Goal: Information Seeking & Learning: Find contact information

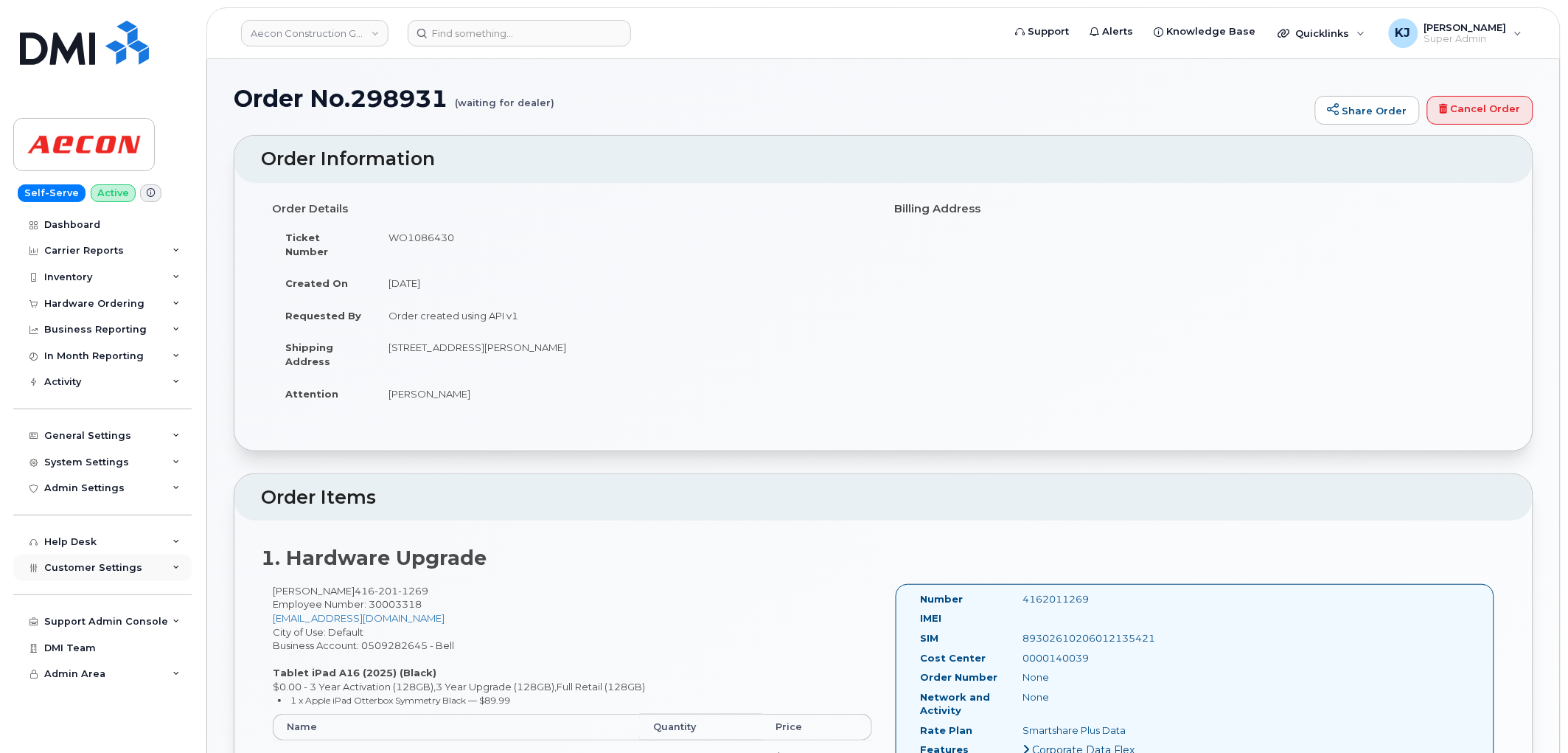
click at [129, 572] on span "Customer Settings" at bounding box center [93, 567] width 98 height 11
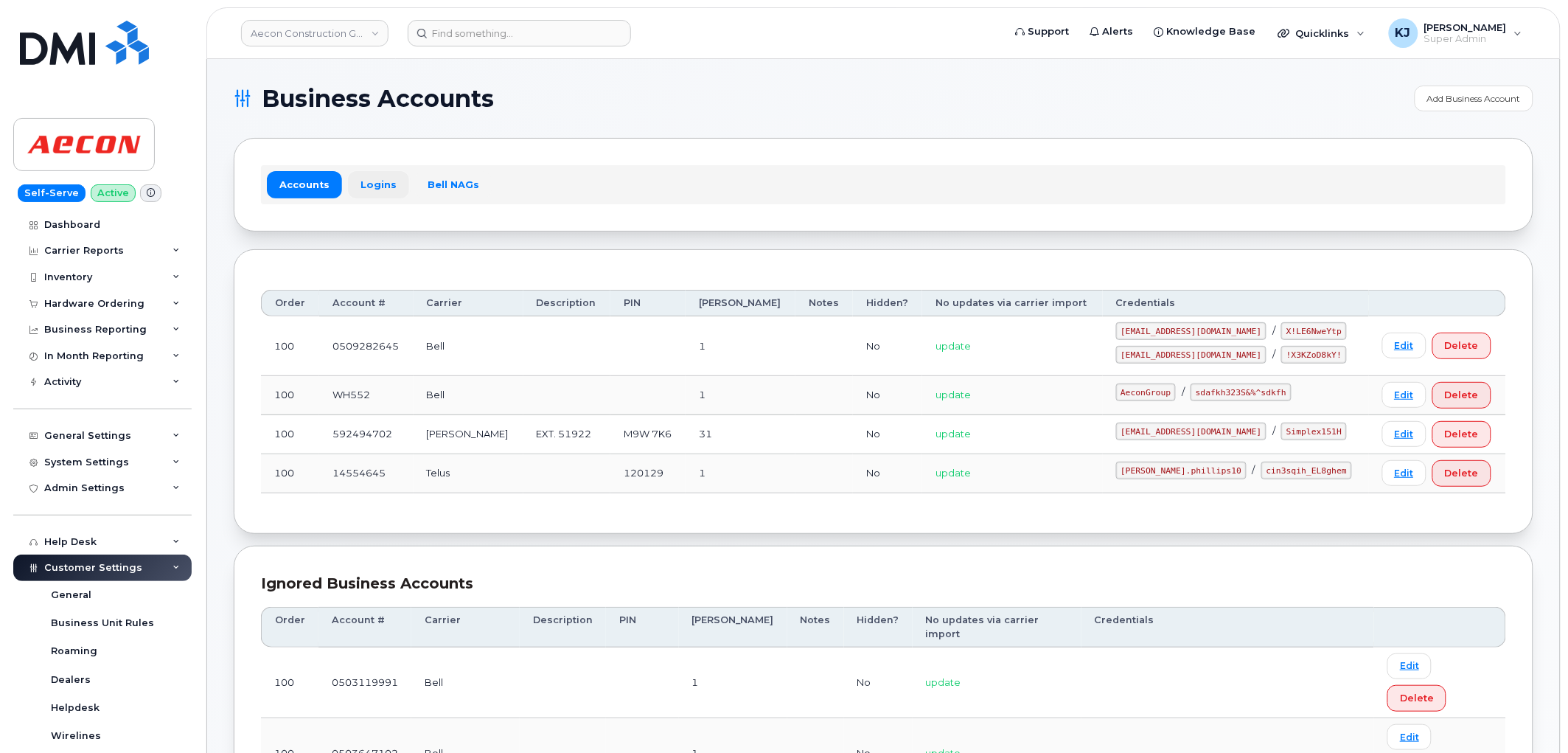
click at [365, 179] on link "Logins" at bounding box center [379, 184] width 61 height 27
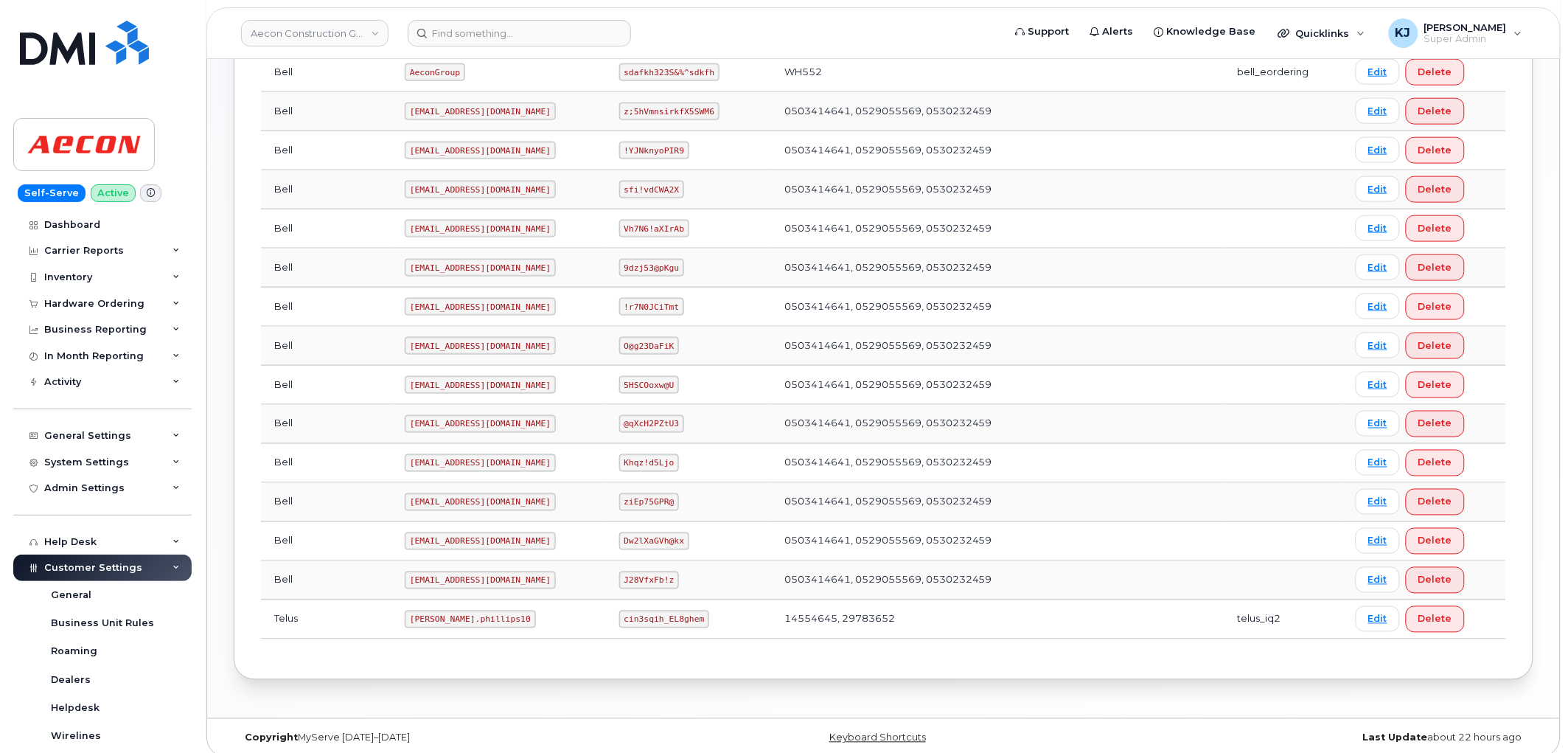
scroll to position [614, 0]
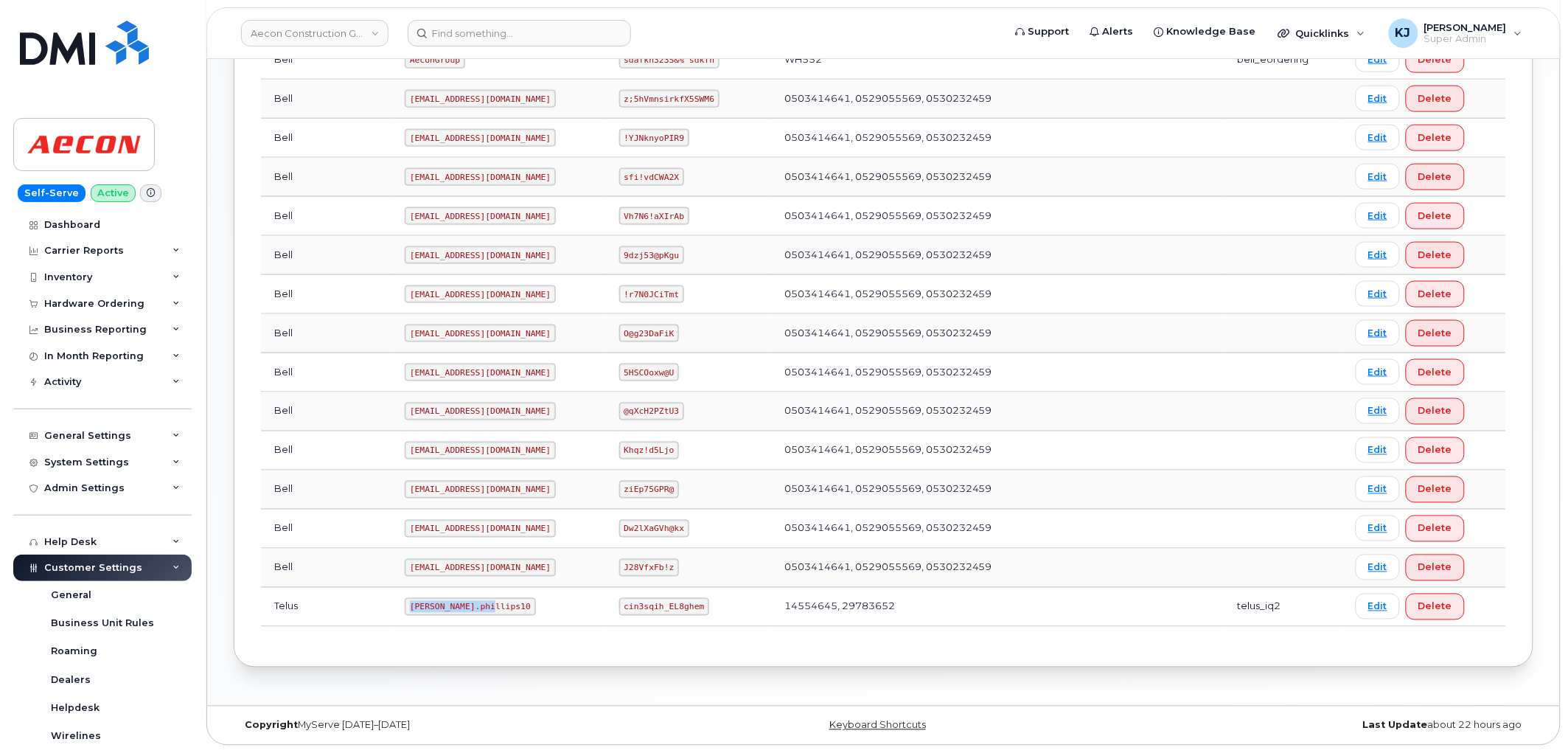
drag, startPoint x: 355, startPoint y: 601, endPoint x: 440, endPoint y: 607, distance: 85.2
click at [440, 607] on td "Taylor.phillips10" at bounding box center [499, 607] width 214 height 39
copy code "Taylor.phillips10"
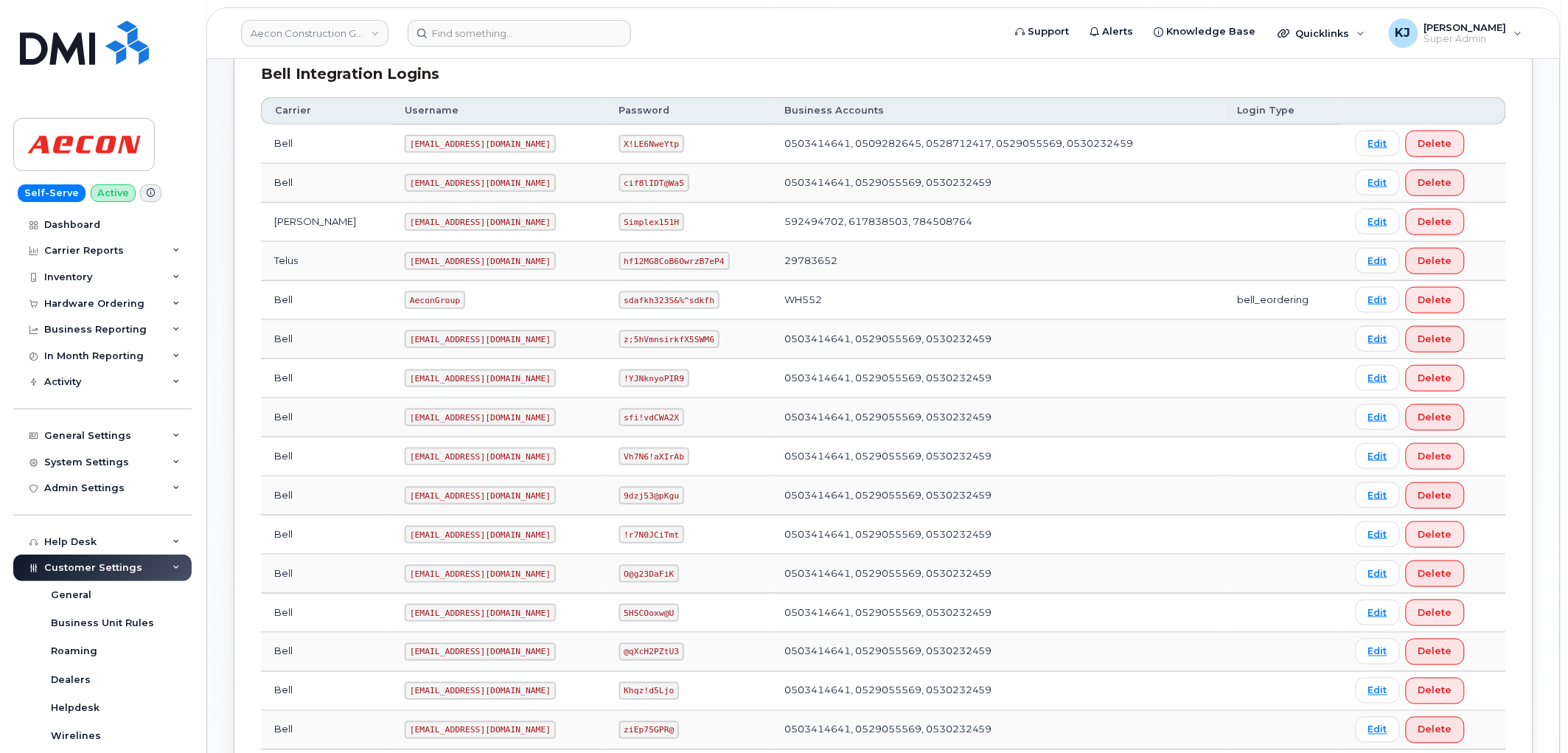
scroll to position [367, 0]
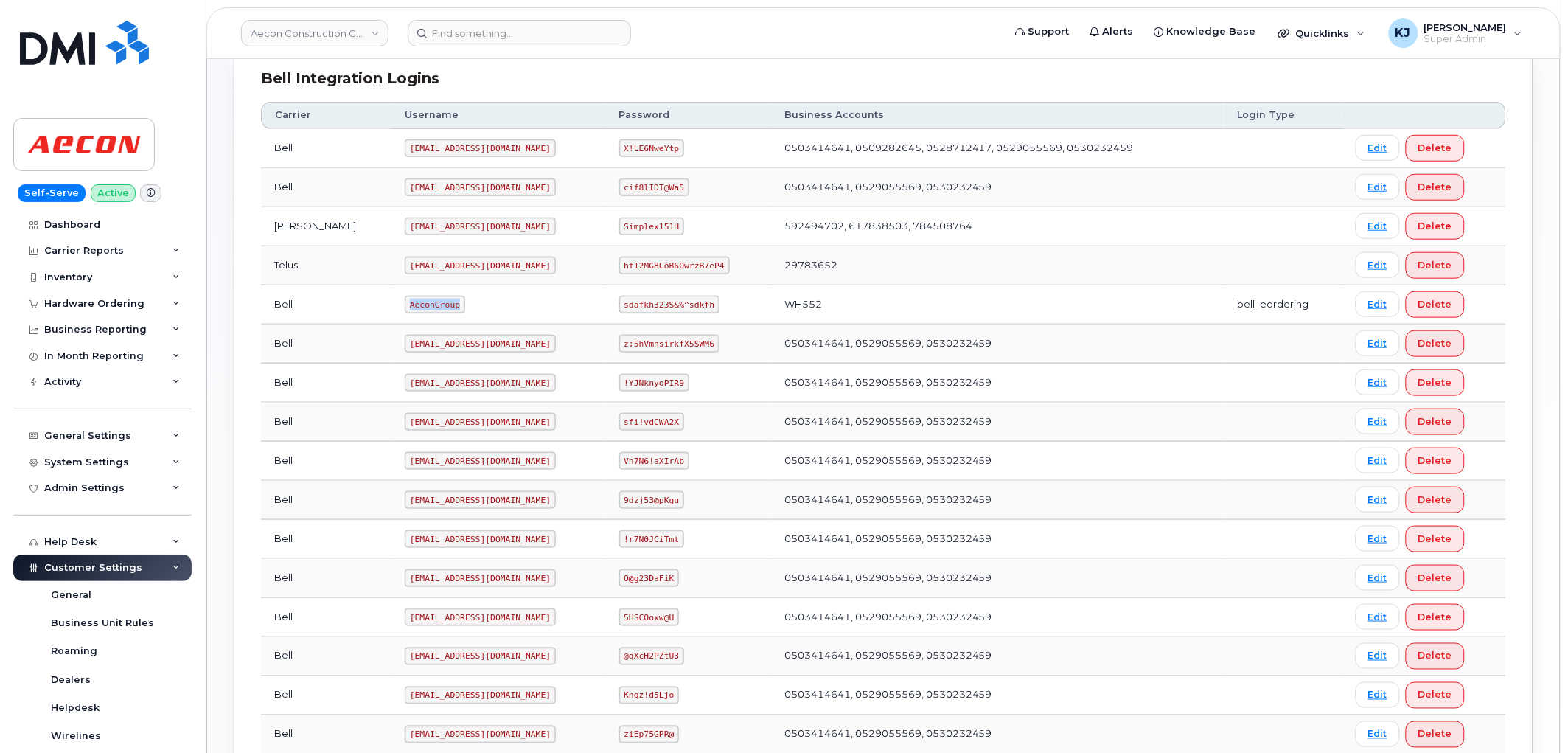
drag, startPoint x: 352, startPoint y: 304, endPoint x: 406, endPoint y: 306, distance: 54.0
click at [406, 306] on code "AeconGroup" at bounding box center [434, 304] width 60 height 18
copy code "AeconGroup"
drag, startPoint x: 602, startPoint y: 305, endPoint x: 697, endPoint y: 312, distance: 95.3
click at [697, 312] on td "sdafkh323S&%^sdkfh" at bounding box center [688, 304] width 165 height 39
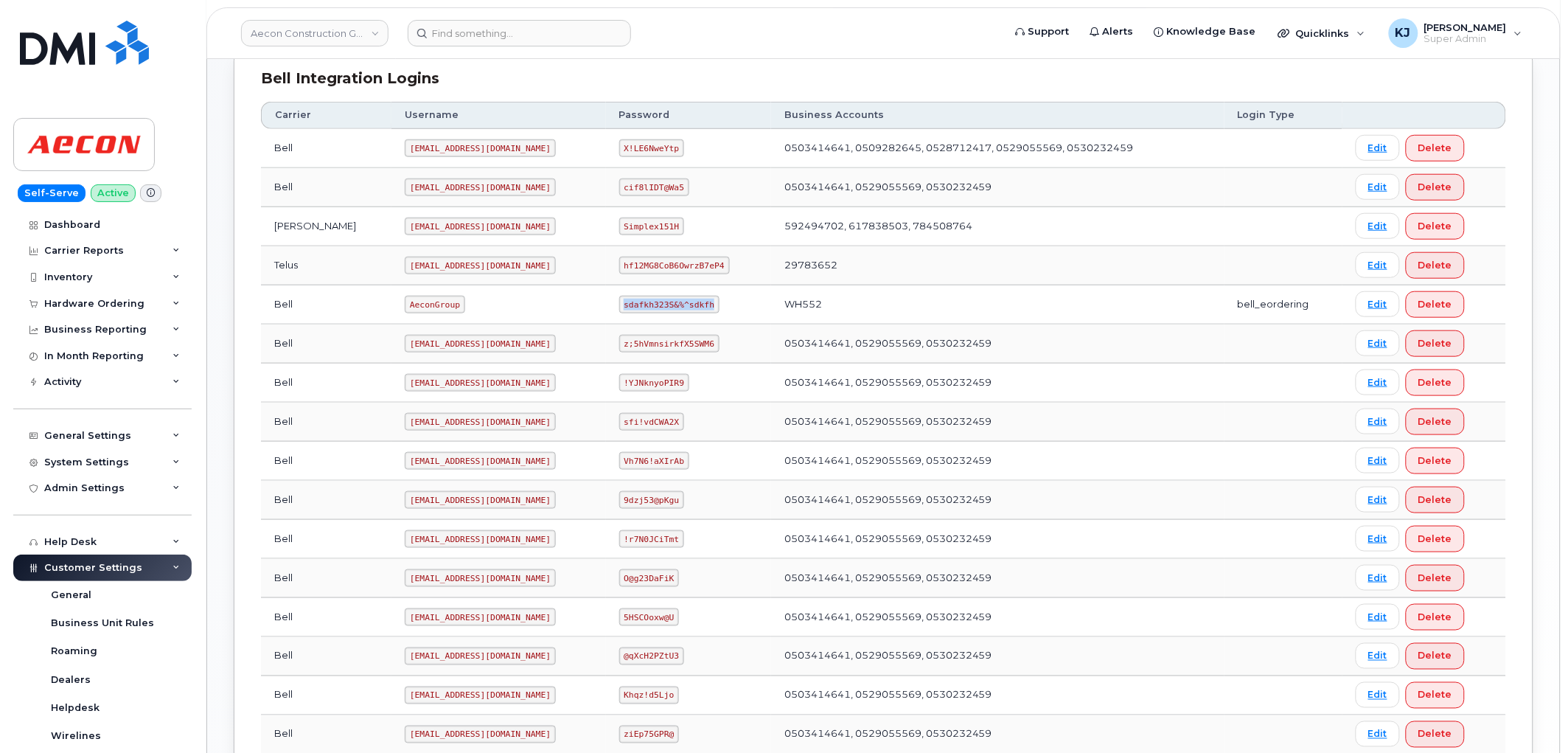
copy code "sdafkh323S&%^sdkfh"
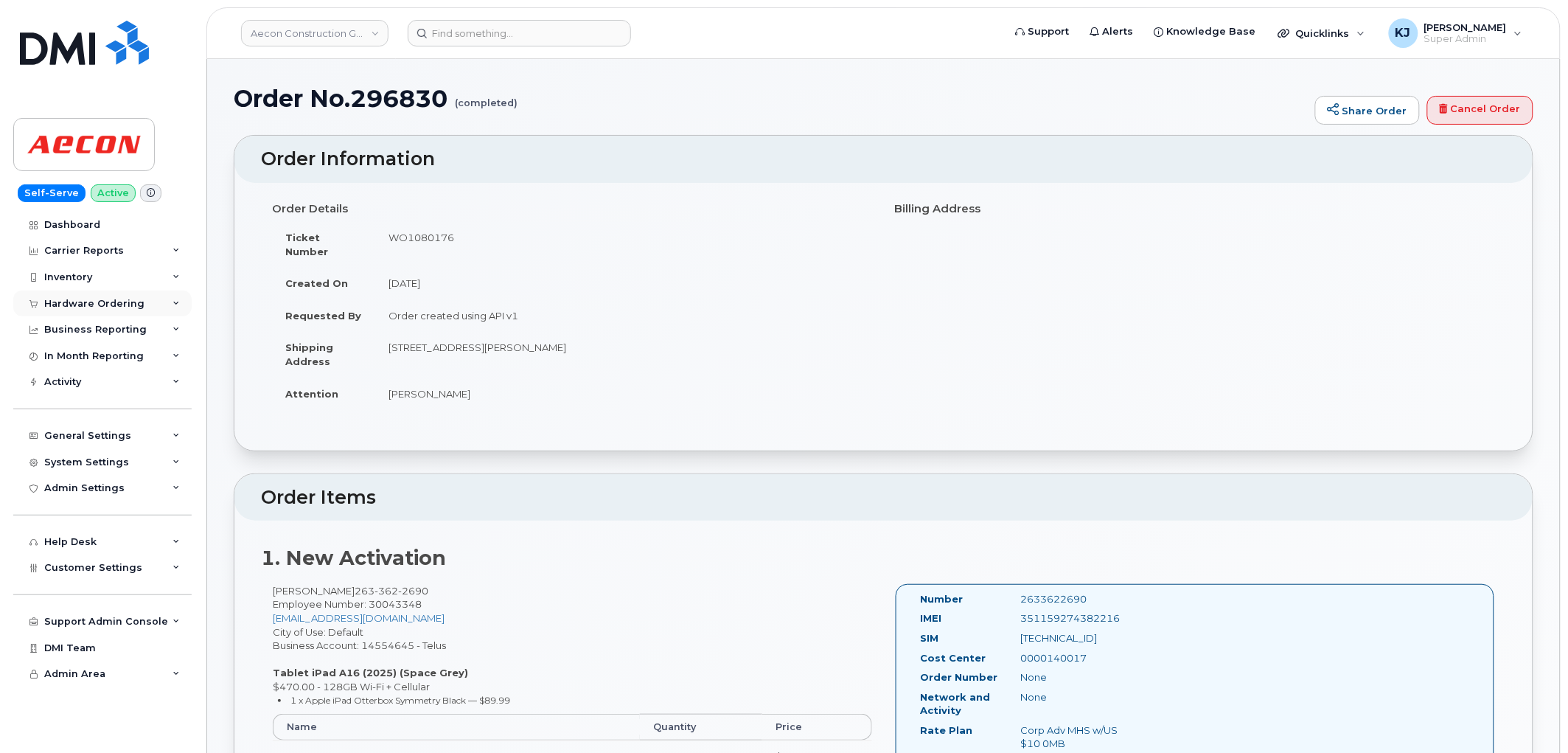
click at [92, 299] on div "Hardware Ordering" at bounding box center [95, 303] width 101 height 11
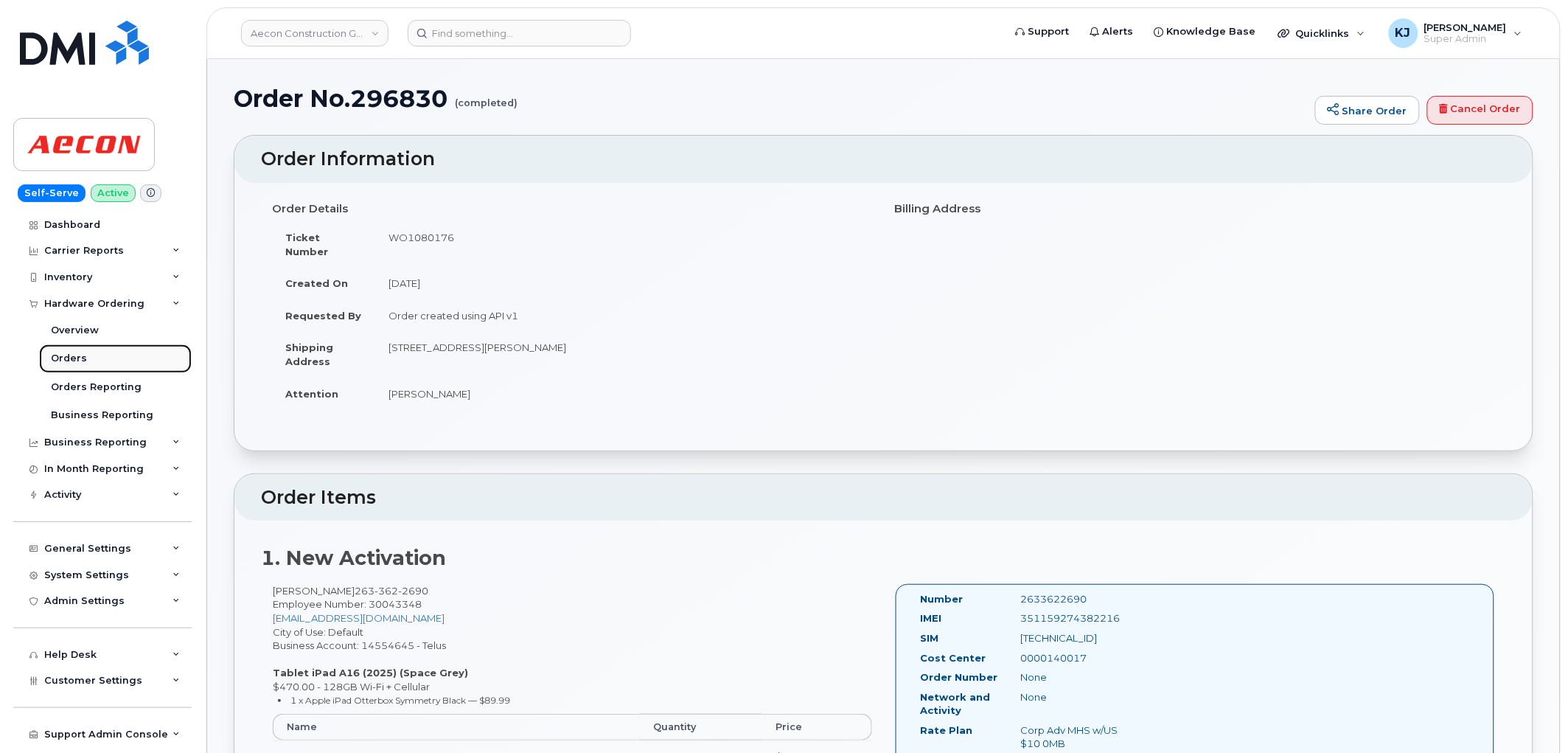
click at [77, 354] on div "Orders" at bounding box center [69, 357] width 36 height 13
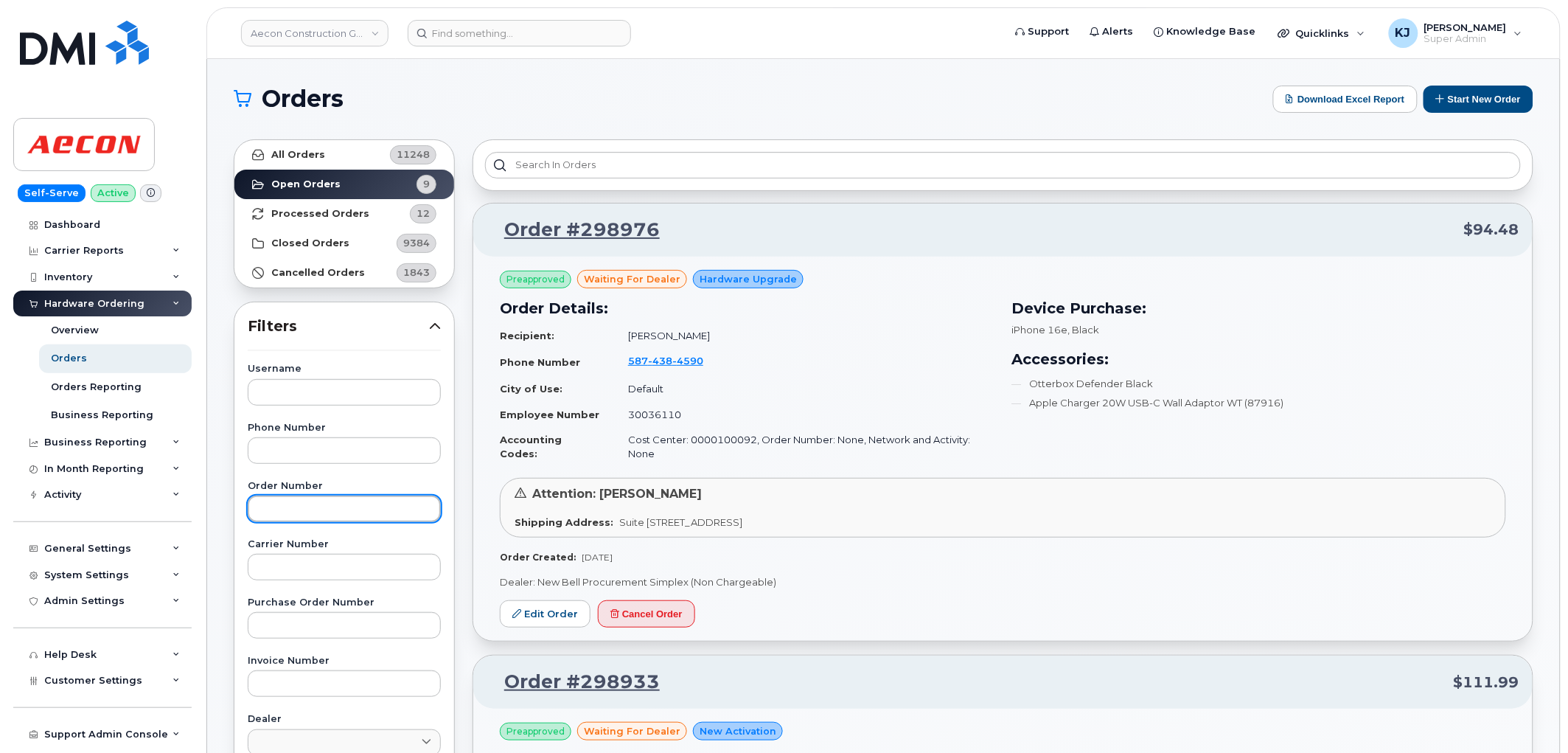
click at [290, 505] on input "text" at bounding box center [344, 508] width 193 height 27
paste input "298976"
type input "298976"
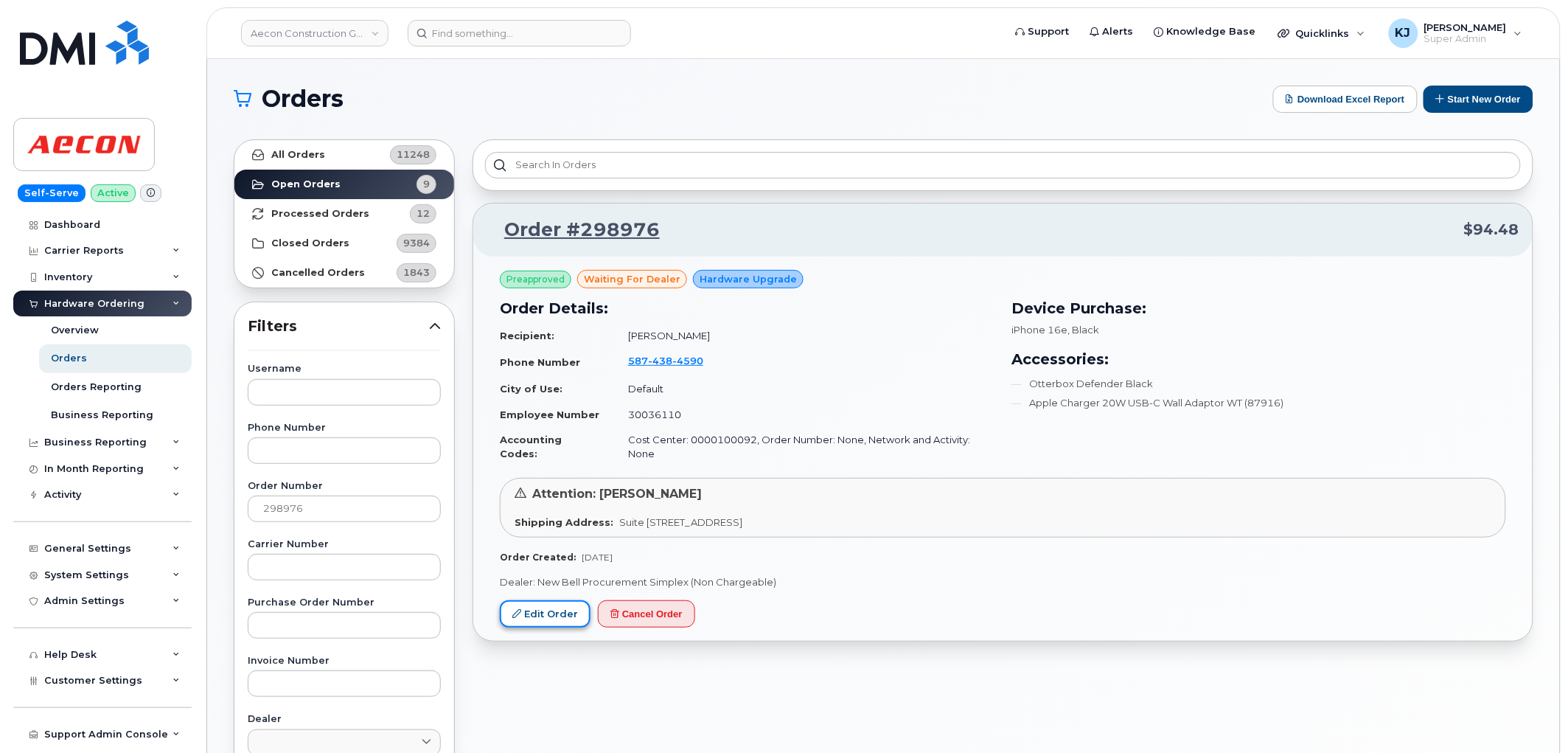
click at [549, 603] on link "Edit Order" at bounding box center [545, 614] width 91 height 27
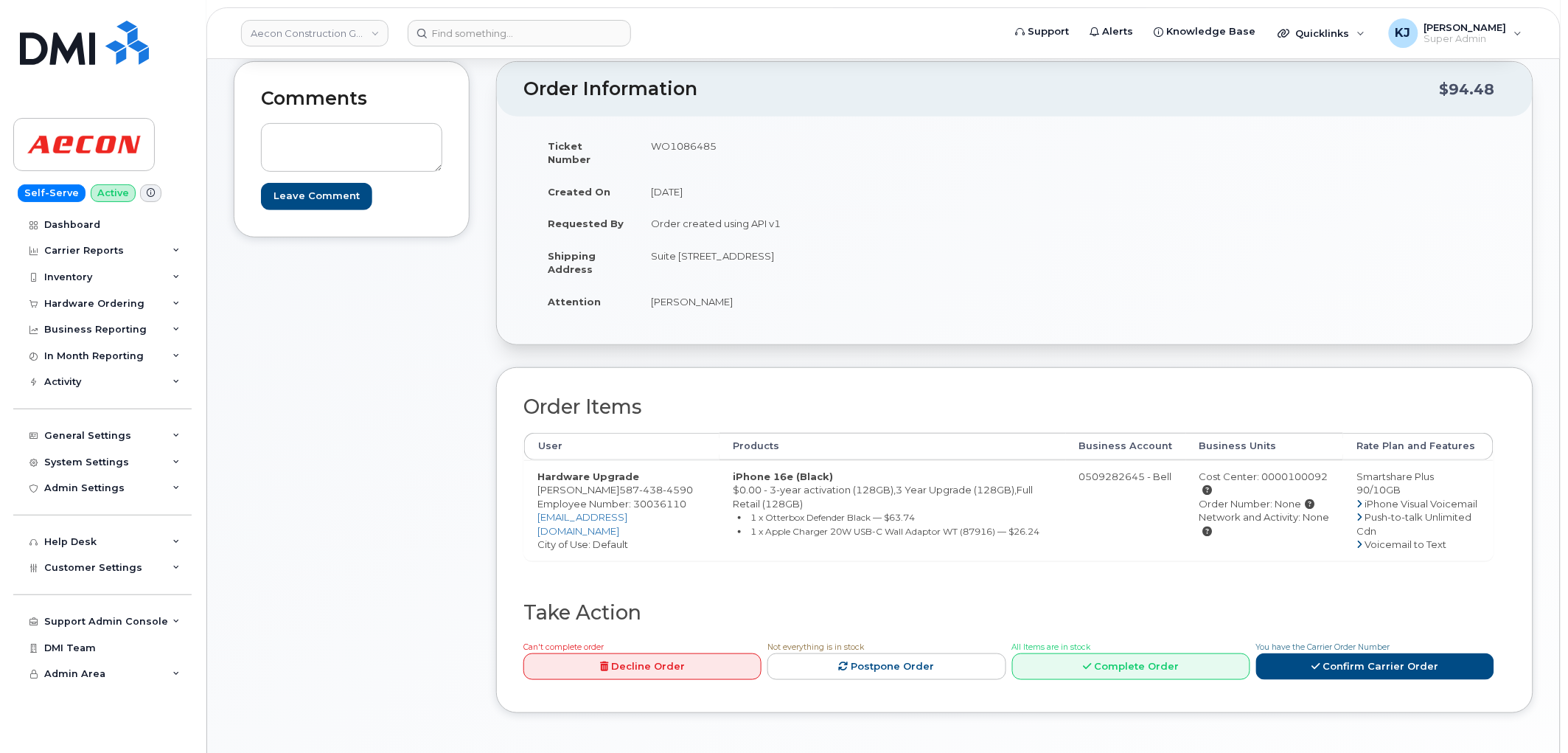
scroll to position [164, 0]
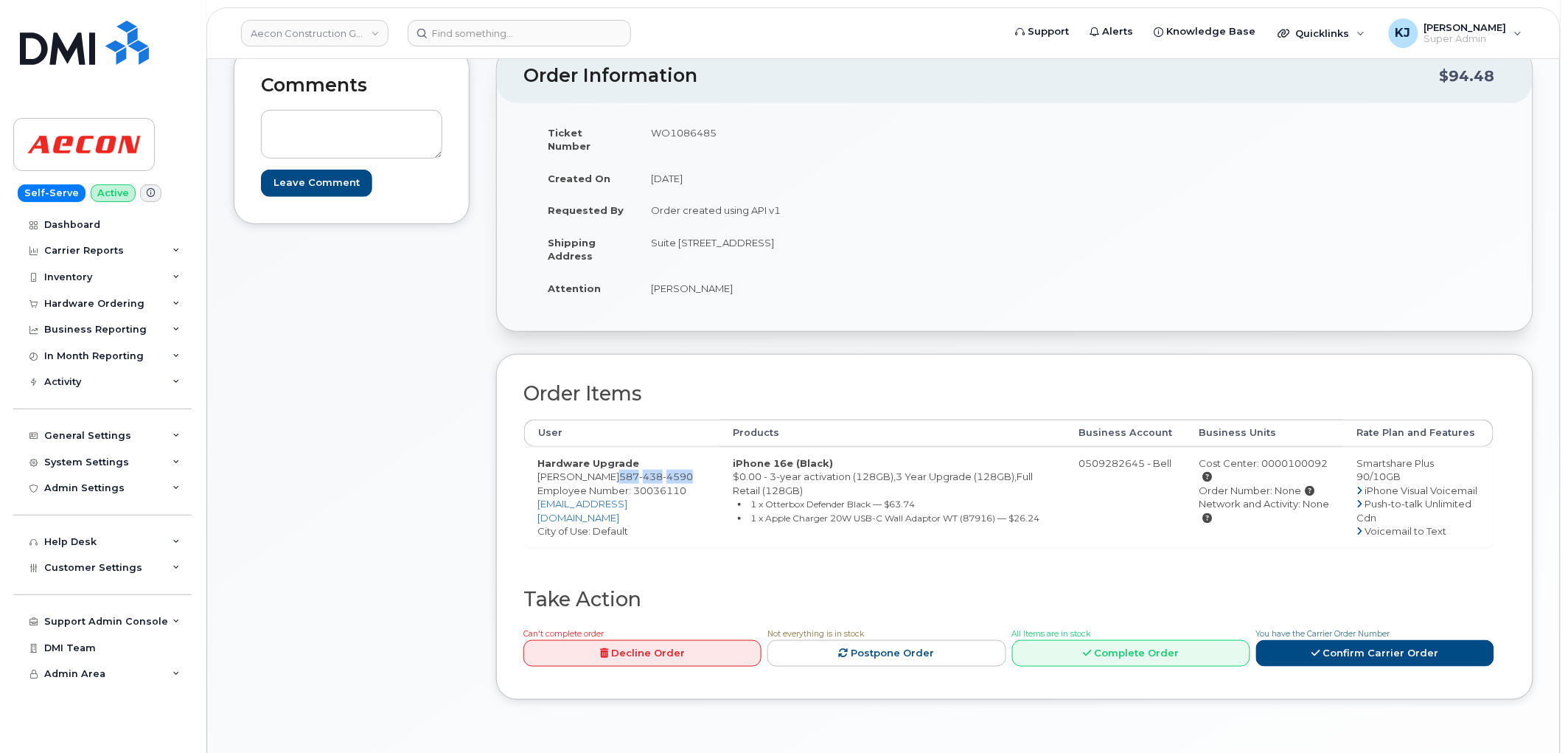
drag, startPoint x: 606, startPoint y: 463, endPoint x: 676, endPoint y: 465, distance: 70.0
click at [676, 470] on span "[PHONE_NUMBER]" at bounding box center [656, 476] width 74 height 11
click at [564, 489] on span "Employee Number: 30036110" at bounding box center [611, 489] width 149 height 11
copy span "30036110"
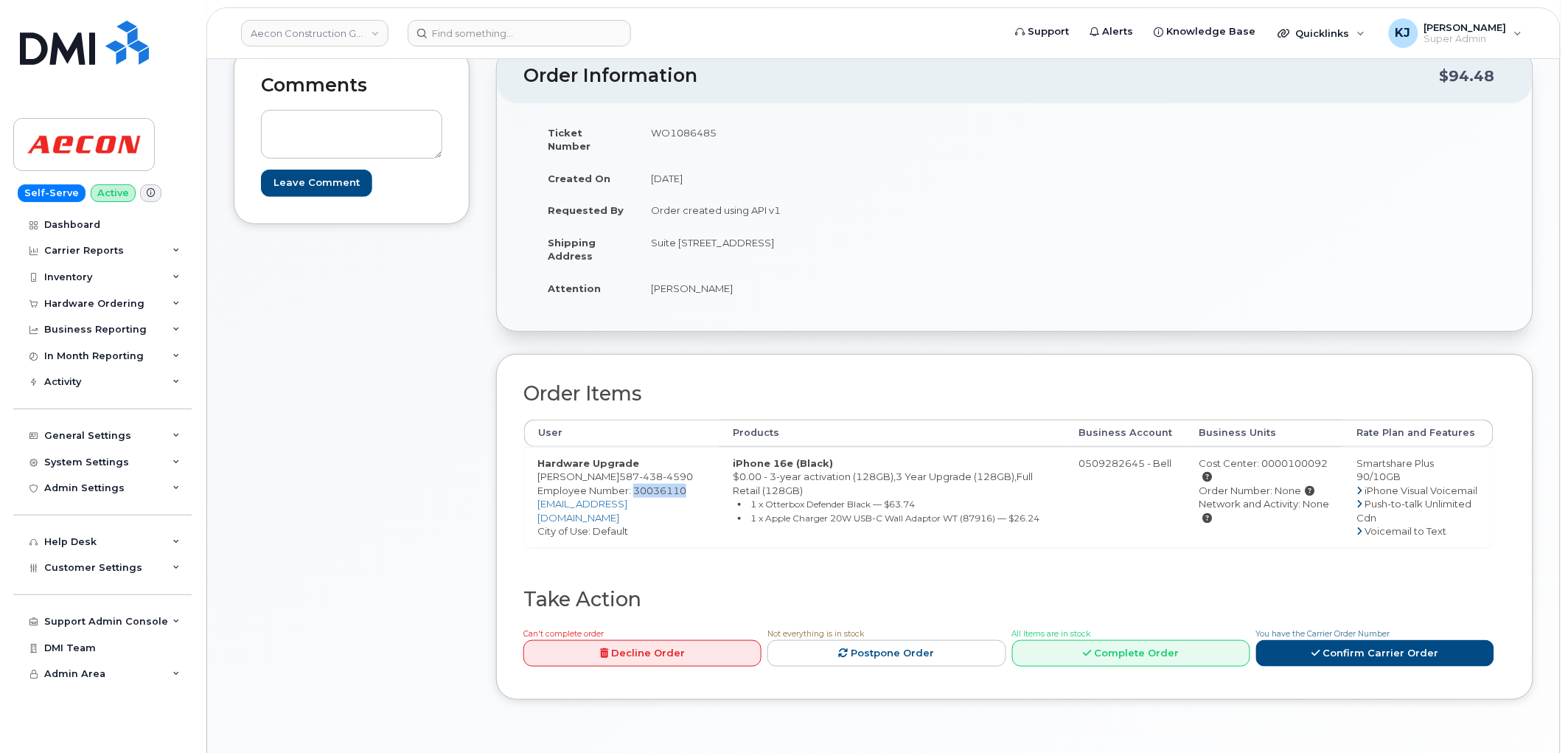
drag, startPoint x: 704, startPoint y: 231, endPoint x: 799, endPoint y: 231, distance: 95.0
click at [799, 231] on td "Suite 310 28 Quarry Park Blvd SE Calgary AB T2C5P9" at bounding box center [821, 249] width 367 height 46
drag, startPoint x: 813, startPoint y: 225, endPoint x: 704, endPoint y: 226, distance: 109.0
click at [704, 226] on td "Suite 310 28 Quarry Park Blvd SE Calgary AB T2C5P9" at bounding box center [821, 249] width 367 height 46
copy td "28 Quarry Park Blvd SE"
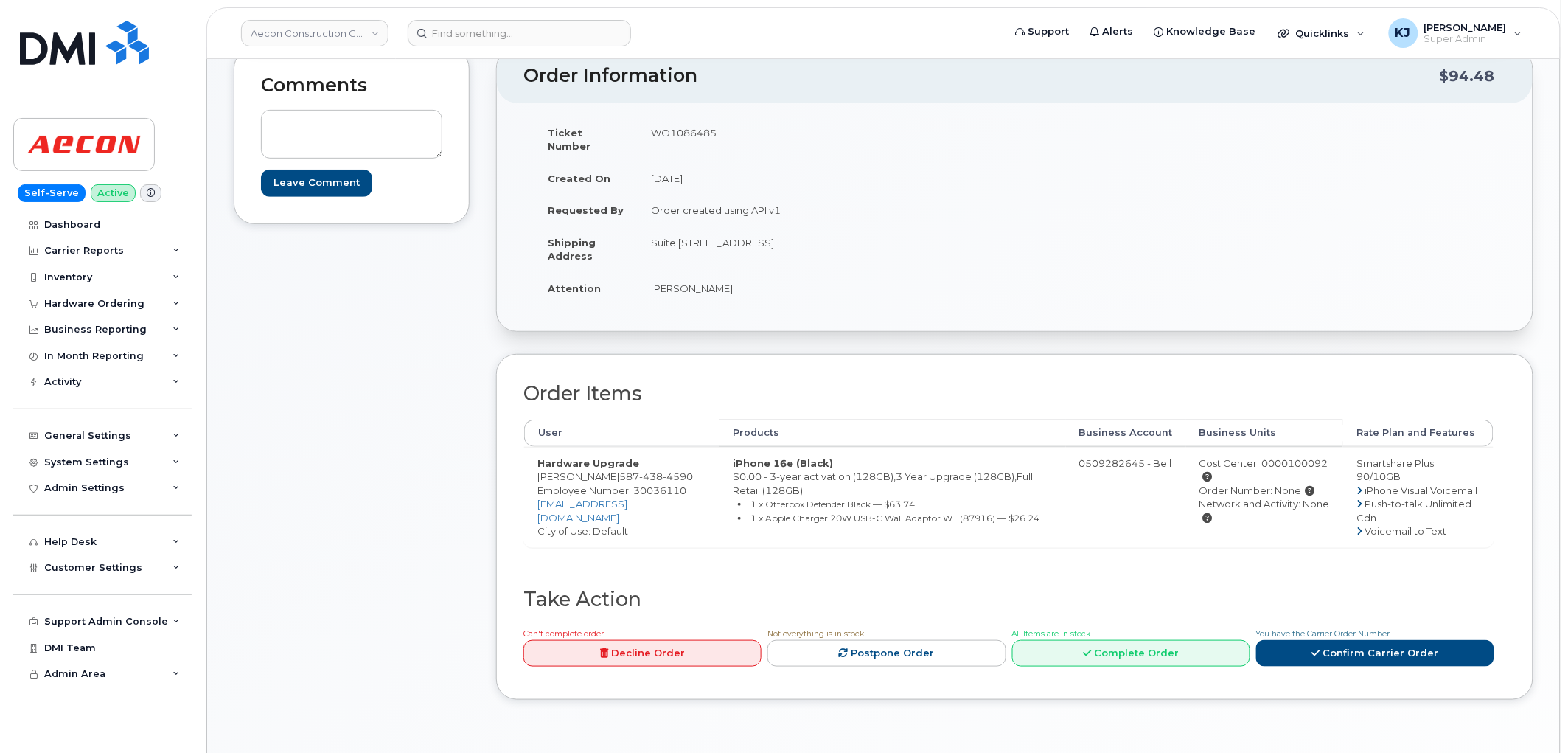
click at [649, 226] on td "Suite 310 28 Quarry Park Blvd SE Calgary AB T2C5P9" at bounding box center [821, 249] width 367 height 46
drag, startPoint x: 649, startPoint y: 225, endPoint x: 691, endPoint y: 229, distance: 42.2
click at [691, 229] on td "Suite 310 28 Quarry Park Blvd SE Calgary AB T2C5P9" at bounding box center [821, 249] width 367 height 46
copy td "Suite 310"
drag, startPoint x: 919, startPoint y: 223, endPoint x: 871, endPoint y: 226, distance: 48.1
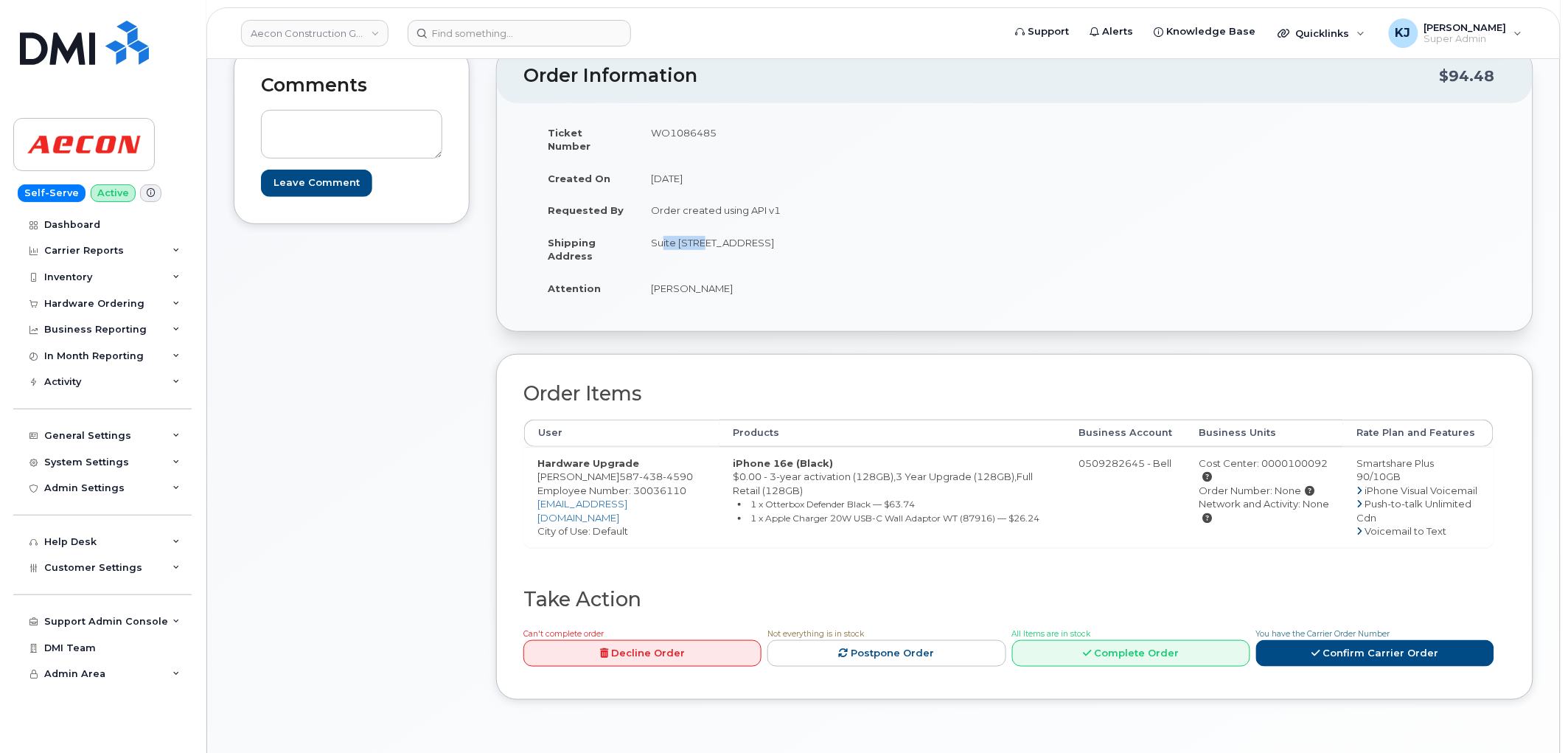
click at [871, 226] on td "Suite 310 28 Quarry Park Blvd SE Calgary AB T2C5P9" at bounding box center [821, 249] width 367 height 46
copy td "T2C5P9"
drag, startPoint x: 728, startPoint y: 277, endPoint x: 652, endPoint y: 278, distance: 76.0
click at [652, 278] on td "Curtis Hnidey" at bounding box center [821, 288] width 367 height 33
copy td "Curtis Hnidey"
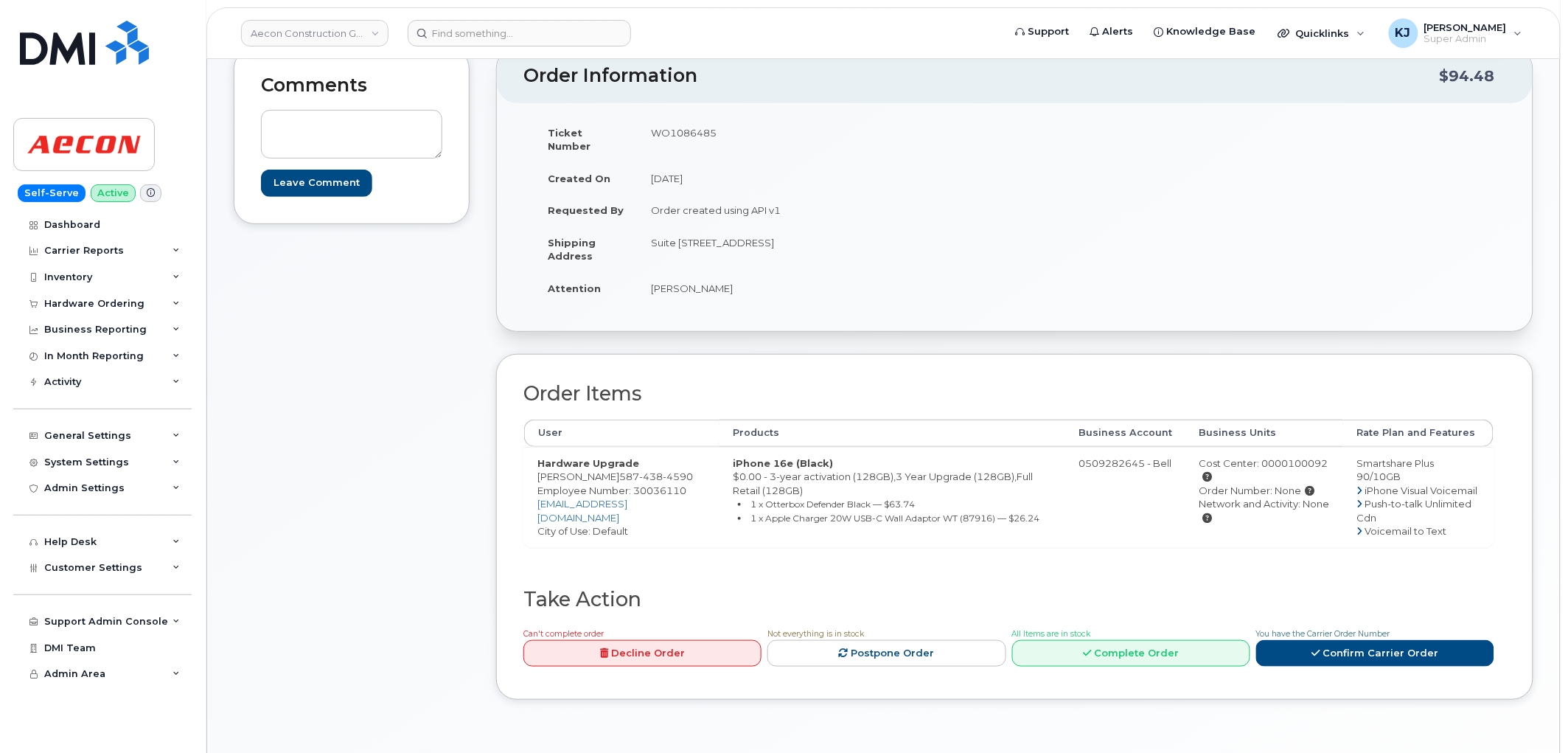
click at [687, 136] on td "WO1086485" at bounding box center [821, 139] width 367 height 46
copy td "WO1086485"
click at [1281, 457] on div "Cost Center: 0000100092" at bounding box center [1265, 470] width 130 height 27
click at [1281, 457] on div "Cost Center: 0000100092" at bounding box center [1265, 470] width 130 height 27
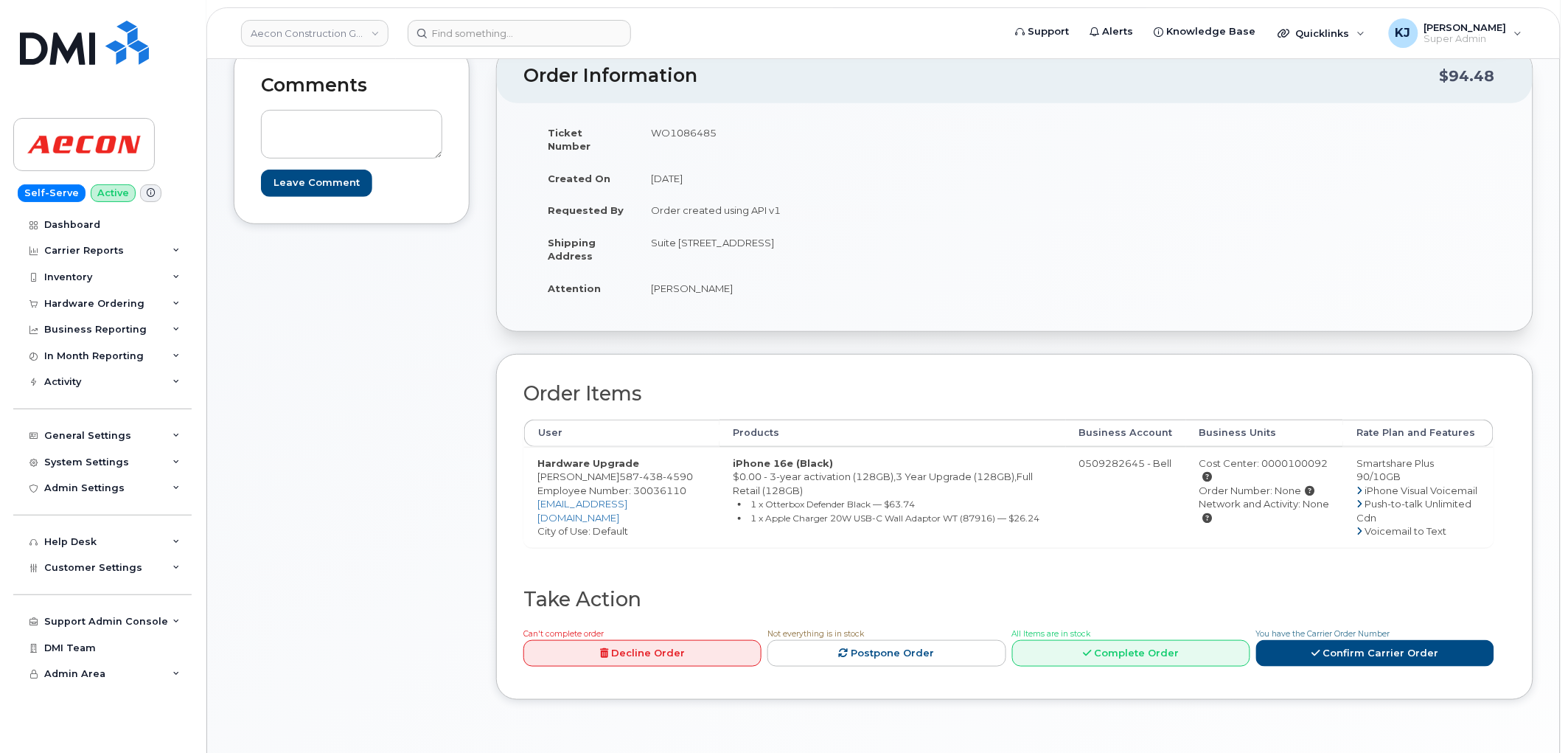
copy div "0000100092"
click at [305, 34] on link "Aecon Construction Group Inc" at bounding box center [314, 33] width 147 height 27
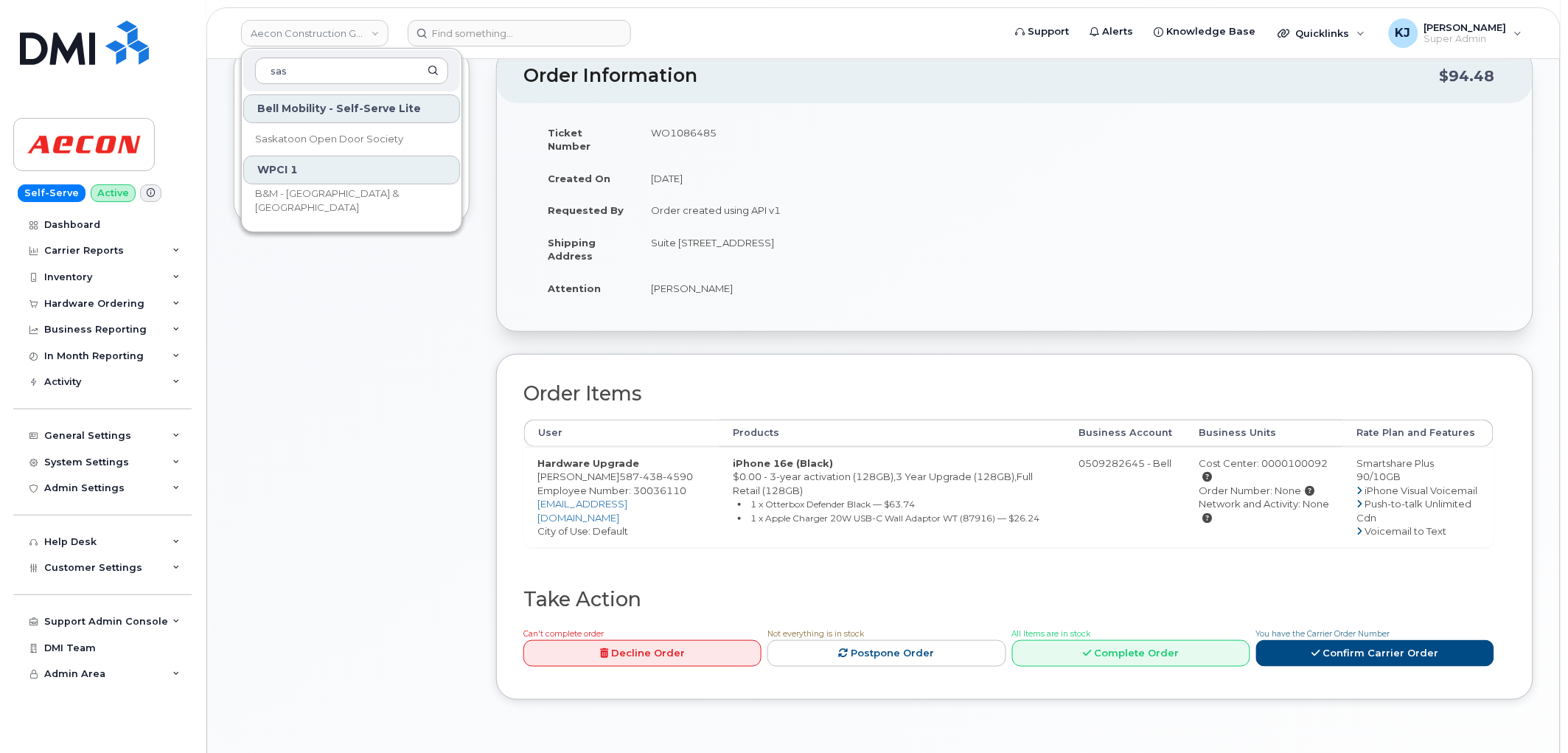
type input "sas"
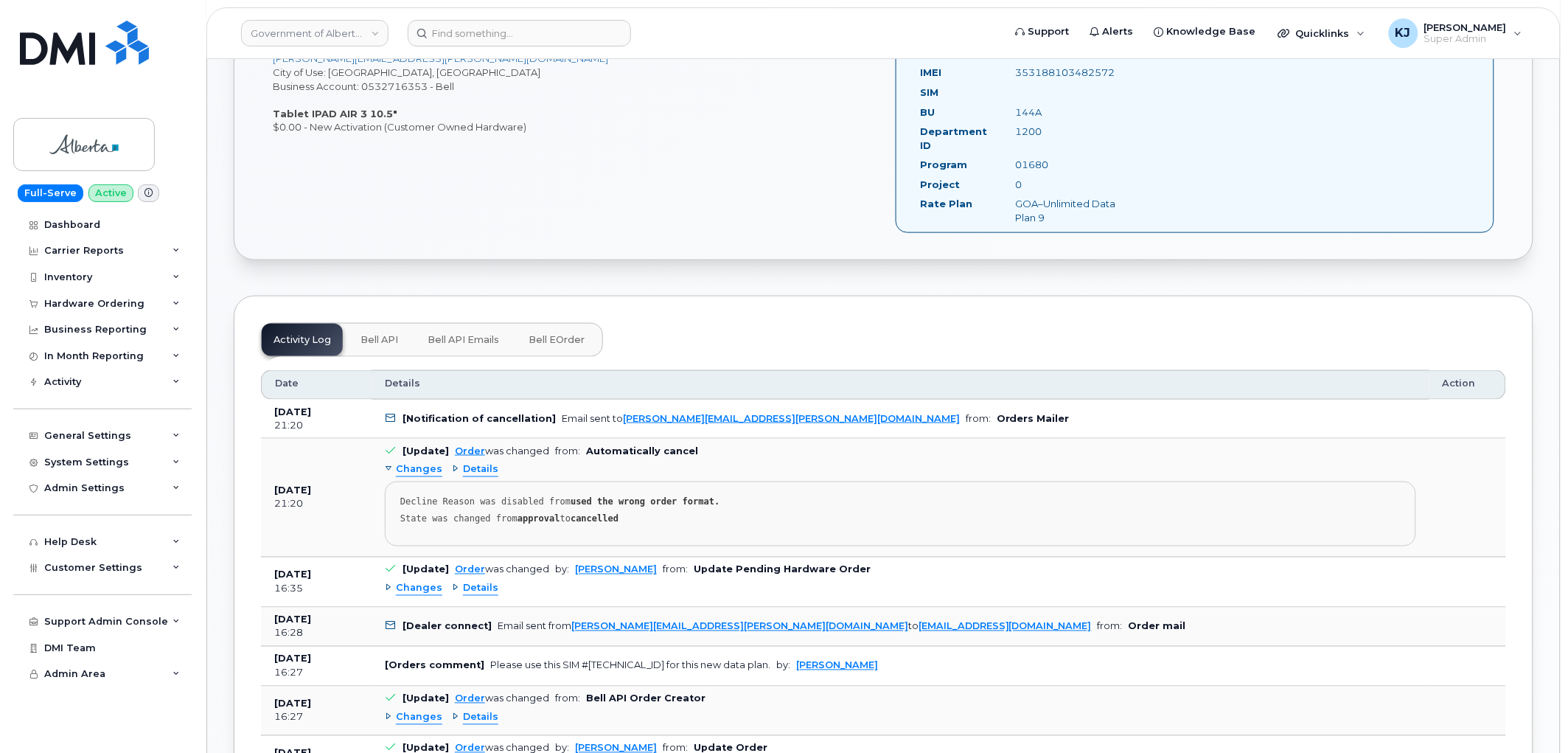
scroll to position [573, 0]
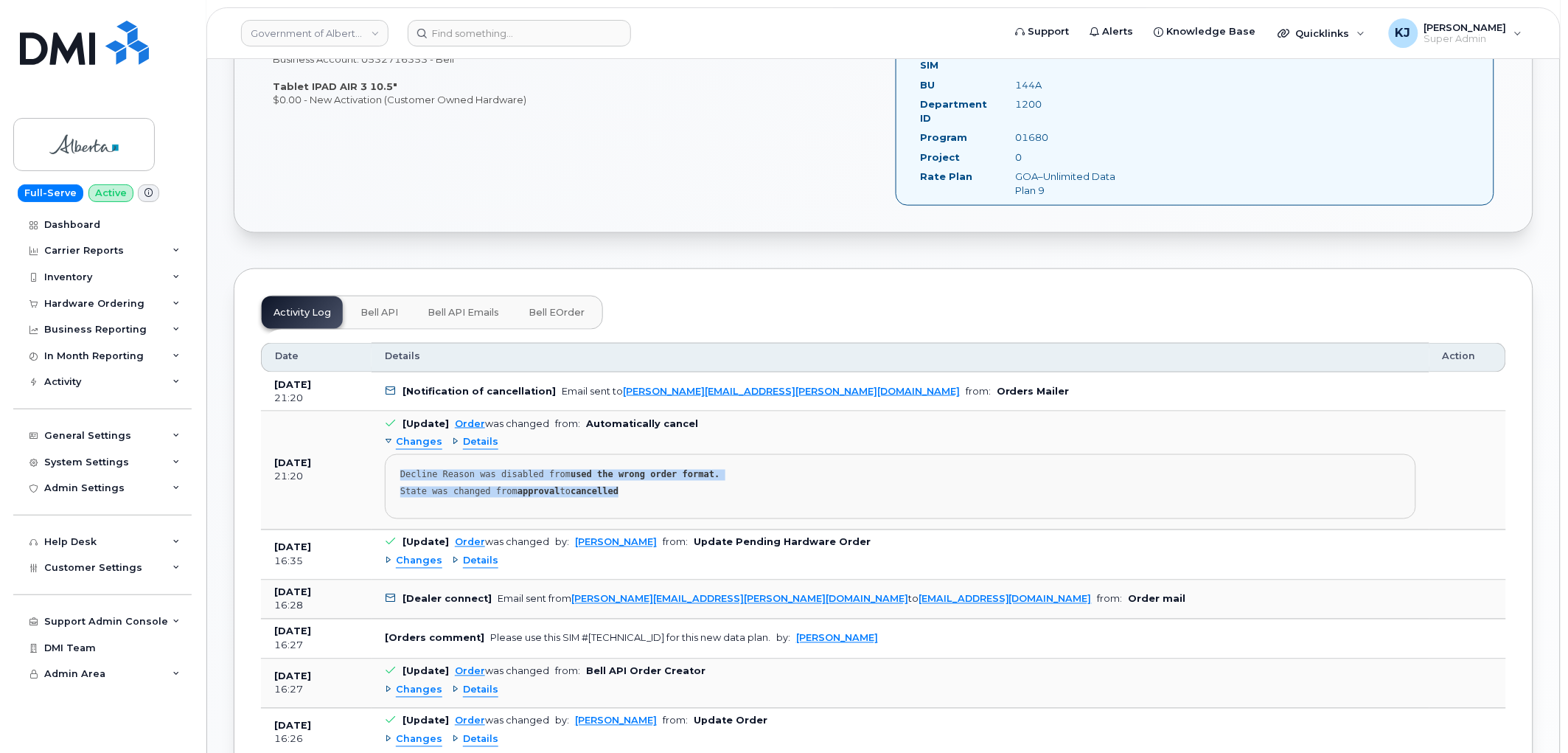
drag, startPoint x: 644, startPoint y: 489, endPoint x: 394, endPoint y: 469, distance: 250.8
click at [394, 469] on pre "Decline Reason was disabled from used the wrong order format. State was changed…" at bounding box center [900, 486] width 1031 height 65
copy pre "Decline Reason was disabled from used the wrong order format. State was changed…"
click at [535, 30] on input at bounding box center [519, 33] width 223 height 27
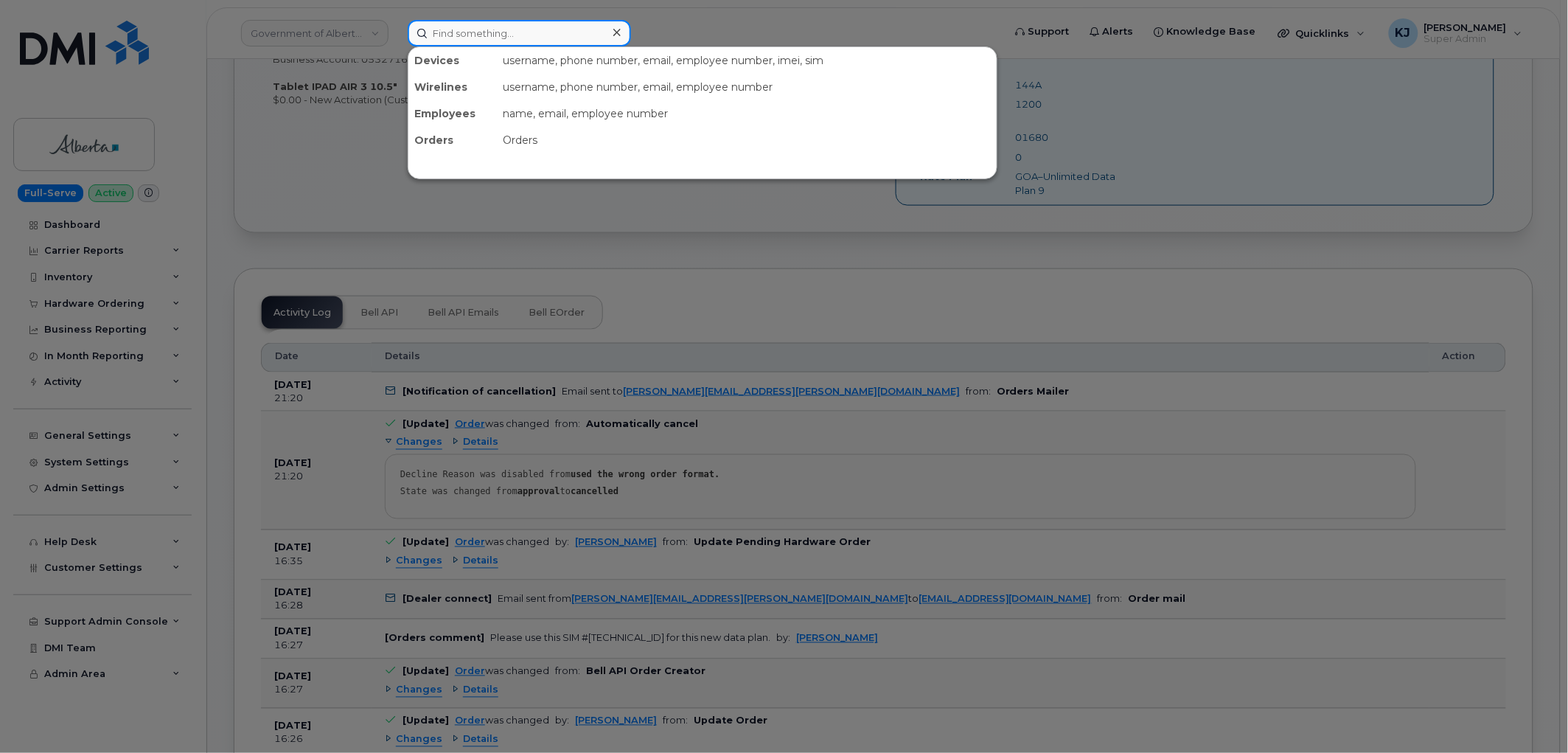
paste input "294841"
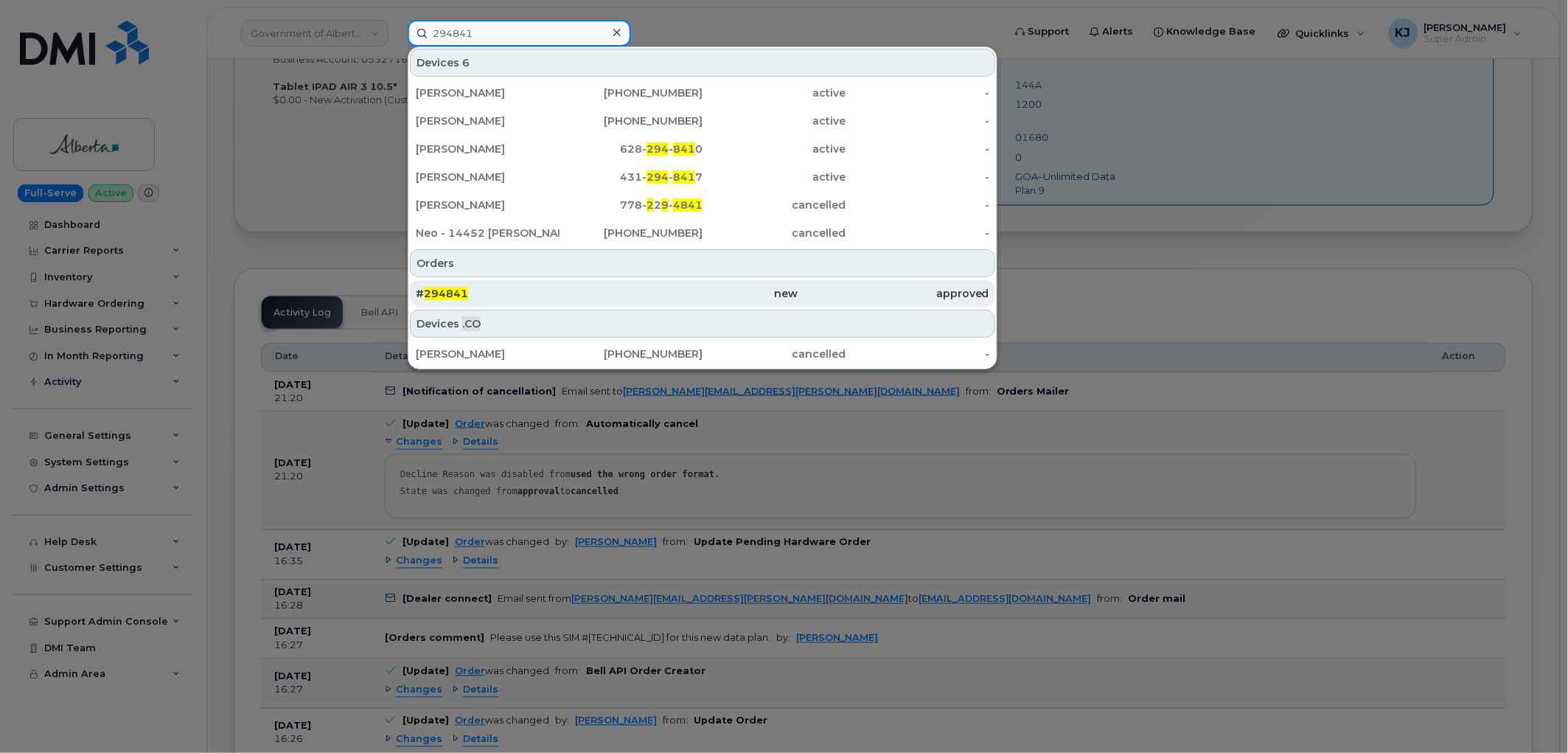
type input "294841"
click at [564, 290] on div "# 294841" at bounding box center [511, 293] width 191 height 14
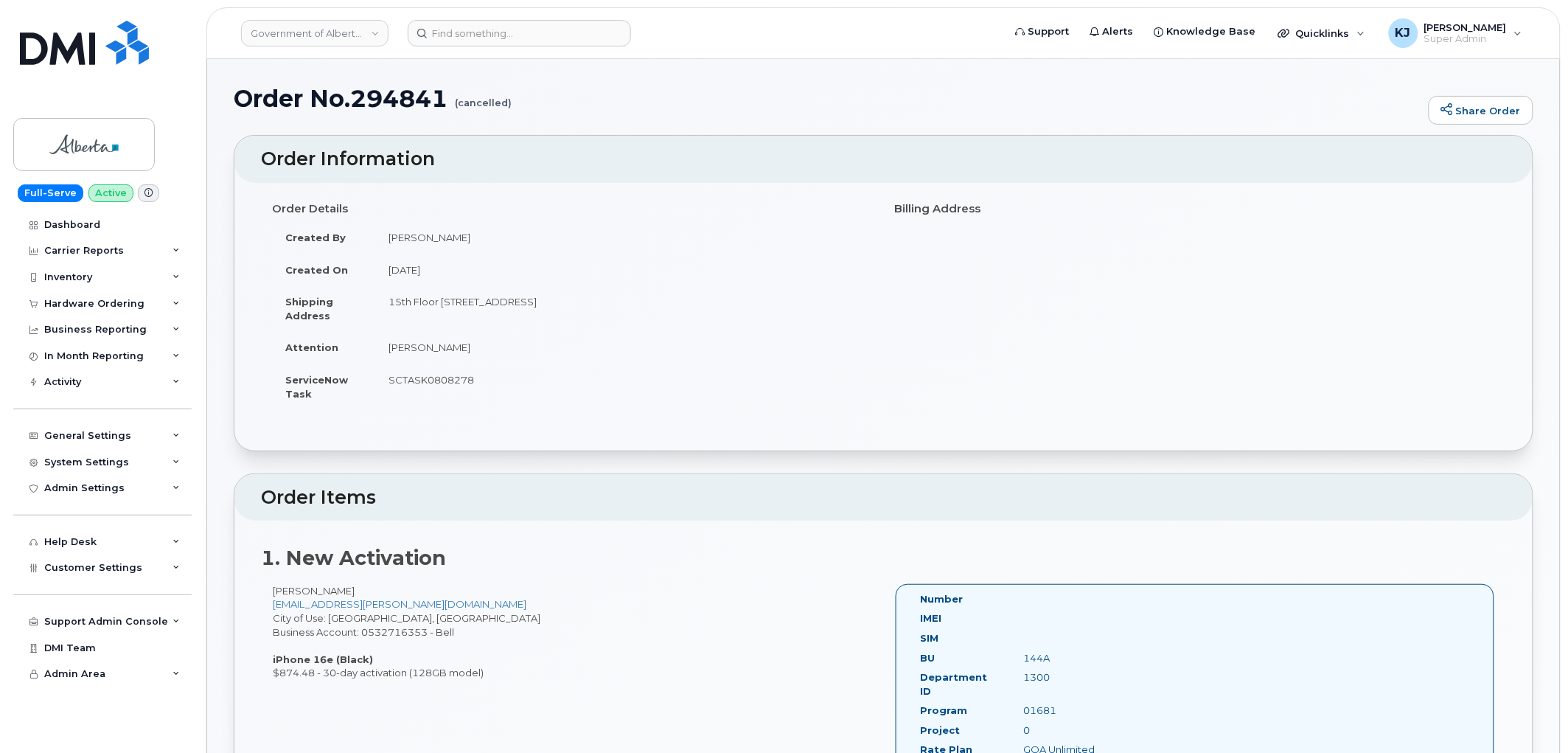
drag, startPoint x: 232, startPoint y: 87, endPoint x: 668, endPoint y: 377, distance: 523.6
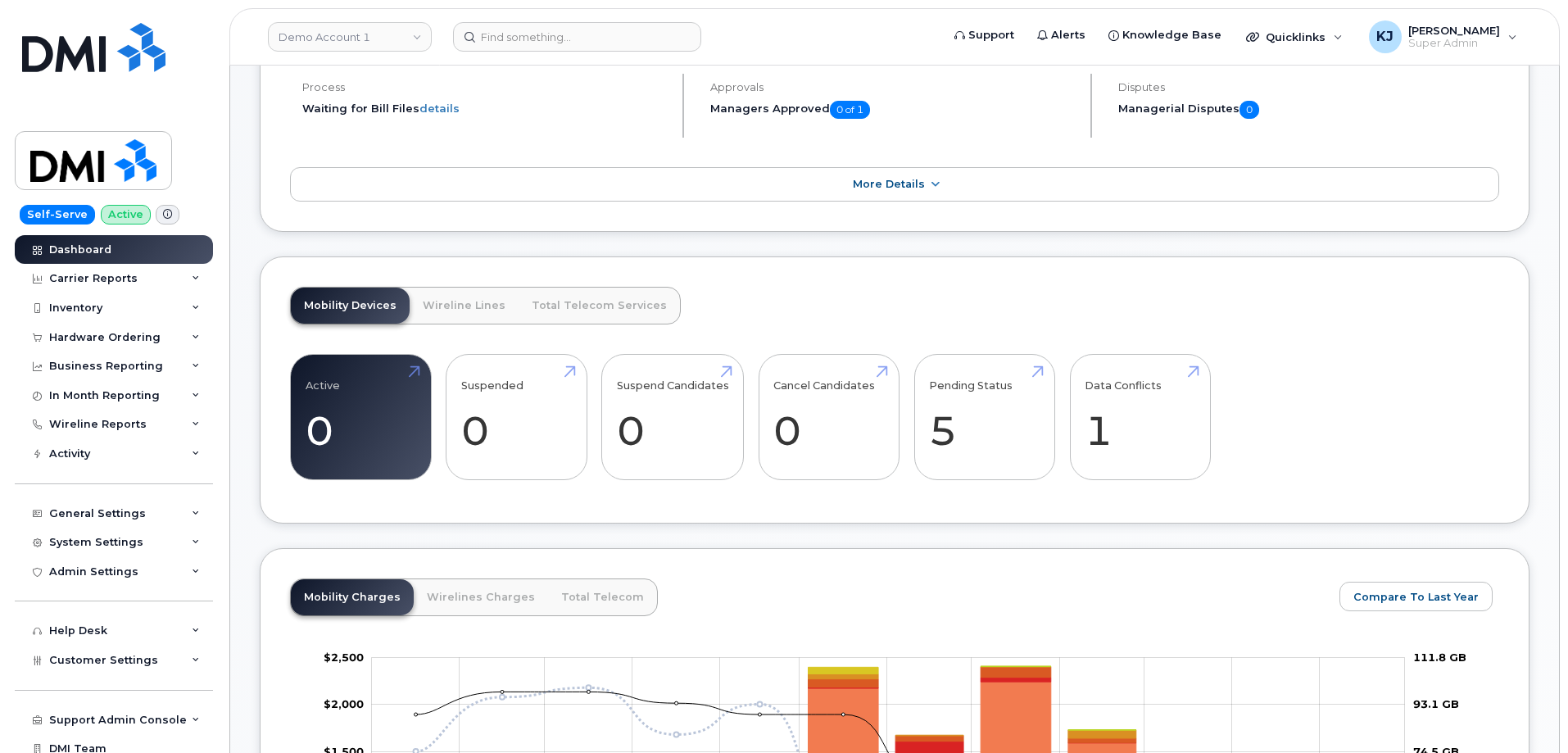
scroll to position [410, 0]
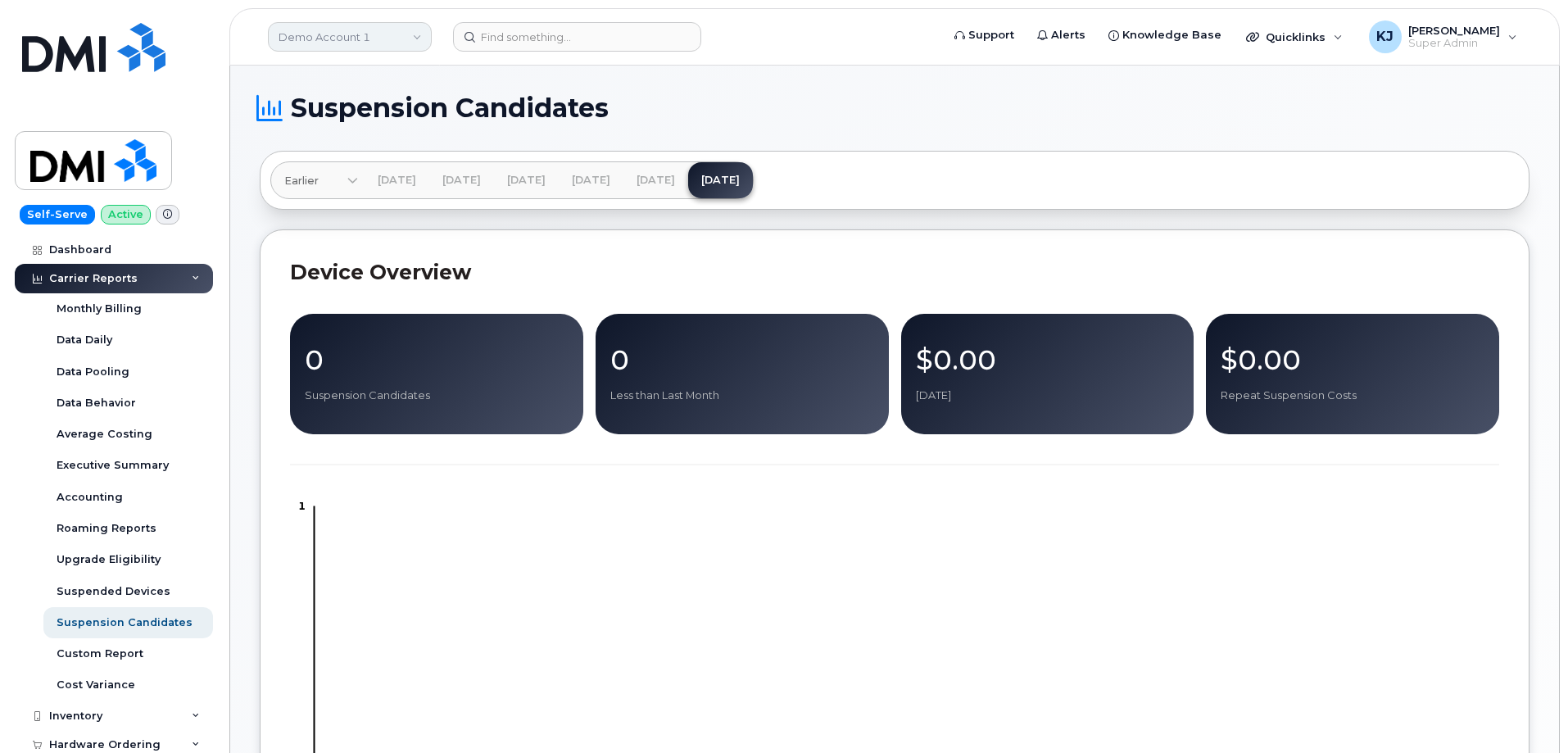
click at [315, 31] on link "Demo Account 1" at bounding box center [349, 36] width 163 height 30
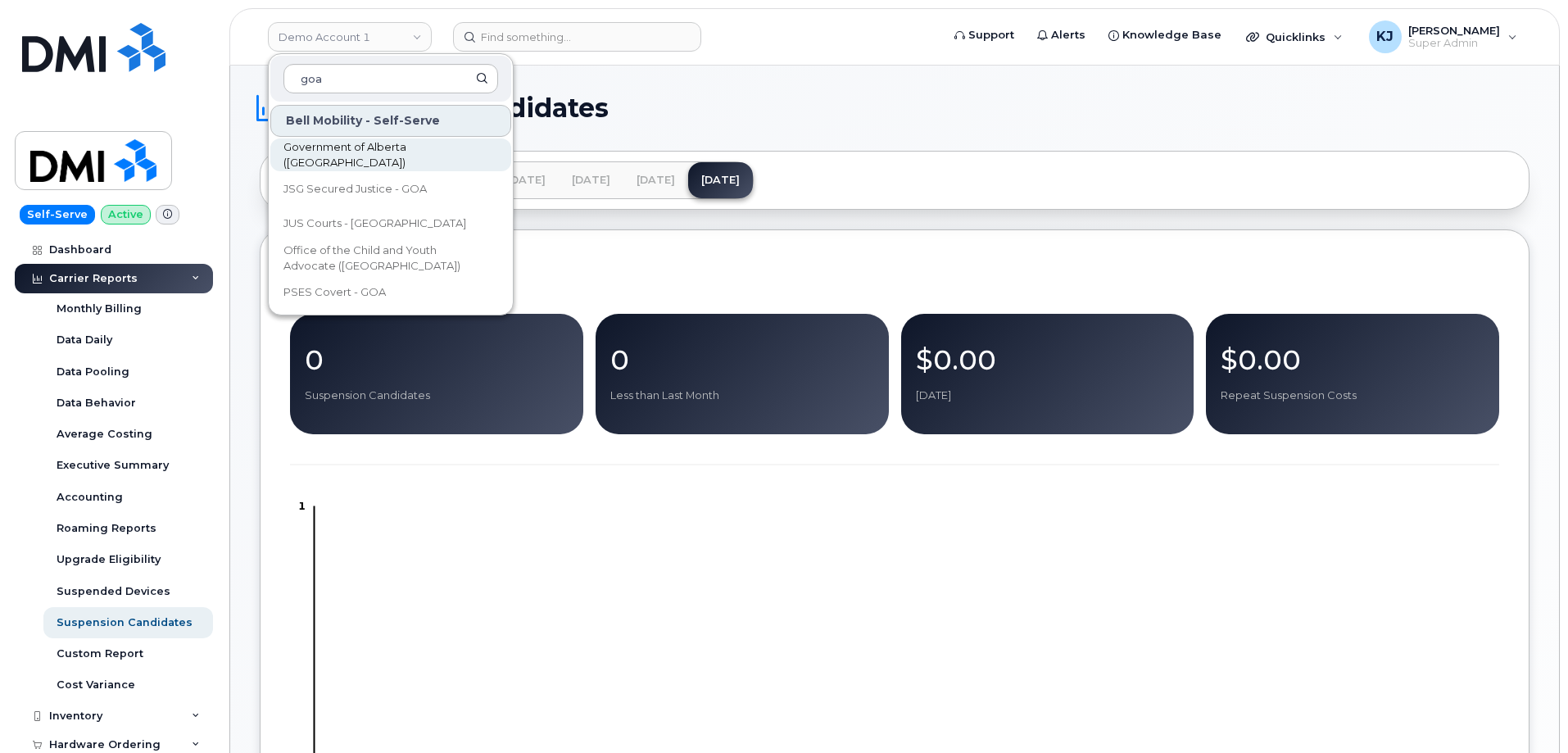
type input "goa"
click at [392, 152] on span "Government of Alberta ([GEOGRAPHIC_DATA])" at bounding box center [378, 155] width 188 height 32
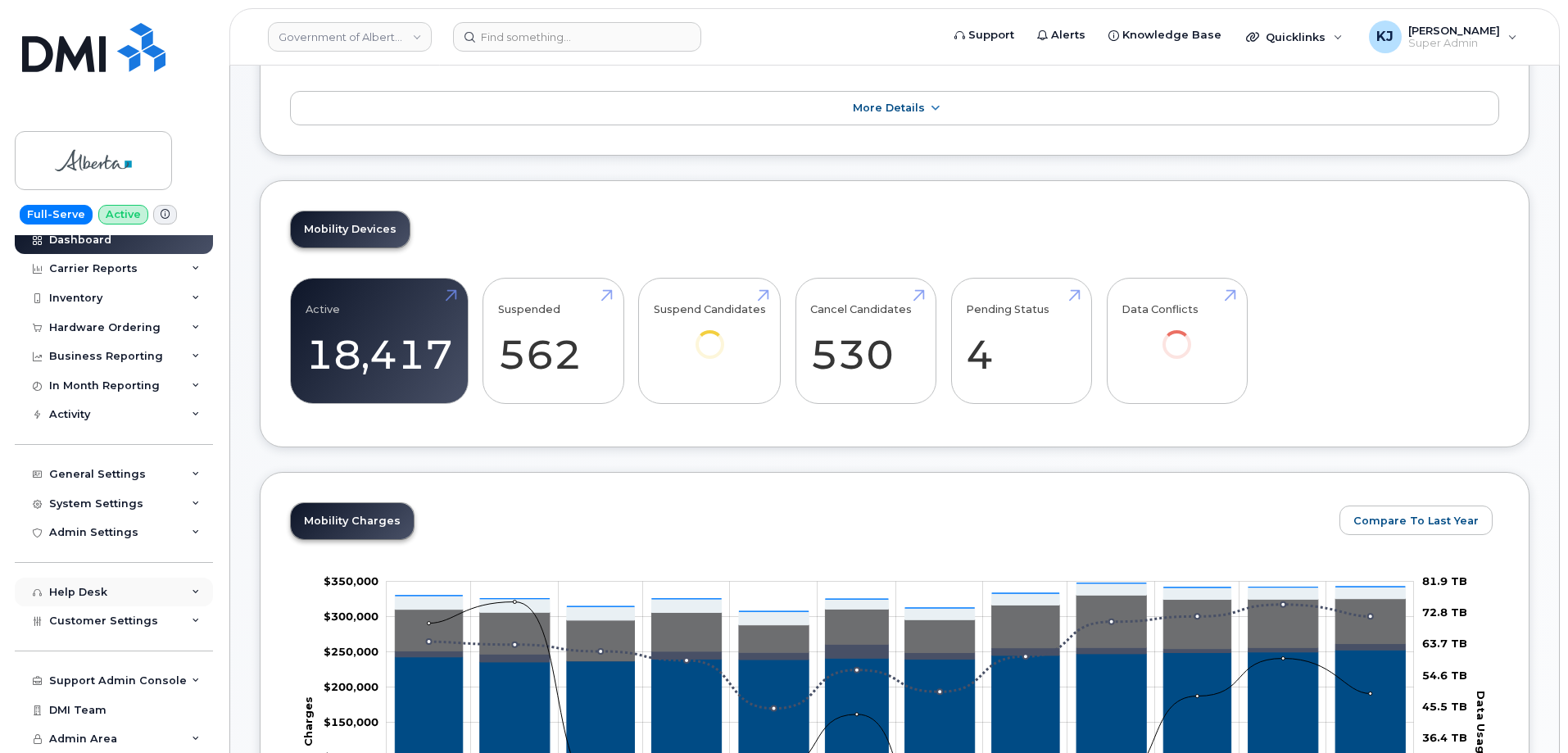
scroll to position [246, 0]
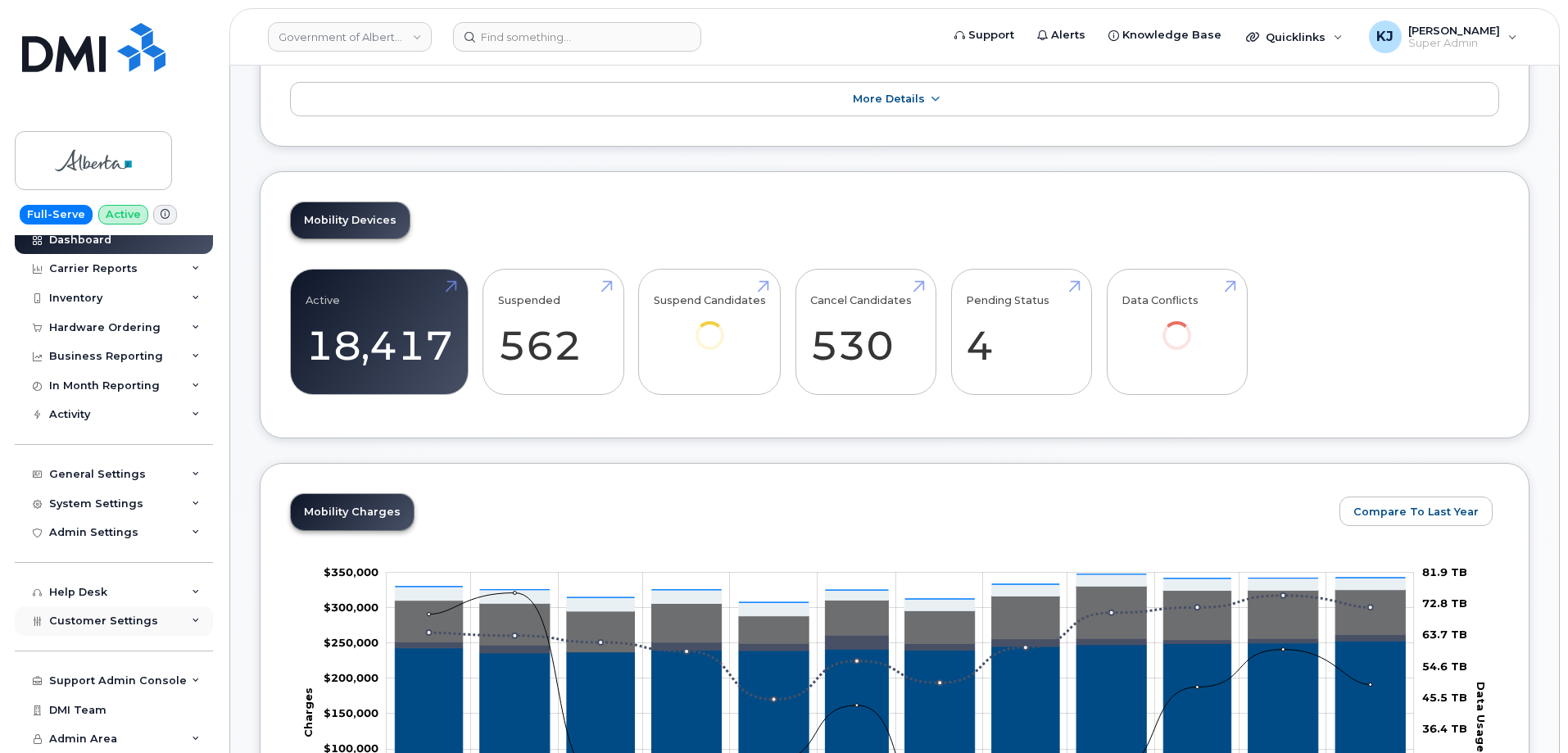
click at [116, 621] on span "Customer Settings" at bounding box center [103, 620] width 109 height 13
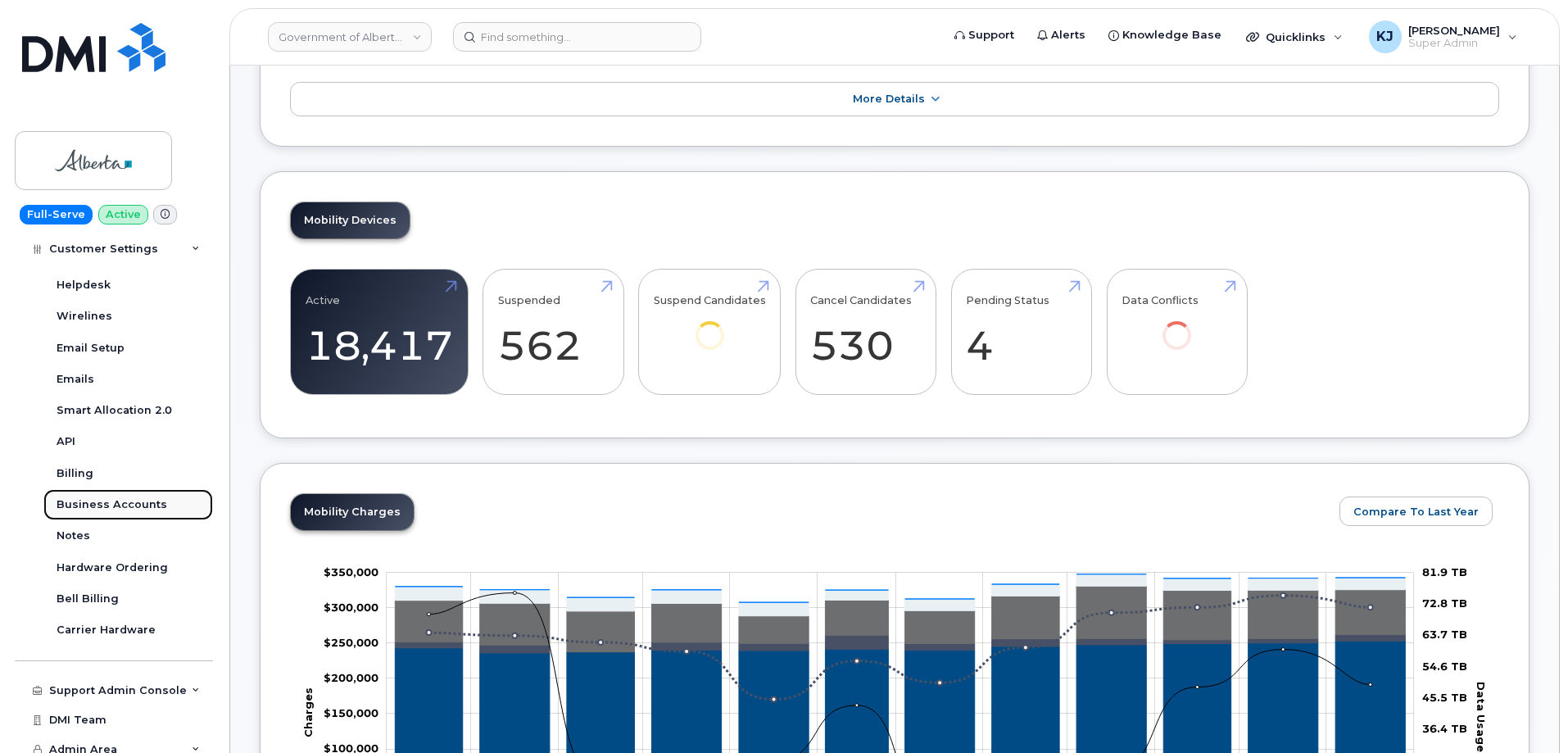
click at [128, 500] on div "Business Accounts" at bounding box center [112, 504] width 111 height 14
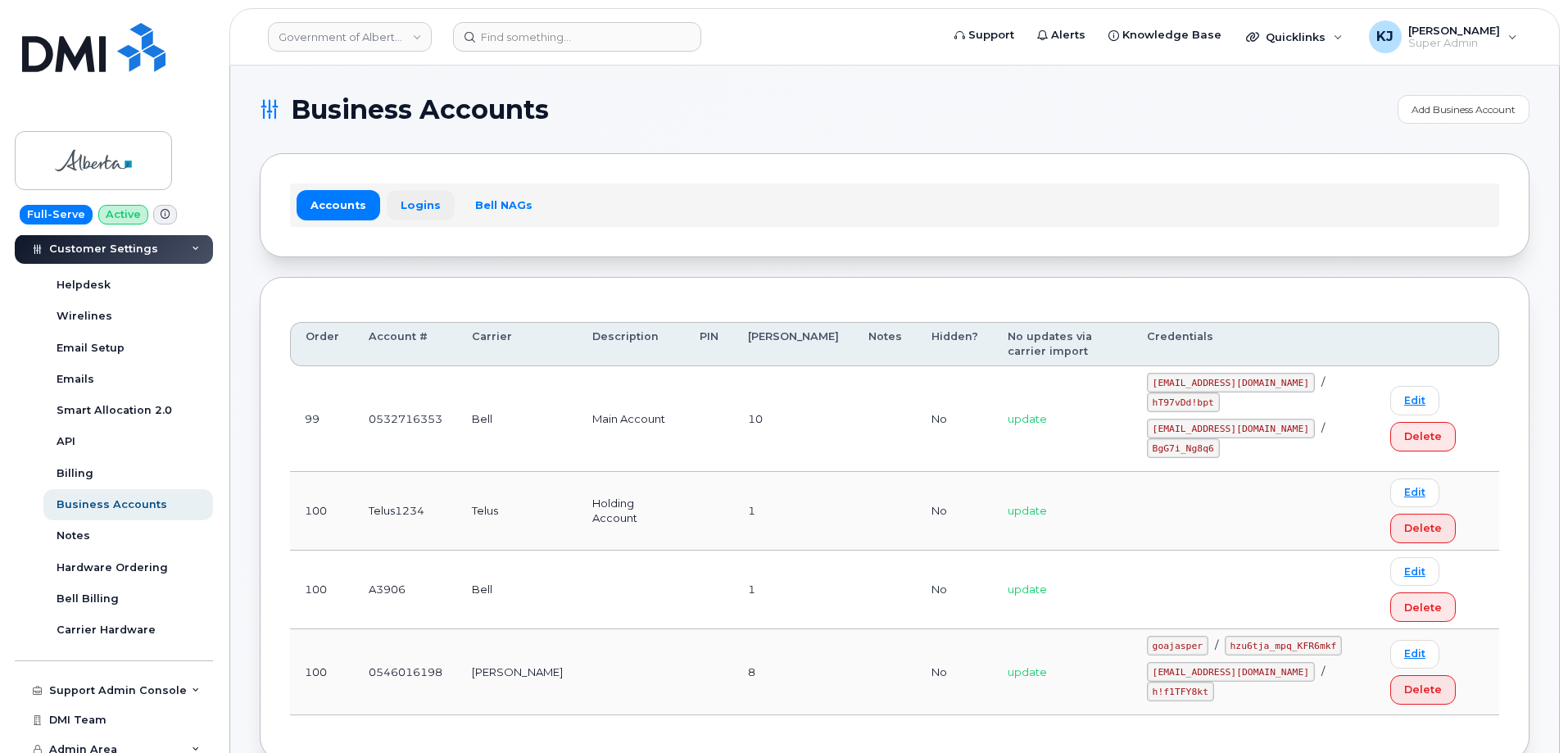
click at [416, 213] on link "Logins" at bounding box center [421, 204] width 68 height 30
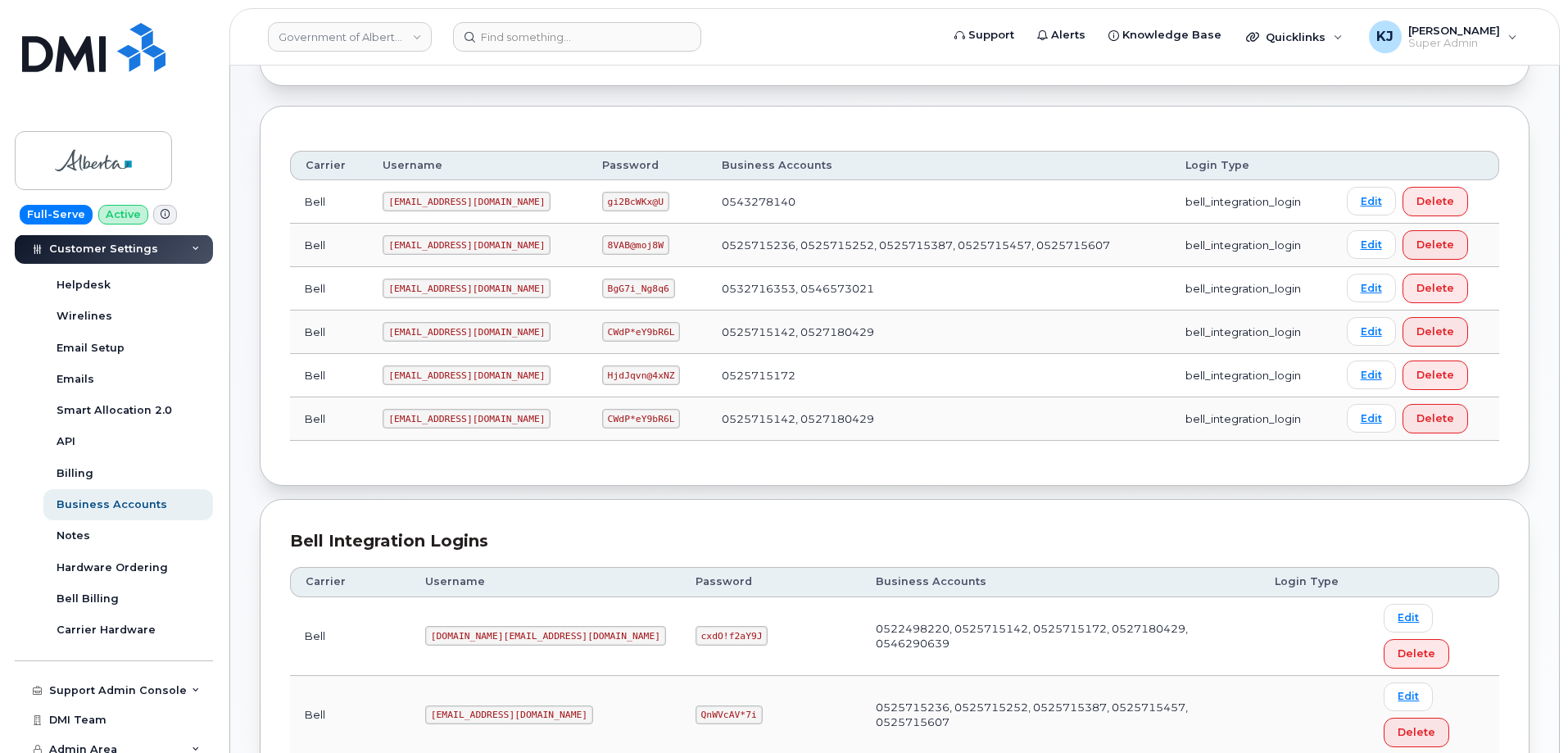
scroll to position [163, 0]
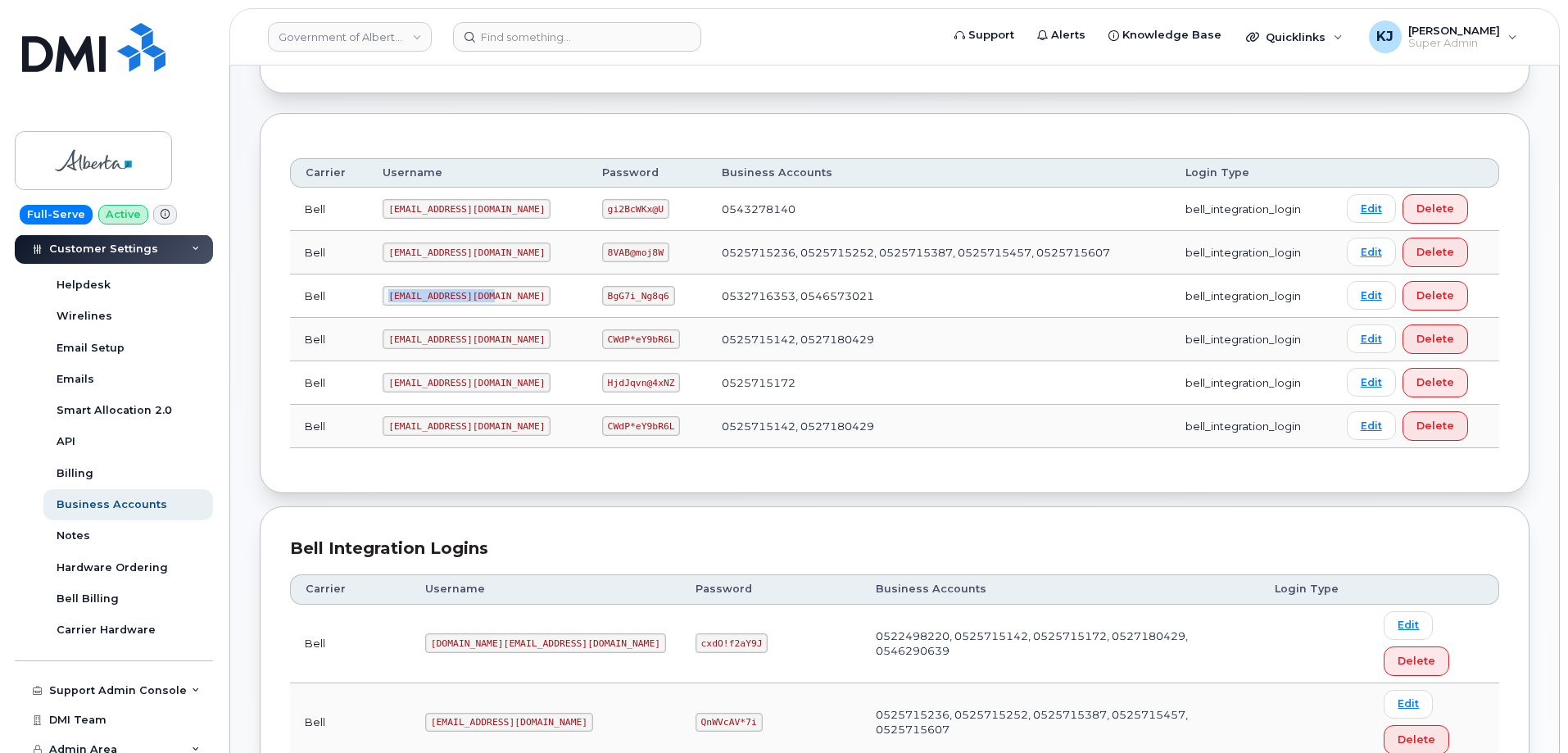
drag, startPoint x: 487, startPoint y: 293, endPoint x: 346, endPoint y: 298, distance: 141.1
click at [346, 298] on tr "Bell goa482E2@myserve.ca BgG7i_Ng8q6 0532716353, 0546573021 bell_integration_lo…" at bounding box center [895, 296] width 1210 height 43
drag, startPoint x: 567, startPoint y: 295, endPoint x: 628, endPoint y: 296, distance: 61.0
click at [628, 296] on code "BgG7i_Ng8q6" at bounding box center [639, 296] width 73 height 19
copy code "BgG7i_Ng8q6"
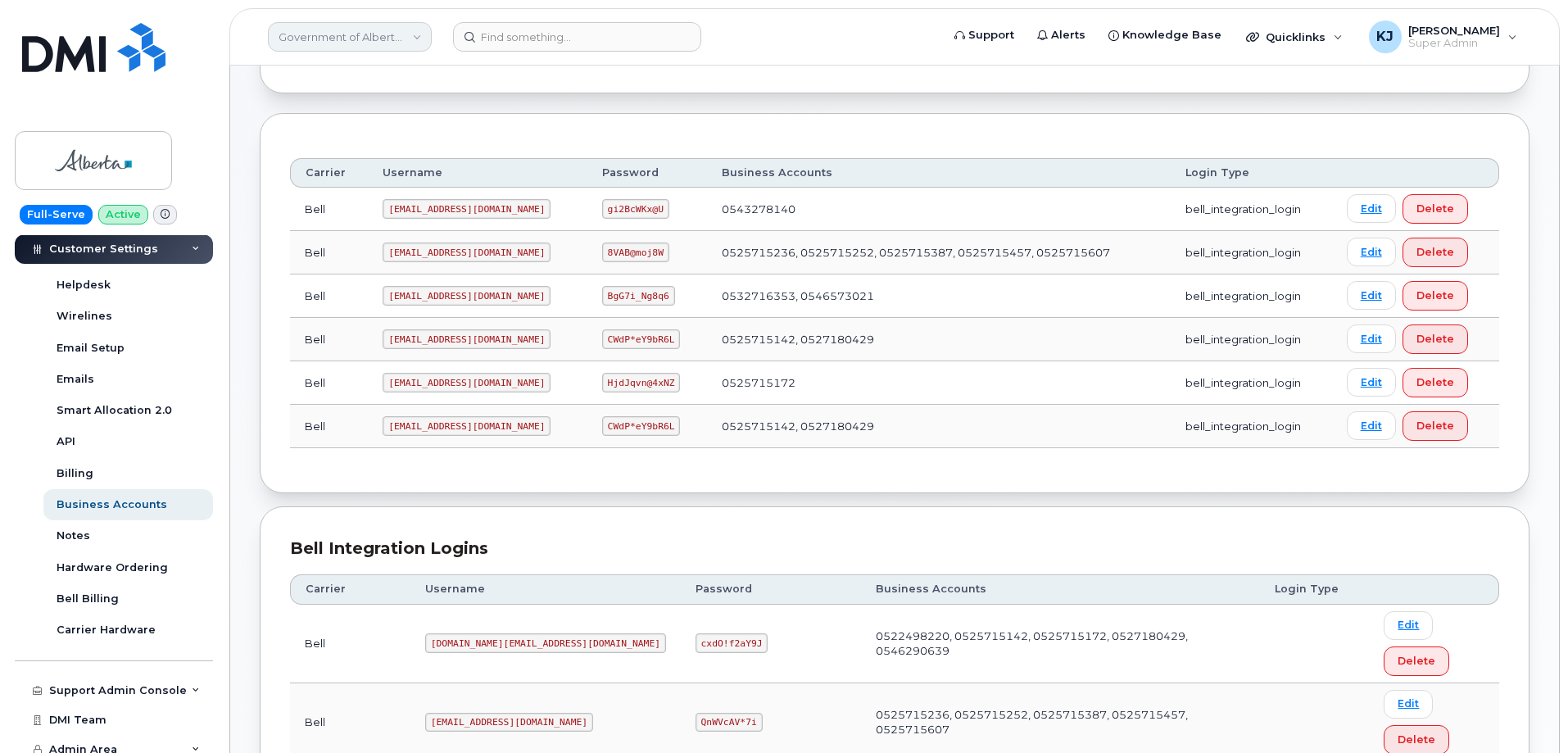
click at [322, 31] on link "Government of Alberta (GOA)" at bounding box center [349, 36] width 163 height 30
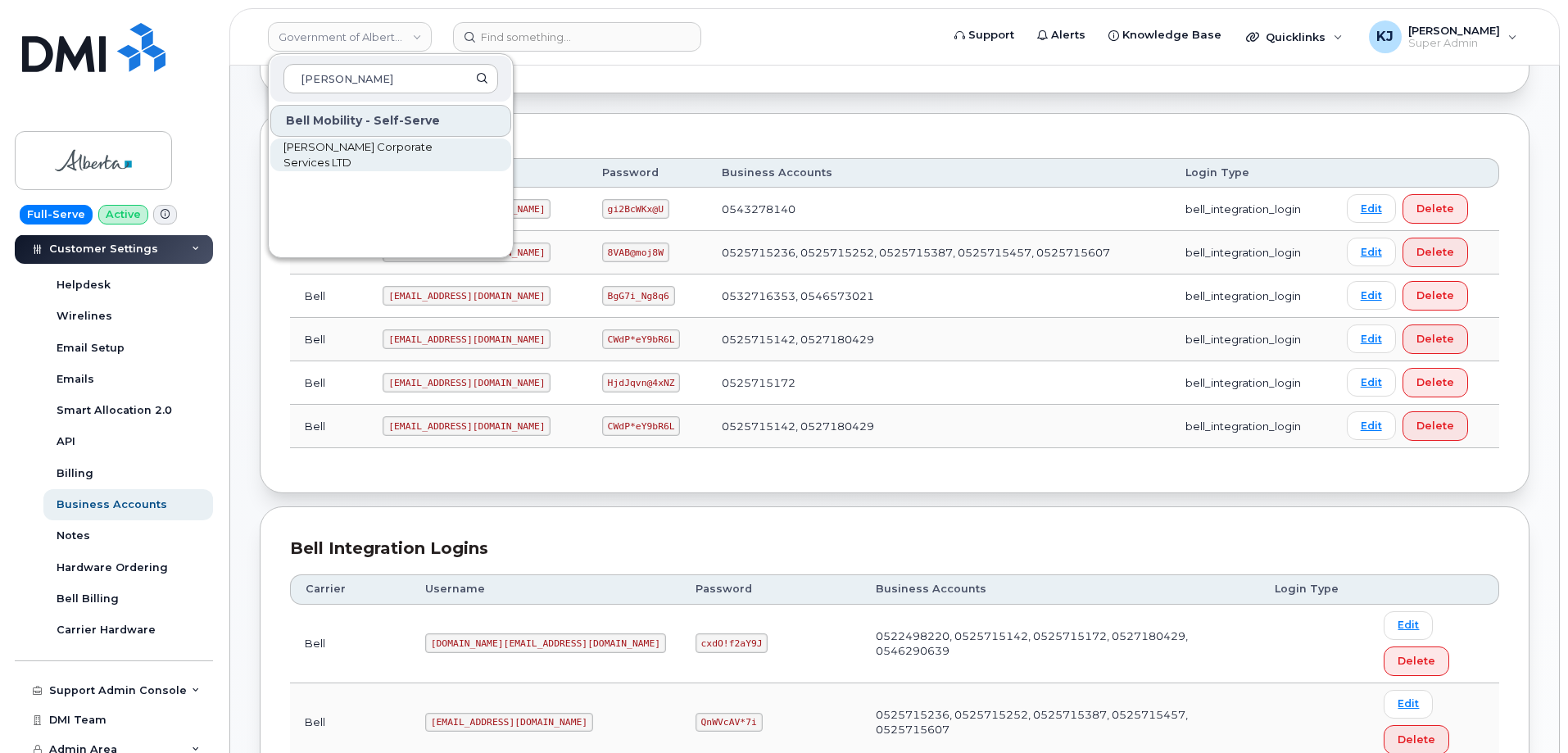
type input "brandt"
click at [359, 161] on span "Brandt Corporate Services LTD" at bounding box center [378, 155] width 188 height 32
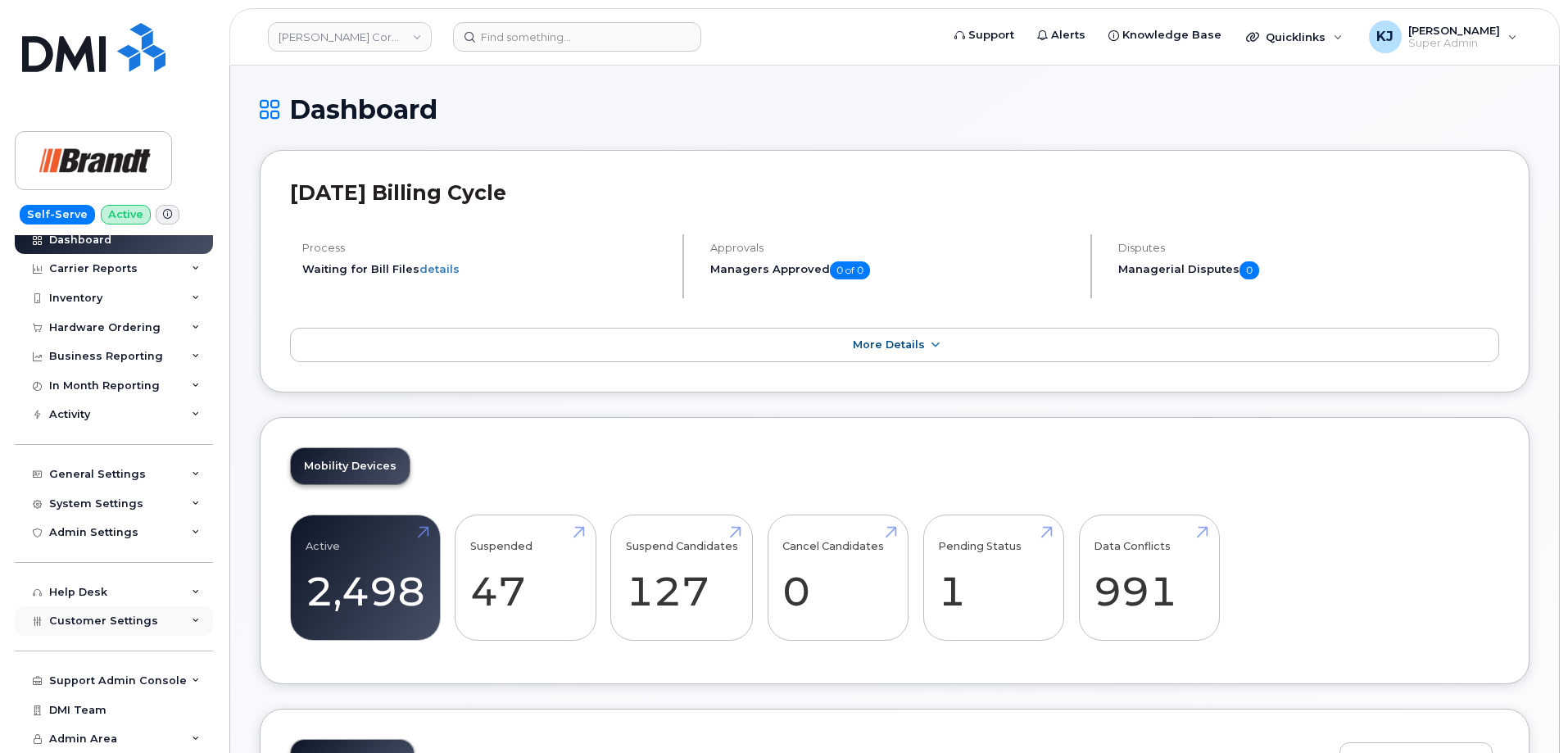
click at [130, 615] on span "Customer Settings" at bounding box center [103, 620] width 109 height 13
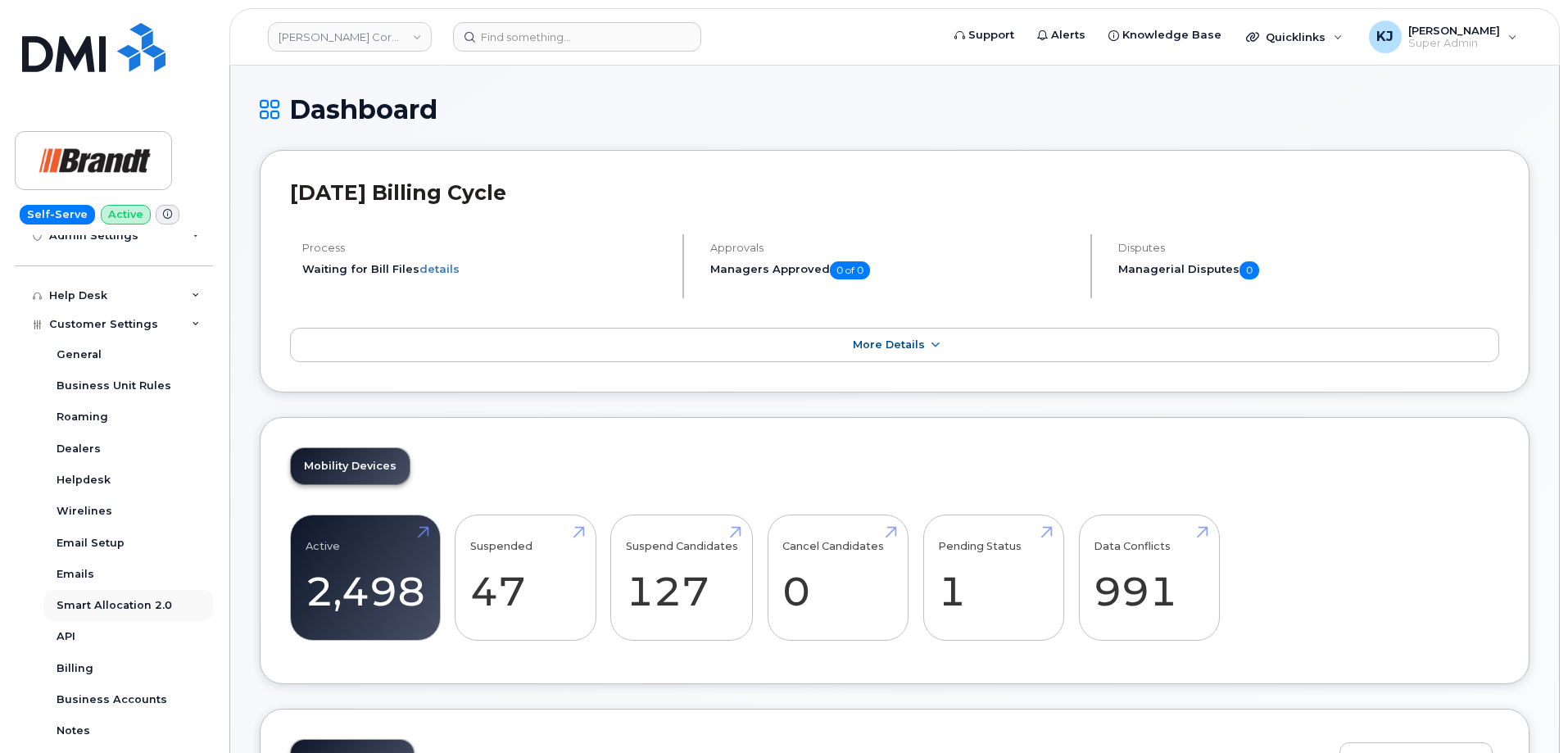
scroll to position [338, 0]
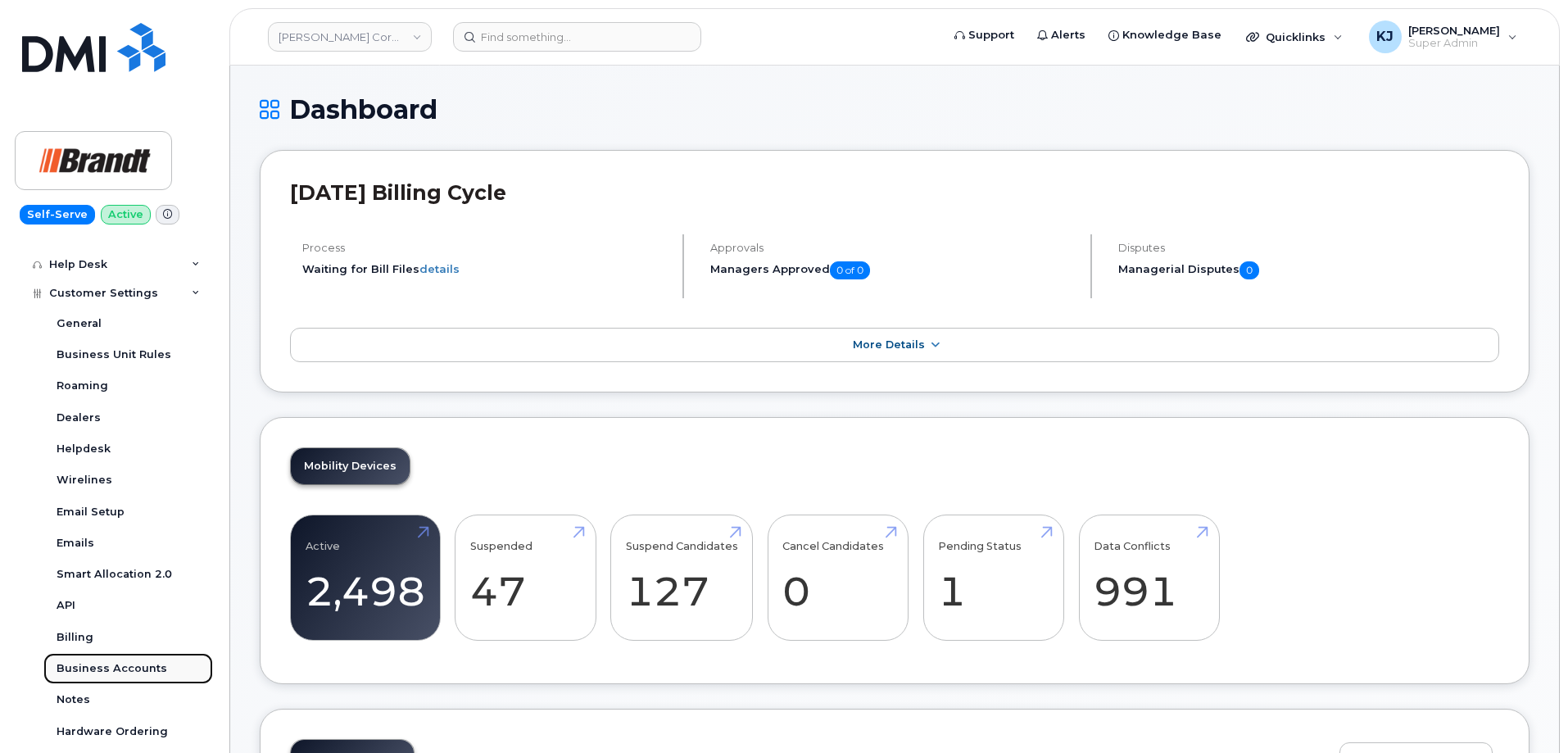
click at [109, 669] on div "Business Accounts" at bounding box center [112, 668] width 111 height 14
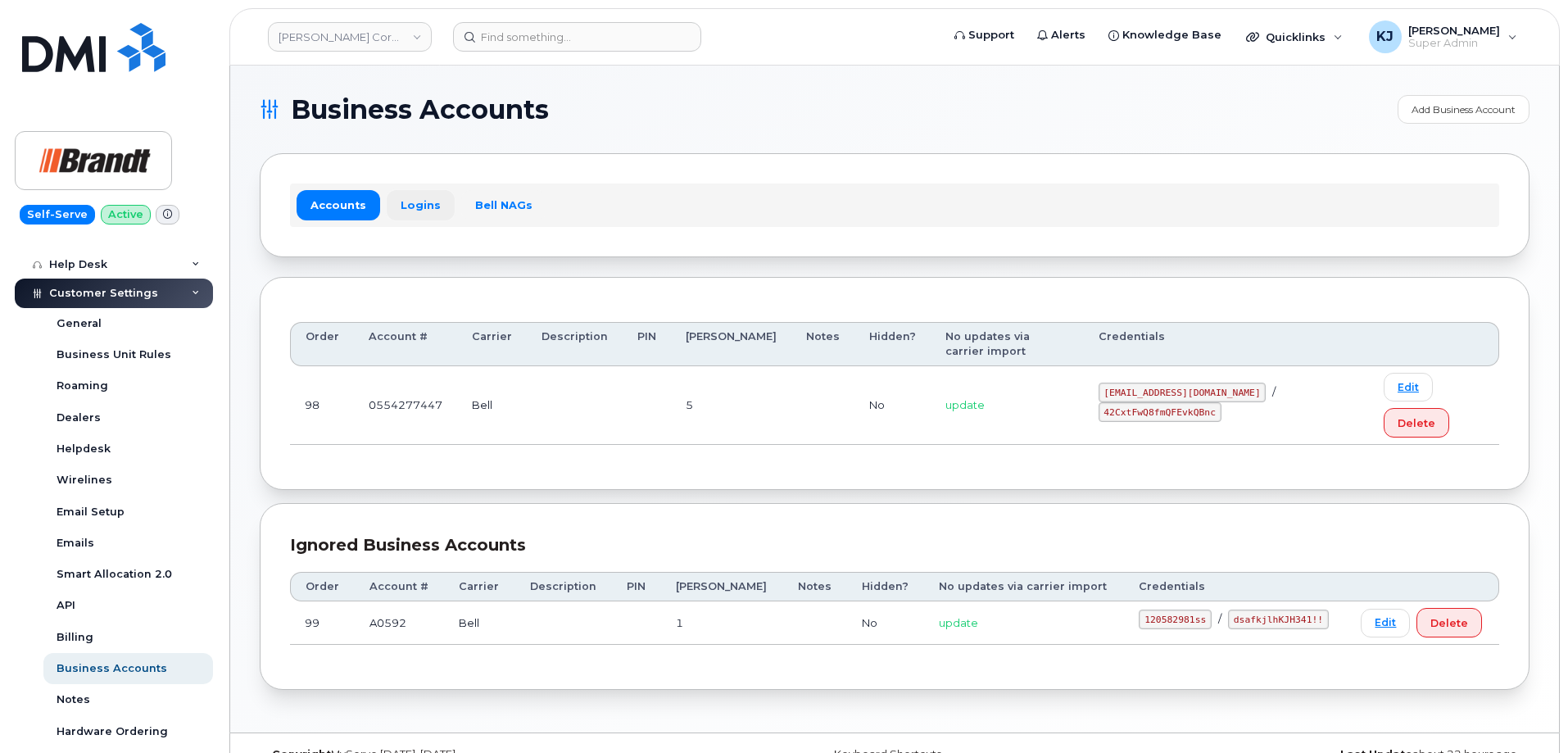
click at [413, 208] on link "Logins" at bounding box center [421, 204] width 68 height 30
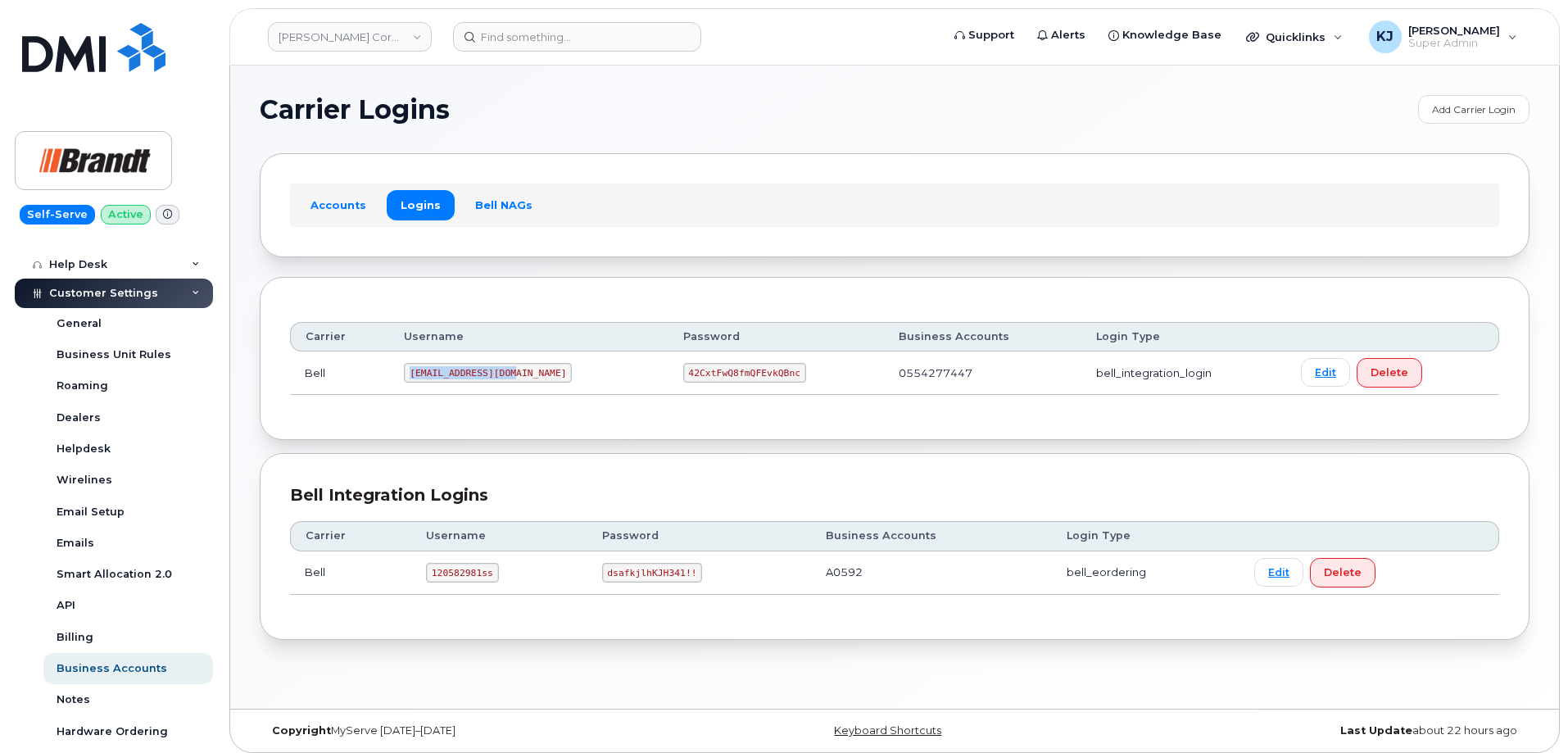
drag, startPoint x: 412, startPoint y: 372, endPoint x: 523, endPoint y: 379, distance: 111.2
click at [523, 379] on td "[EMAIL_ADDRESS][DOMAIN_NAME]" at bounding box center [528, 373] width 279 height 43
drag, startPoint x: 632, startPoint y: 373, endPoint x: 731, endPoint y: 376, distance: 99.0
click at [731, 376] on code "42CxtFwQ8fmQFEvkQBnc" at bounding box center [745, 372] width 123 height 19
copy code "42CxtFwQ8fmQFEvkQBnc"
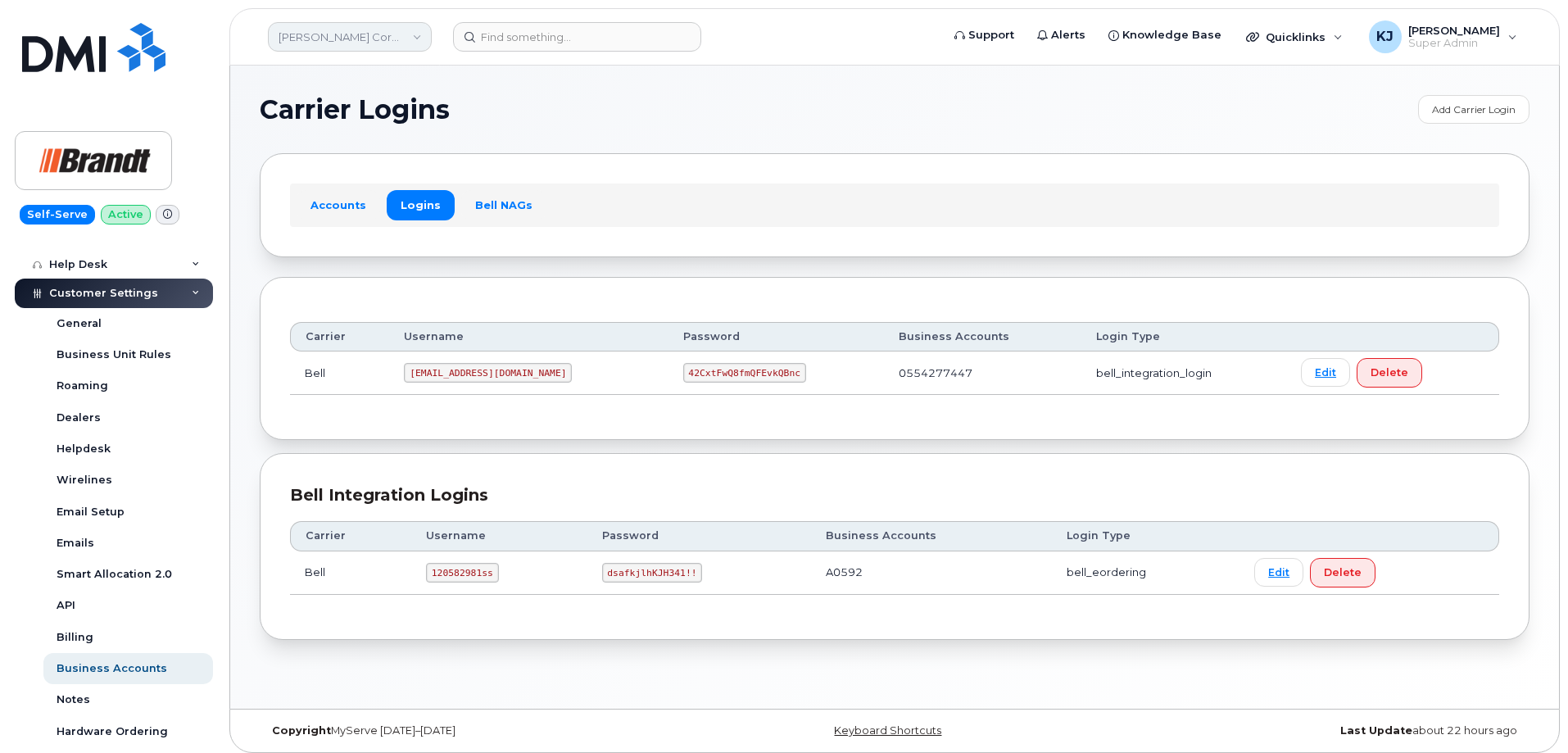
click at [330, 36] on link "[PERSON_NAME] Corporate Services LTD" at bounding box center [349, 36] width 163 height 30
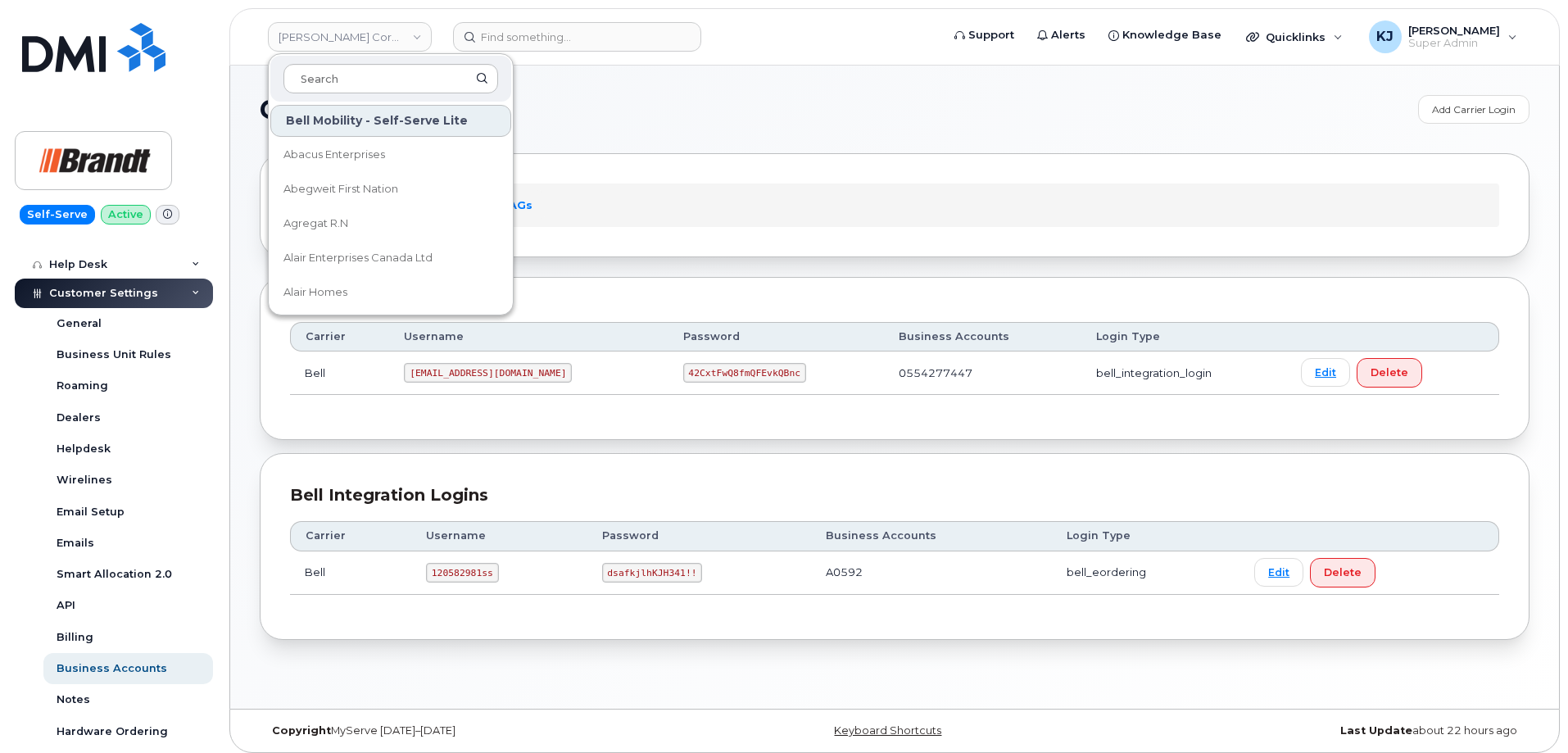
click at [734, 144] on section "Carrier Logins Add Carrier Login Accounts Logins Bell NAGs Carrier Username Pas…" at bounding box center [895, 367] width 1270 height 545
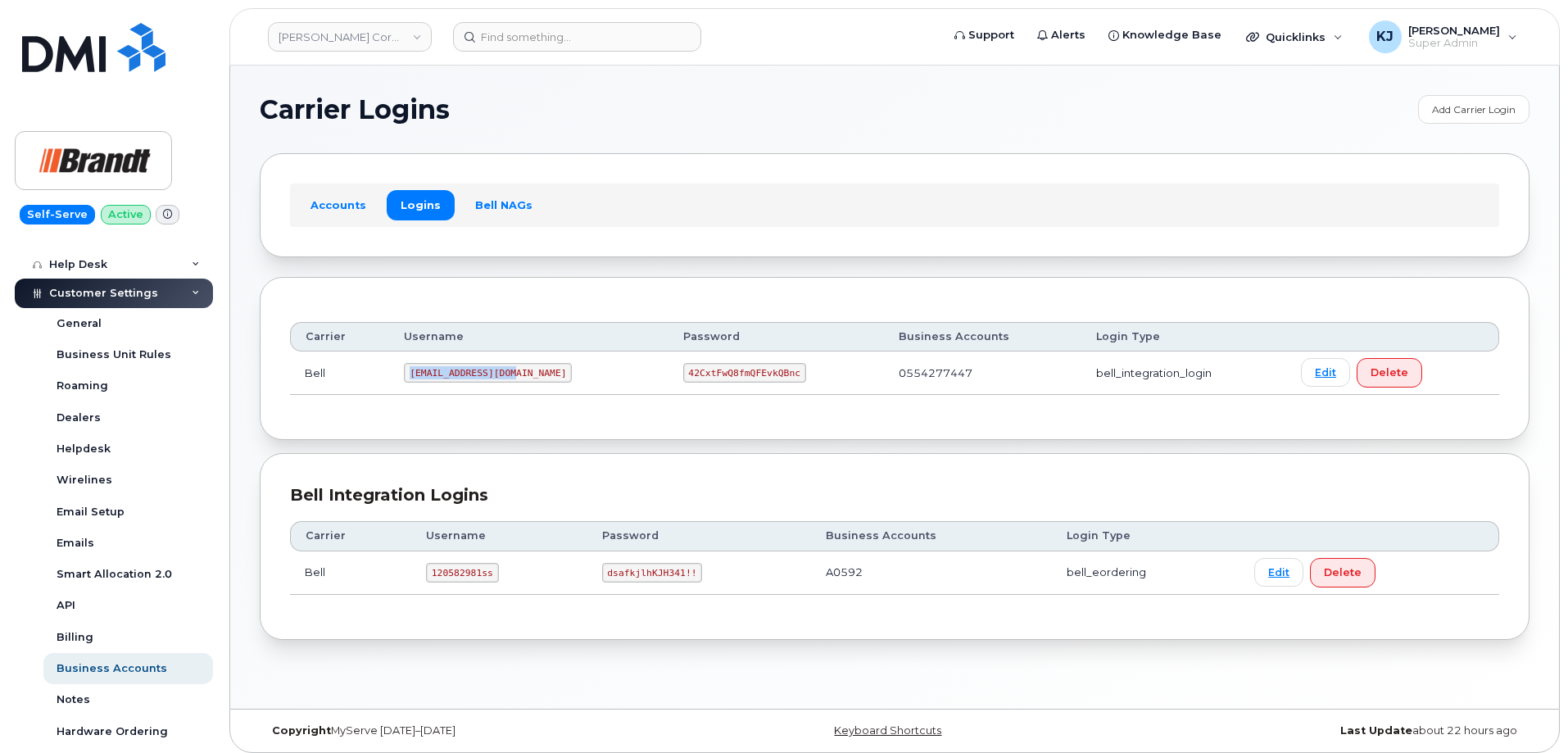
drag, startPoint x: 413, startPoint y: 372, endPoint x: 518, endPoint y: 369, distance: 105.0
click at [518, 369] on td "[EMAIL_ADDRESS][DOMAIN_NAME]" at bounding box center [528, 373] width 279 height 43
copy code "[EMAIL_ADDRESS][DOMAIN_NAME]"
drag, startPoint x: 629, startPoint y: 372, endPoint x: 773, endPoint y: 368, distance: 144.1
click at [773, 368] on td "42CxtFwQ8fmQFEvkQBnc" at bounding box center [776, 373] width 215 height 43
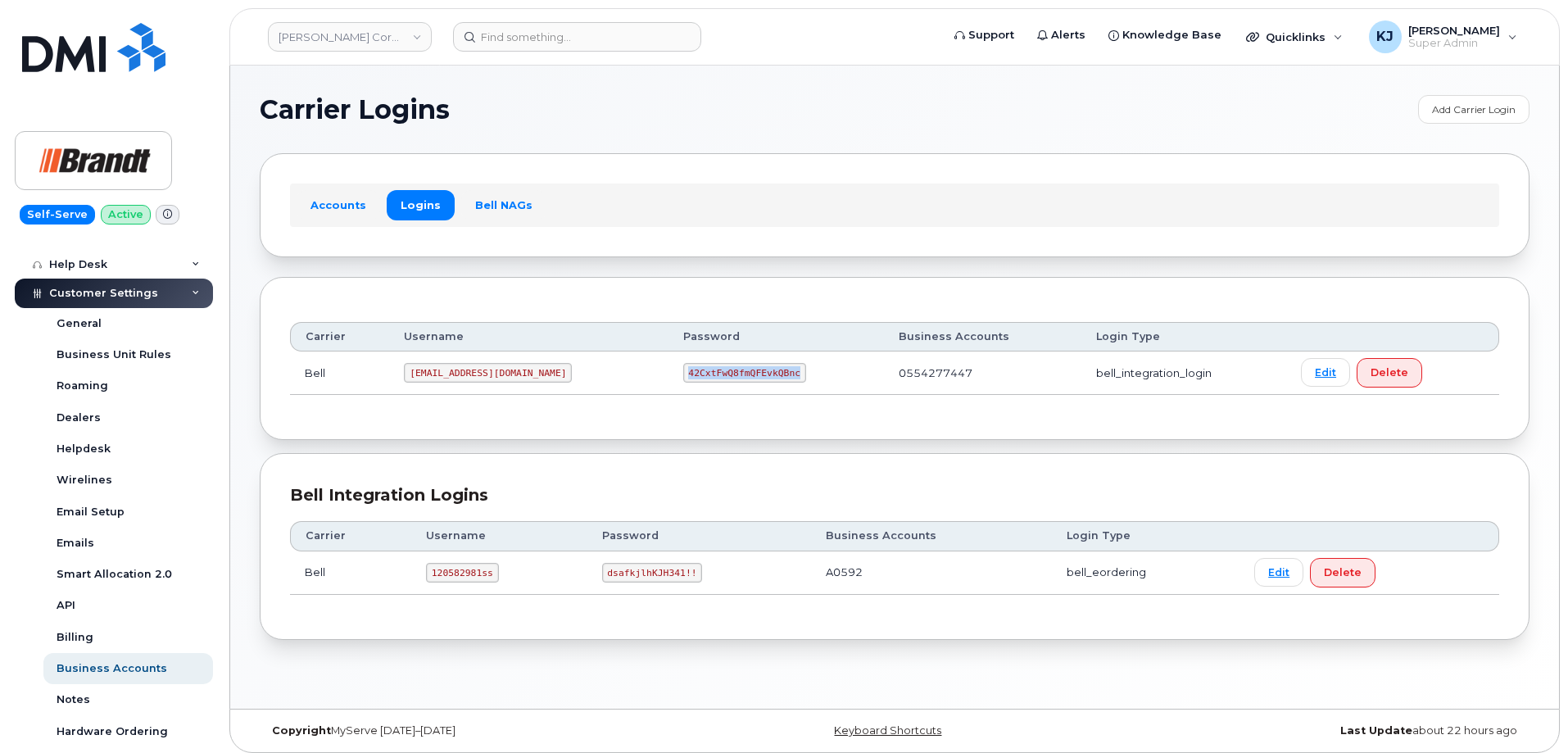
copy code "42CxtFwQ8fmQFEvkQBnc"
click at [317, 51] on link "[PERSON_NAME] Corporate Services LTD" at bounding box center [349, 36] width 163 height 30
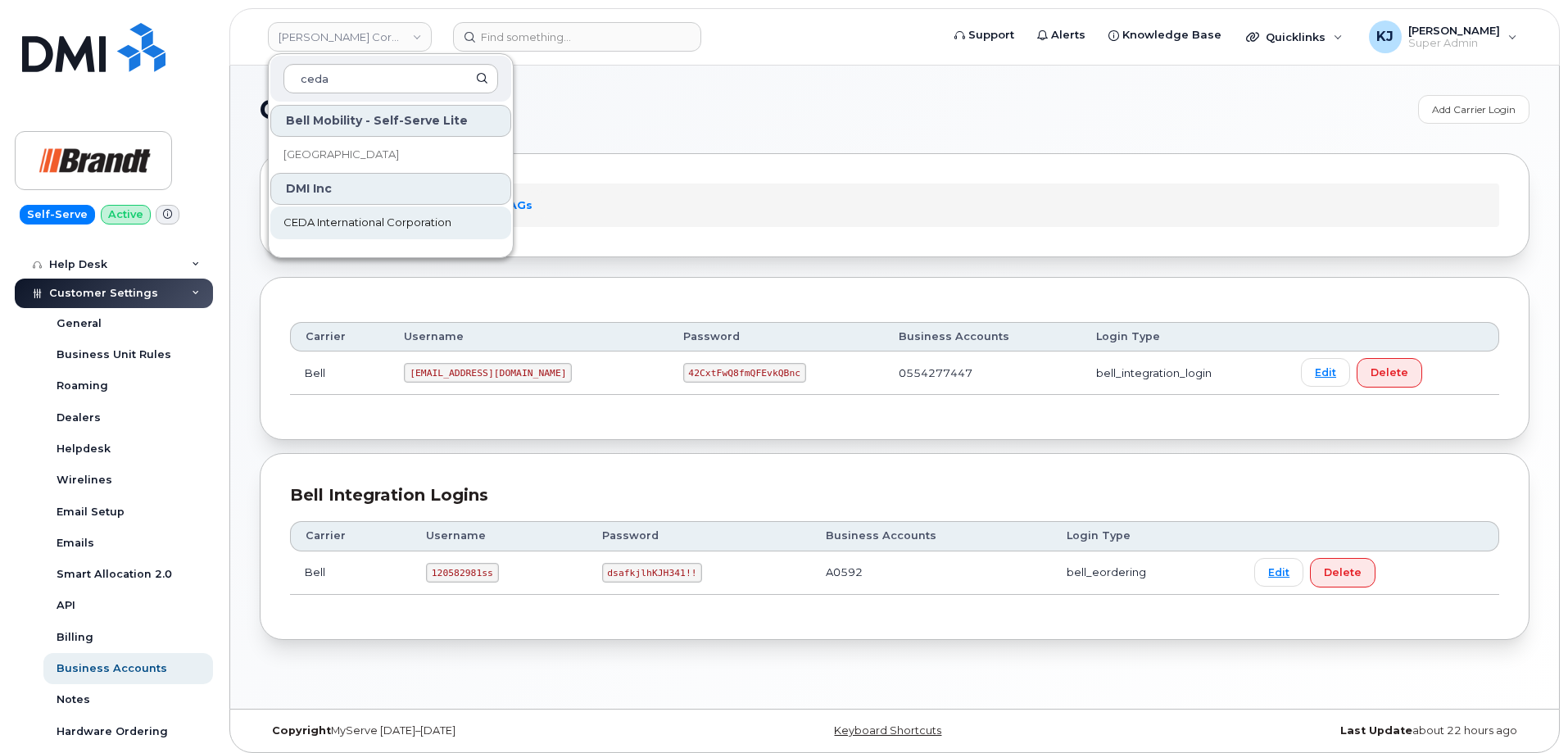
type input "ceda"
click at [407, 220] on span "CEDA International Corporation" at bounding box center [368, 222] width 168 height 16
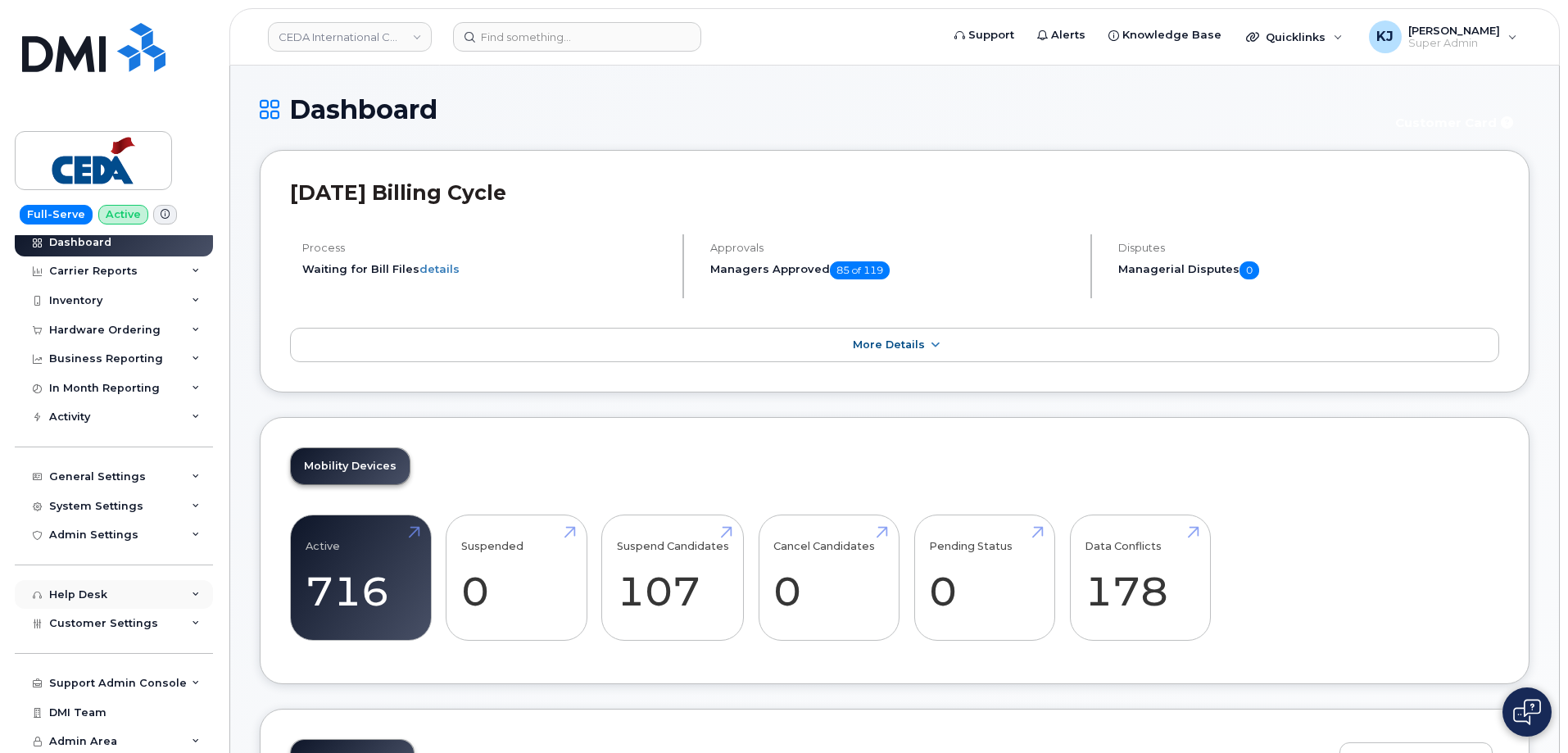
scroll to position [10, 0]
click at [151, 473] on div "General Settings" at bounding box center [114, 474] width 198 height 30
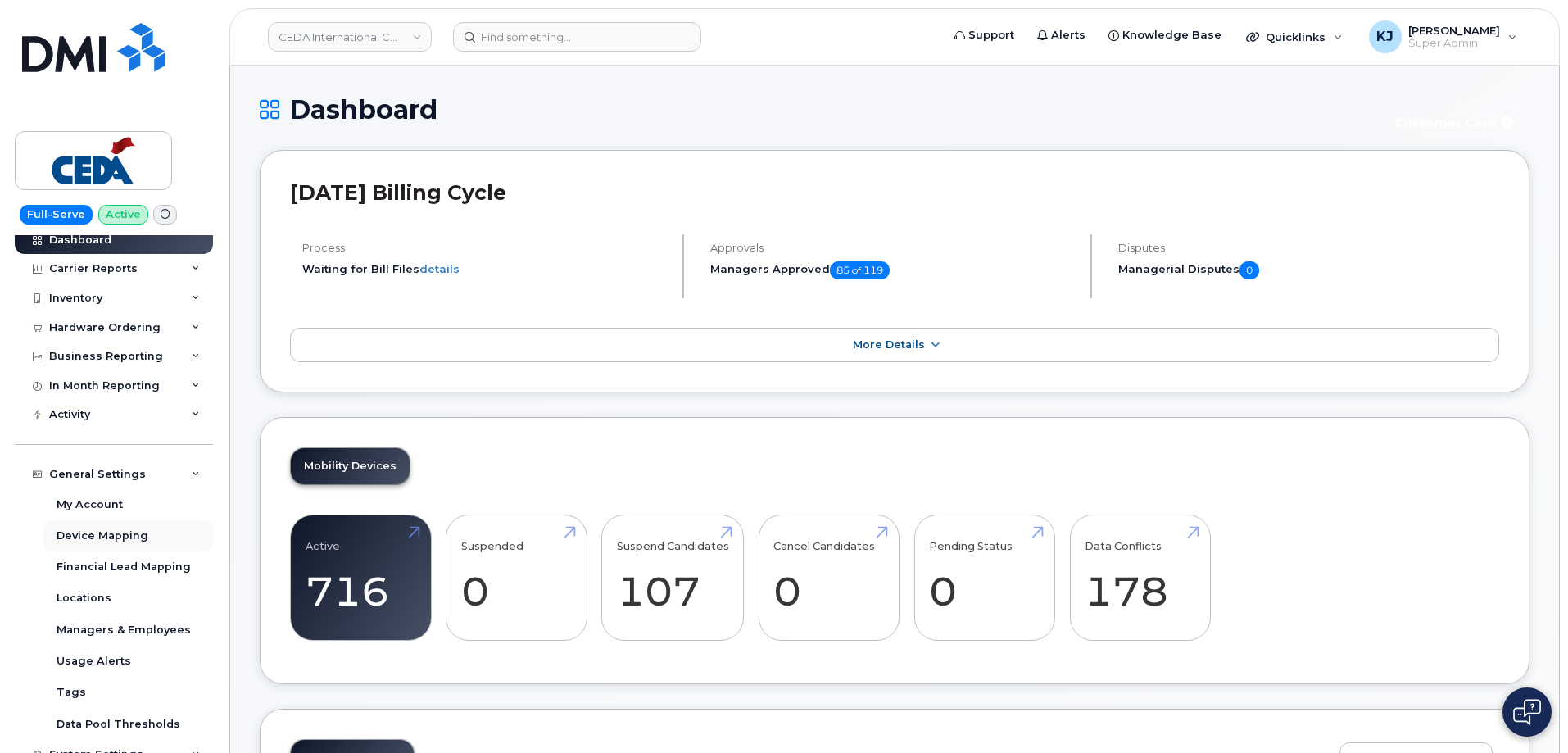
scroll to position [261, 0]
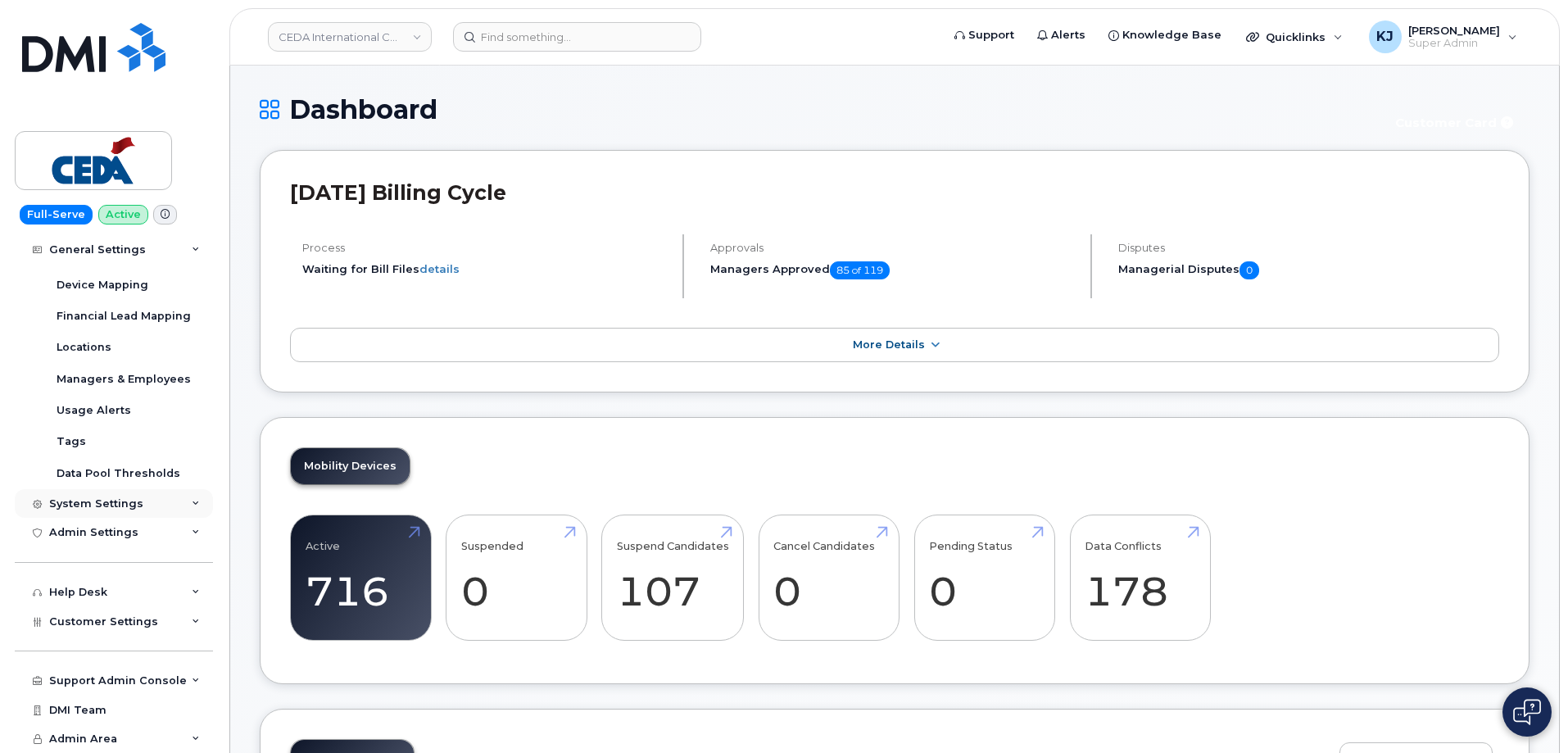
click at [114, 489] on div "System Settings" at bounding box center [114, 503] width 198 height 30
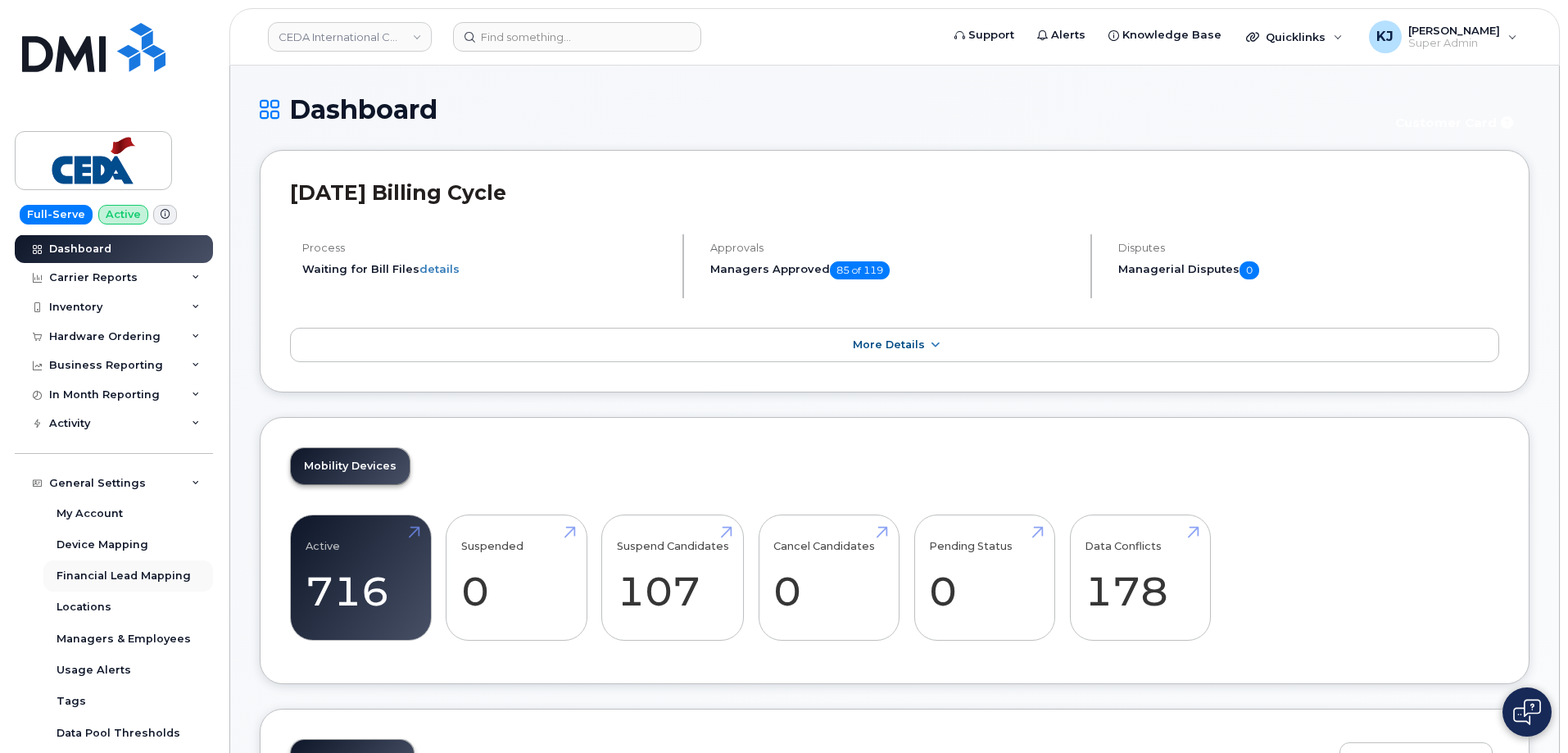
scroll to position [0, 0]
click at [132, 313] on div "Inventory" at bounding box center [114, 307] width 198 height 30
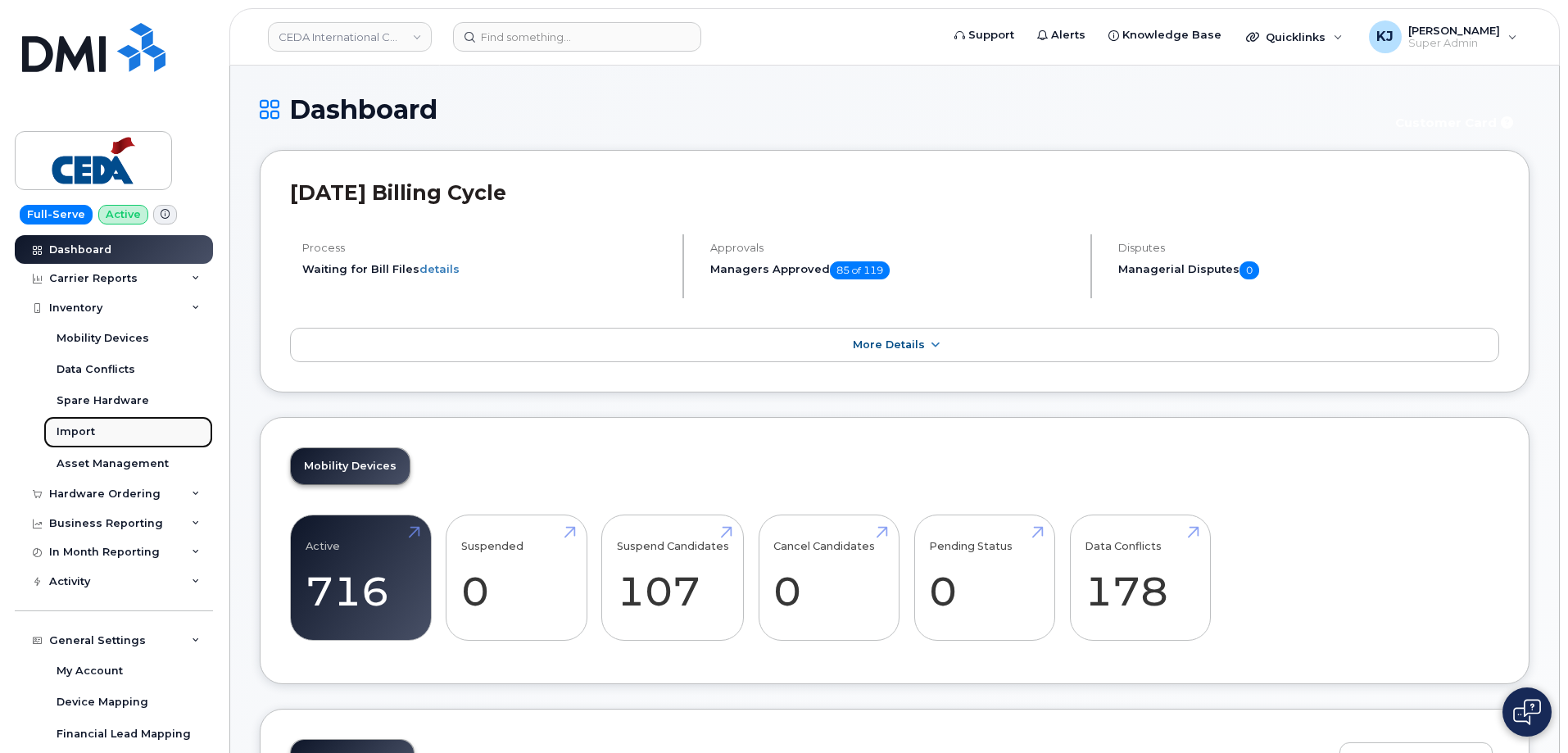
click at [92, 429] on div "Import" at bounding box center [75, 431] width 38 height 14
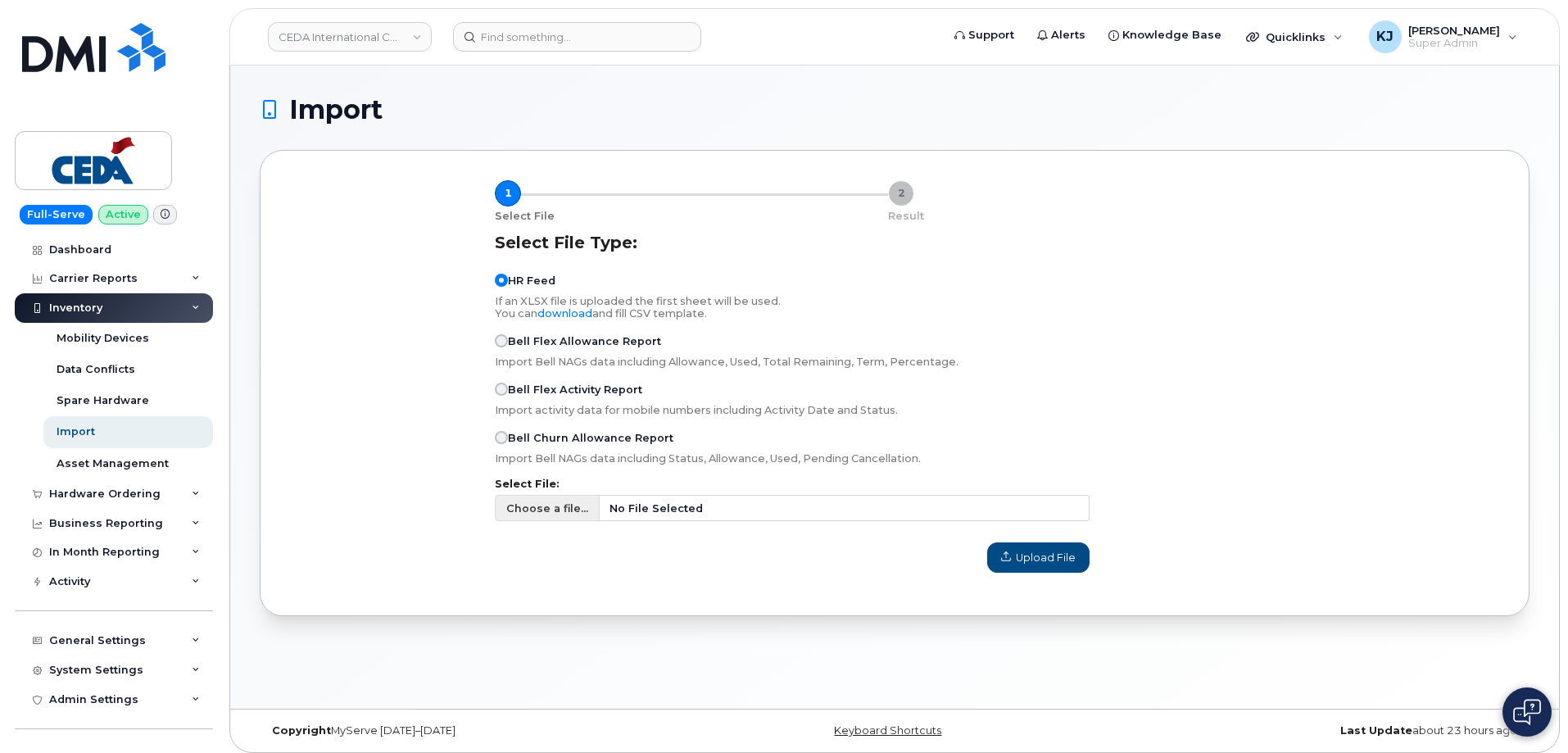
click at [523, 505] on span "Choose a file..." at bounding box center [547, 508] width 82 height 15
click at [523, 505] on input "Choose a file... No File Selected" at bounding box center [792, 507] width 595 height 26
type input "C:\fakepath\Impotrt CEDA.csv"
click at [1042, 557] on span "Upload File" at bounding box center [1039, 557] width 75 height 15
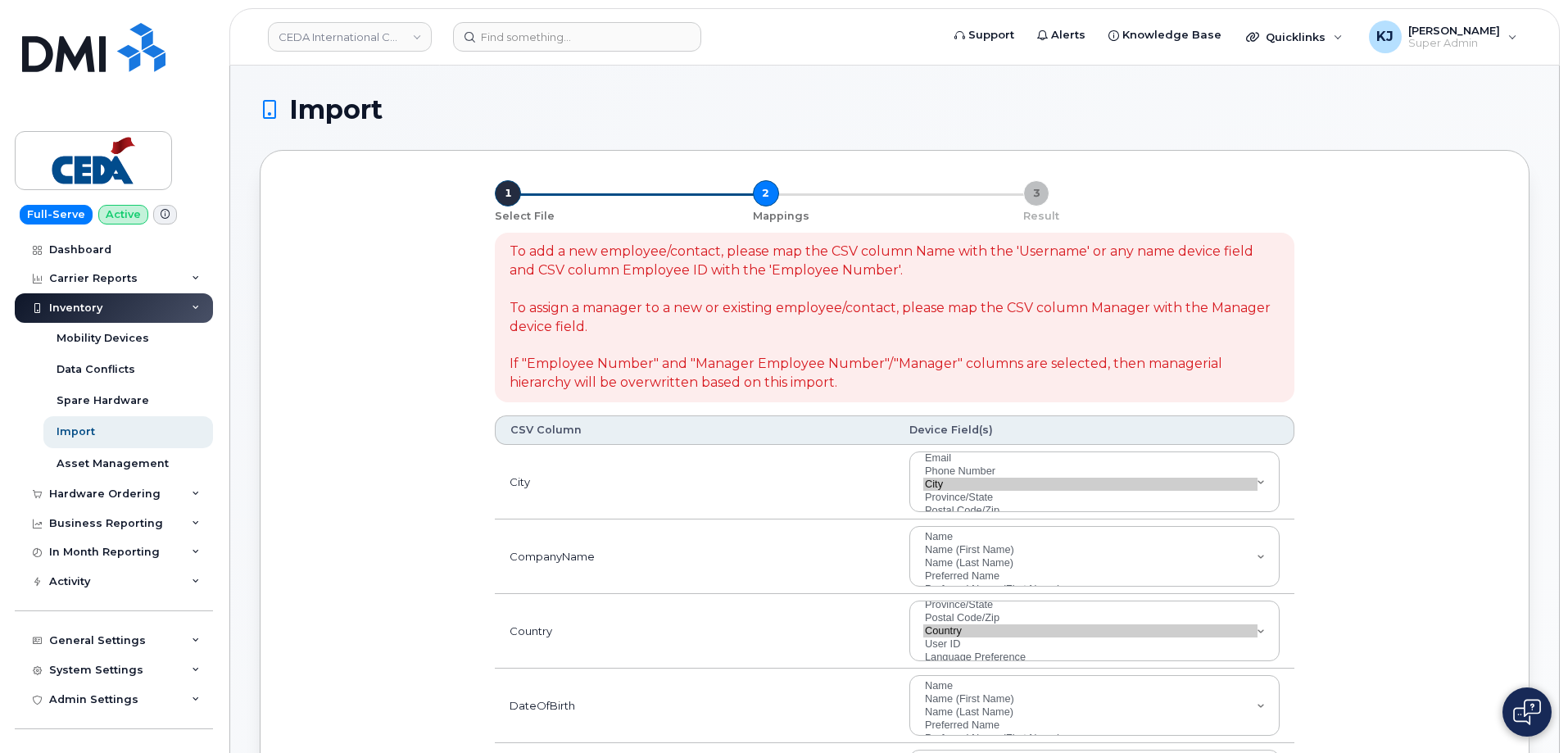
select select
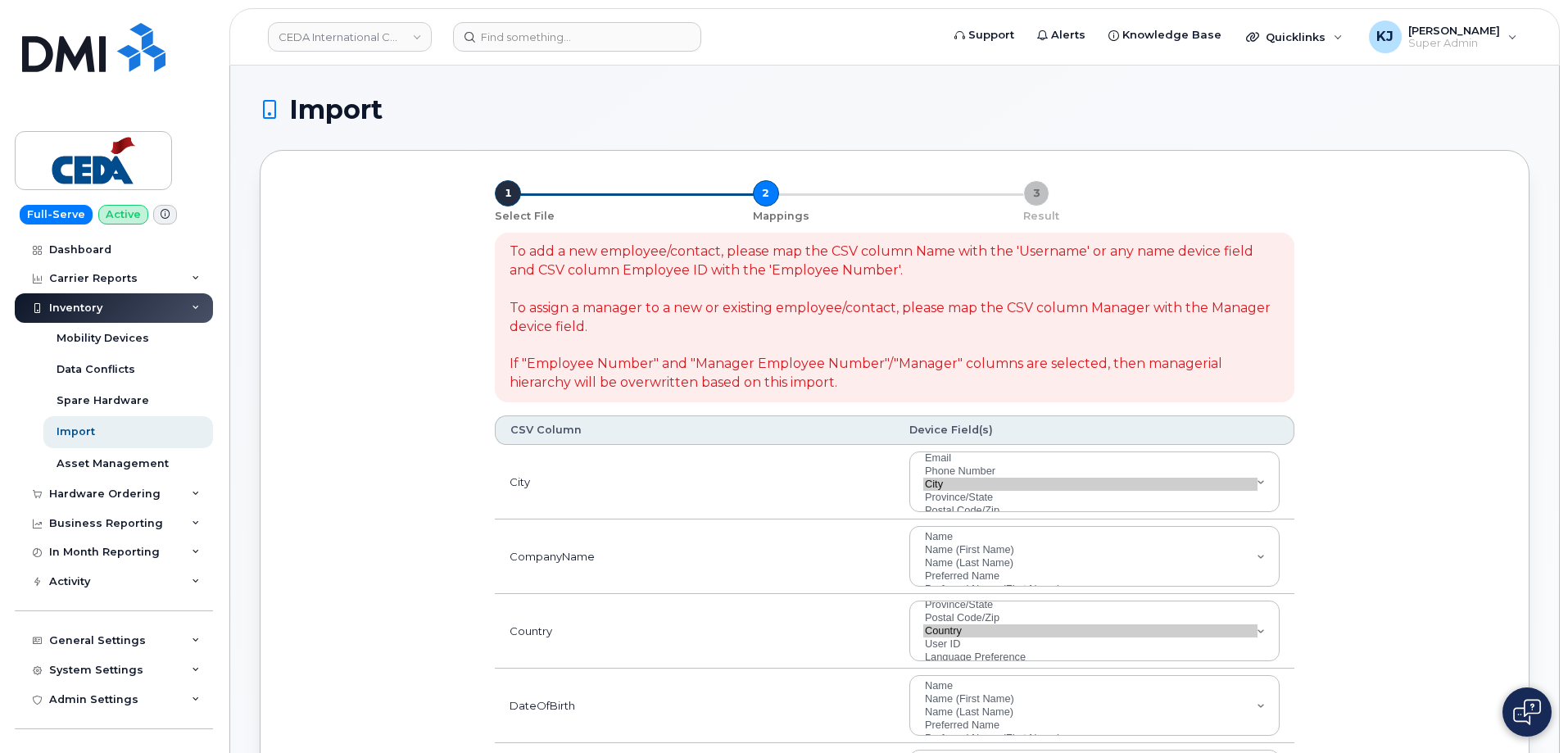
select select
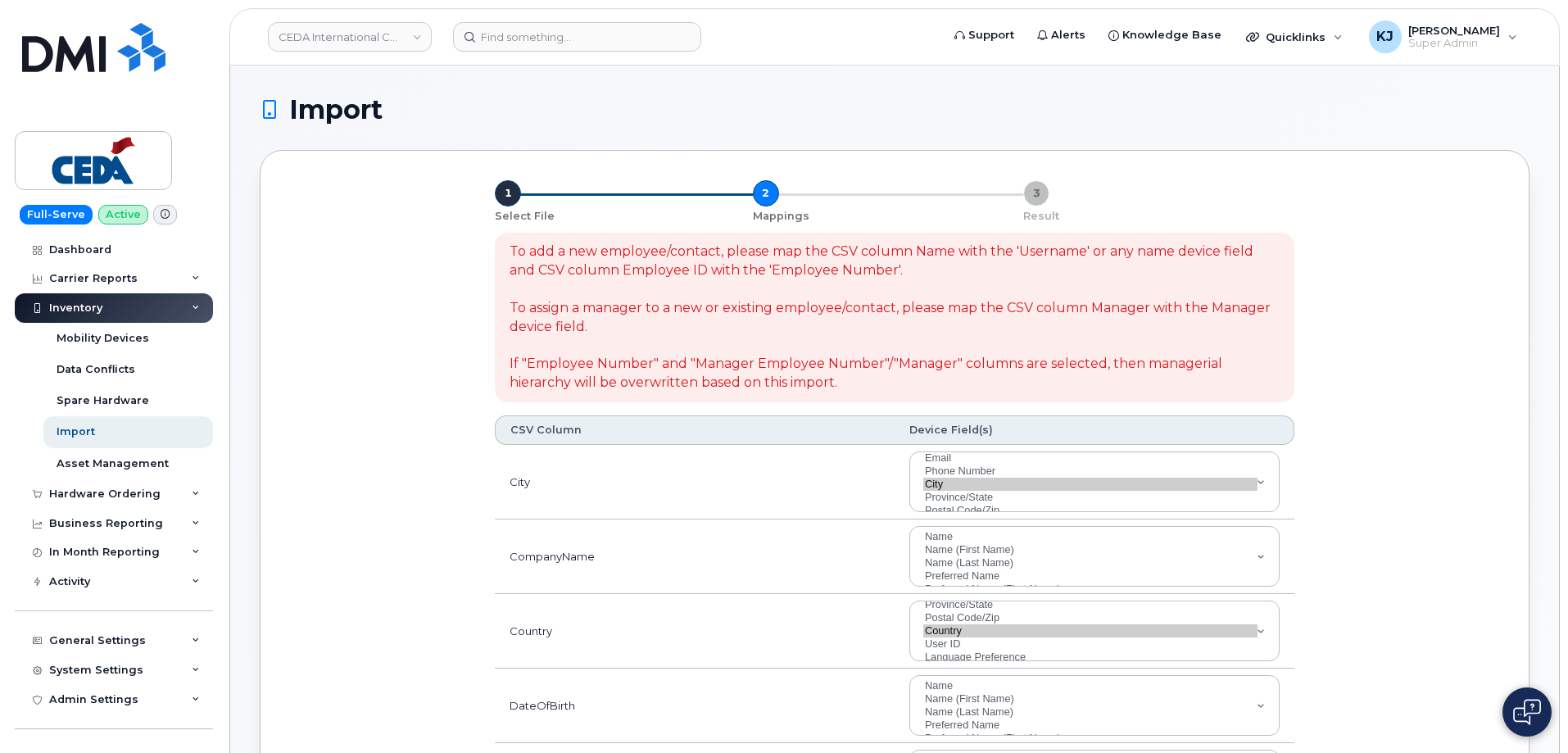
select select
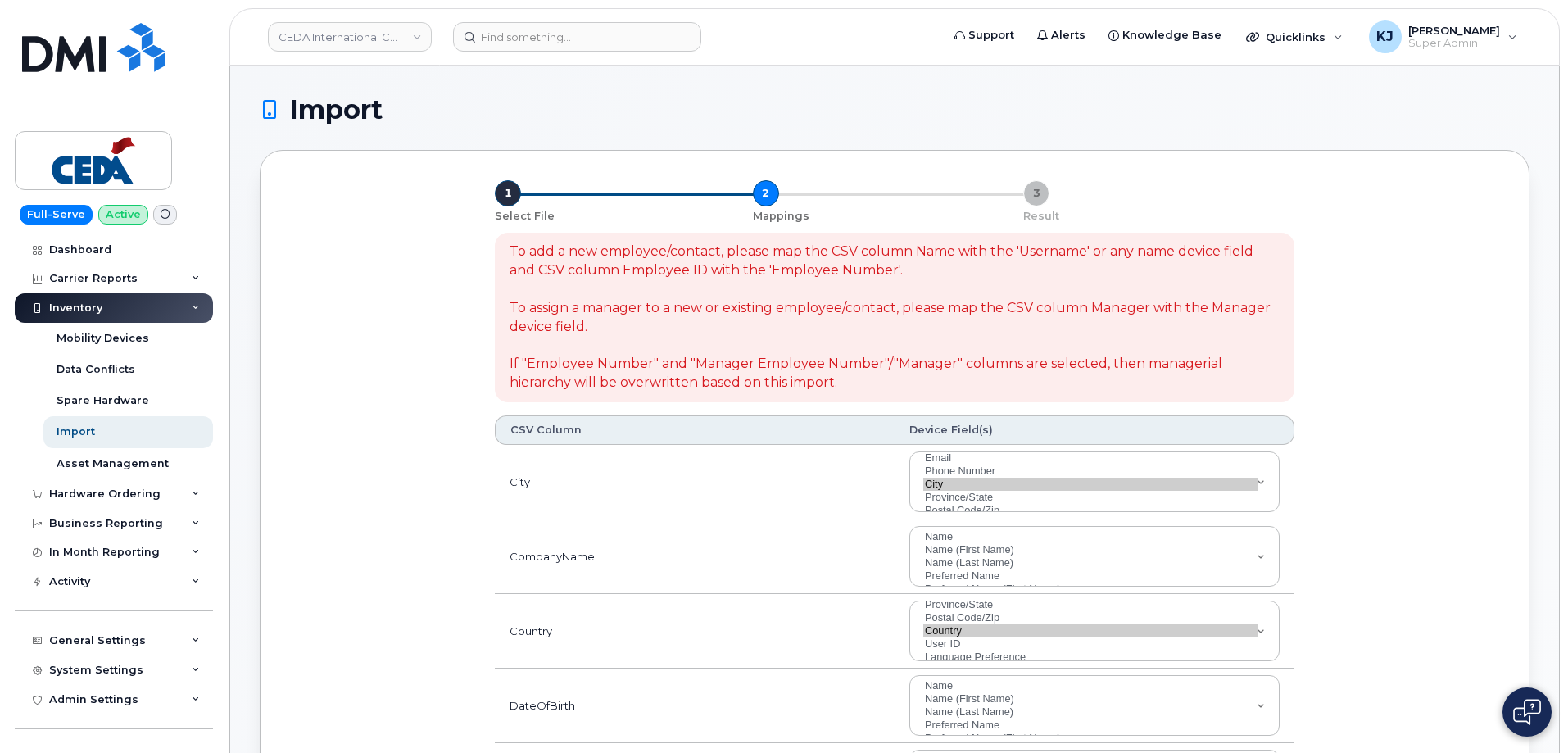
select select
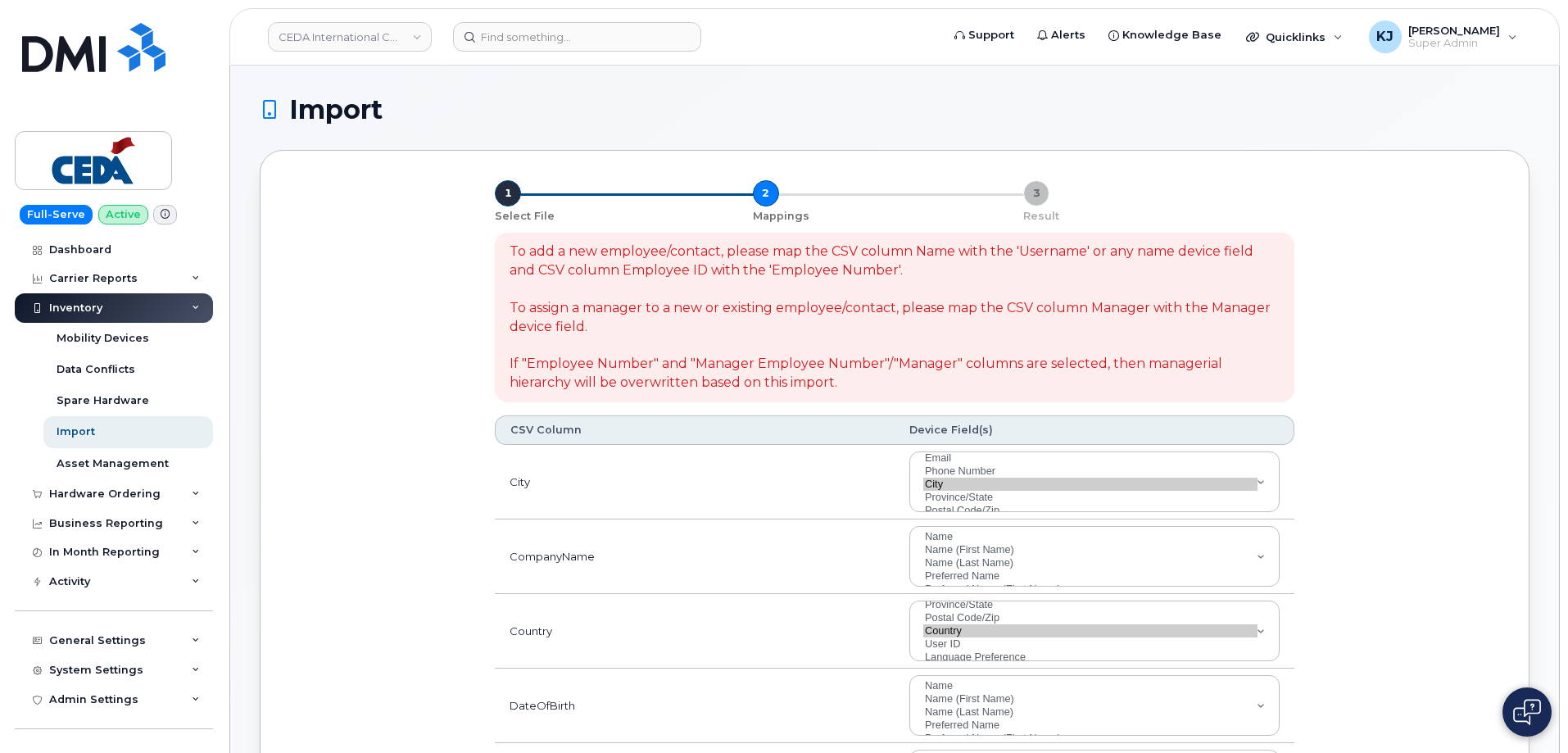
select select
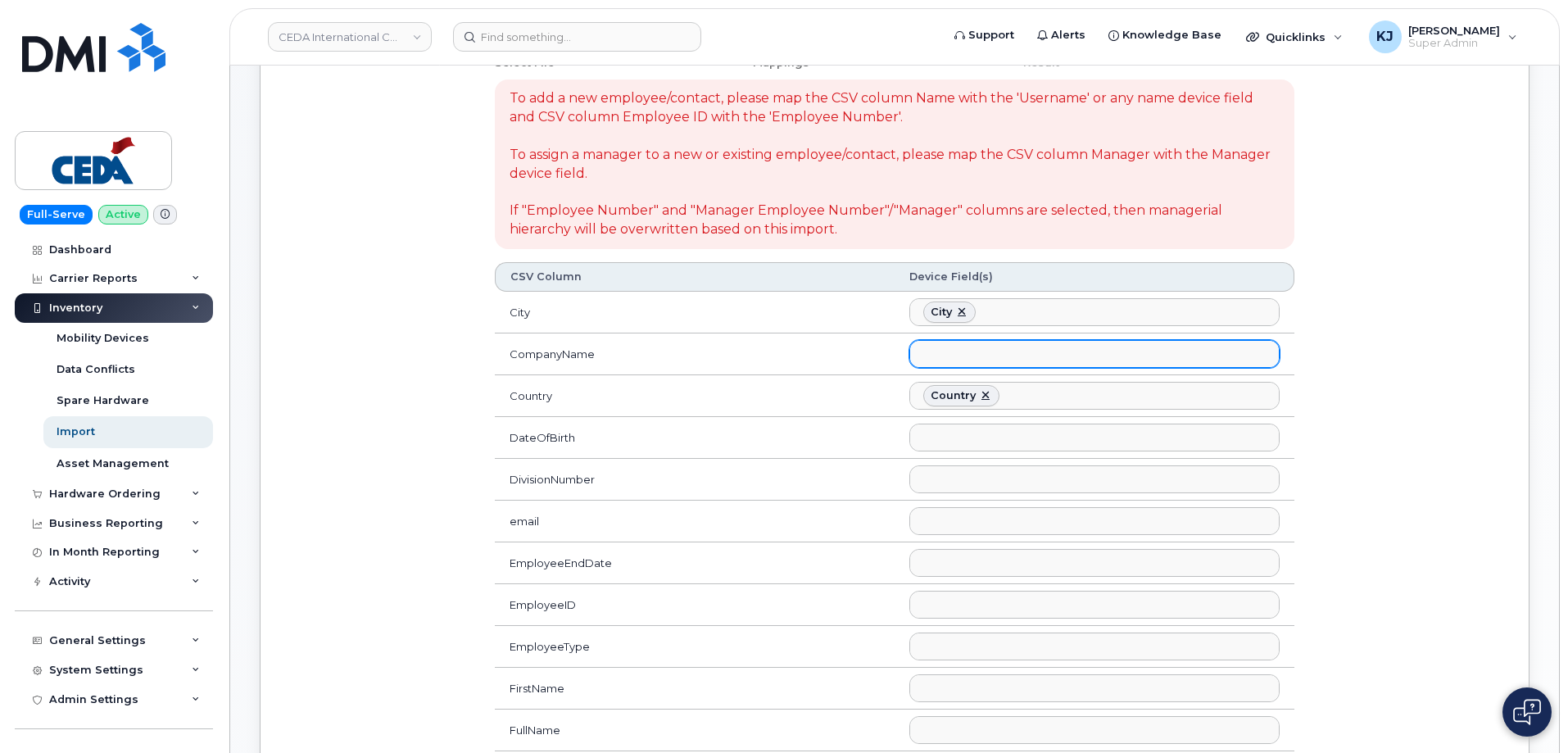
scroll to position [182, 0]
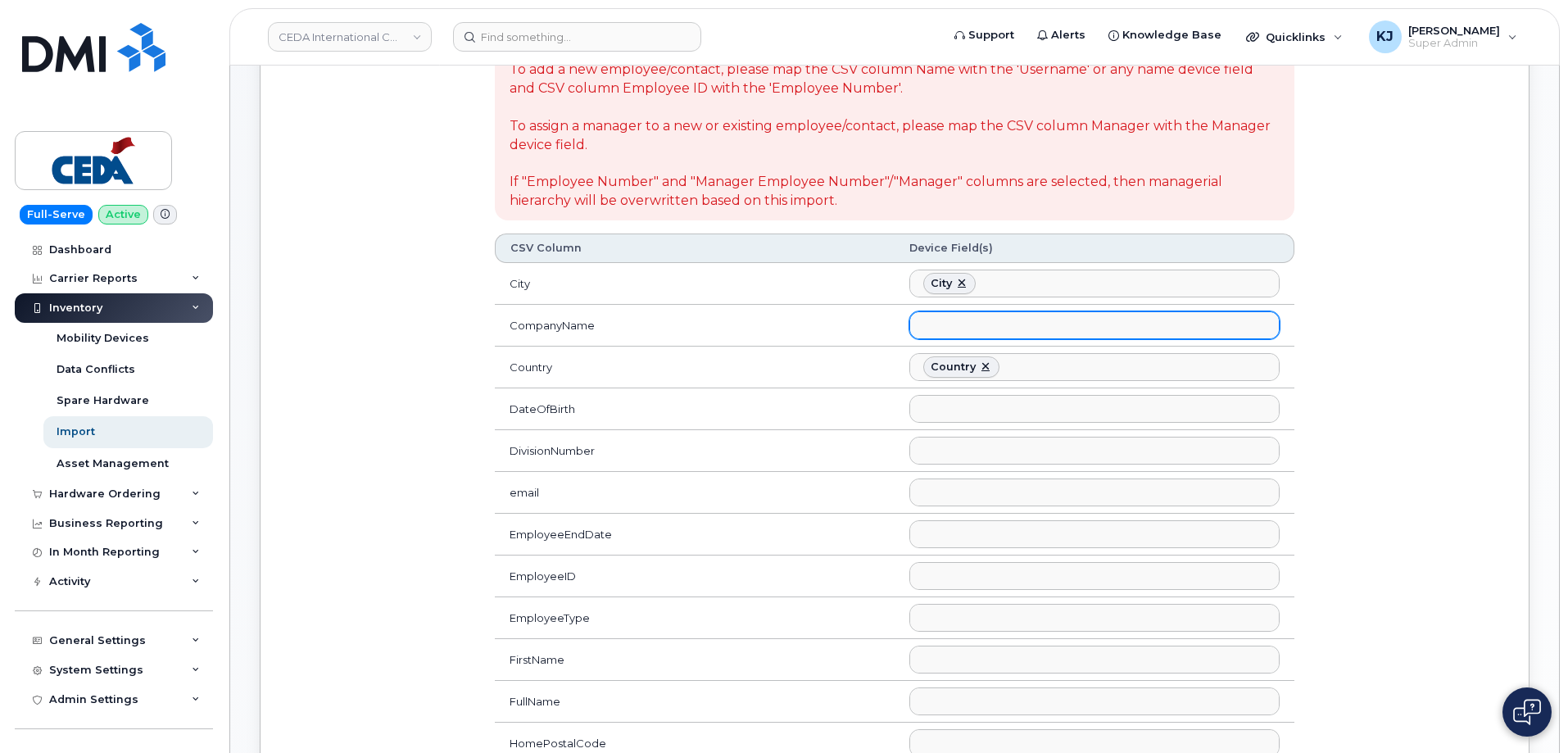
click at [978, 323] on ul at bounding box center [1094, 325] width 368 height 26
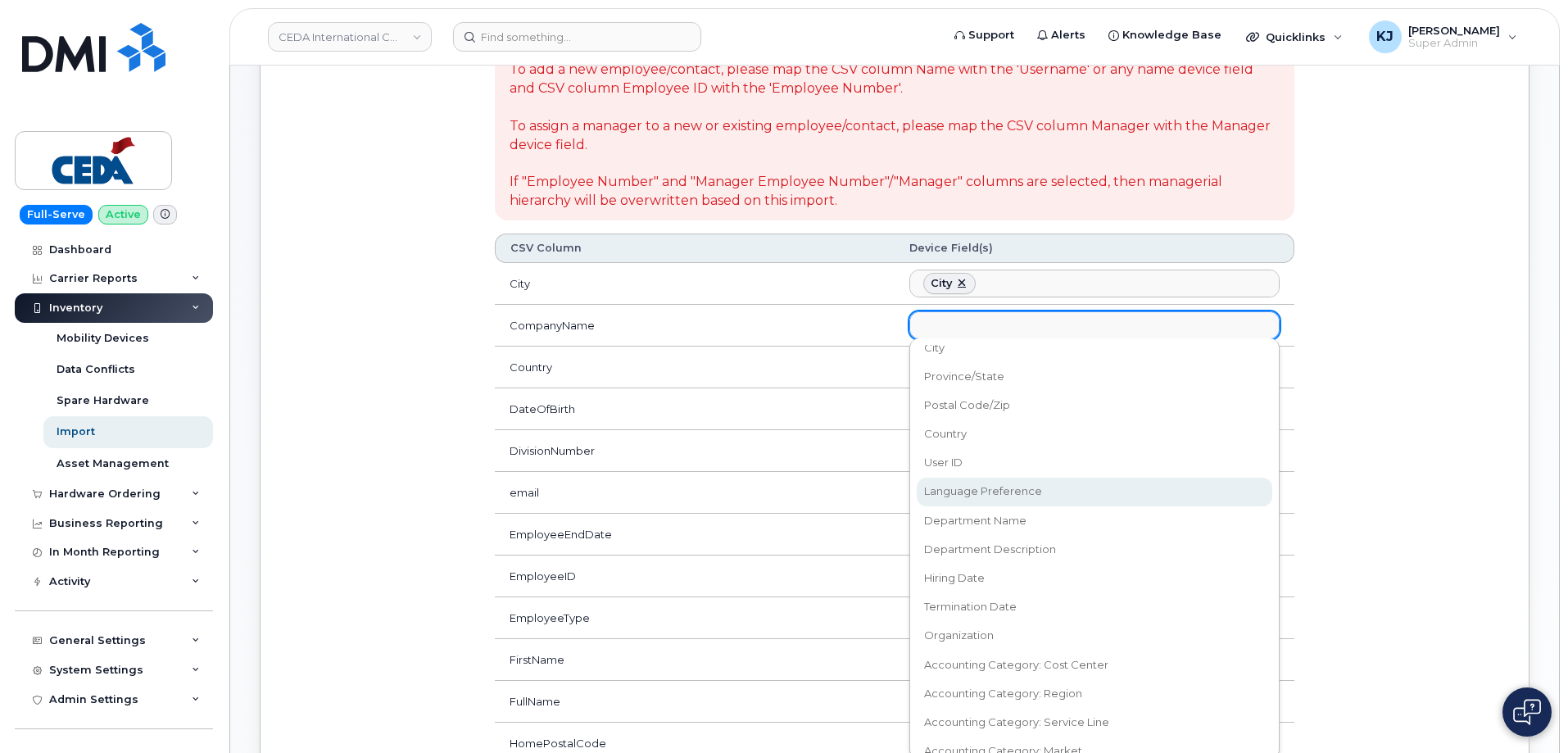
scroll to position [744, 0]
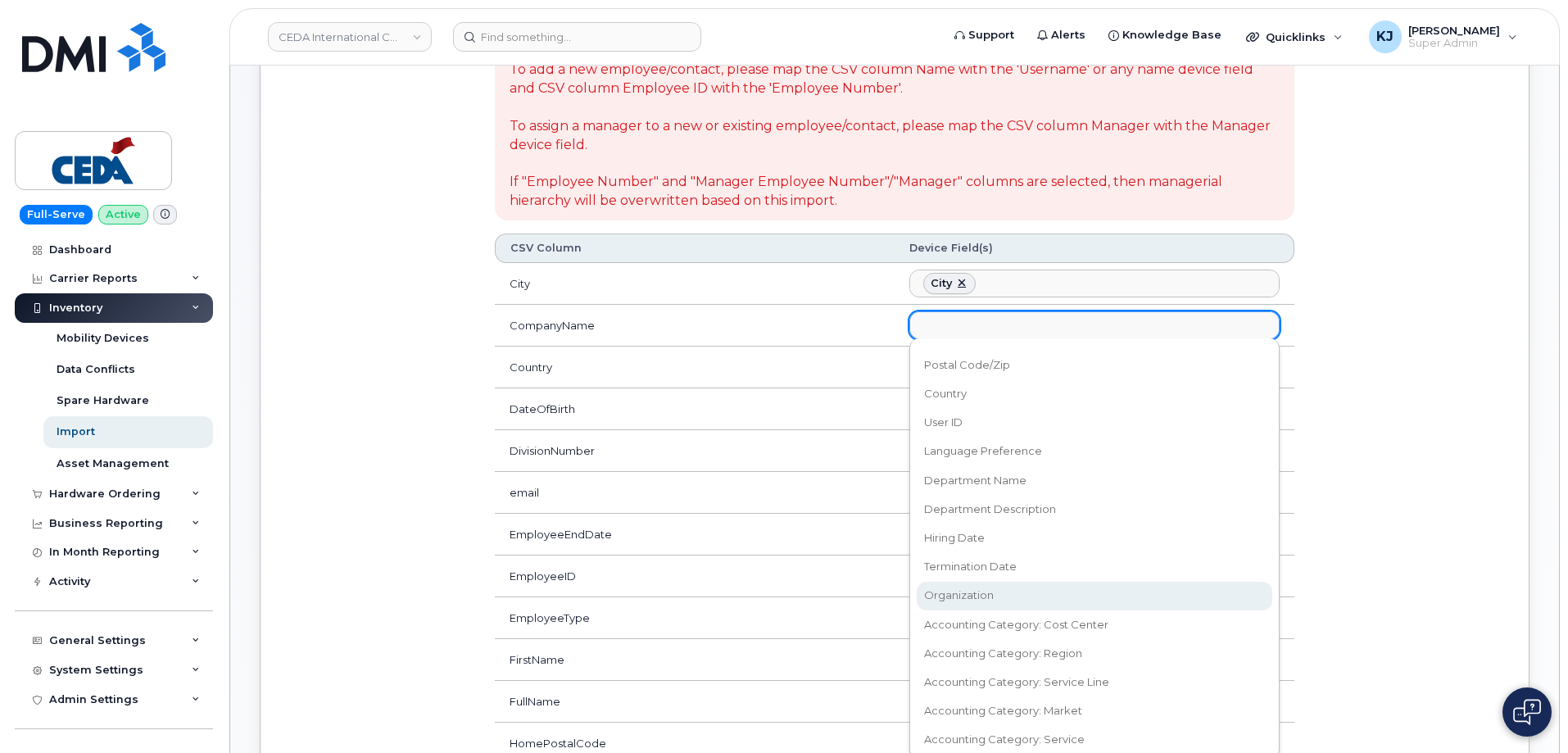
select select "organization"
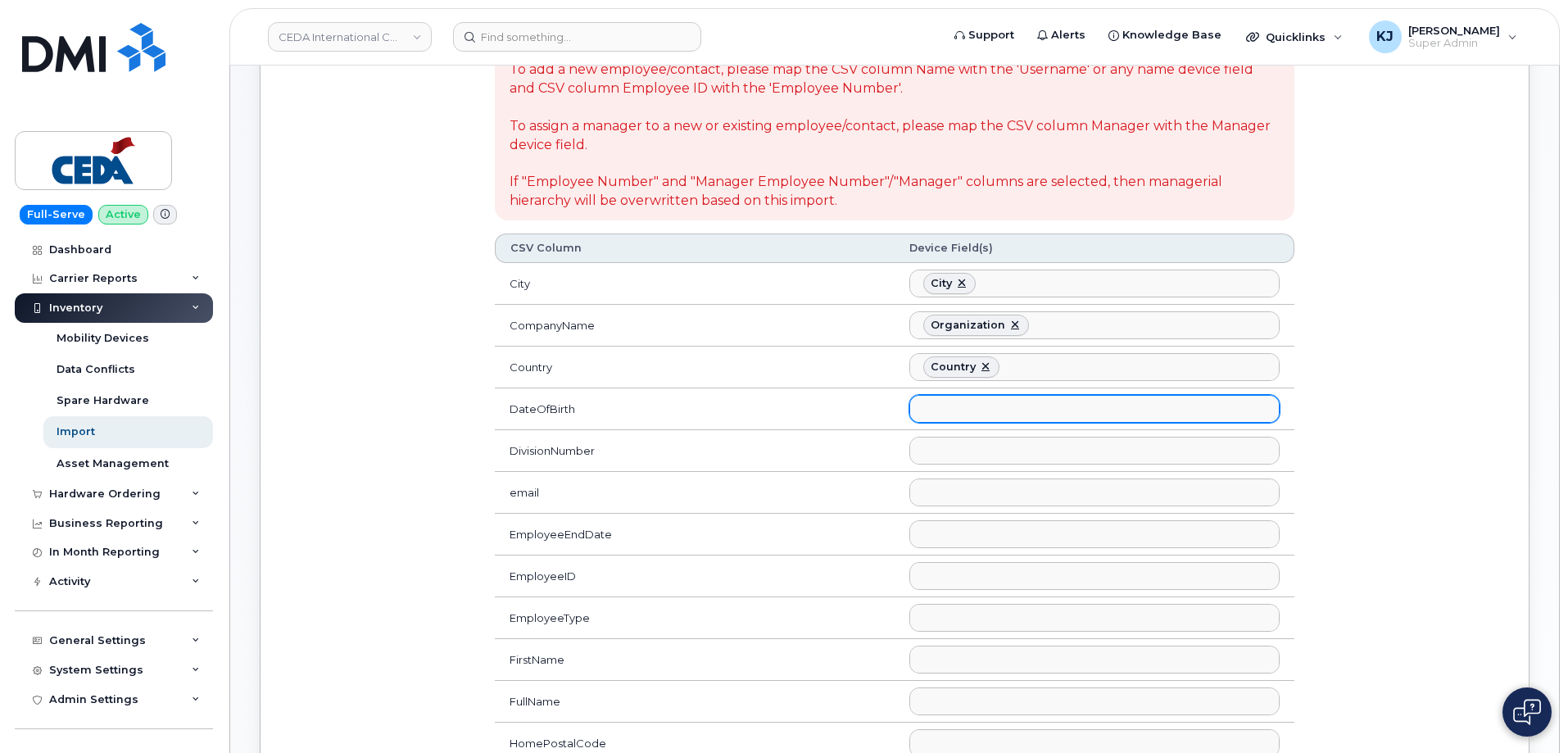
click at [1000, 415] on ul at bounding box center [1094, 408] width 368 height 26
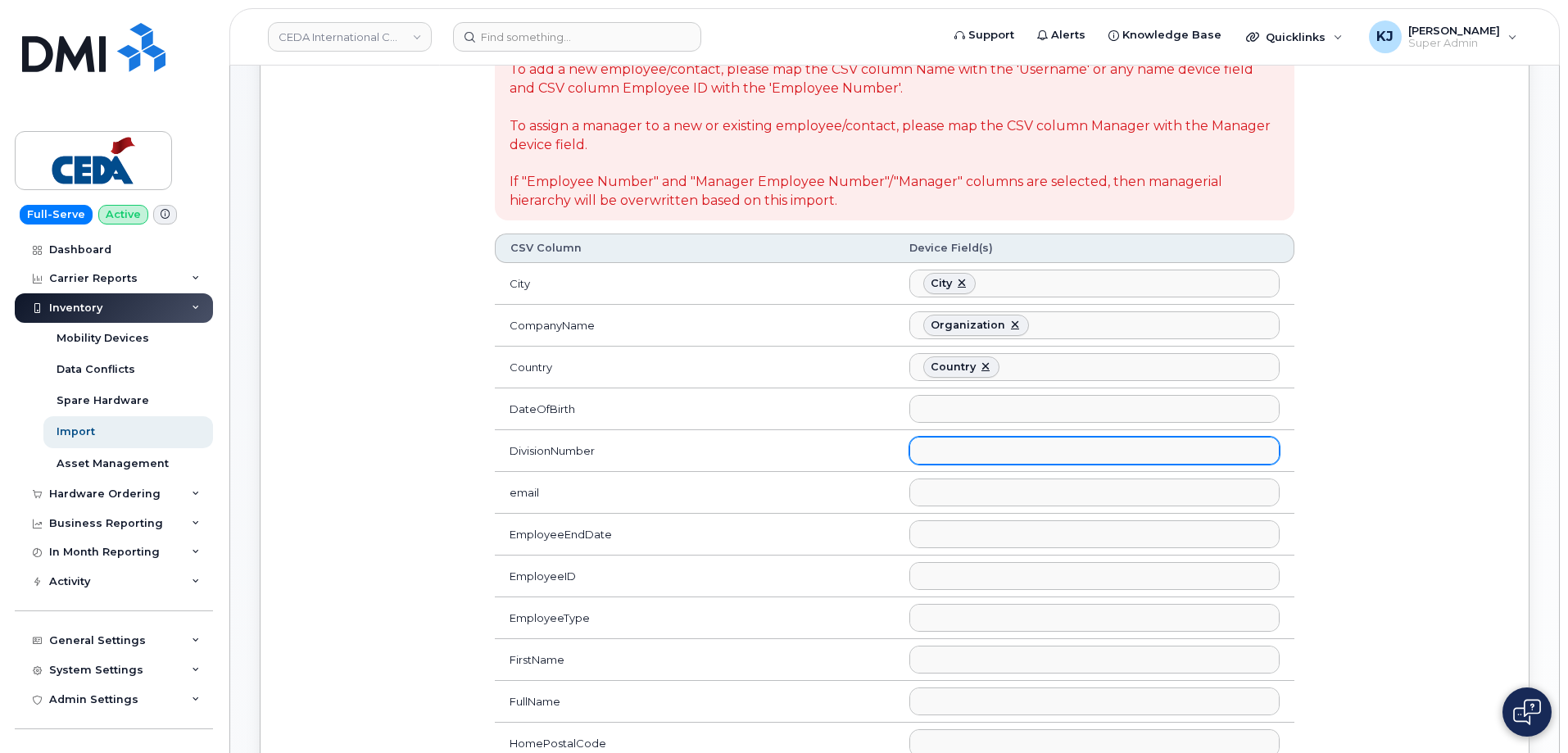
click at [993, 453] on ul at bounding box center [1094, 451] width 368 height 26
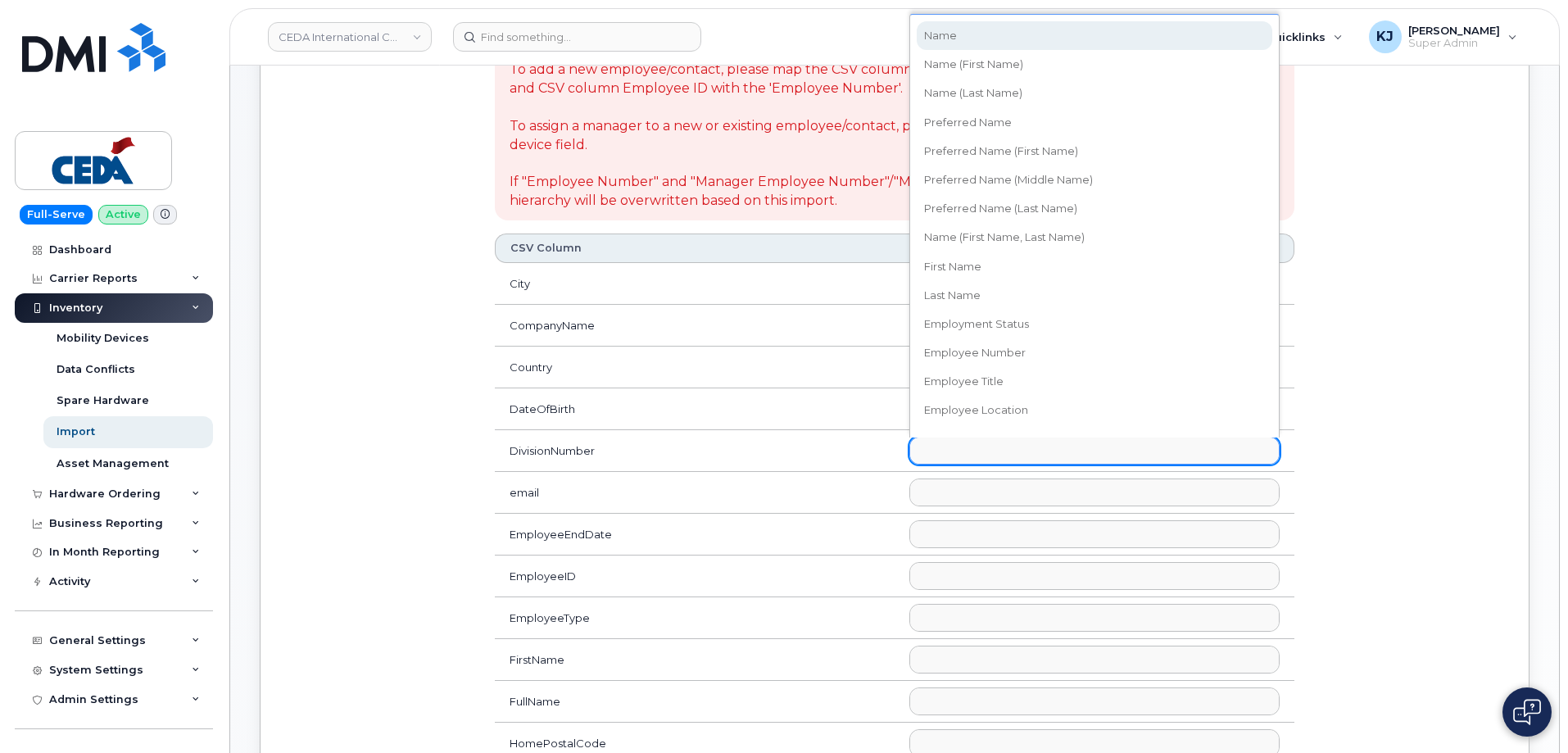
scroll to position [14, 0]
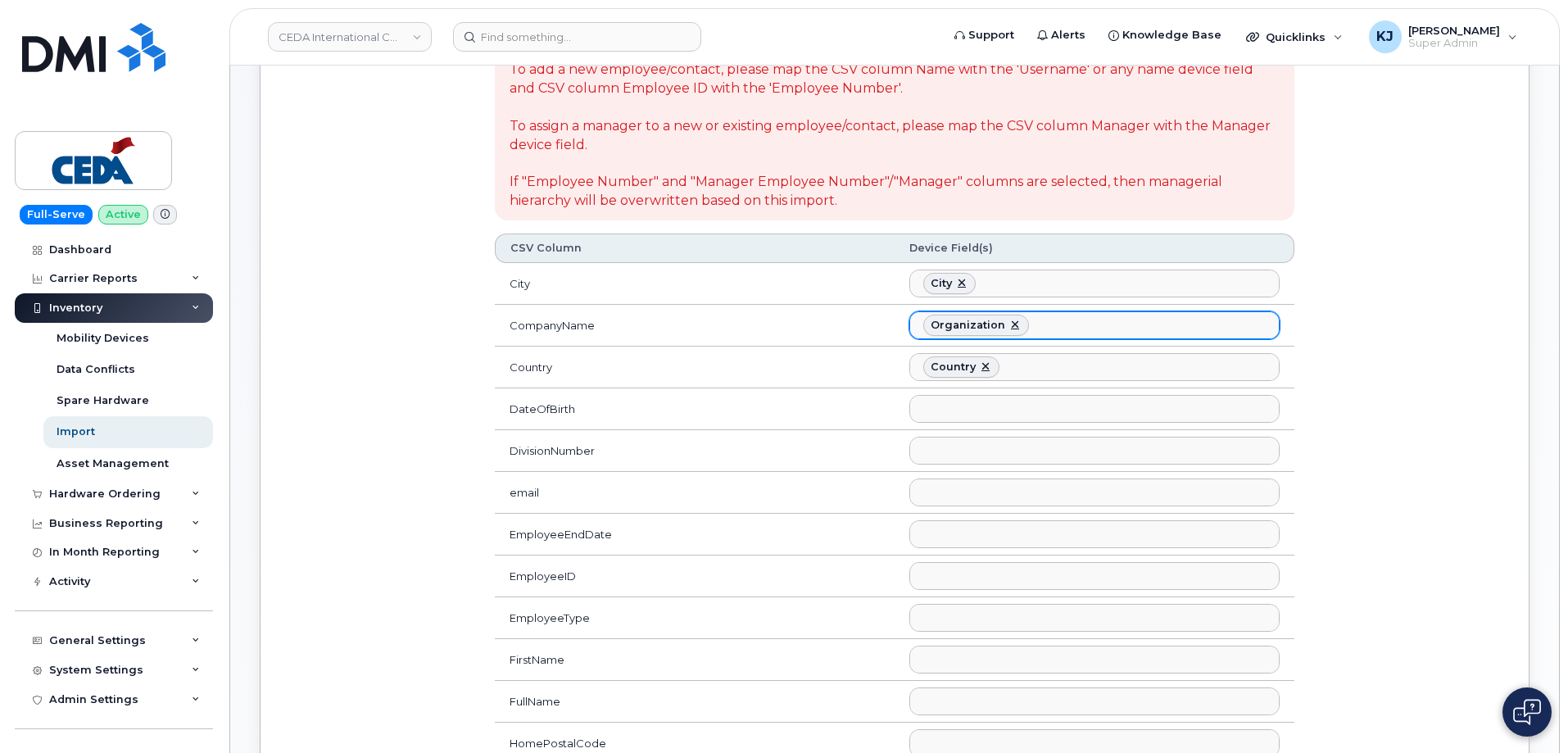
click at [1013, 321] on link at bounding box center [1015, 324] width 13 height 13
select select
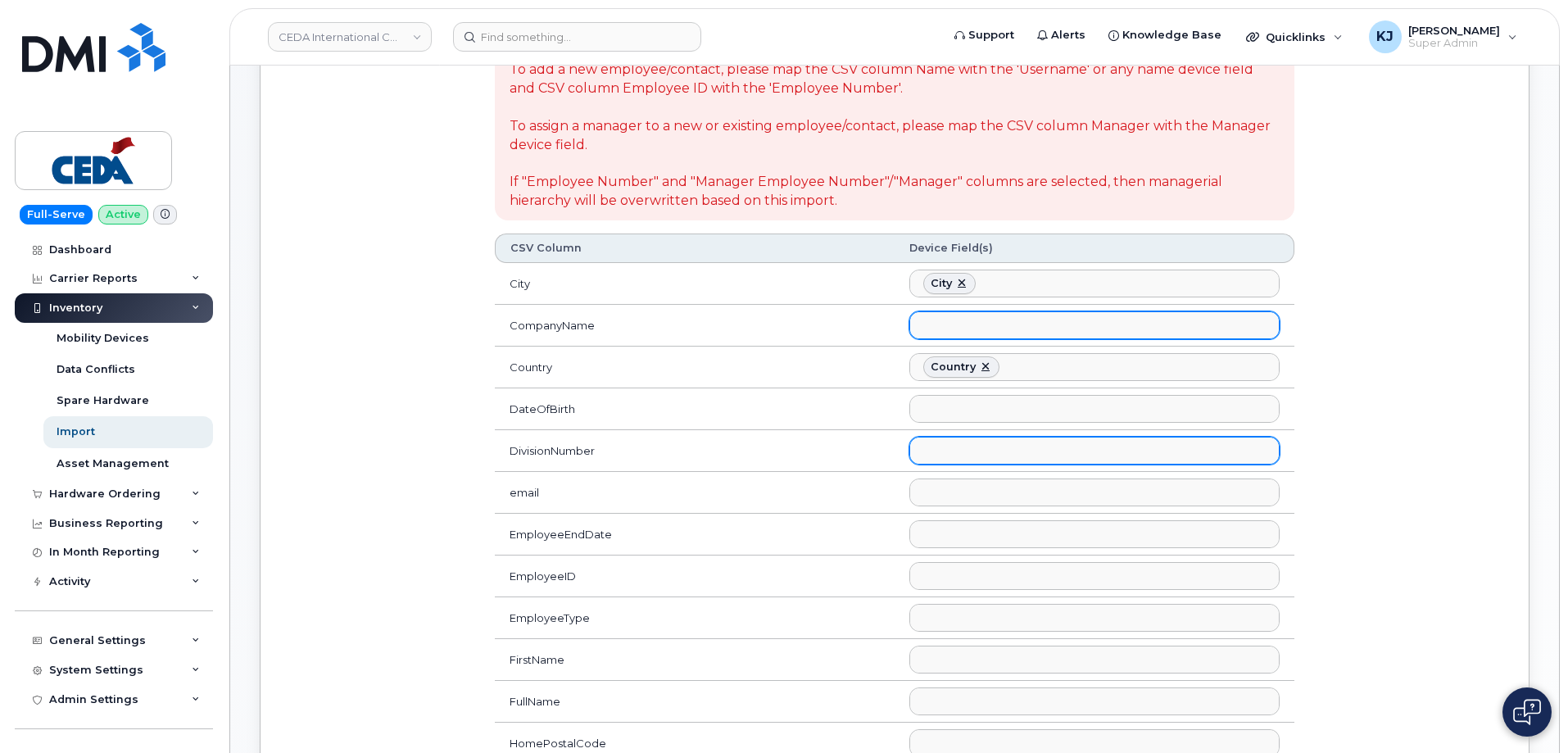
click at [942, 449] on ul at bounding box center [1094, 451] width 368 height 26
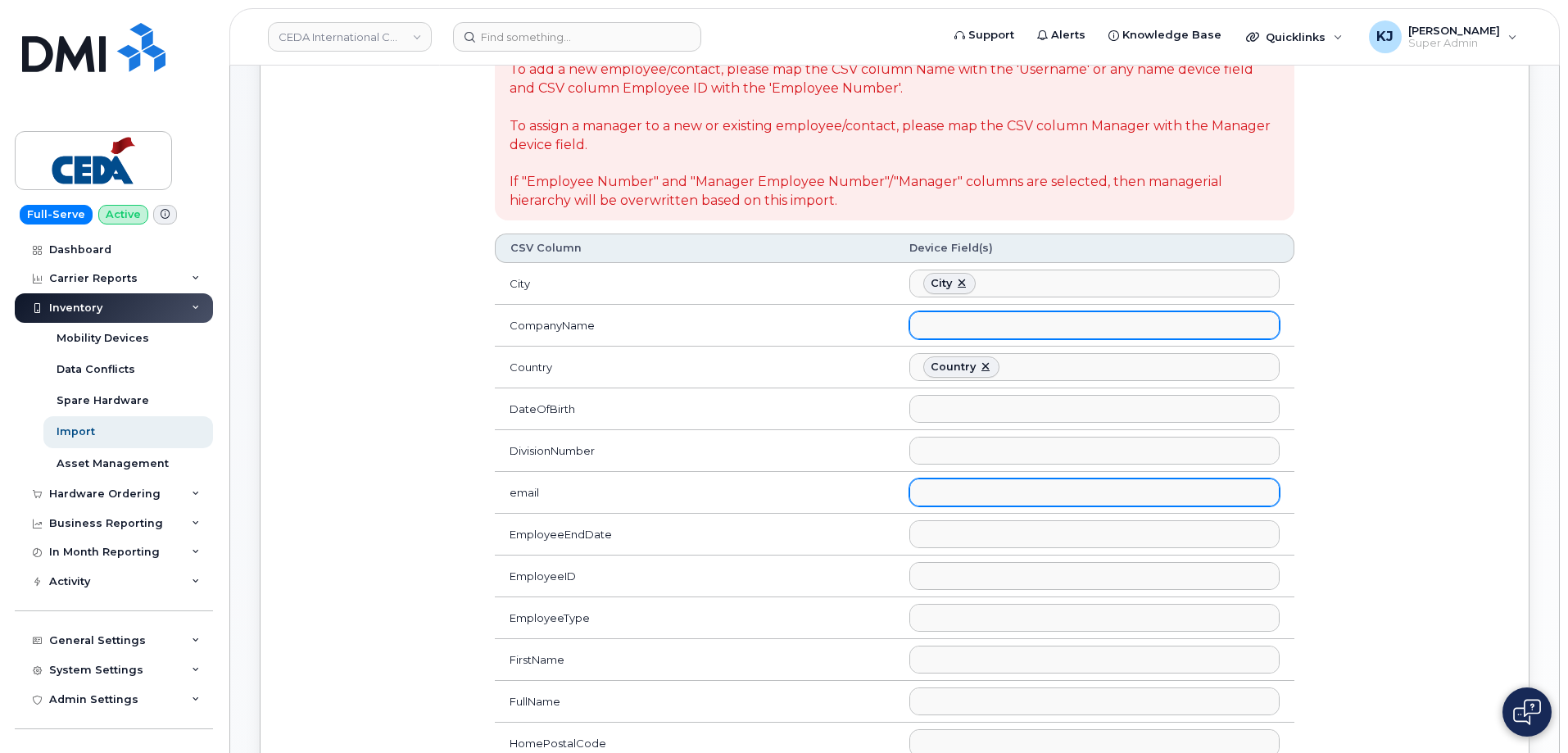
click at [1033, 492] on ul at bounding box center [1094, 492] width 368 height 26
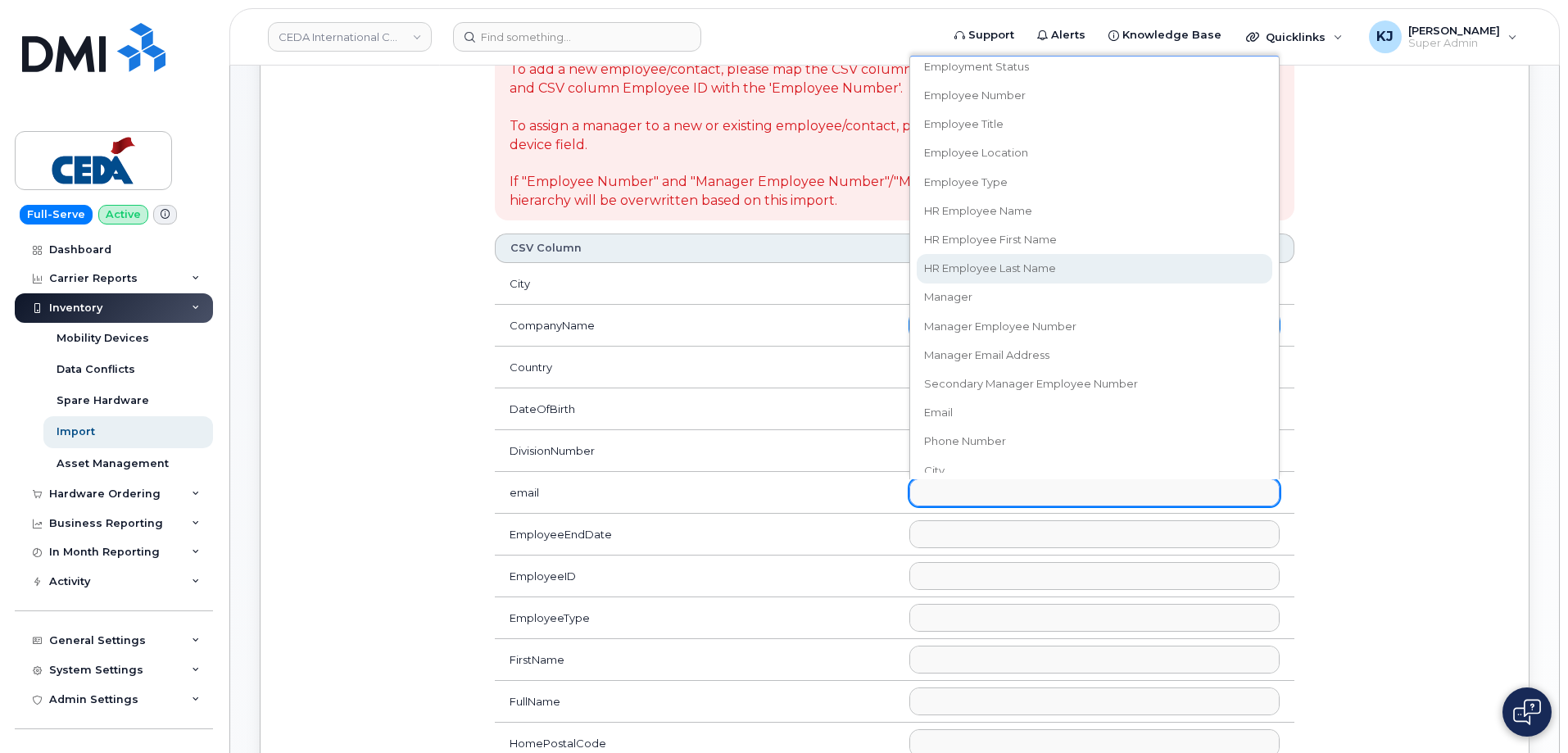
scroll to position [328, 0]
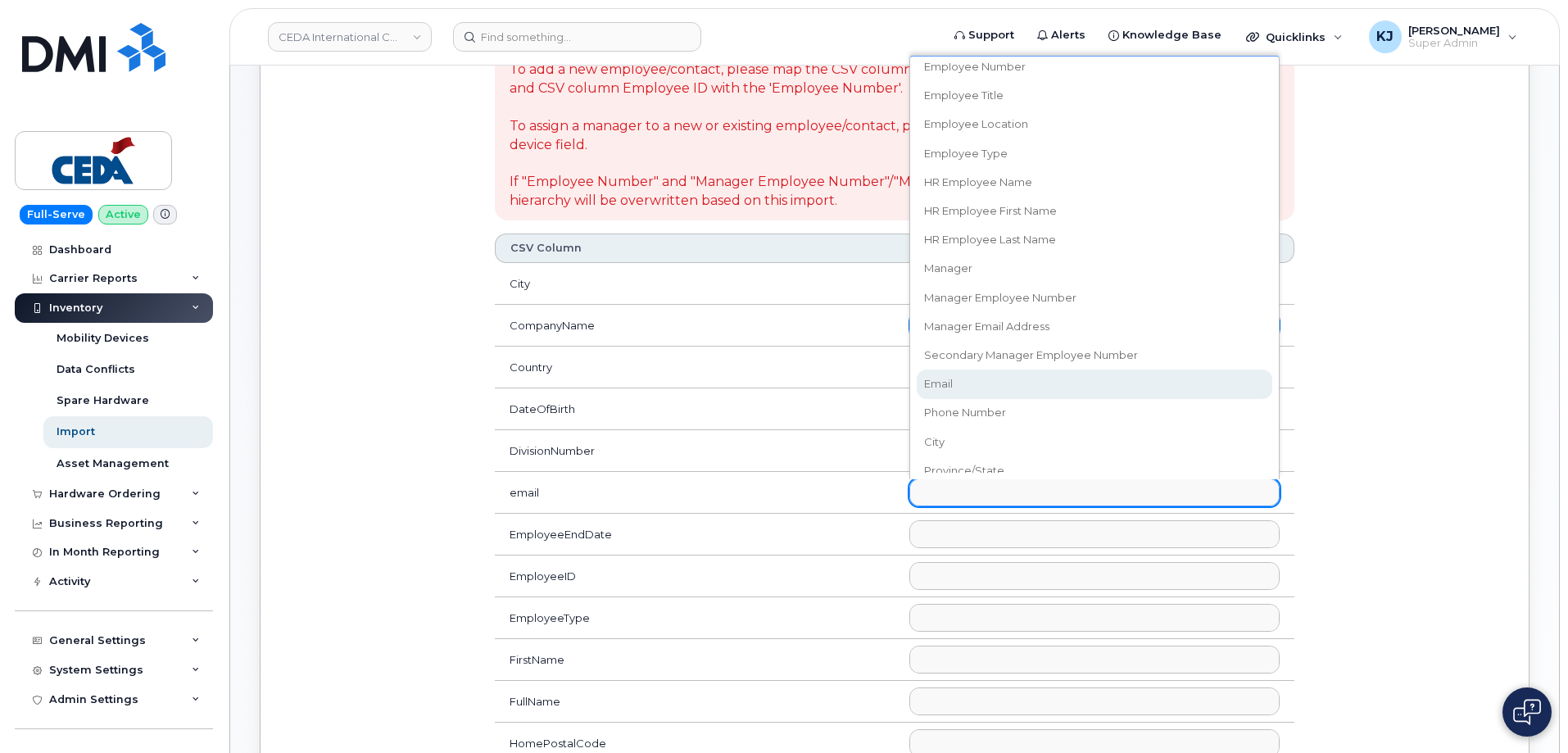
select select "email"
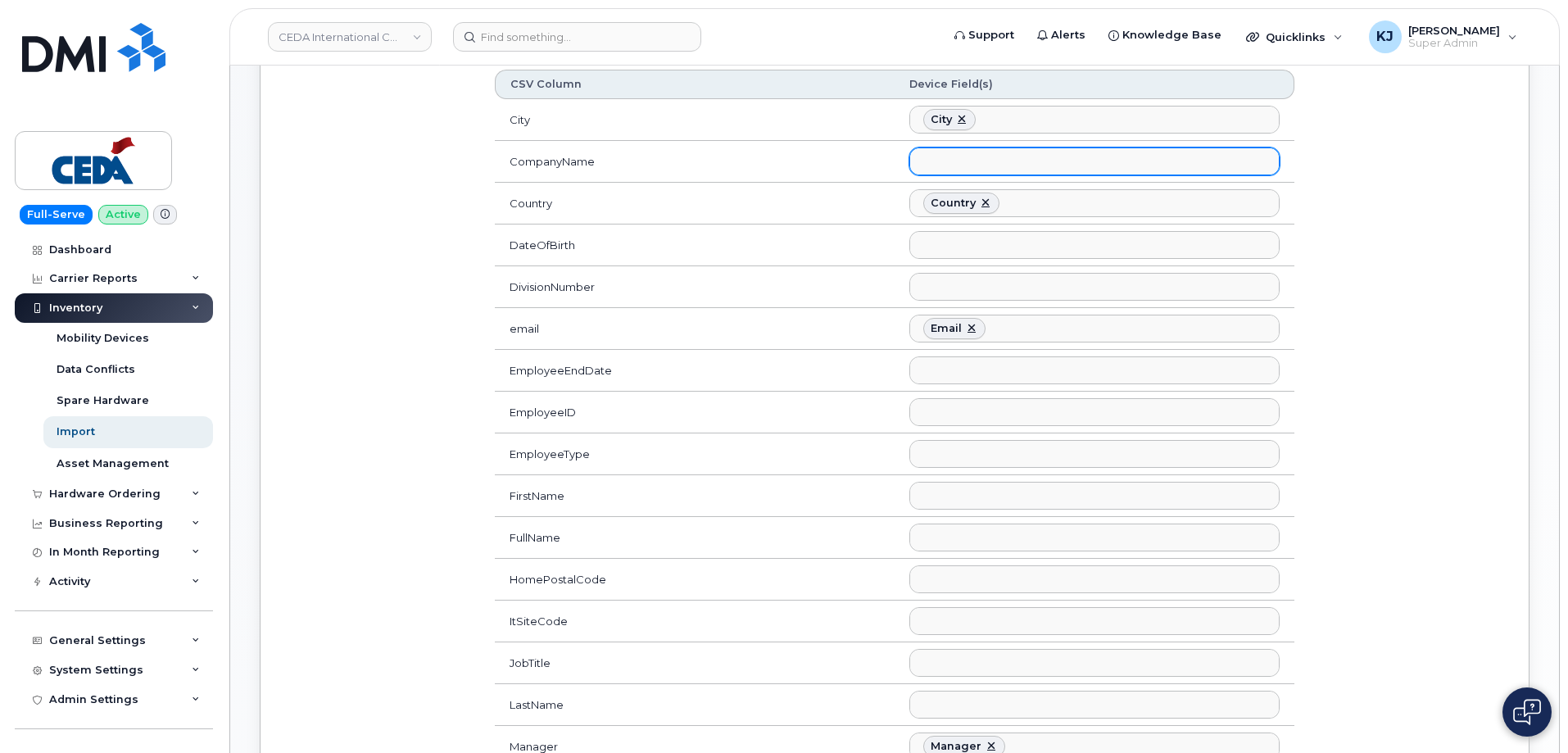
scroll to position [428, 0]
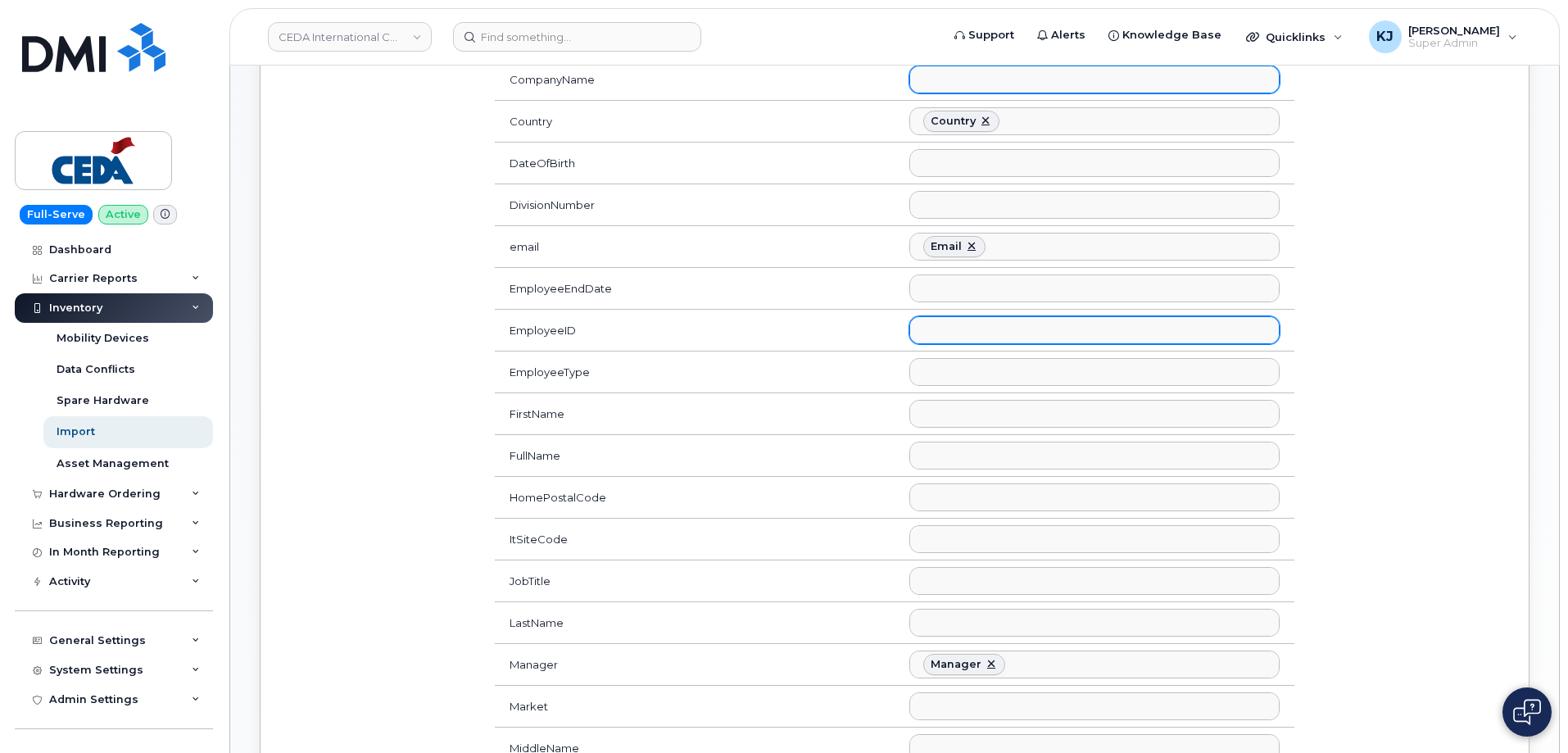
click at [945, 324] on ul at bounding box center [1094, 329] width 368 height 26
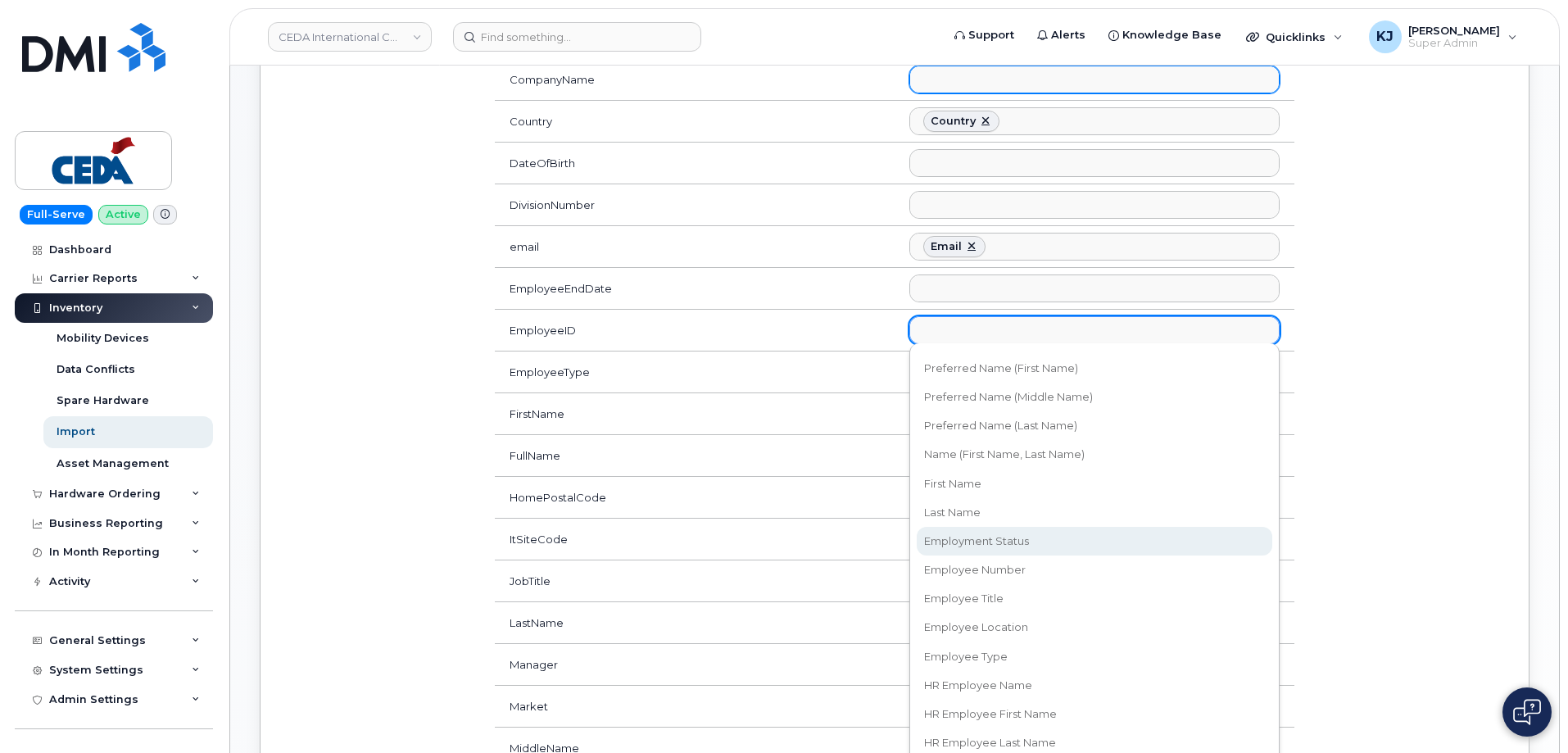
scroll to position [163, 0]
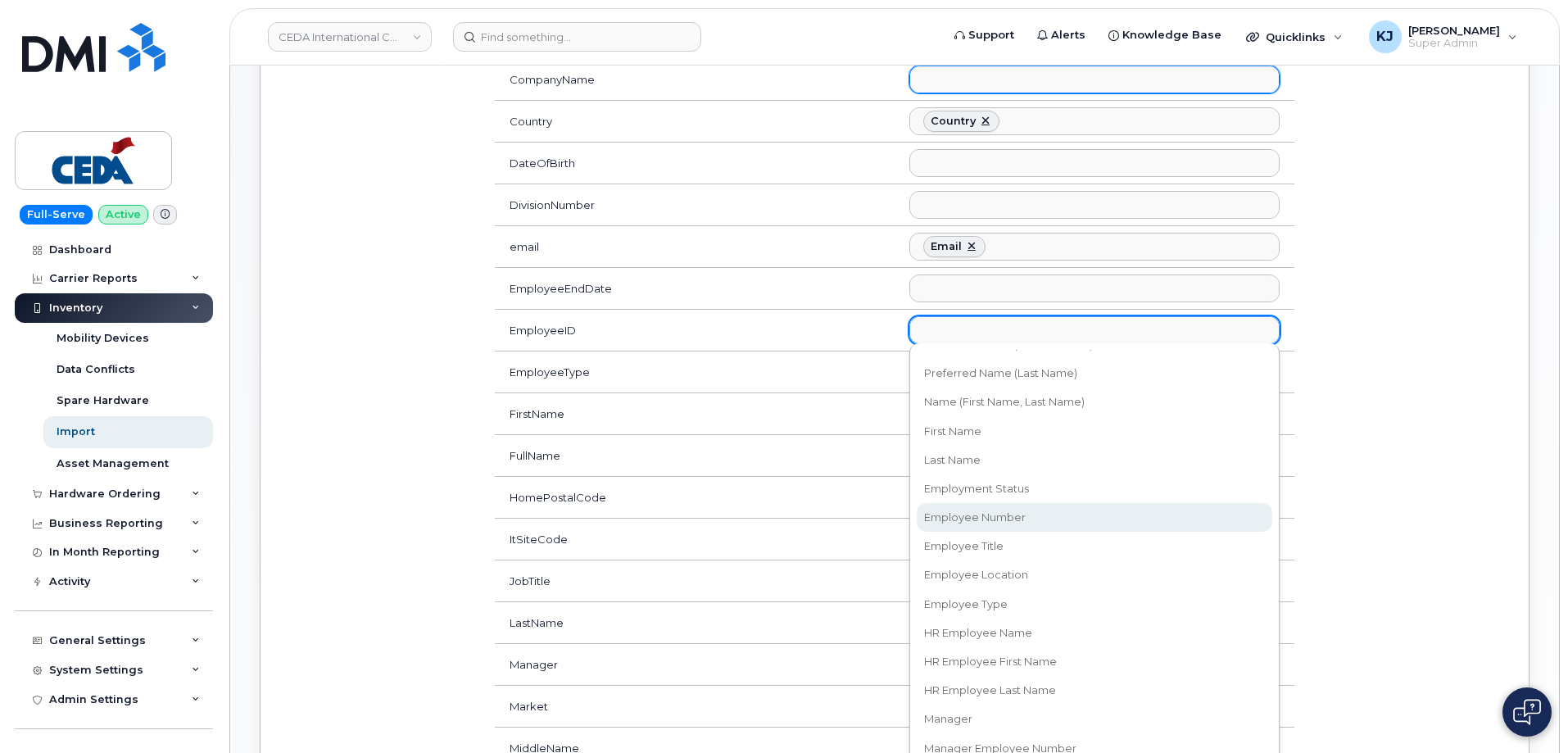
select select "employee_number"
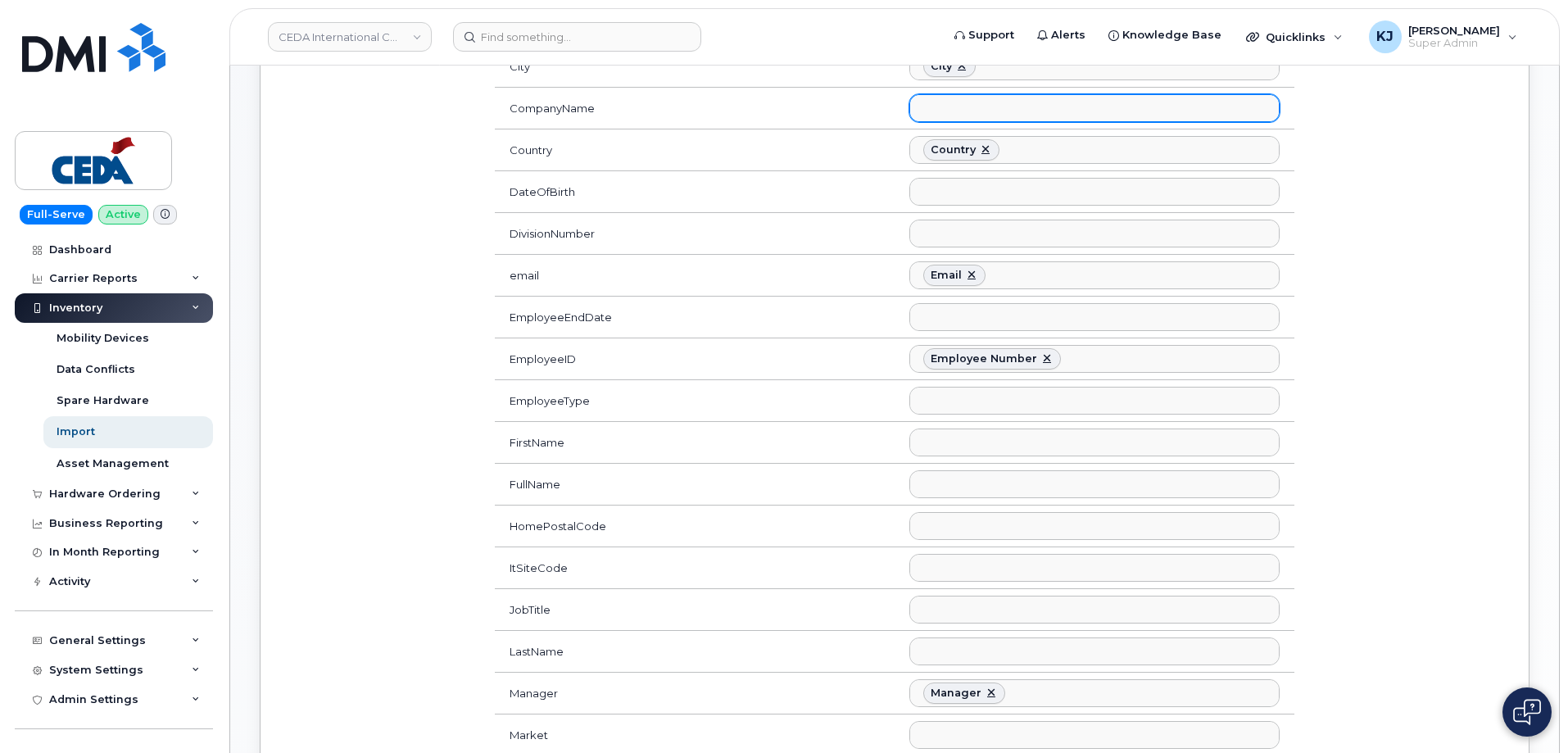
scroll to position [428, 0]
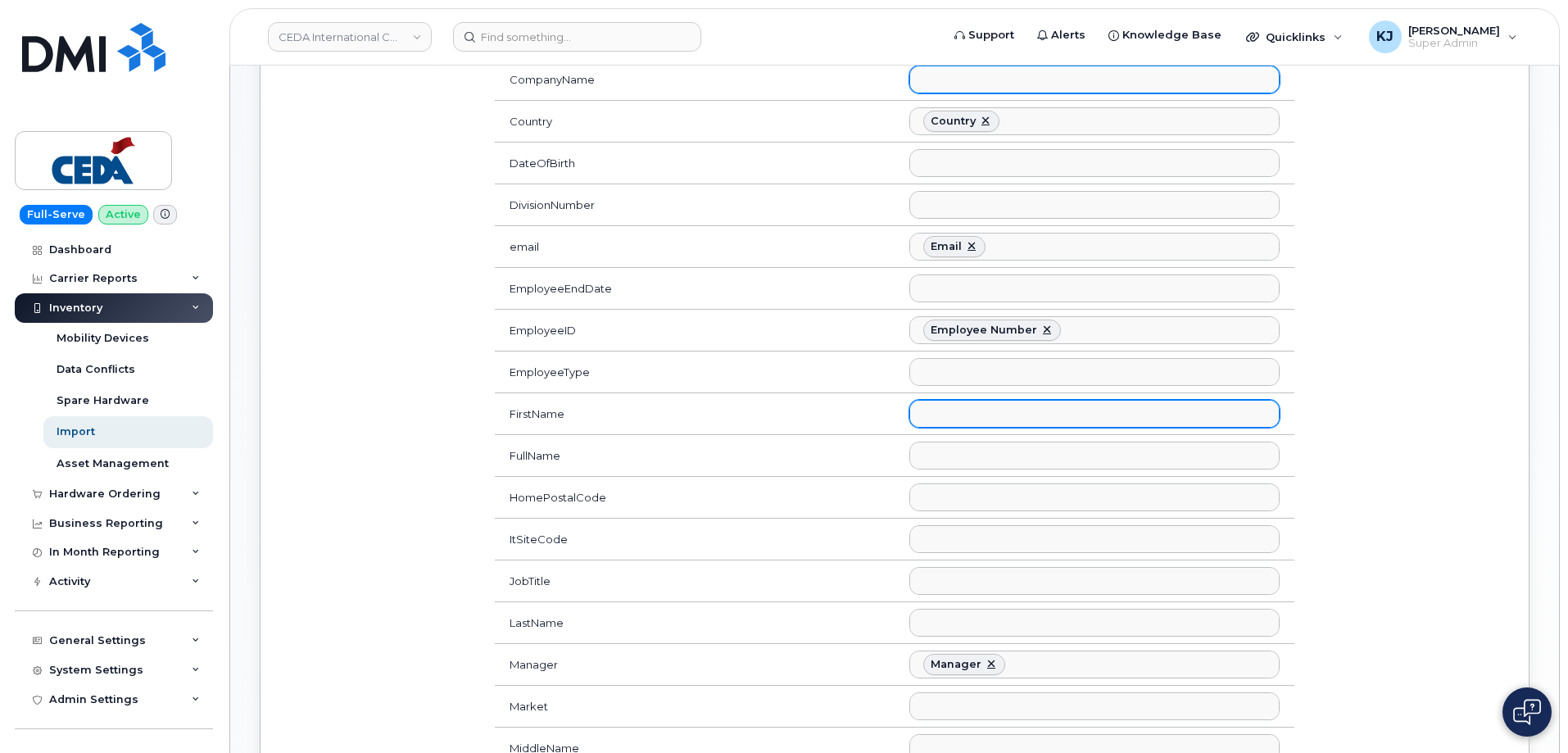
click at [951, 405] on ul at bounding box center [1094, 413] width 368 height 26
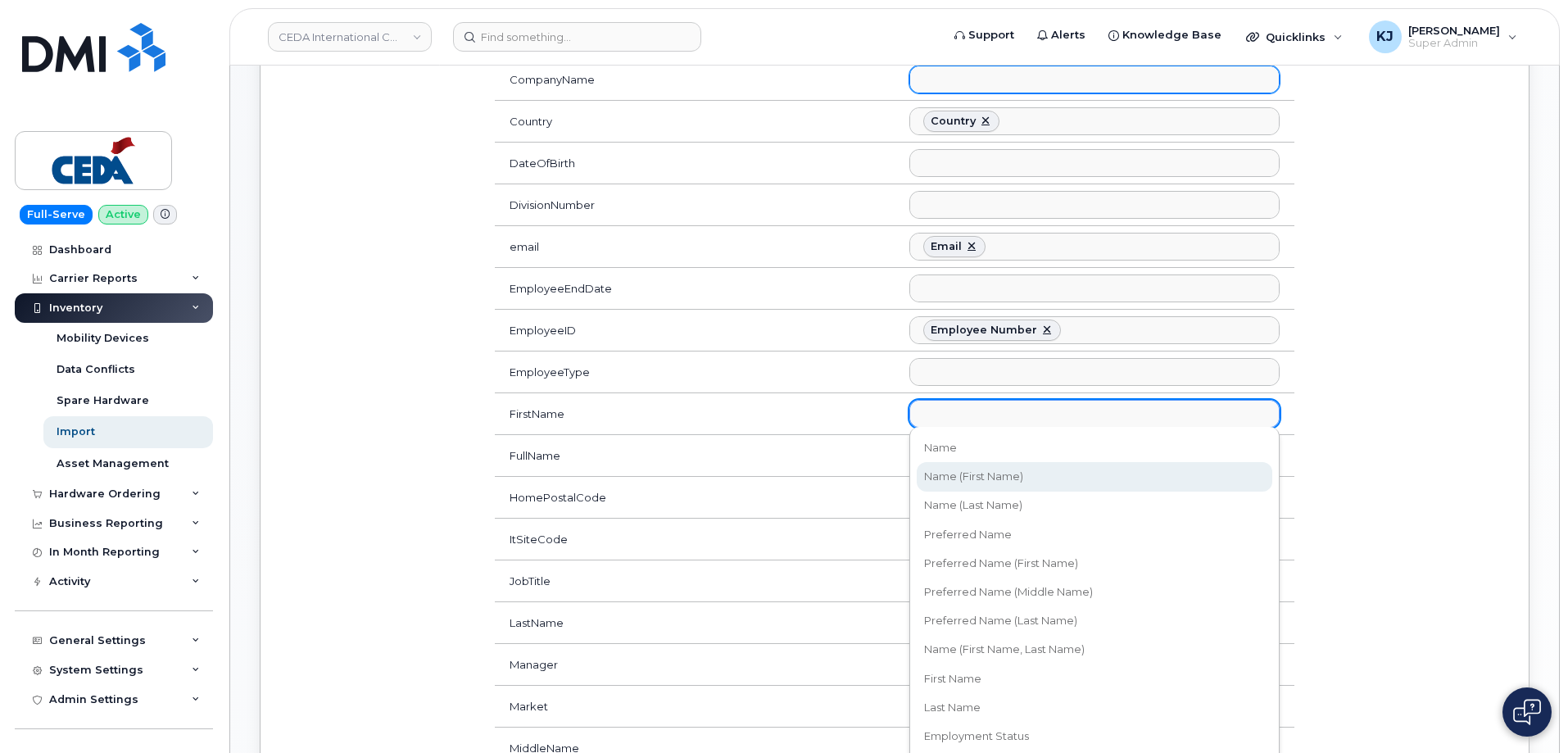
select select "username_first"
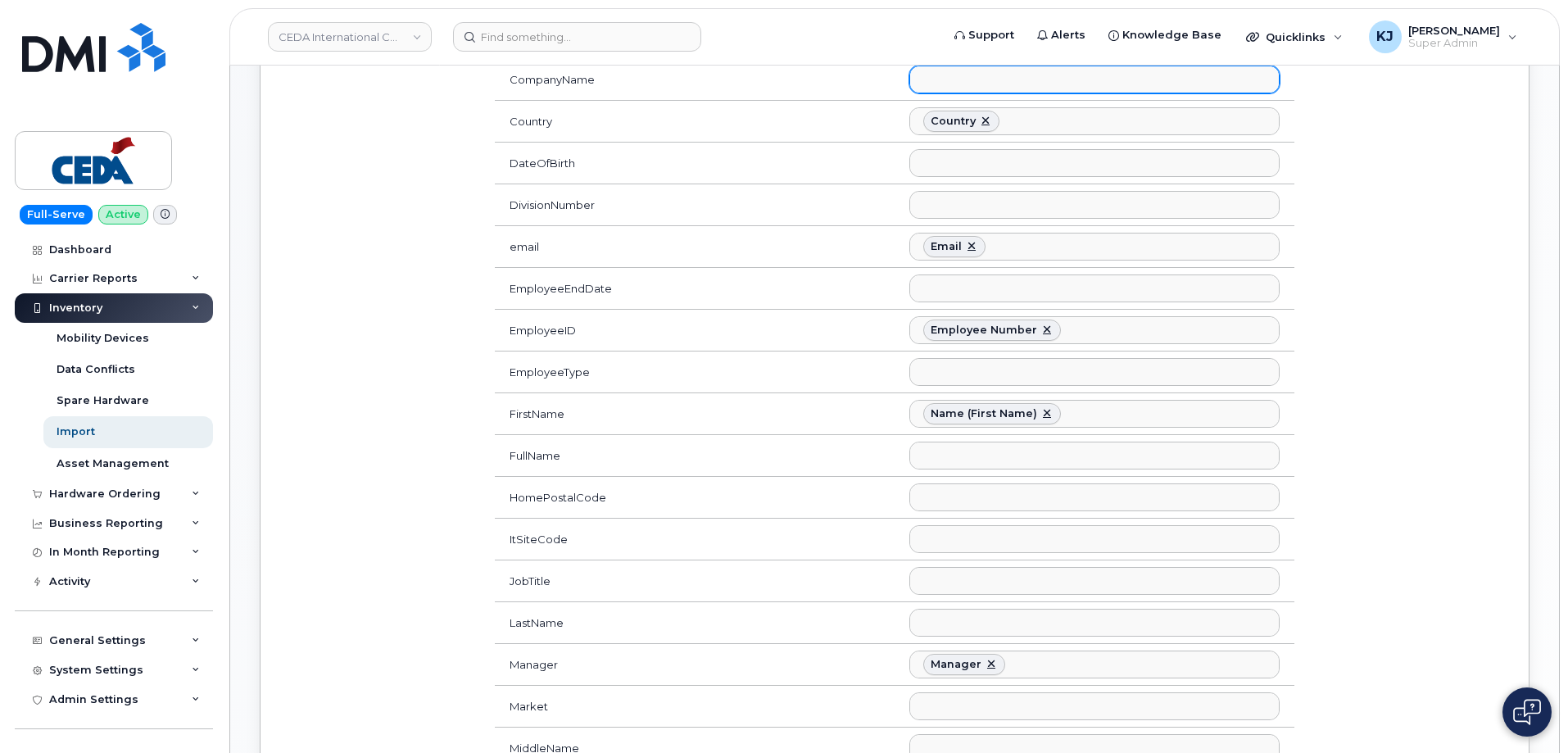
scroll to position [14, 0]
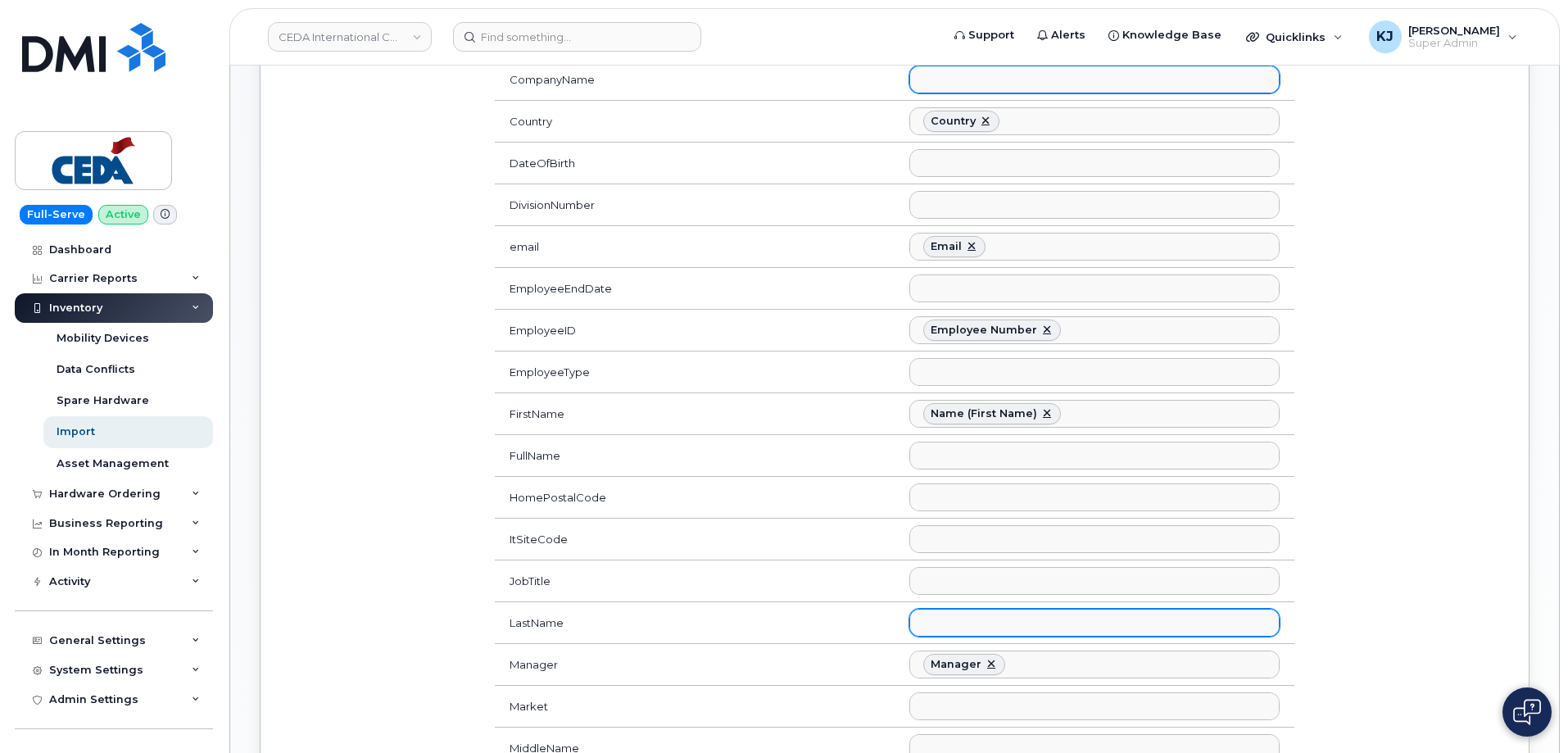
click at [939, 615] on ul at bounding box center [1094, 623] width 368 height 26
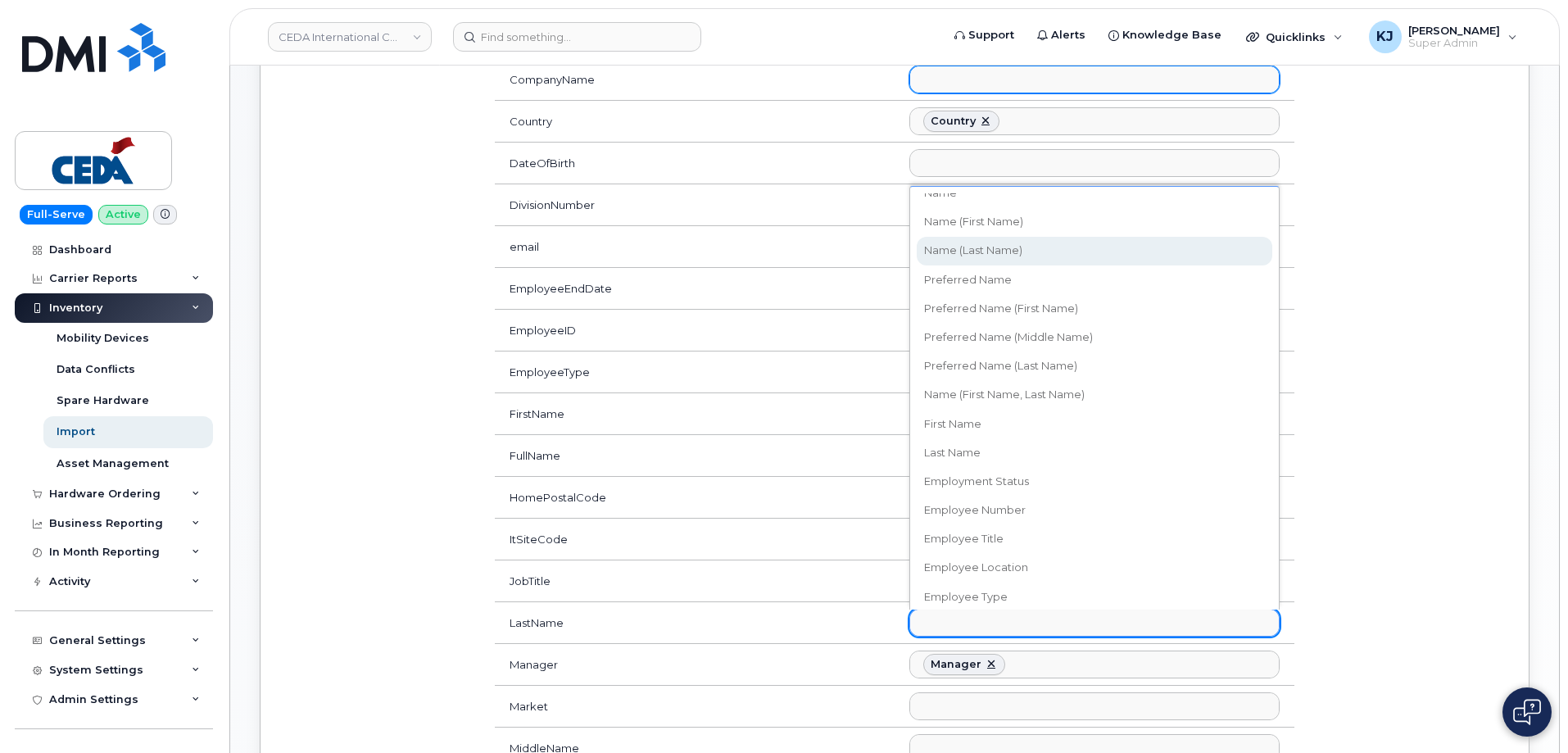
select select "username_last"
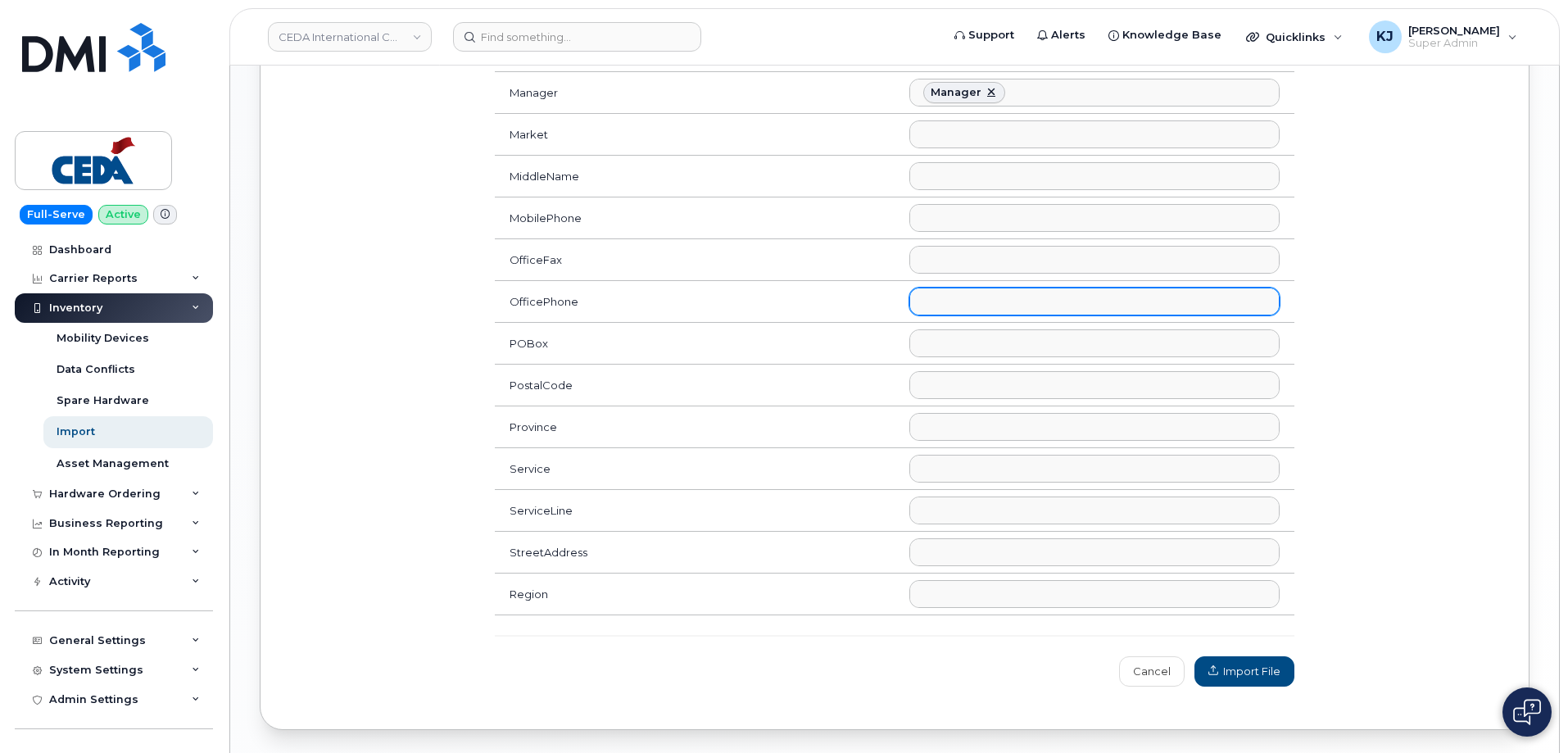
scroll to position [1001, 0]
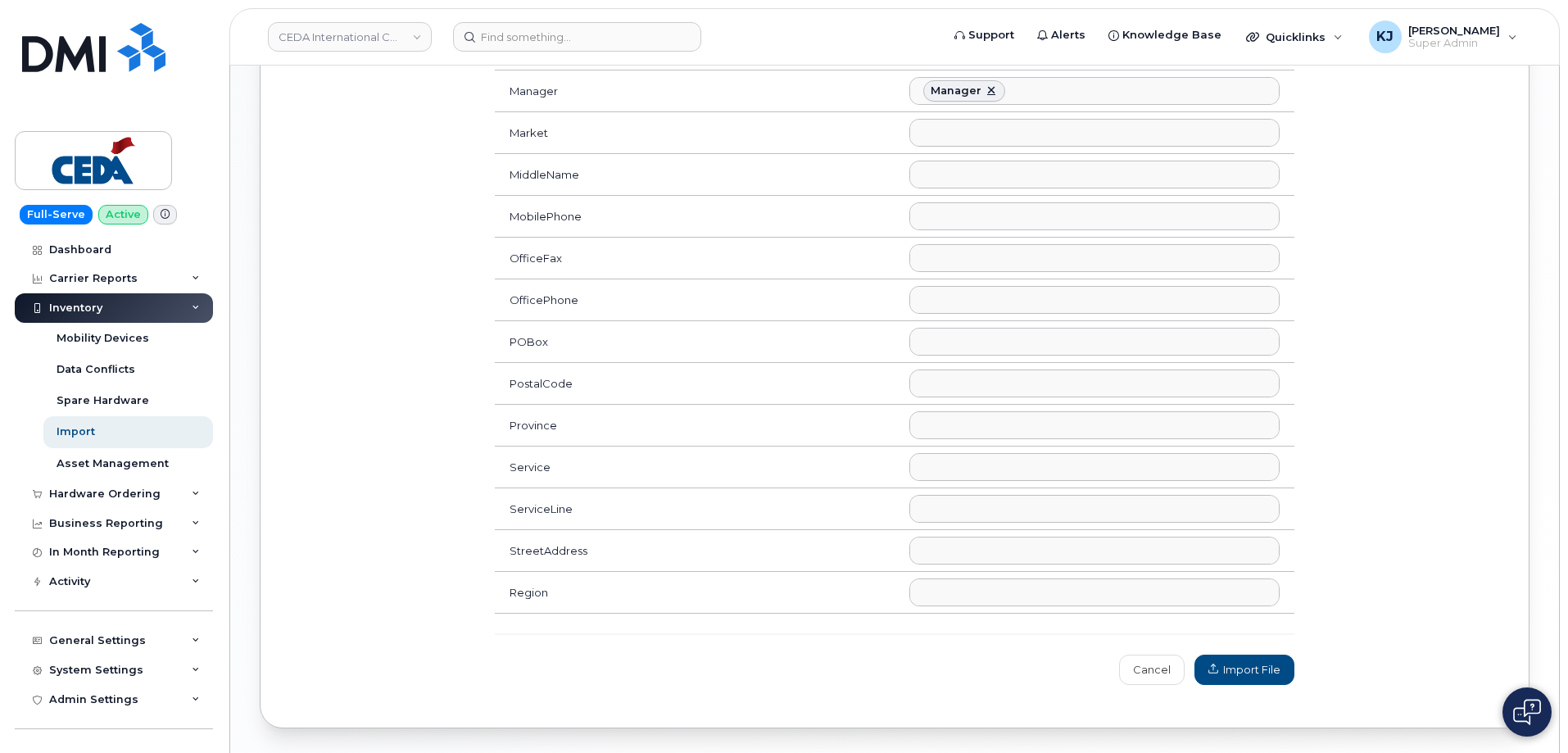
click at [957, 213] on ul at bounding box center [1094, 216] width 368 height 26
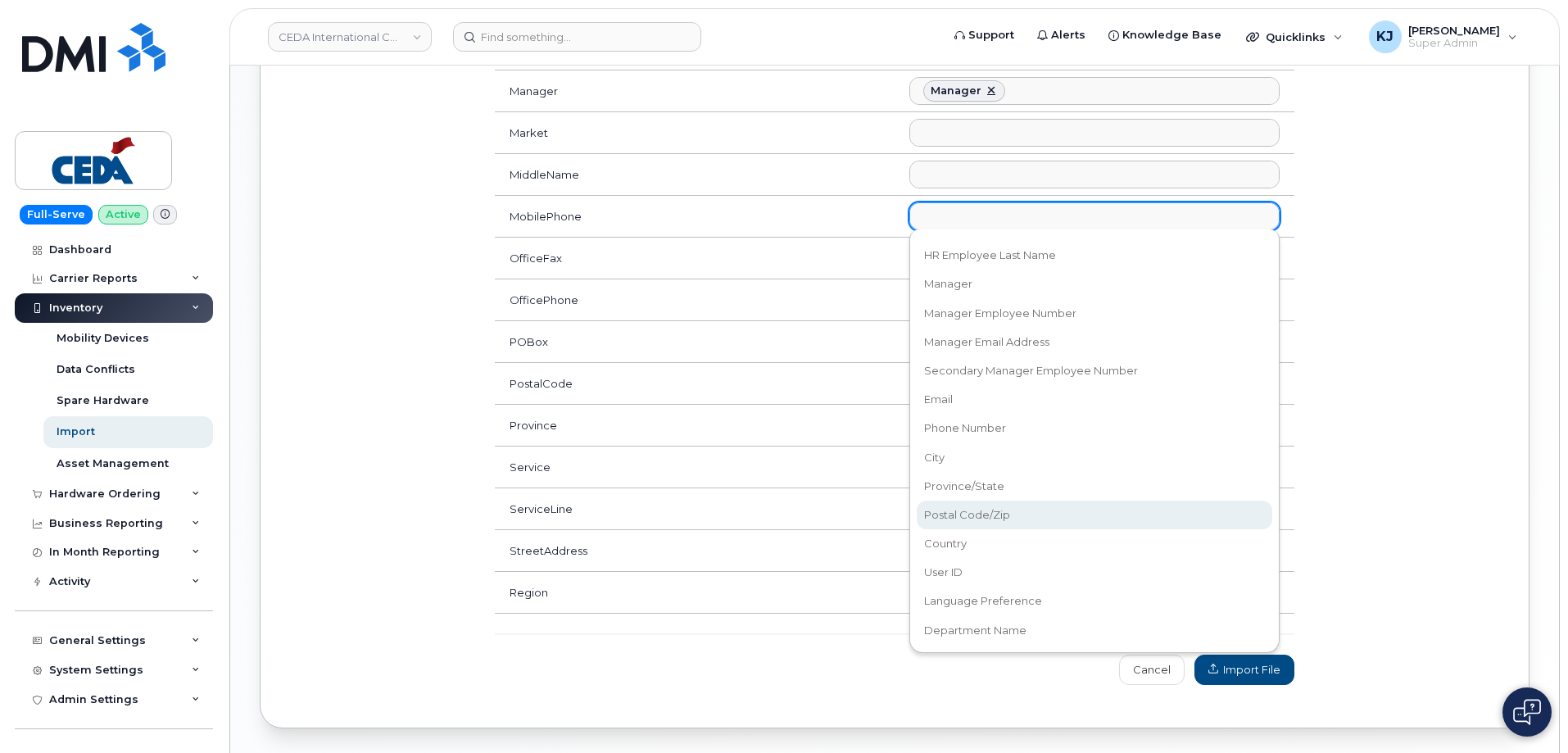
scroll to position [491, 0]
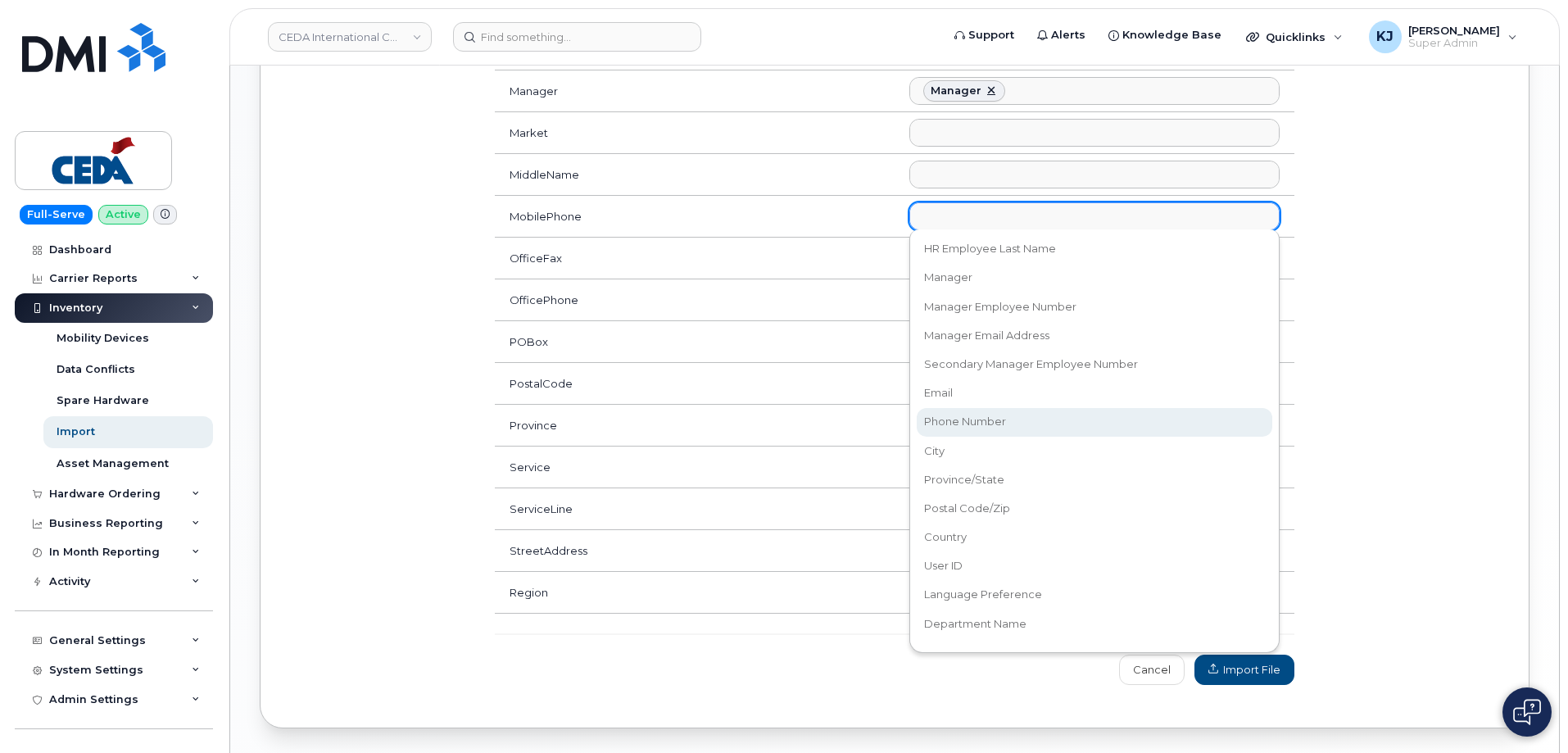
select select "phone"
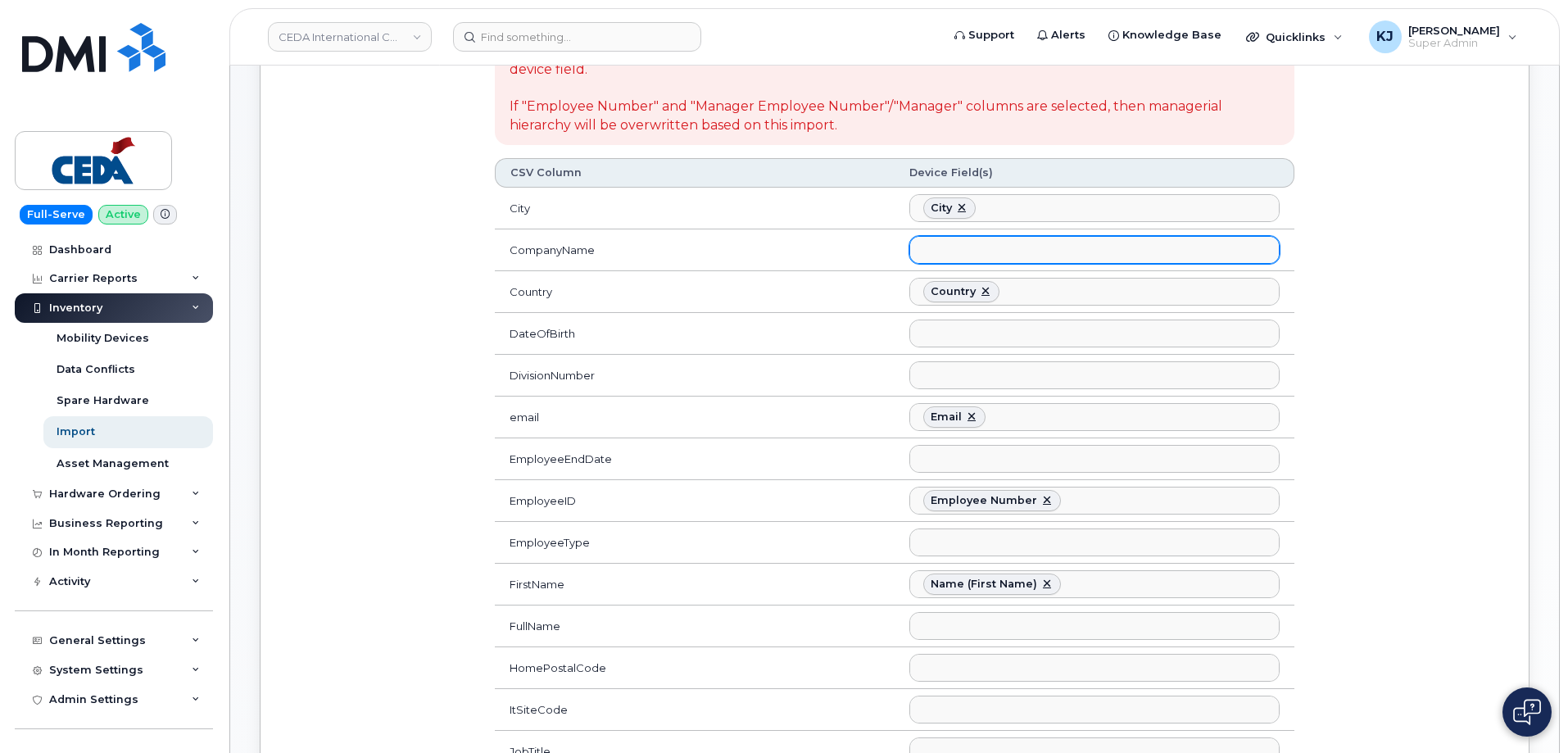
scroll to position [263, 0]
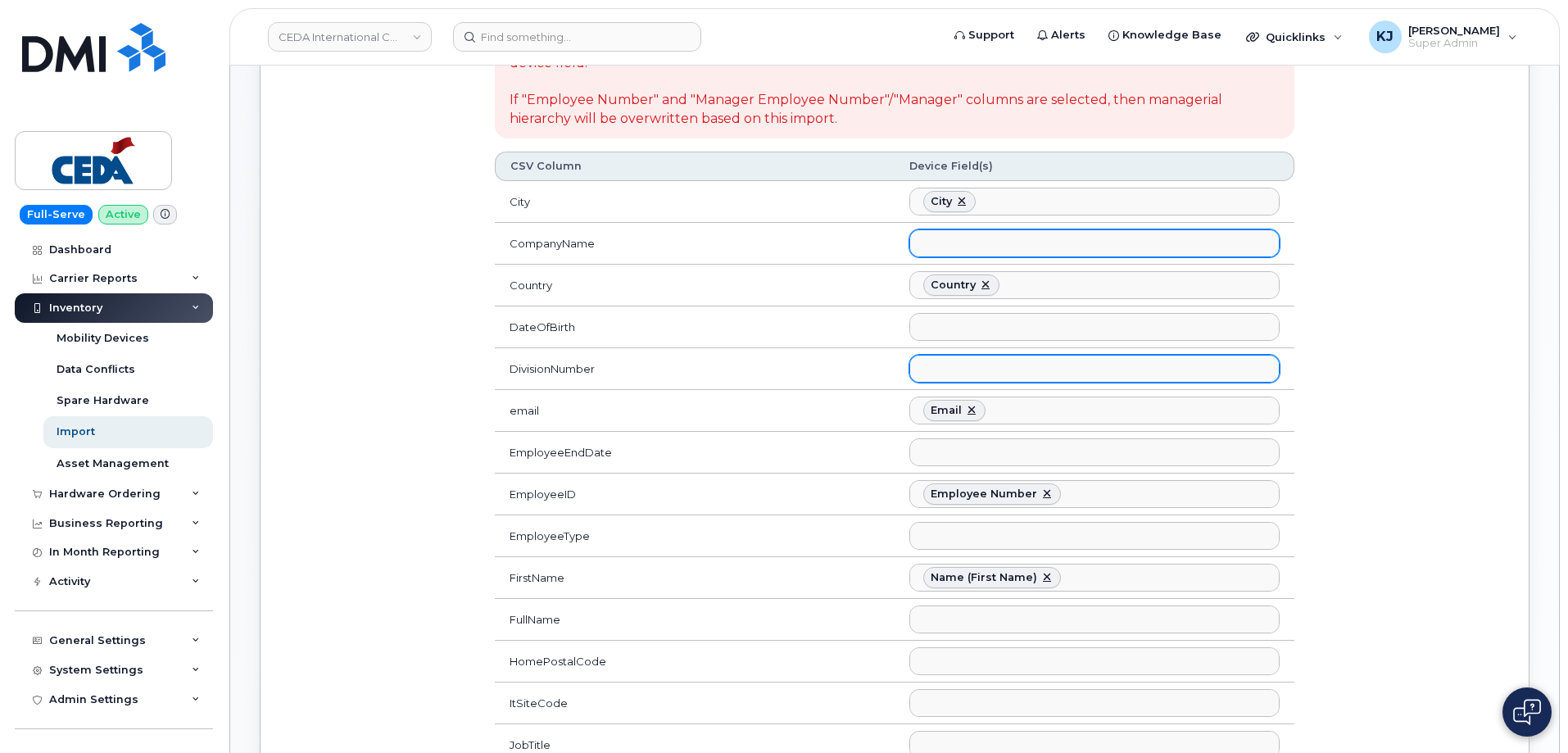
click at [941, 367] on ul at bounding box center [1094, 368] width 368 height 26
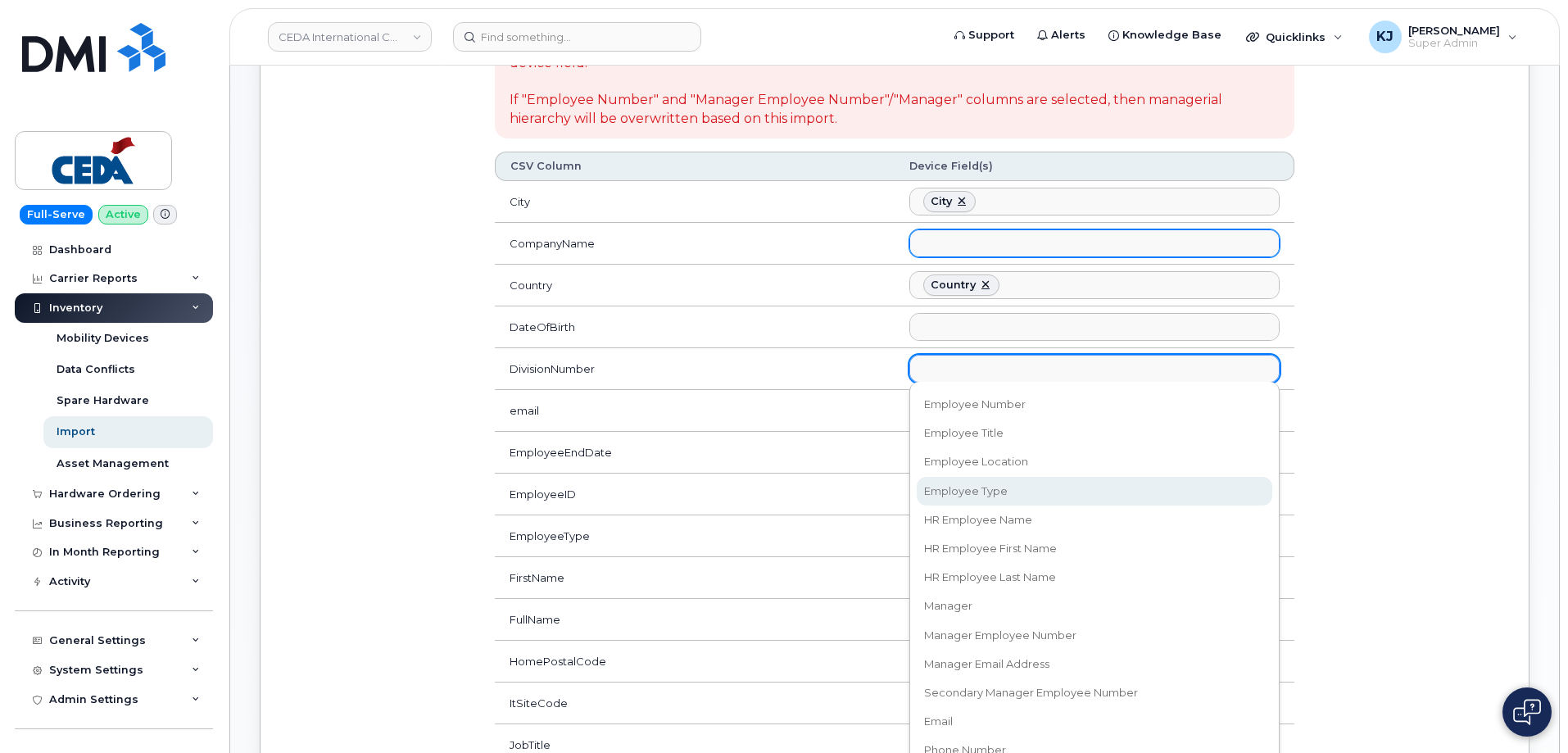
scroll to position [328, 0]
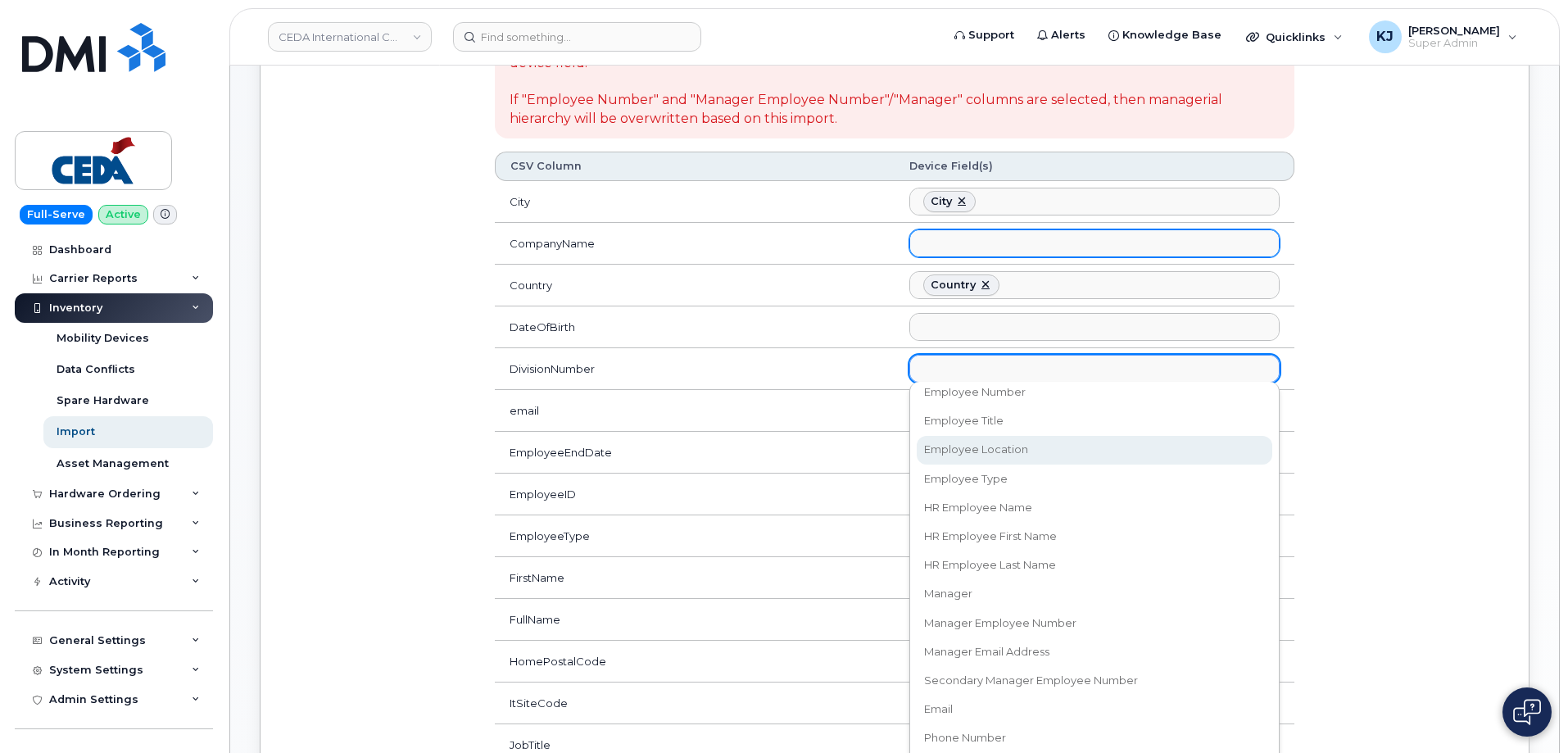
select select "employee_location"
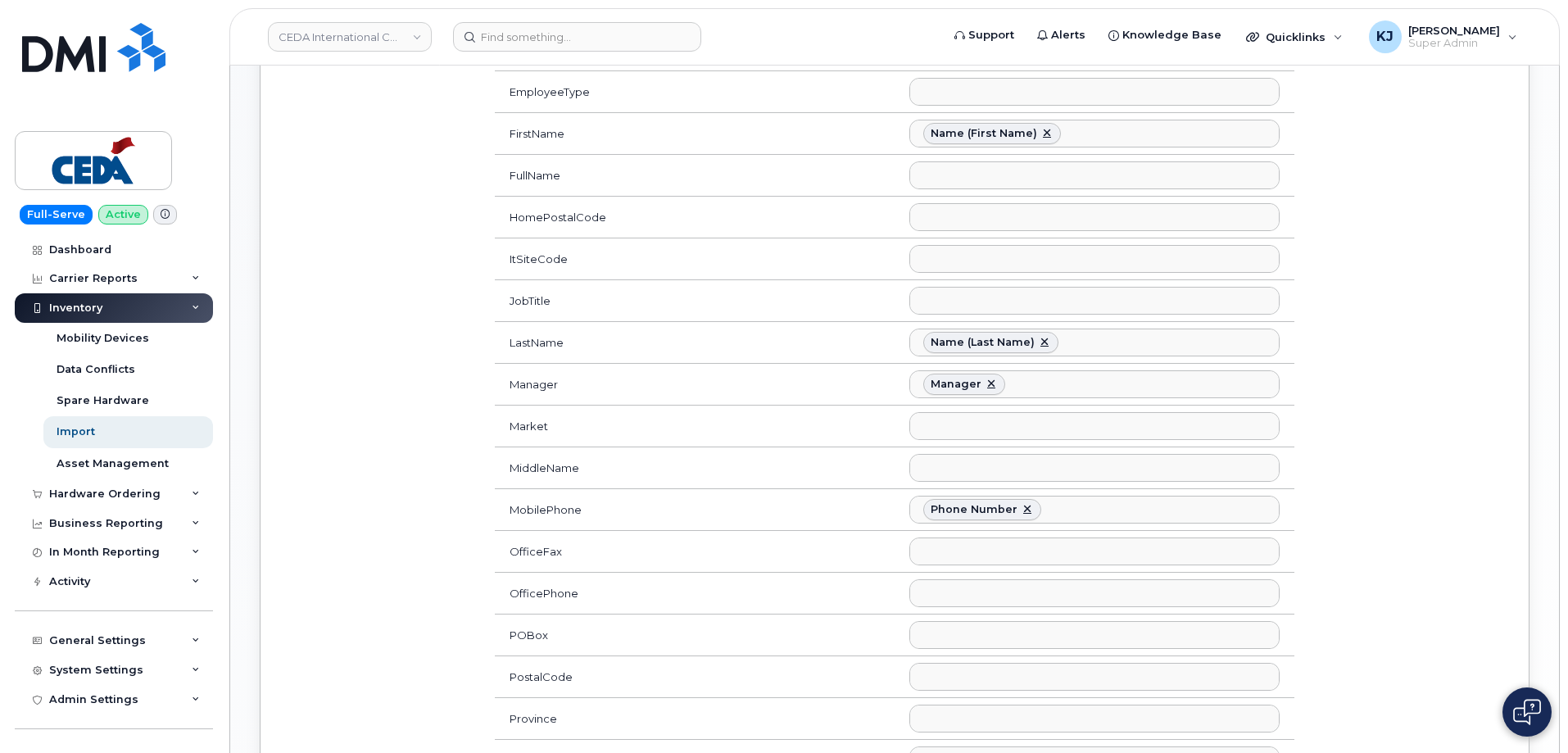
scroll to position [756, 0]
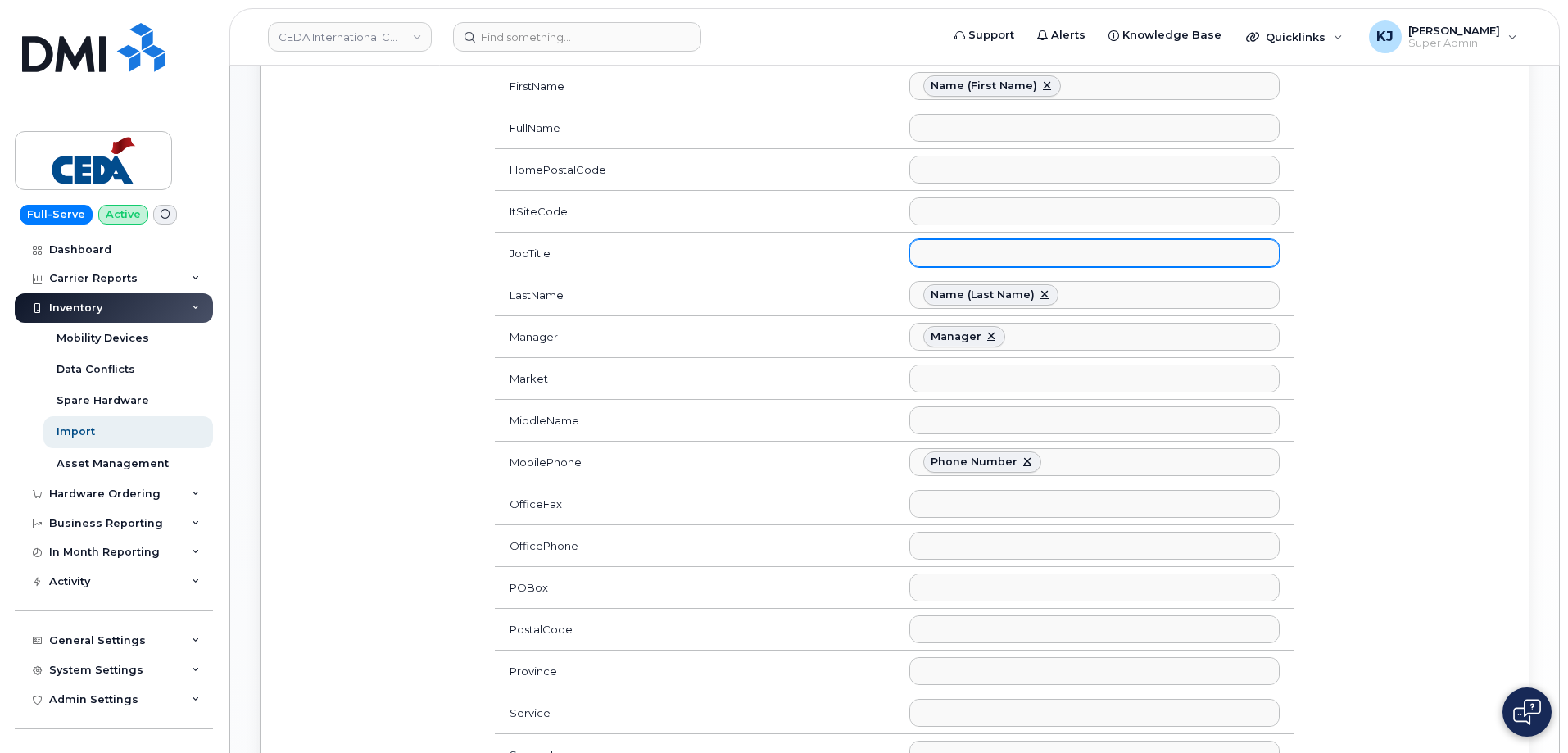
click at [985, 263] on ul at bounding box center [1094, 252] width 368 height 26
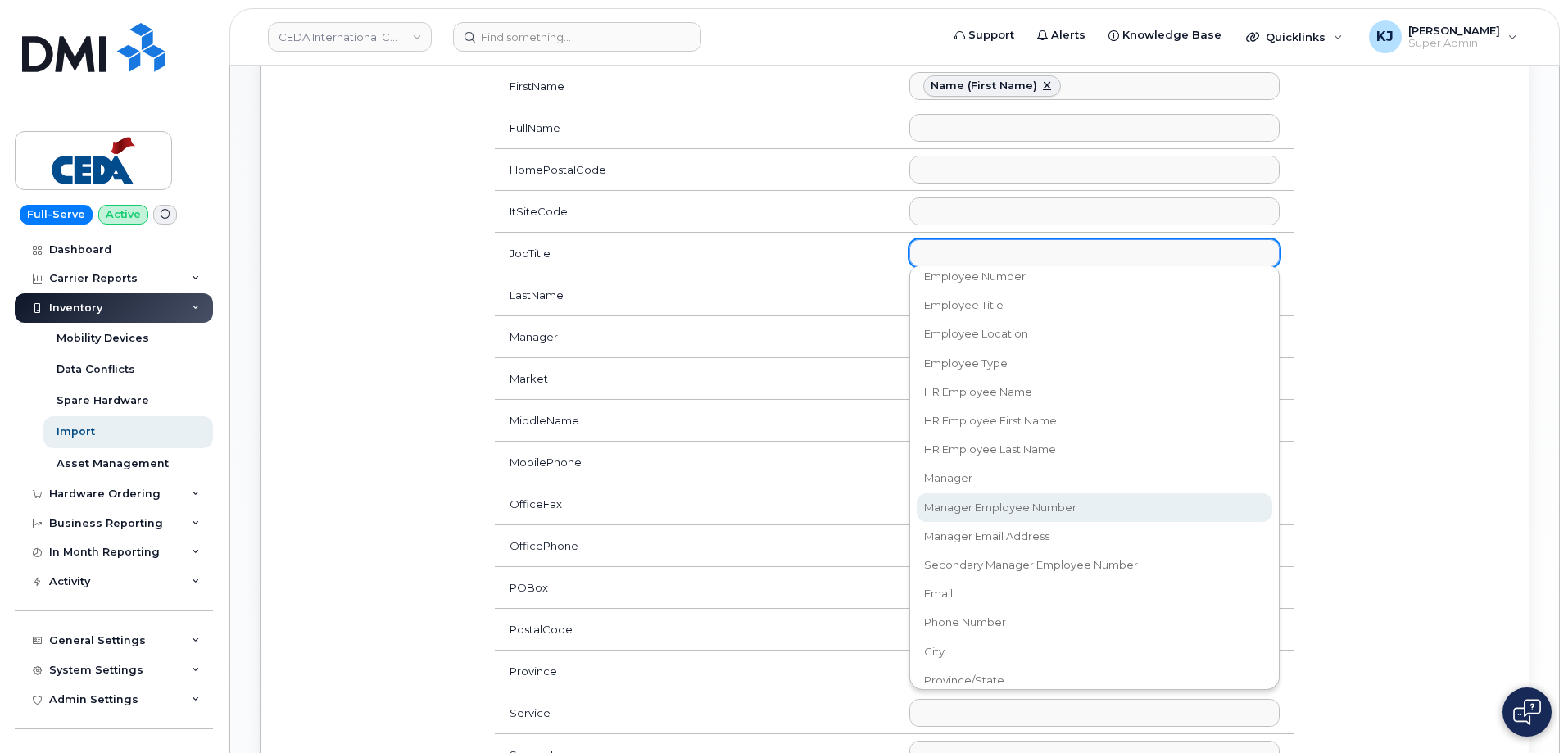
scroll to position [246, 0]
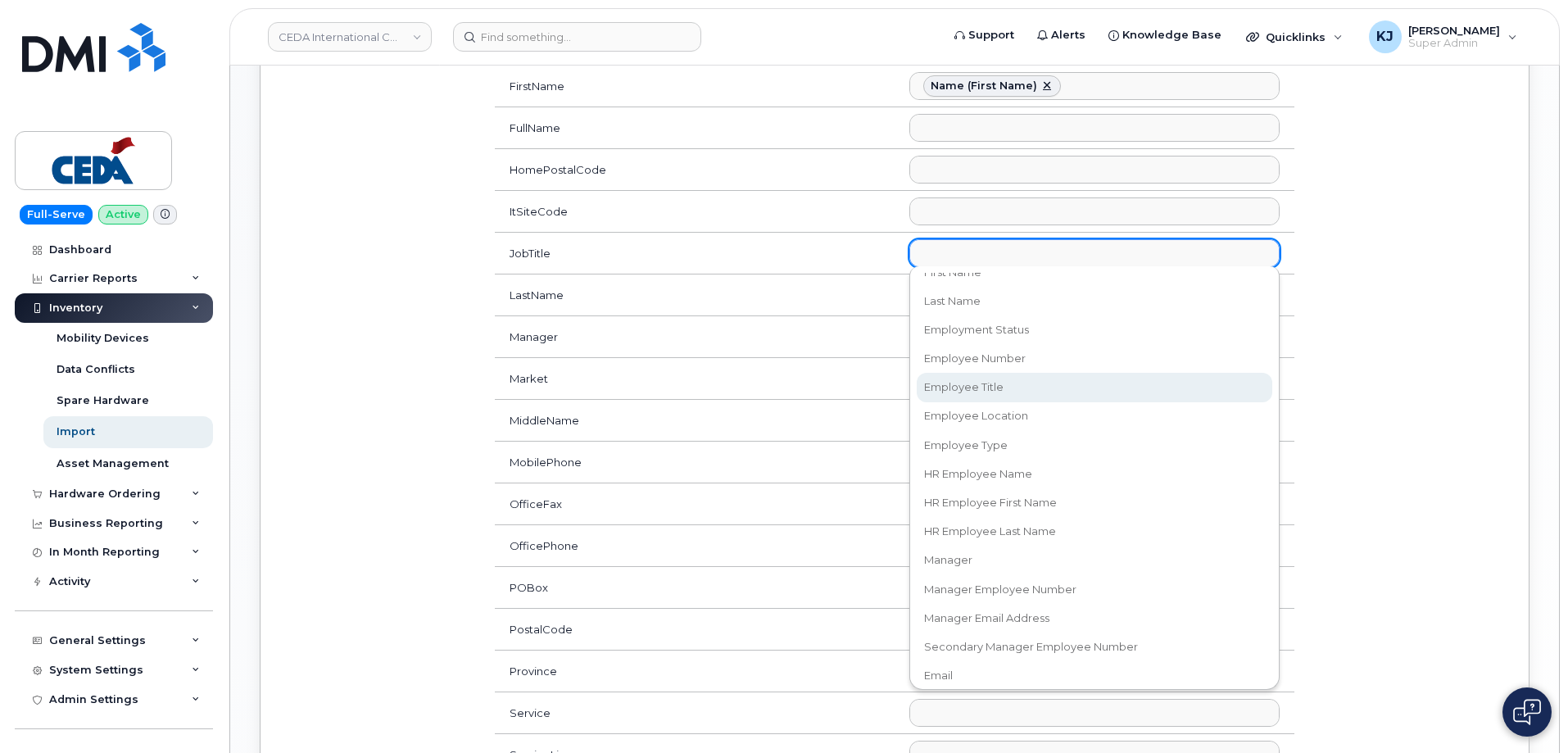
select select "employee_title"
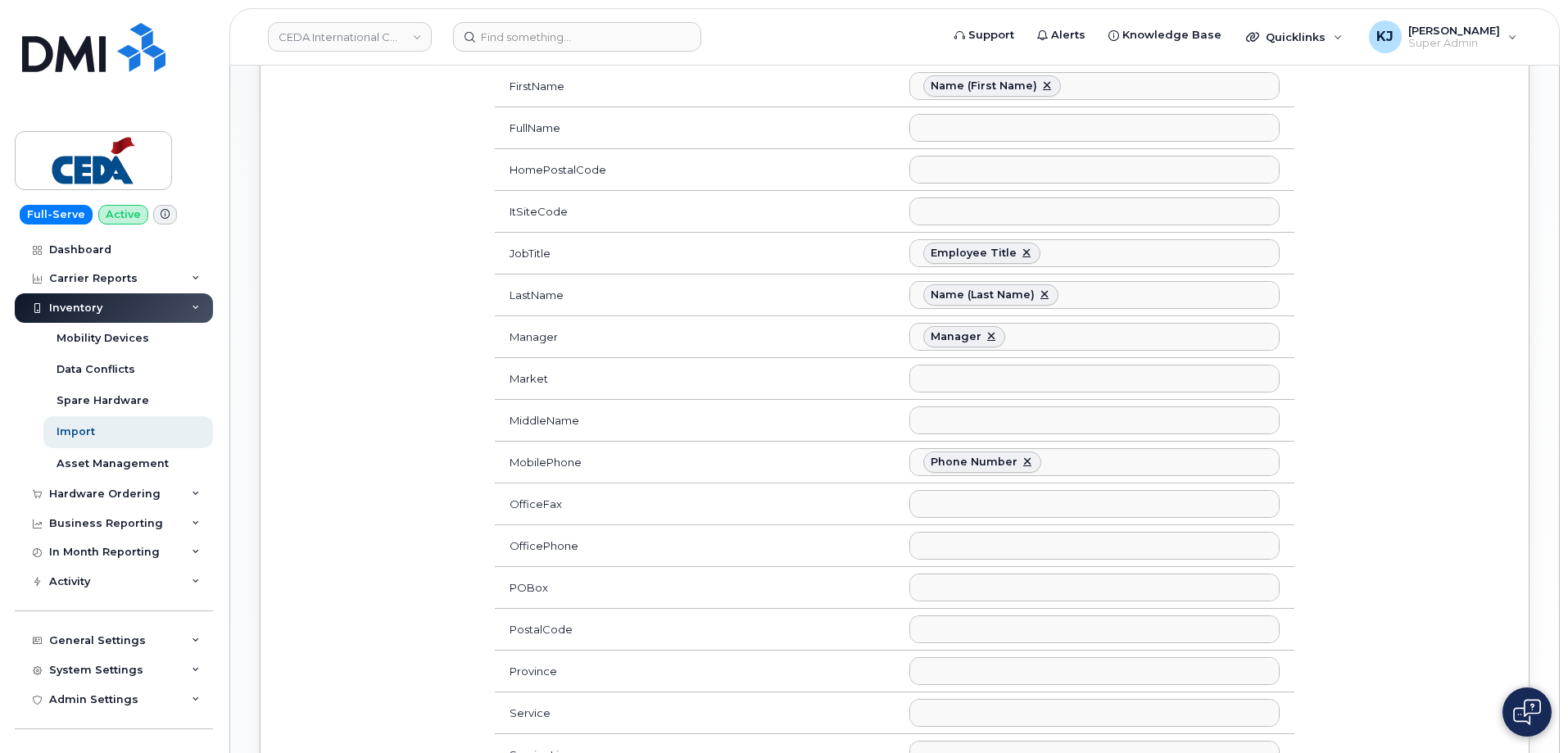
scroll to position [177, 0]
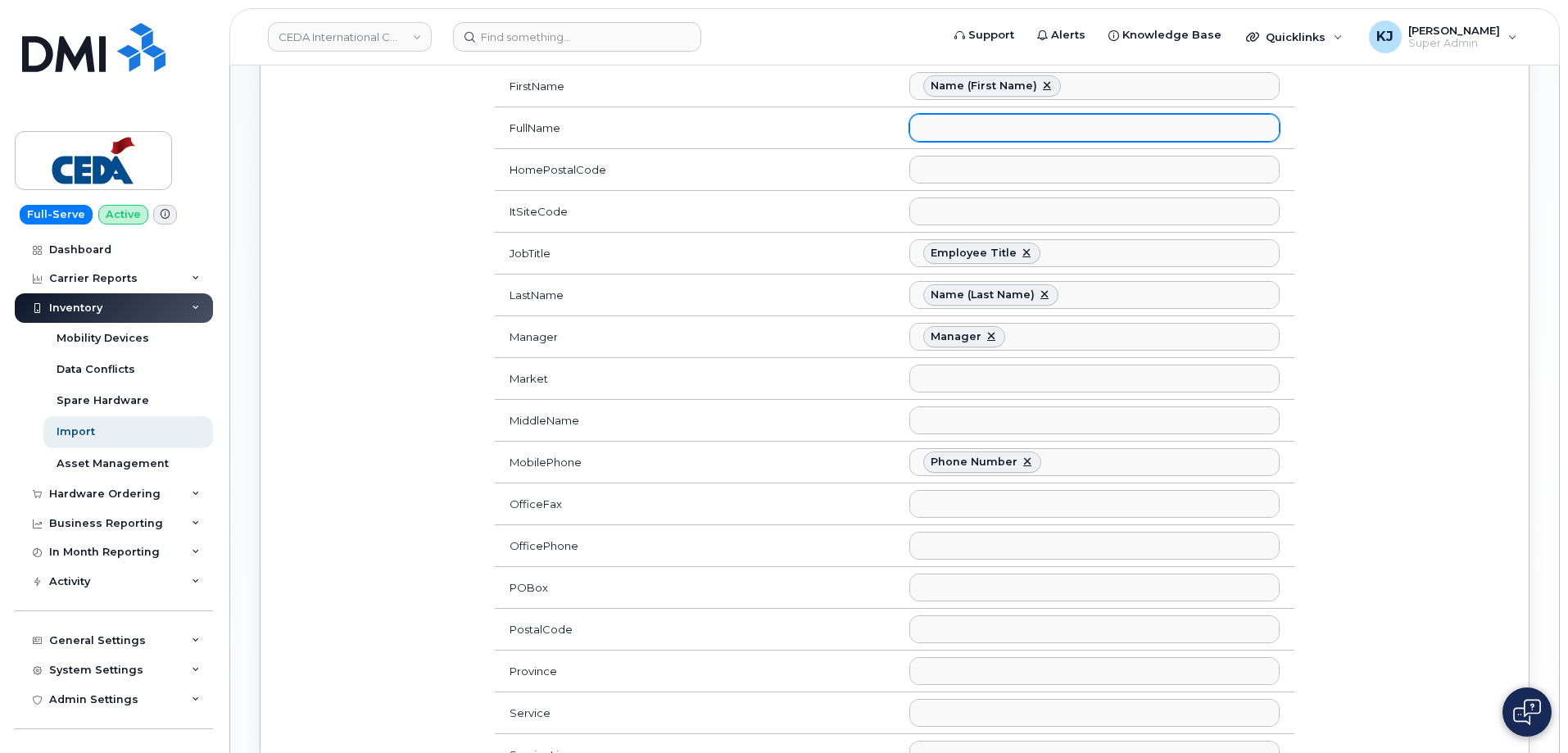
click at [973, 129] on ul at bounding box center [1094, 127] width 368 height 26
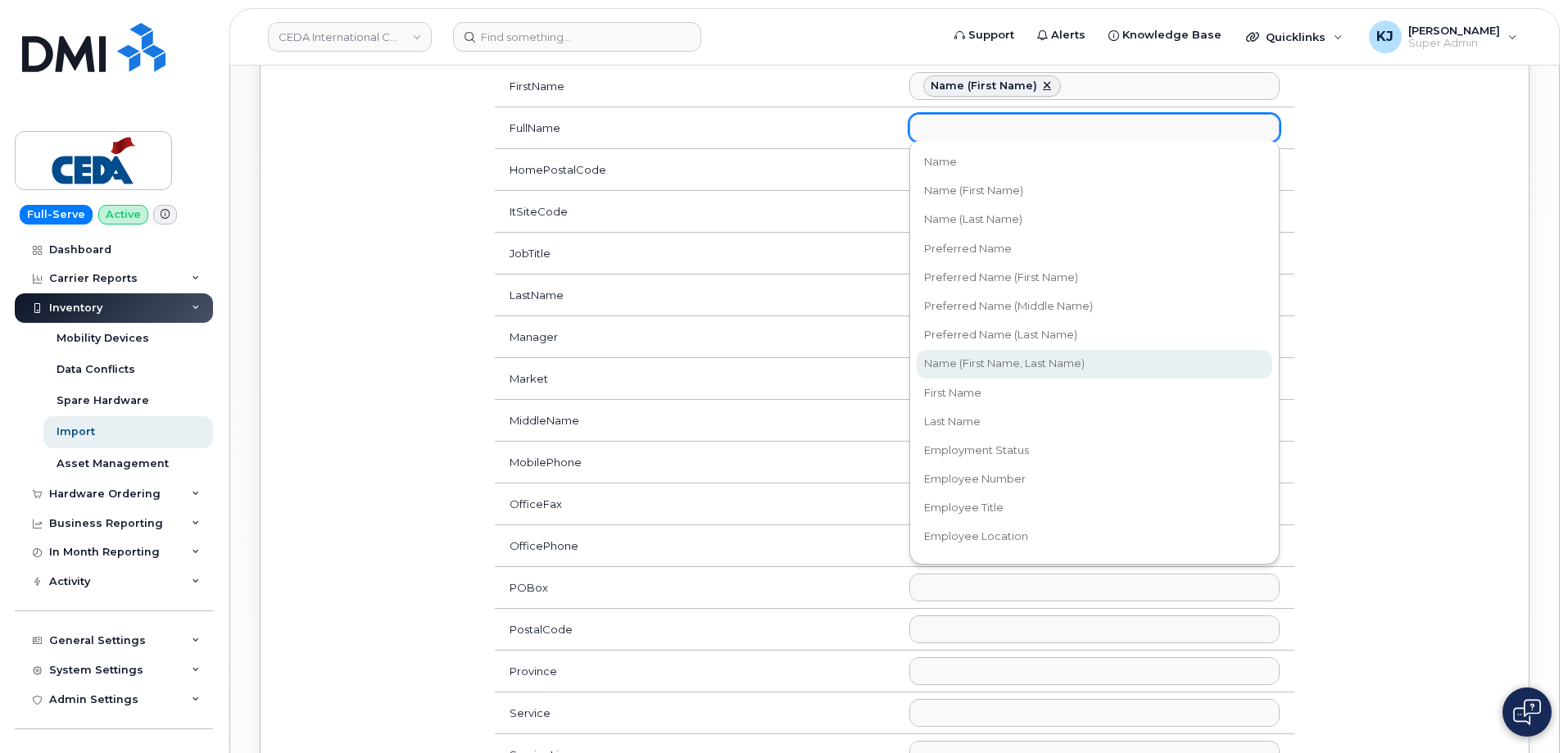
select select "username_reverse"
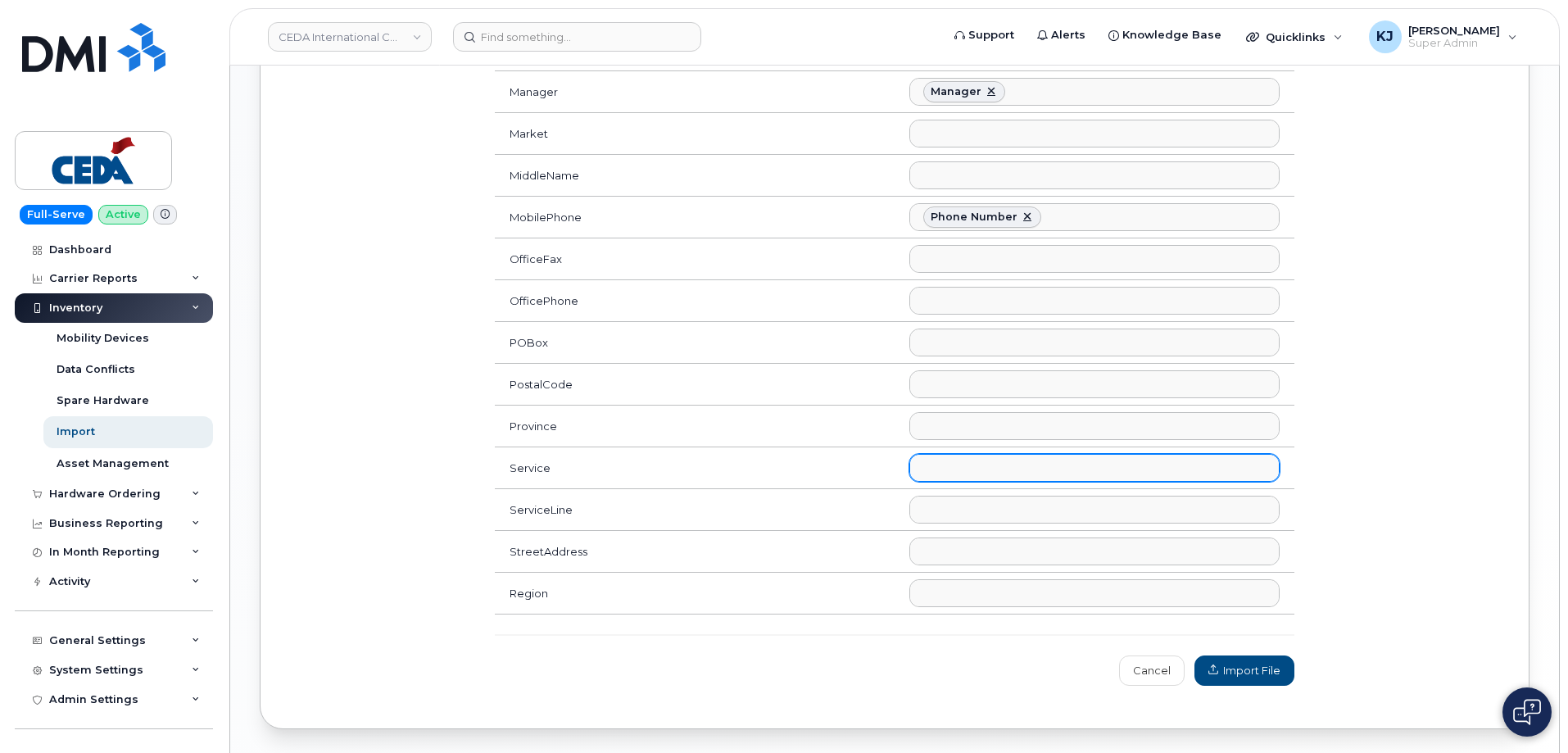
scroll to position [1083, 0]
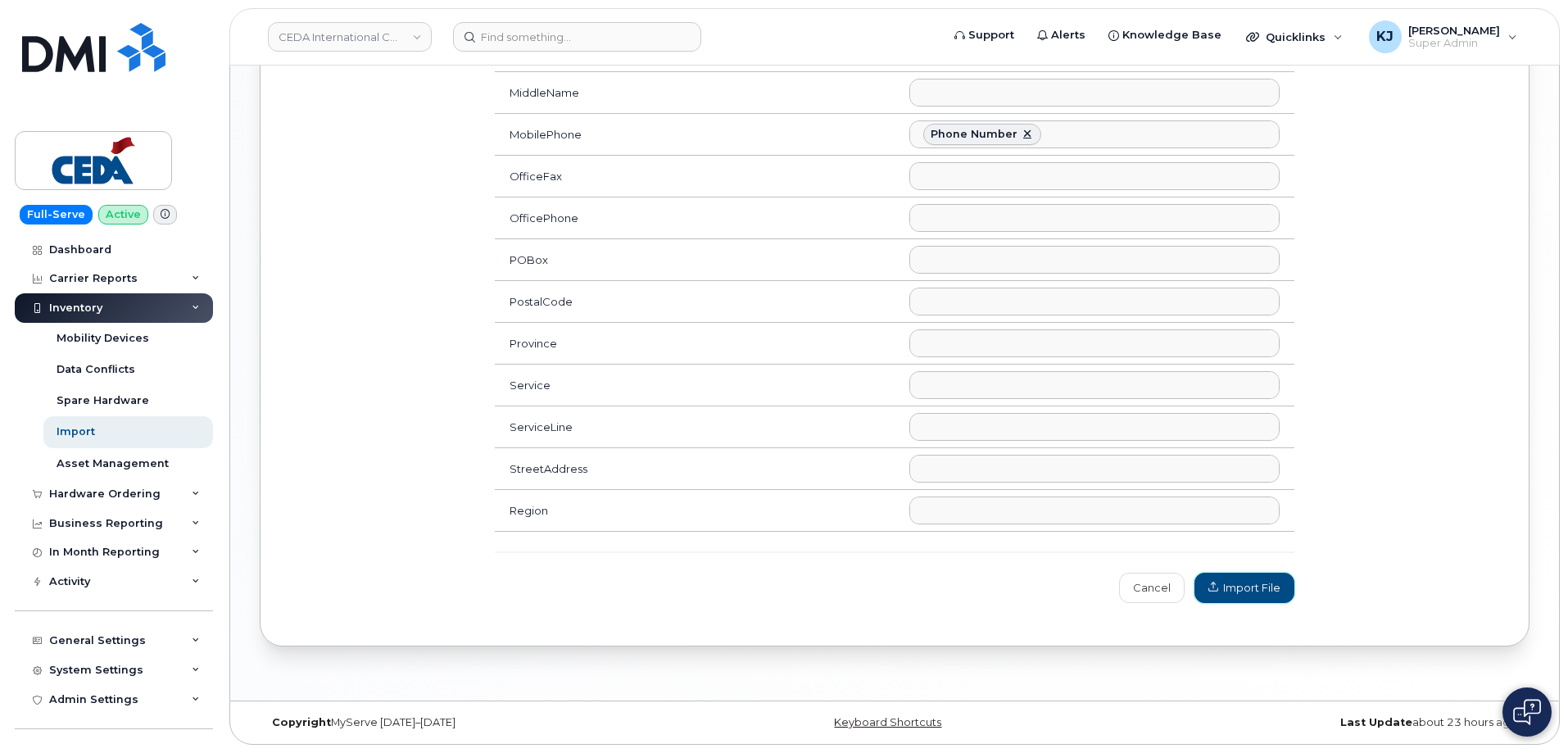
click at [1262, 593] on span "Import File" at bounding box center [1244, 588] width 72 height 15
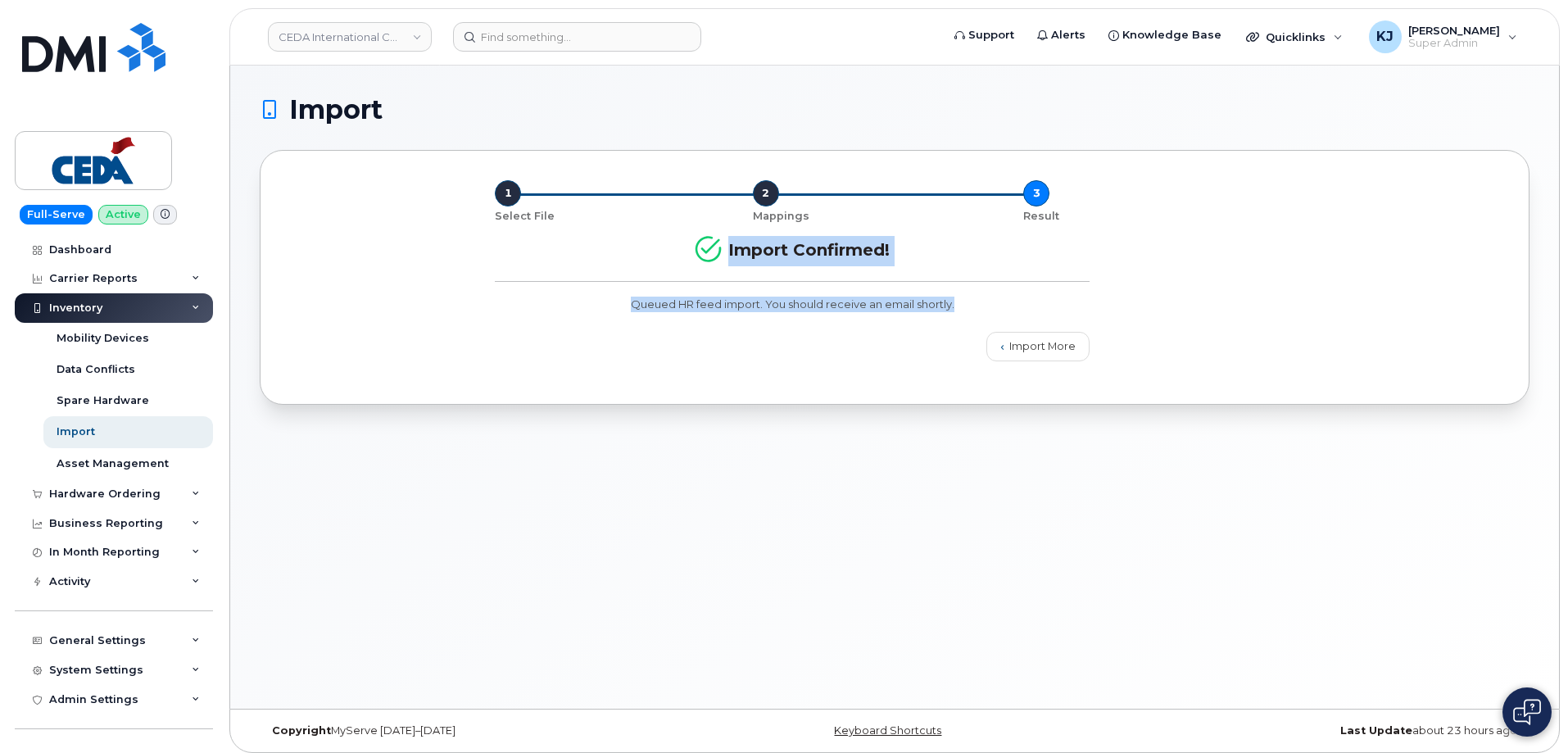
drag, startPoint x: 723, startPoint y: 246, endPoint x: 963, endPoint y: 311, distance: 248.6
click at [963, 311] on div "Import Confirmed! Queued HR feed import. You should receive an email shortly." at bounding box center [792, 272] width 614 height 99
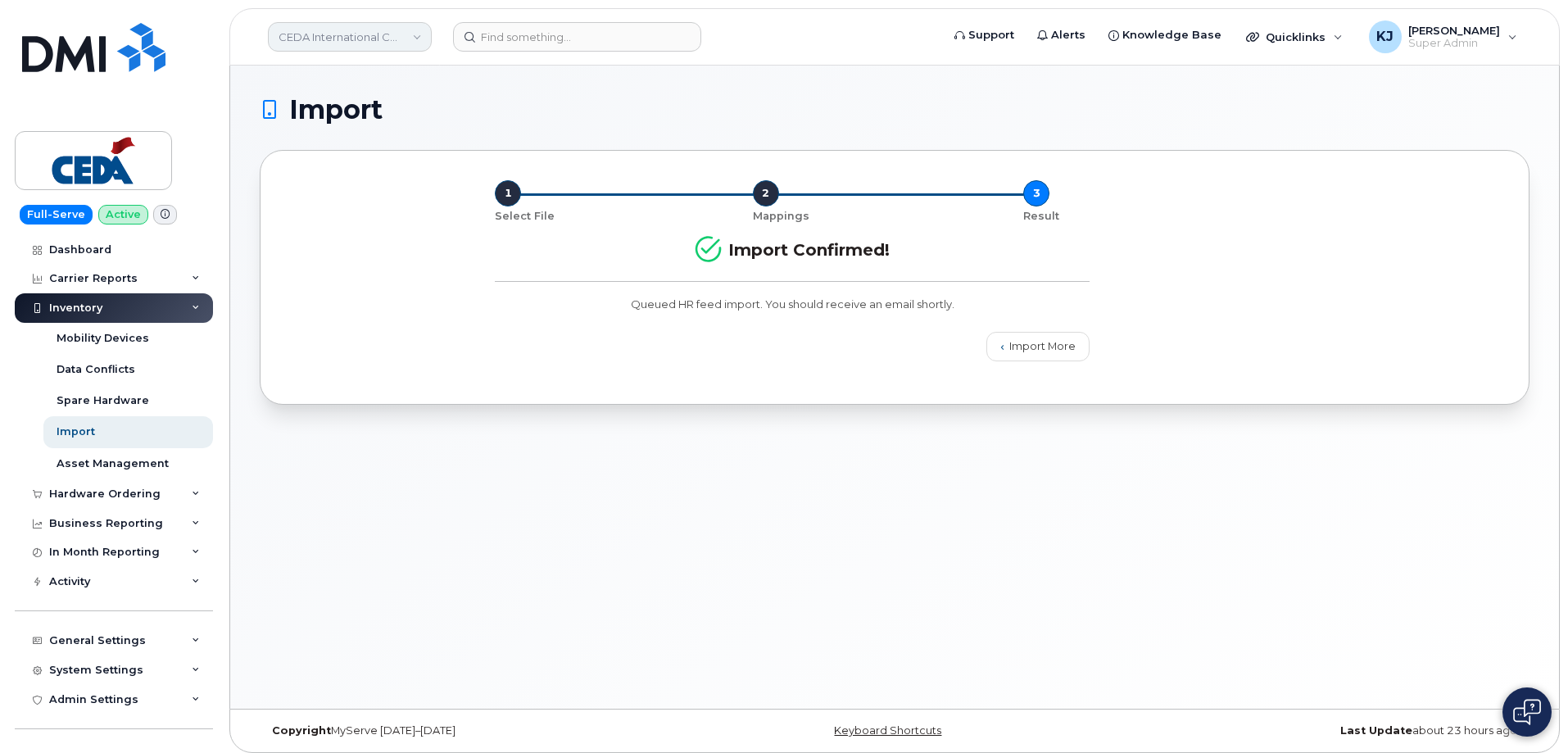
click at [330, 45] on link "CEDA International Corporation" at bounding box center [349, 36] width 163 height 30
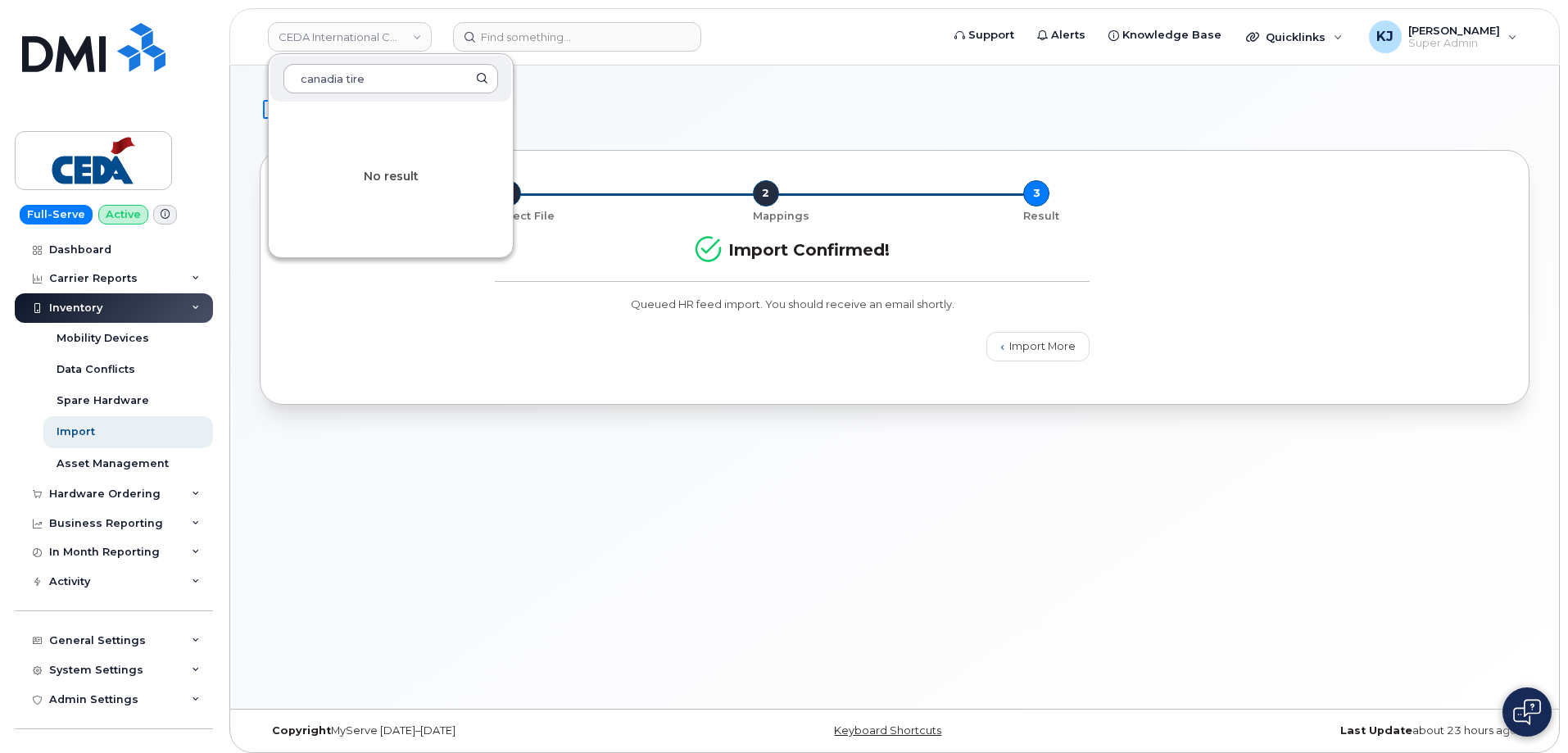
click at [338, 76] on input "canadia tire" at bounding box center [391, 78] width 214 height 30
click at [339, 76] on input "canadia tire" at bounding box center [391, 78] width 214 height 30
click at [339, 80] on input "canadia tire" at bounding box center [391, 78] width 214 height 30
click at [344, 80] on input "canadia tire" at bounding box center [391, 78] width 214 height 30
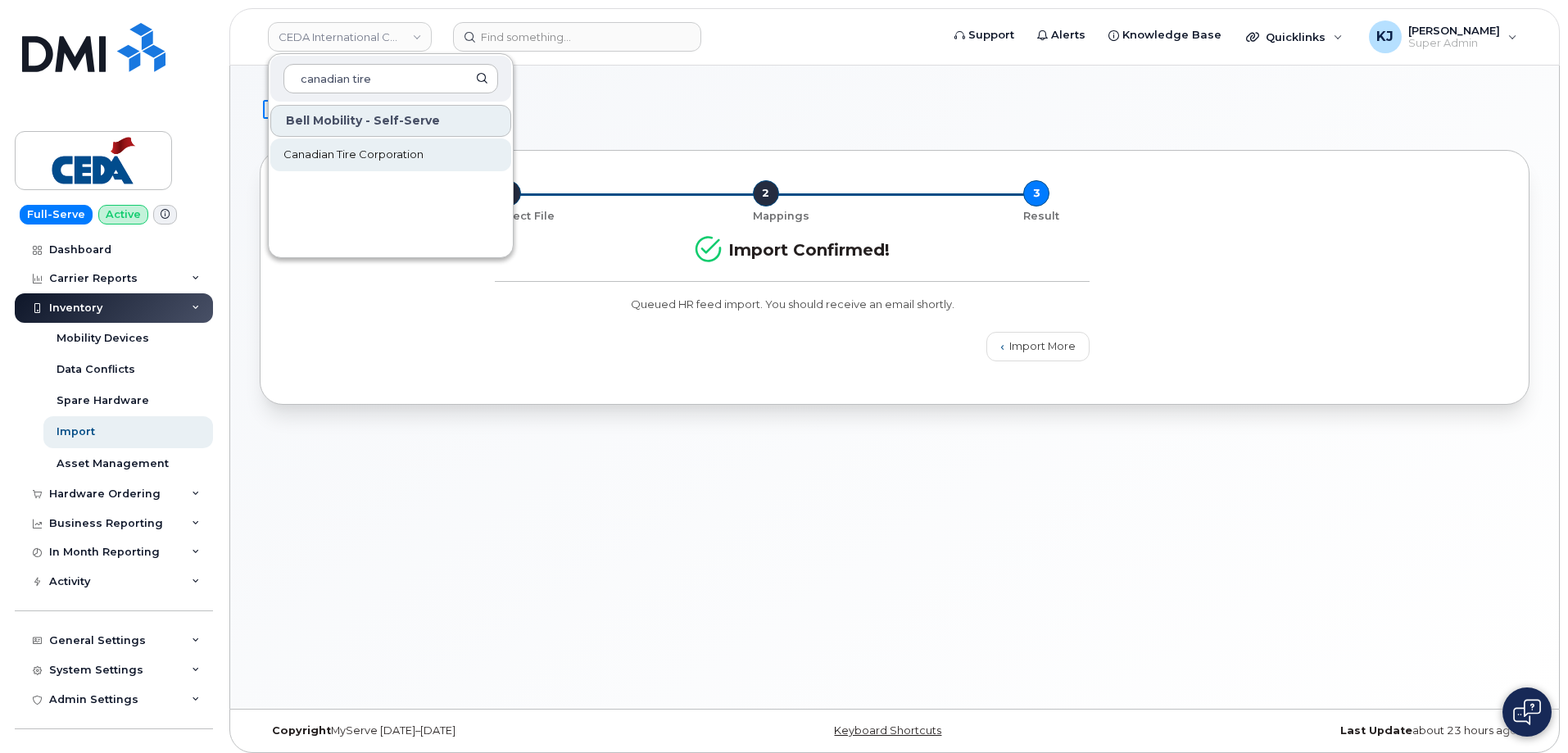
type input "canadian tire"
drag, startPoint x: 386, startPoint y: 151, endPoint x: 390, endPoint y: 121, distance: 30.3
click at [387, 152] on span "Canadian Tire Corporation" at bounding box center [353, 154] width 140 height 16
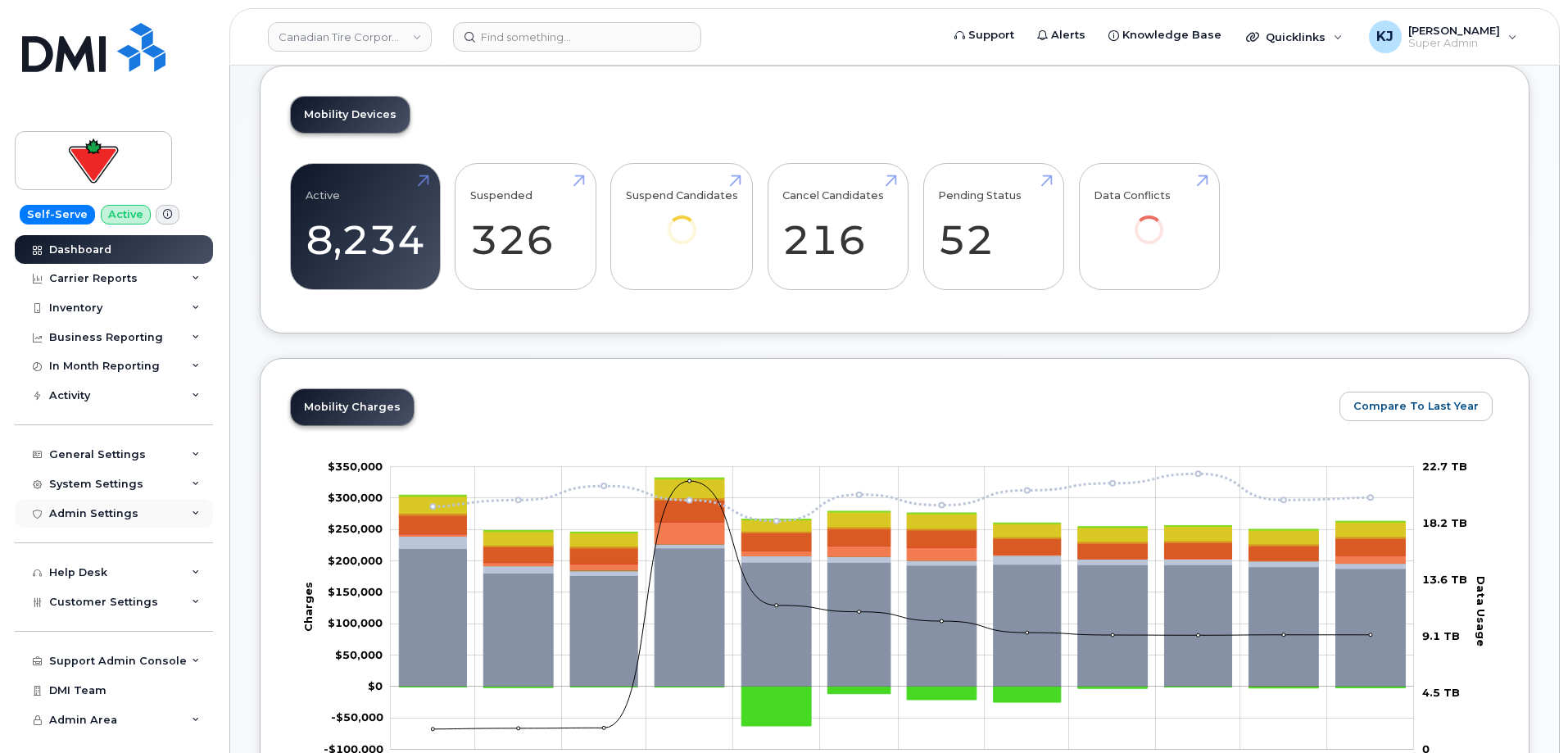
scroll to position [246, 0]
click at [158, 610] on div "Customer Settings" at bounding box center [114, 602] width 198 height 30
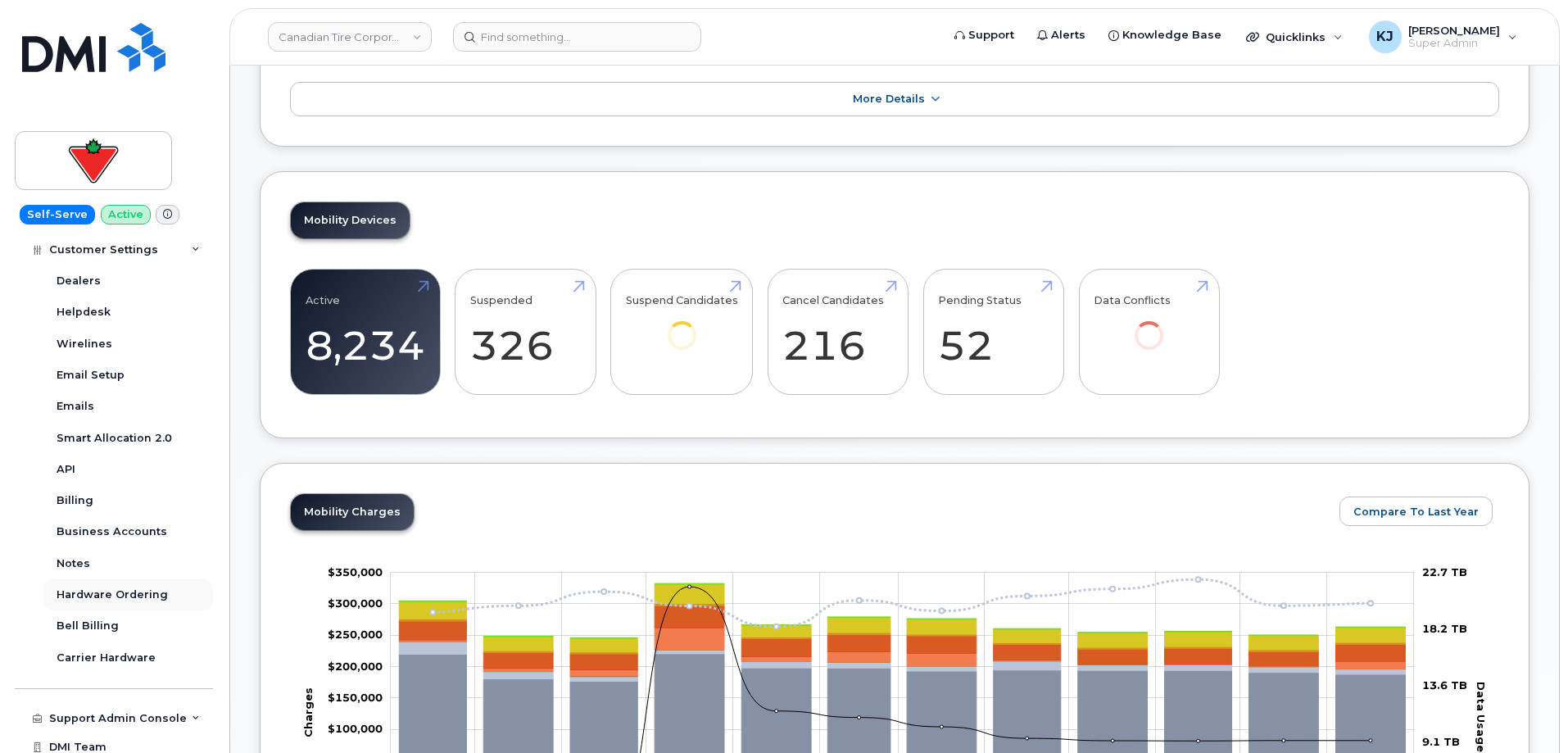
scroll to position [483, 0]
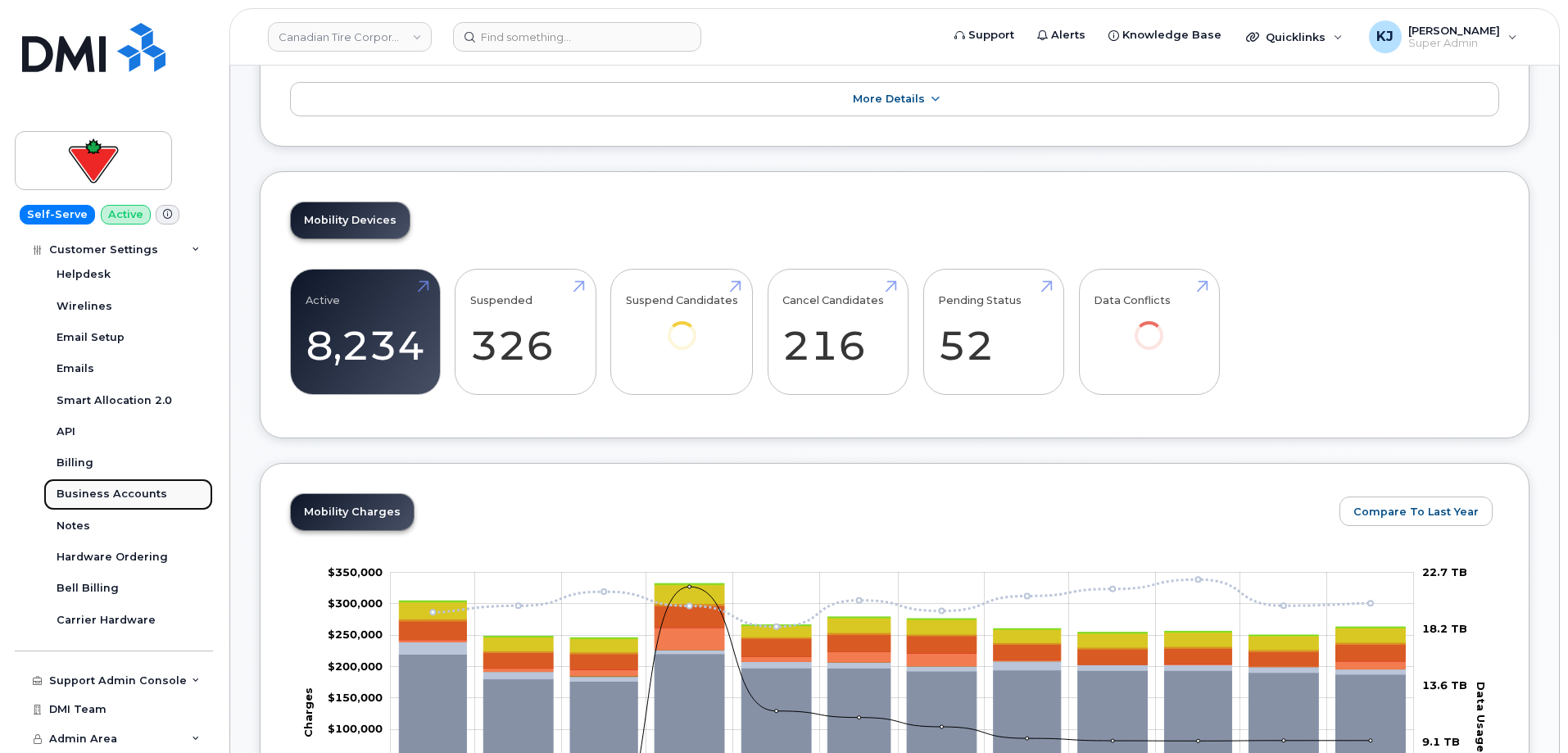
click at [131, 493] on div "Business Accounts" at bounding box center [112, 494] width 111 height 14
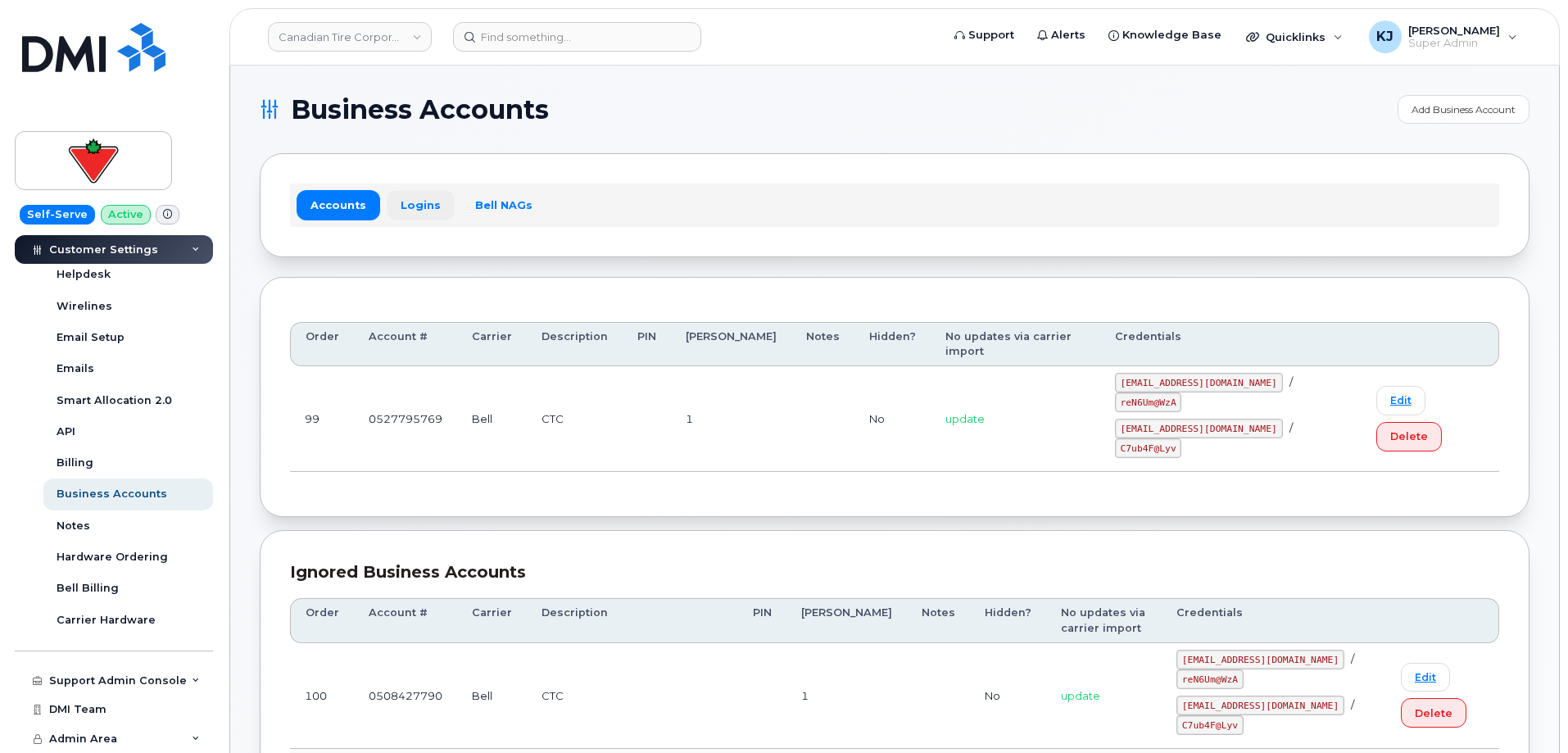
click at [433, 211] on link "Logins" at bounding box center [421, 204] width 68 height 30
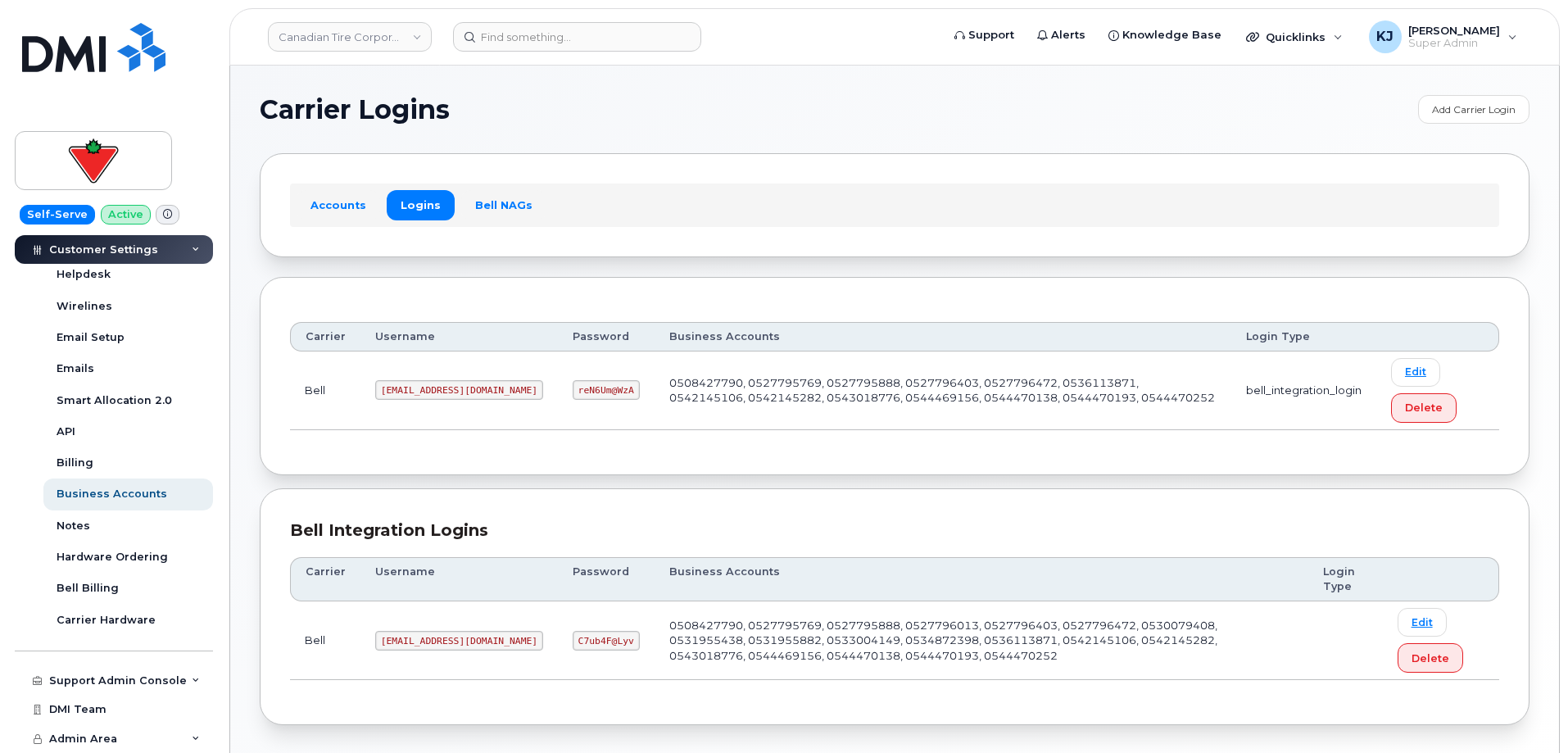
drag, startPoint x: 374, startPoint y: 387, endPoint x: 550, endPoint y: 401, distance: 176.6
click at [550, 401] on td "1CanadianTireCorporation@myserve.ca" at bounding box center [459, 390] width 197 height 79
copy code "1CanadianTireCorporation@myserve.ca"
drag, startPoint x: 597, startPoint y: 390, endPoint x: 662, endPoint y: 388, distance: 65.0
click at [655, 388] on td "reN6Um@WzA" at bounding box center [607, 390] width 97 height 79
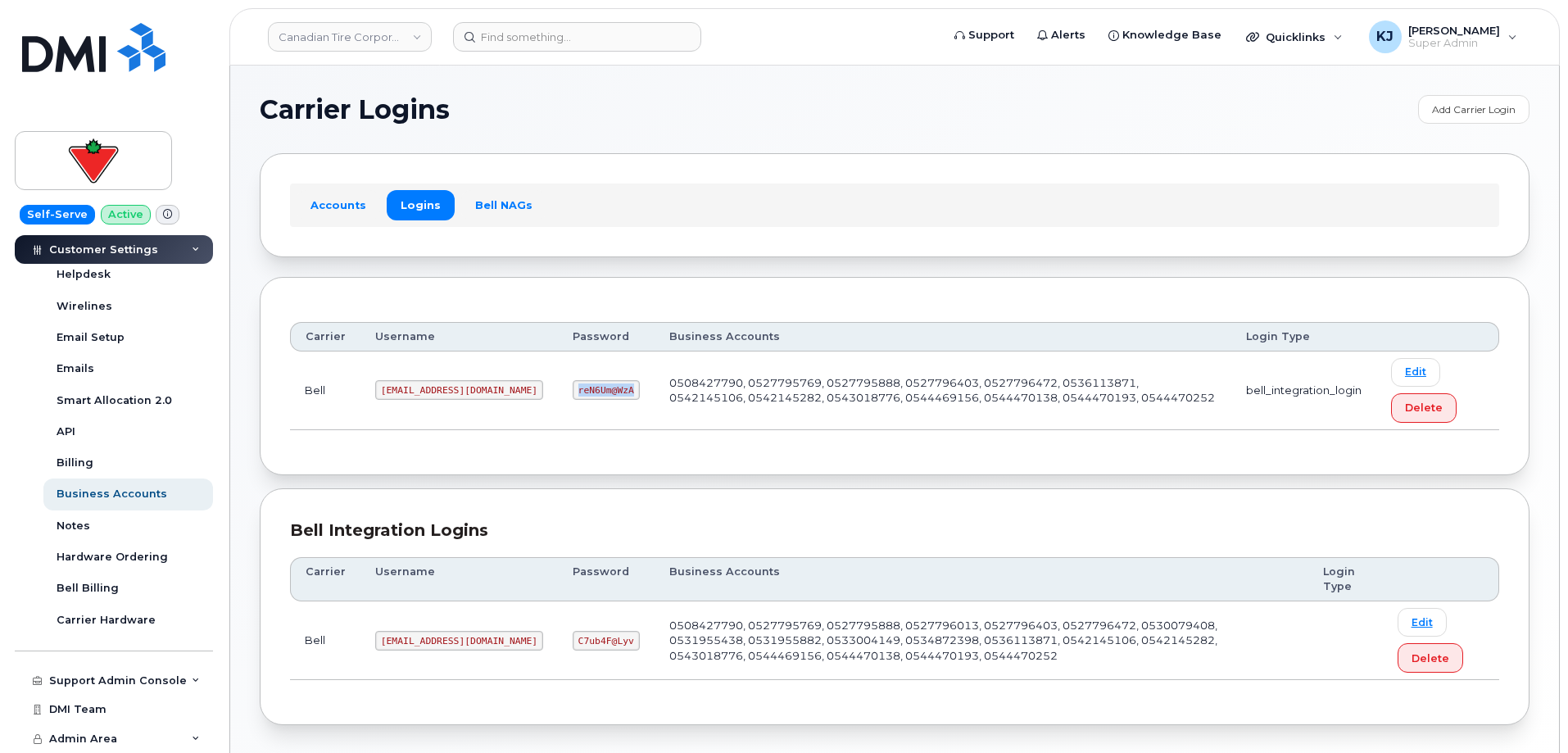
copy code "reN6Um@WzA"
click at [591, 42] on input at bounding box center [577, 36] width 248 height 30
paste input "298989"
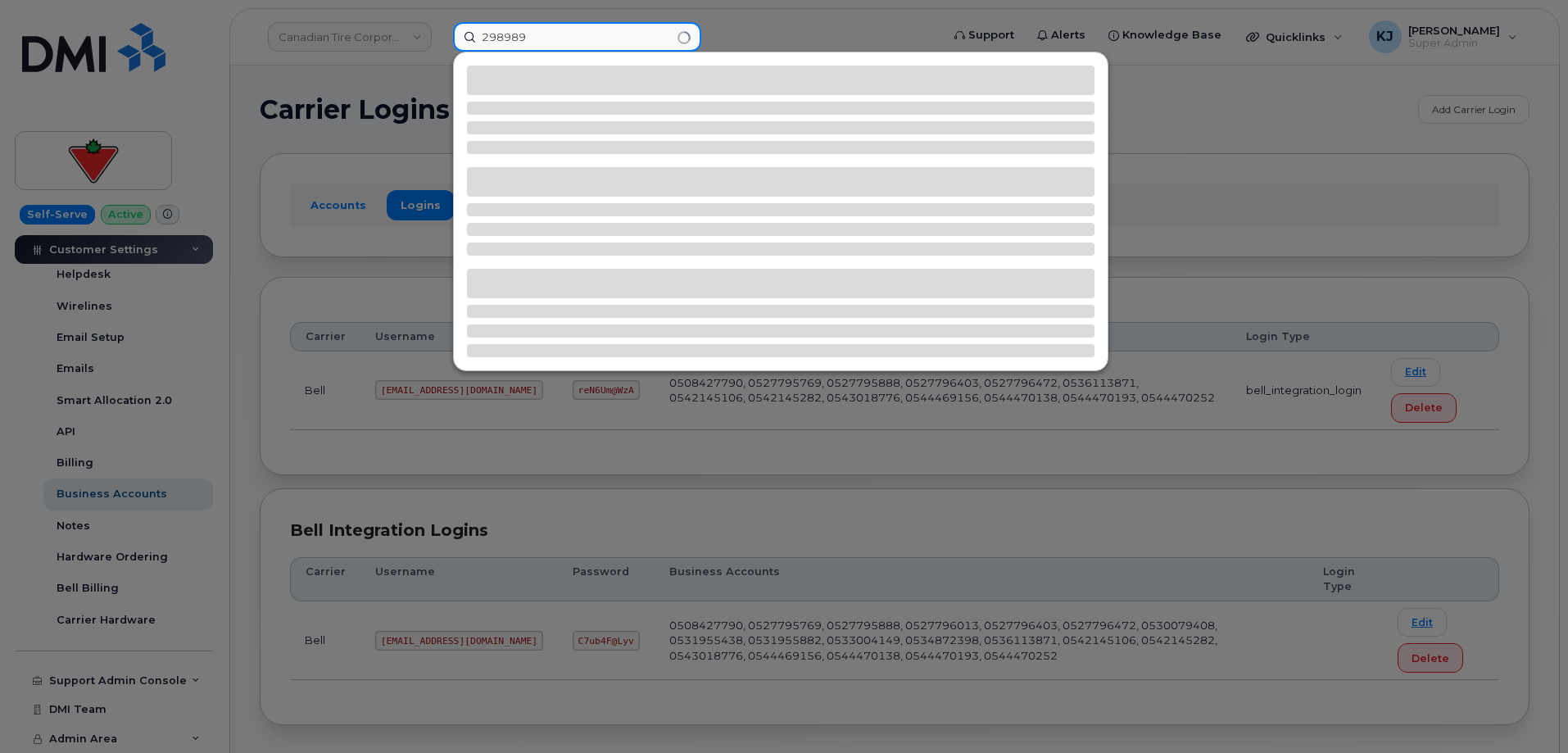
type input "298989"
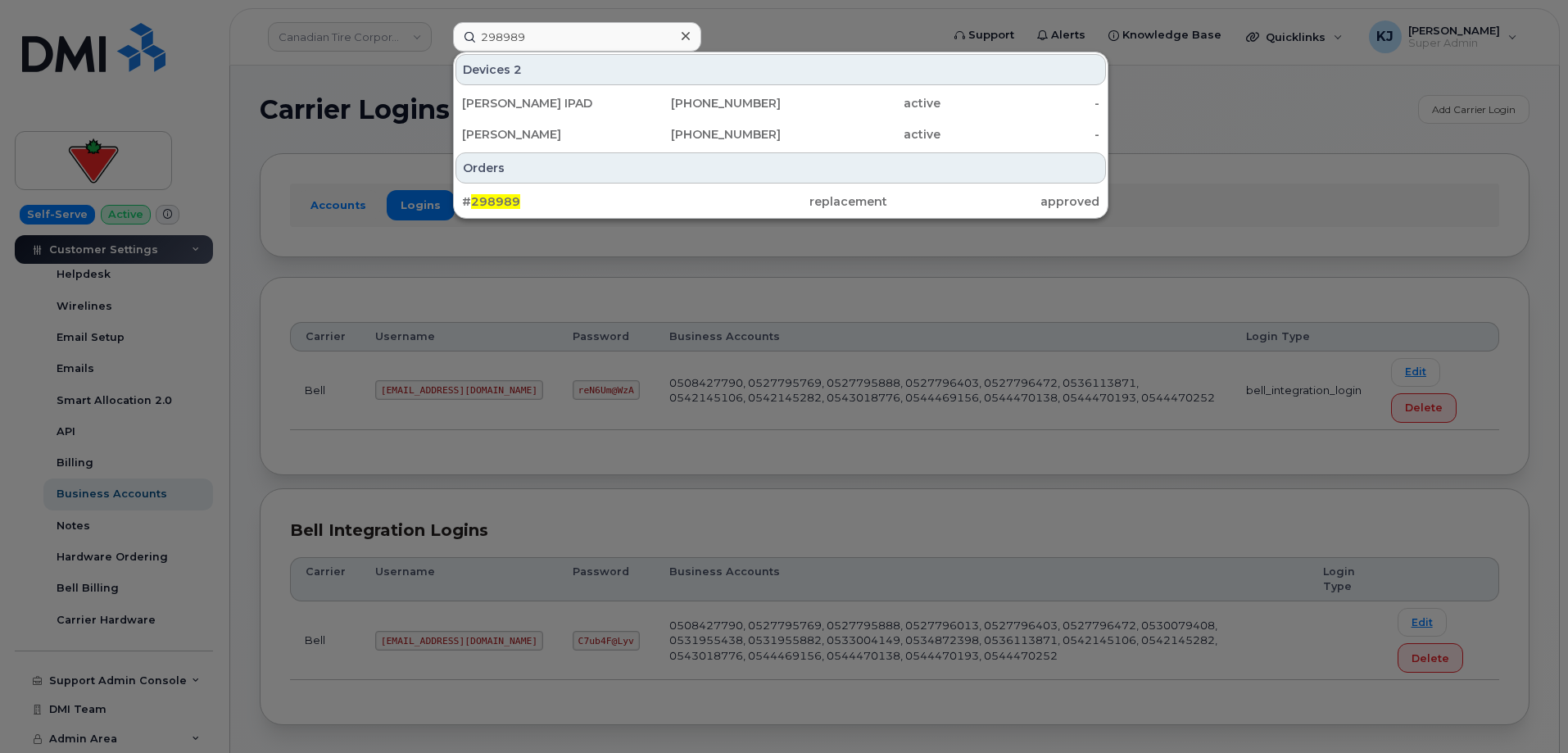
drag, startPoint x: 501, startPoint y: 204, endPoint x: 470, endPoint y: 51, distance: 156.1
click at [501, 204] on span "298989" at bounding box center [496, 201] width 49 height 14
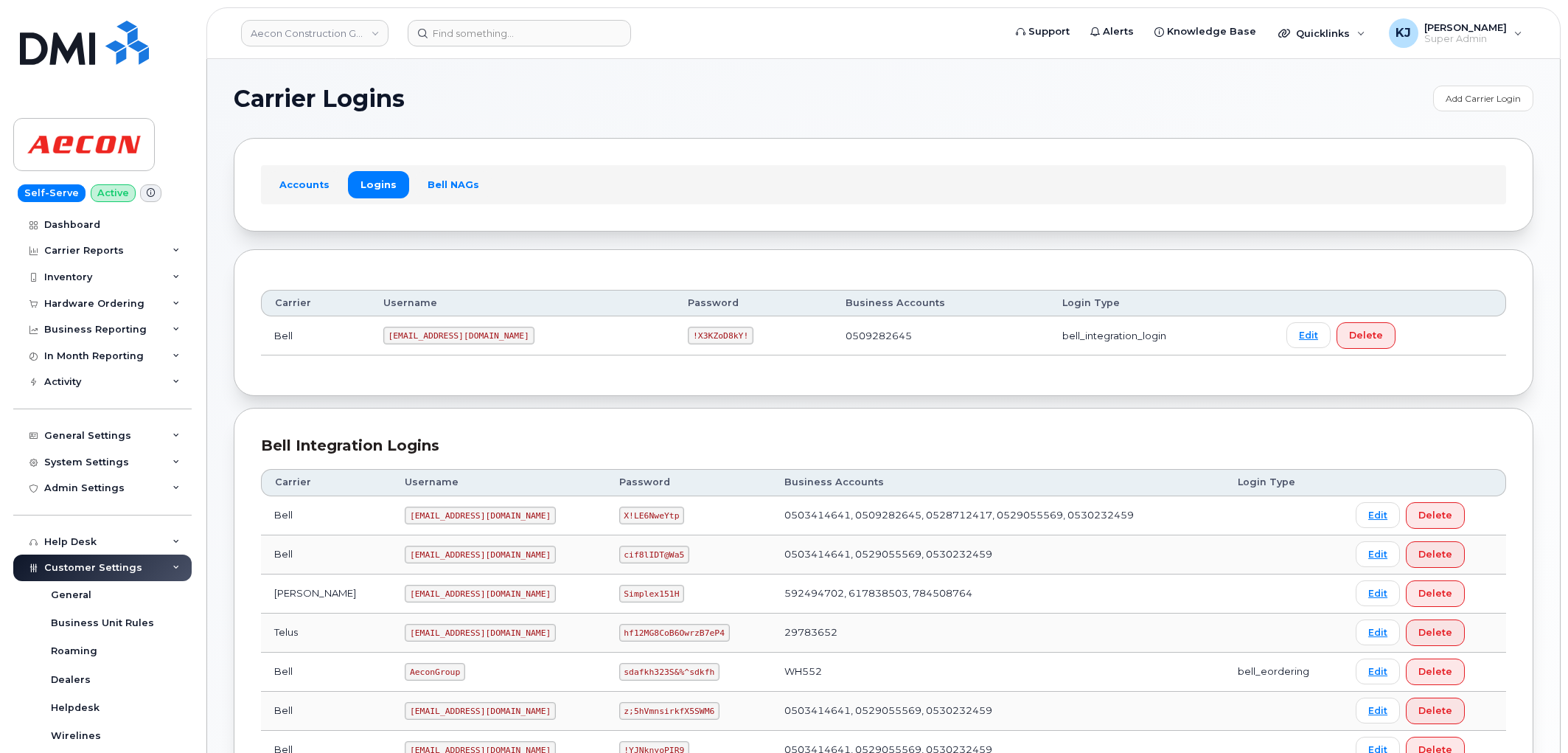
scroll to position [367, 0]
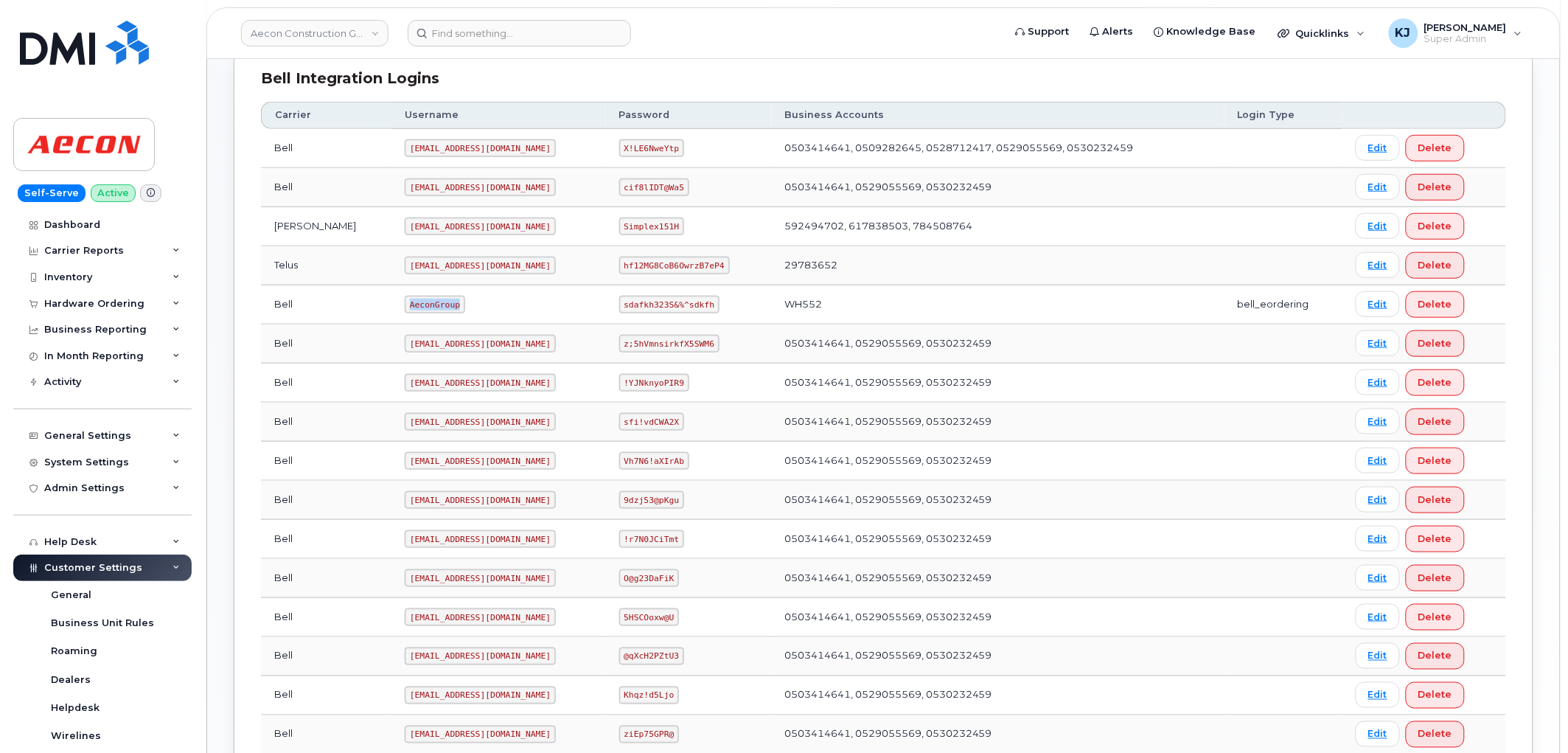
drag, startPoint x: 351, startPoint y: 304, endPoint x: 404, endPoint y: 304, distance: 53.0
click at [406, 309] on code "AeconGroup" at bounding box center [434, 304] width 60 height 18
copy code "AeconGroup"
drag, startPoint x: 601, startPoint y: 304, endPoint x: 688, endPoint y: 309, distance: 87.1
click at [688, 309] on code "sdafkh323S&%^sdkfh" at bounding box center [669, 304] width 101 height 18
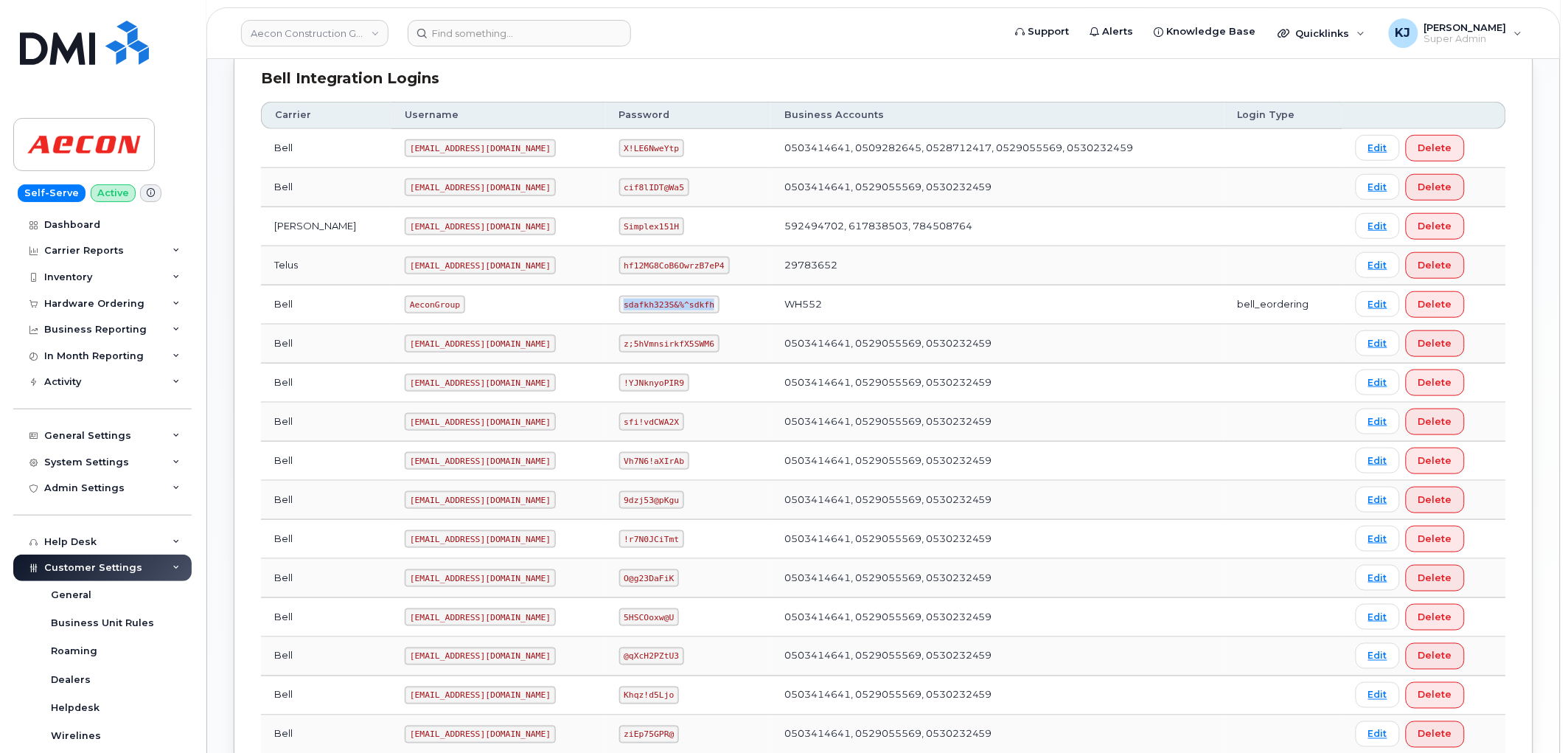
copy code "sdafkh323S&%^sdkfh"
drag, startPoint x: 355, startPoint y: 306, endPoint x: 411, endPoint y: 312, distance: 56.3
click at [411, 312] on td "AeconGroup" at bounding box center [499, 304] width 214 height 39
copy code "AeconGroup"
drag, startPoint x: 602, startPoint y: 303, endPoint x: 694, endPoint y: 306, distance: 92.0
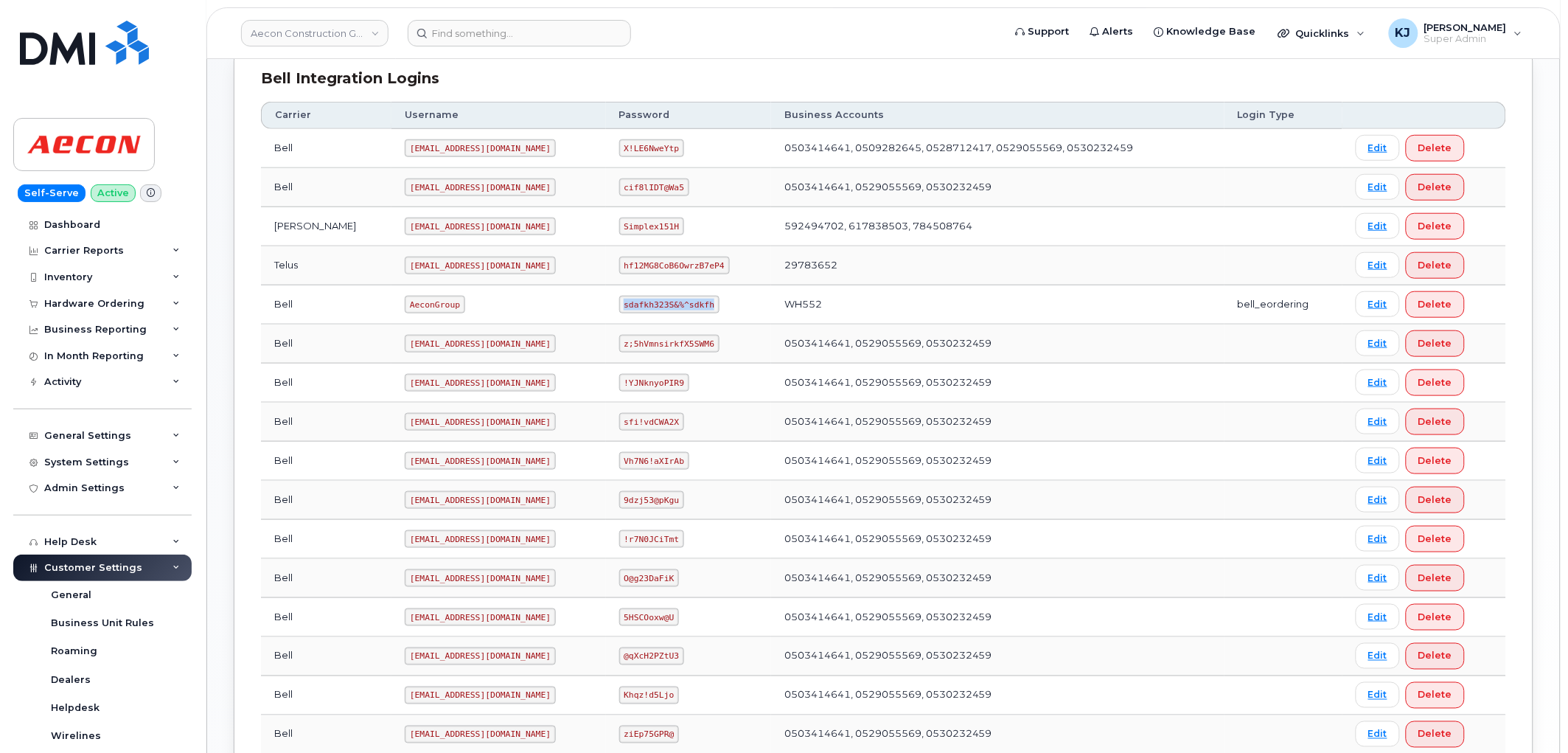
click at [694, 306] on td "sdafkh323S&%^sdkfh" at bounding box center [688, 304] width 165 height 39
copy code "sdafkh323S&%^sdkfh"
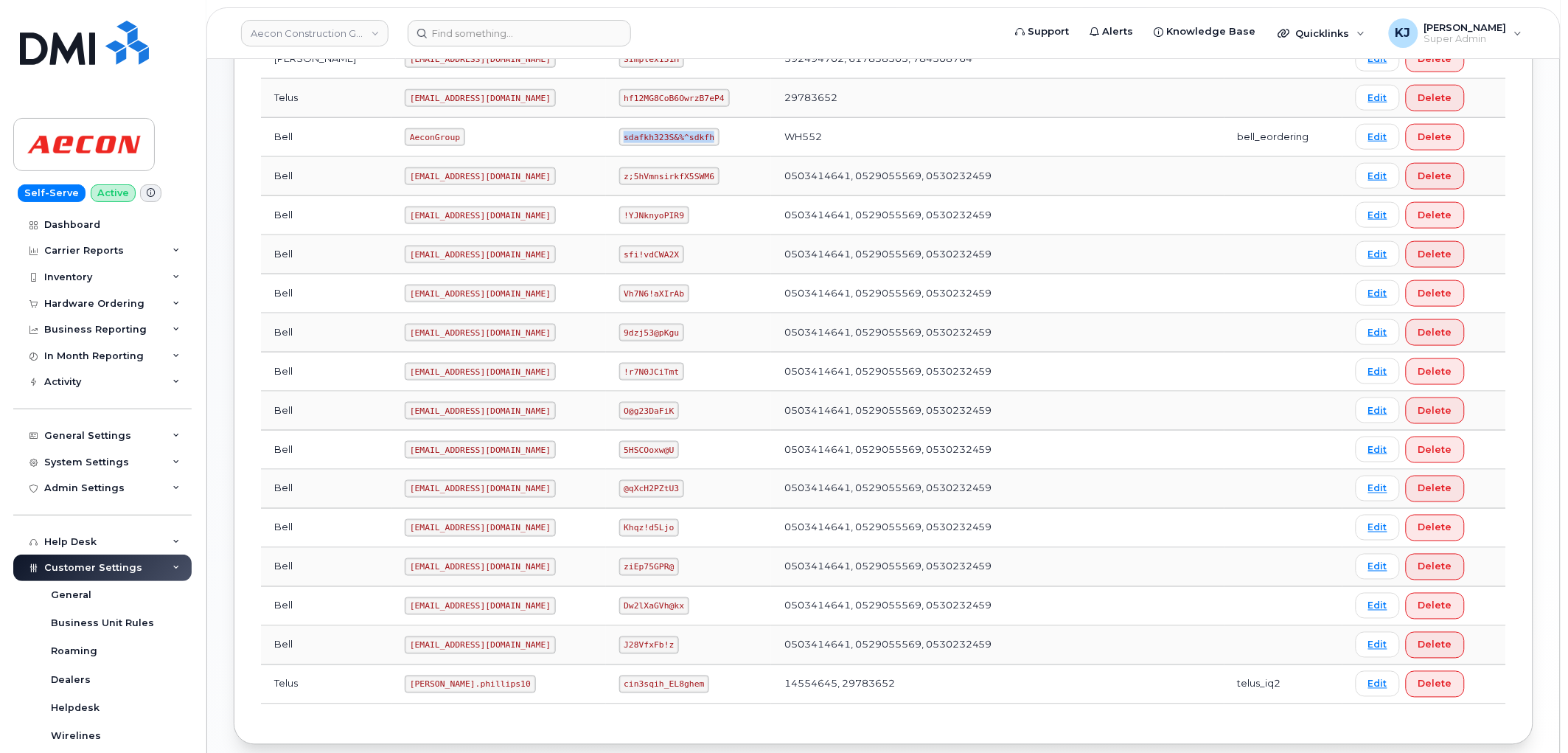
scroll to position [614, 0]
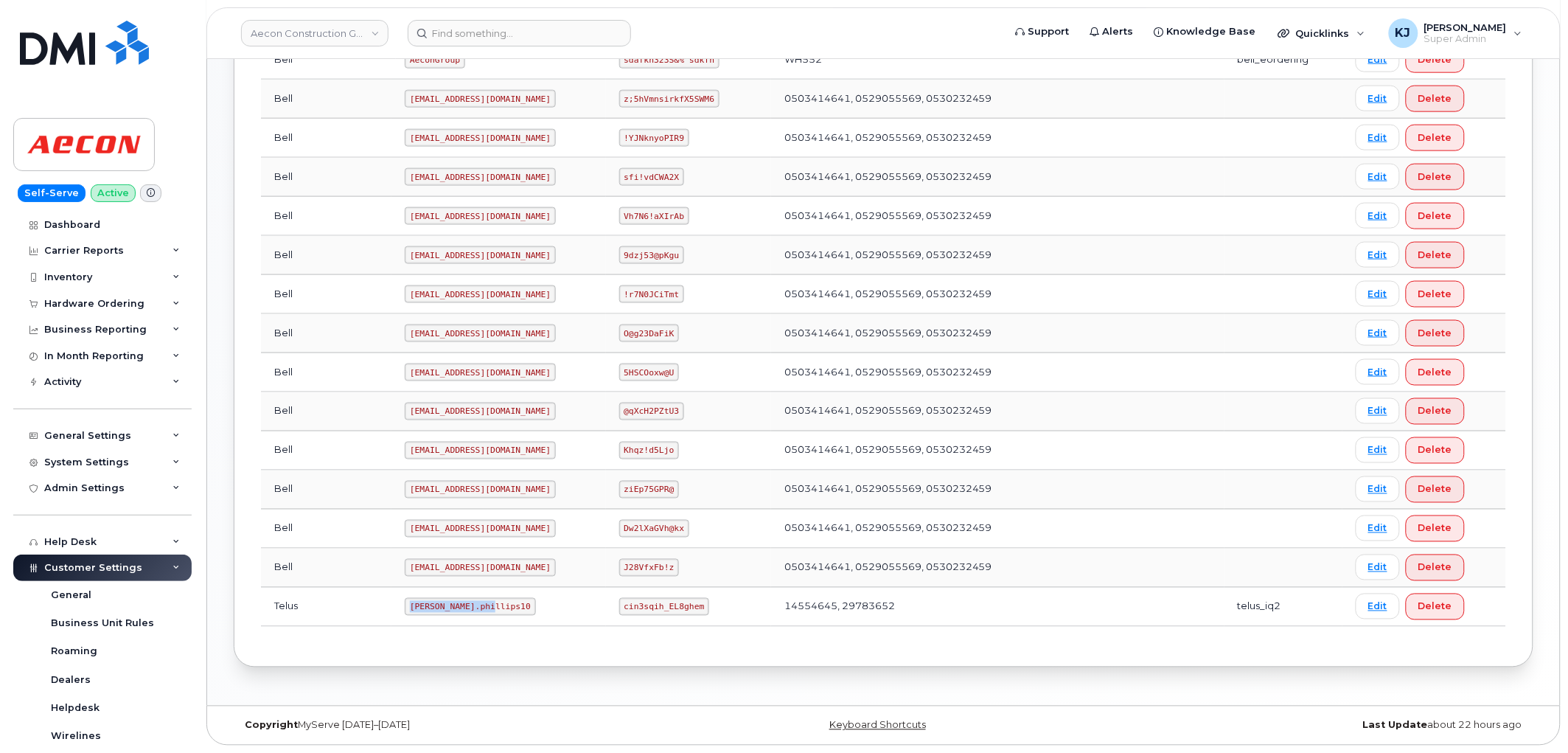
drag, startPoint x: 437, startPoint y: 609, endPoint x: 349, endPoint y: 605, distance: 88.1
click at [405, 605] on code "Taylor.phillips10" at bounding box center [470, 606] width 131 height 18
copy code "Taylor.phillips10"
drag, startPoint x: 602, startPoint y: 606, endPoint x: 677, endPoint y: 607, distance: 75.0
click at [677, 607] on code "cin3sqih_EL8ghem" at bounding box center [664, 606] width 91 height 18
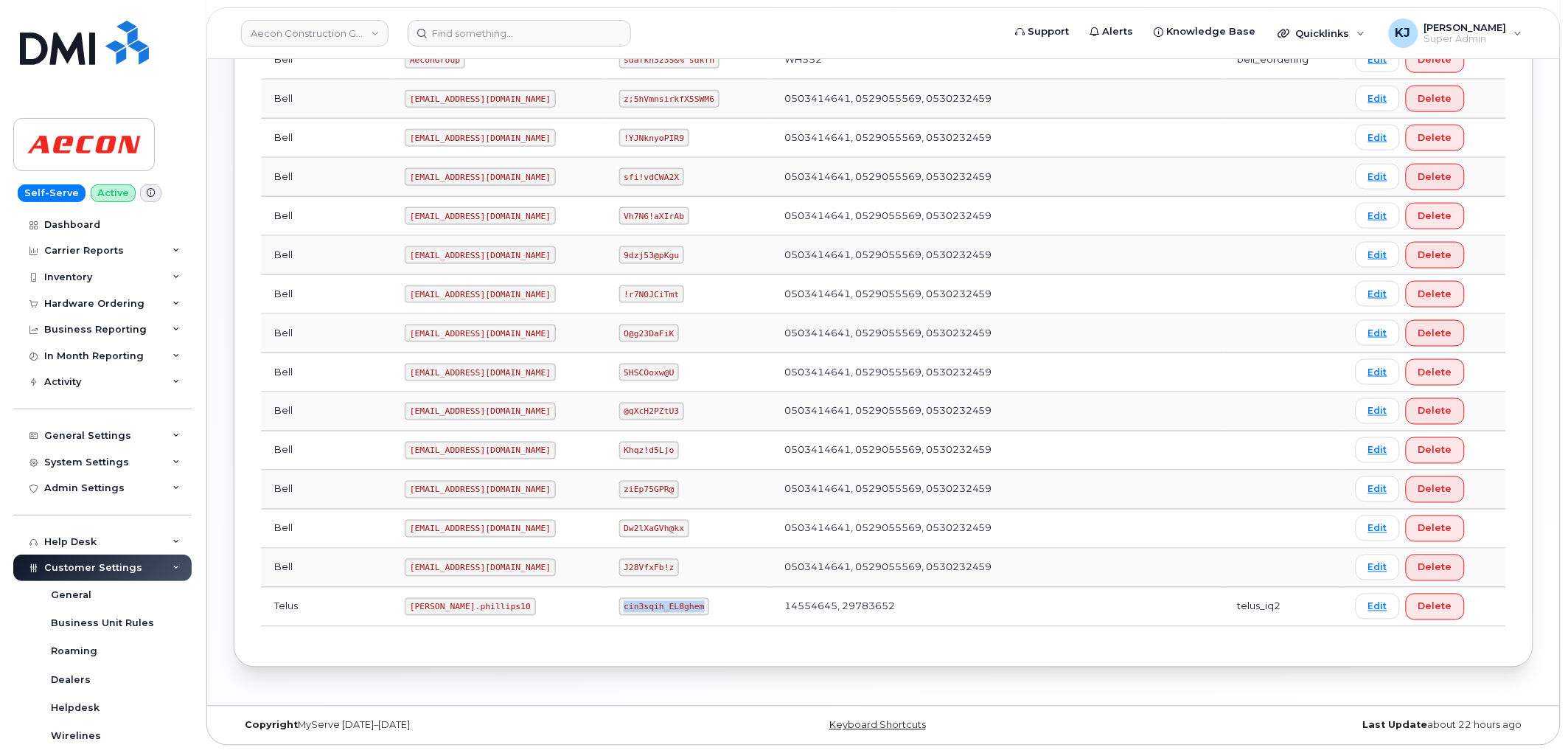
copy code "cin3sqih_EL8ghem"
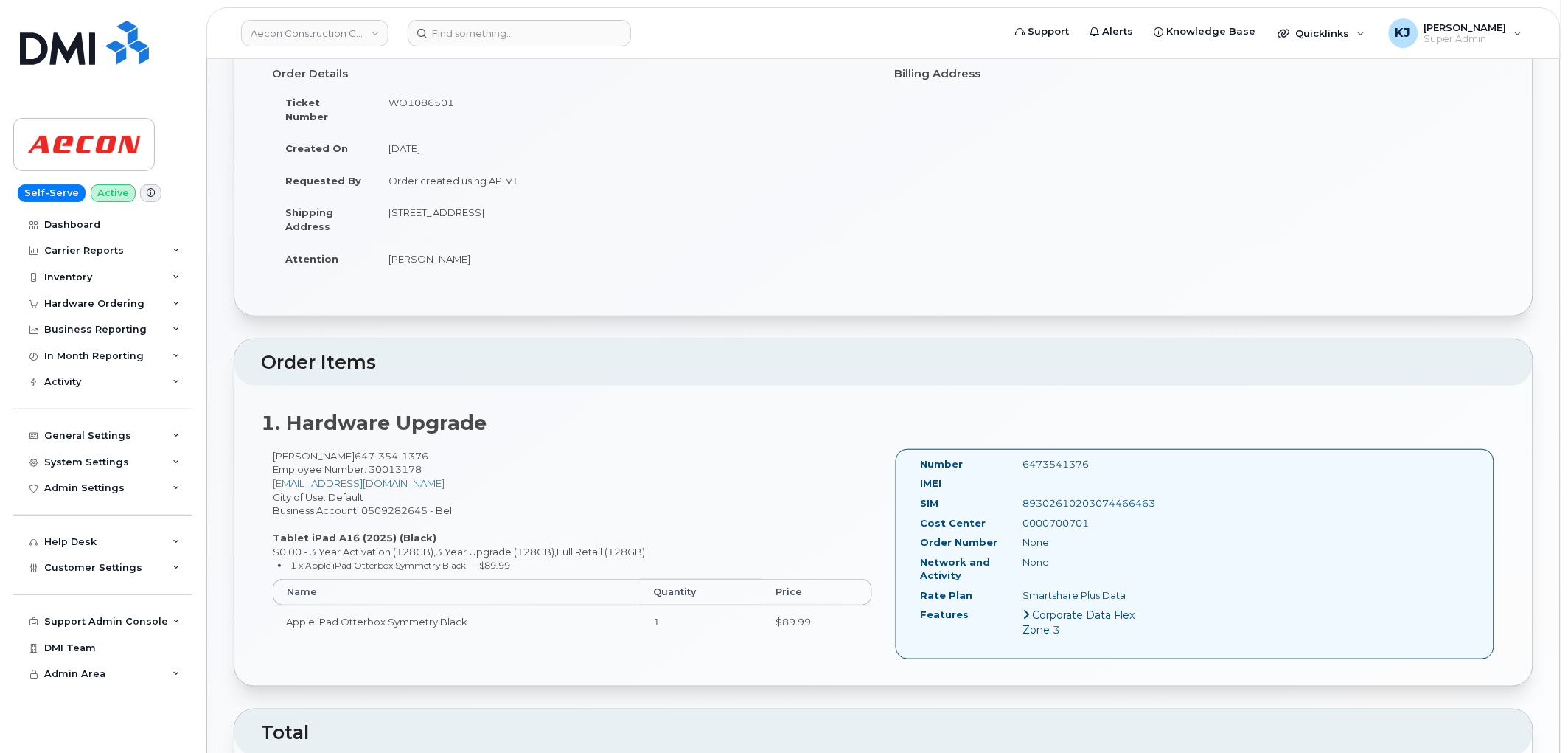
scroll to position [164, 0]
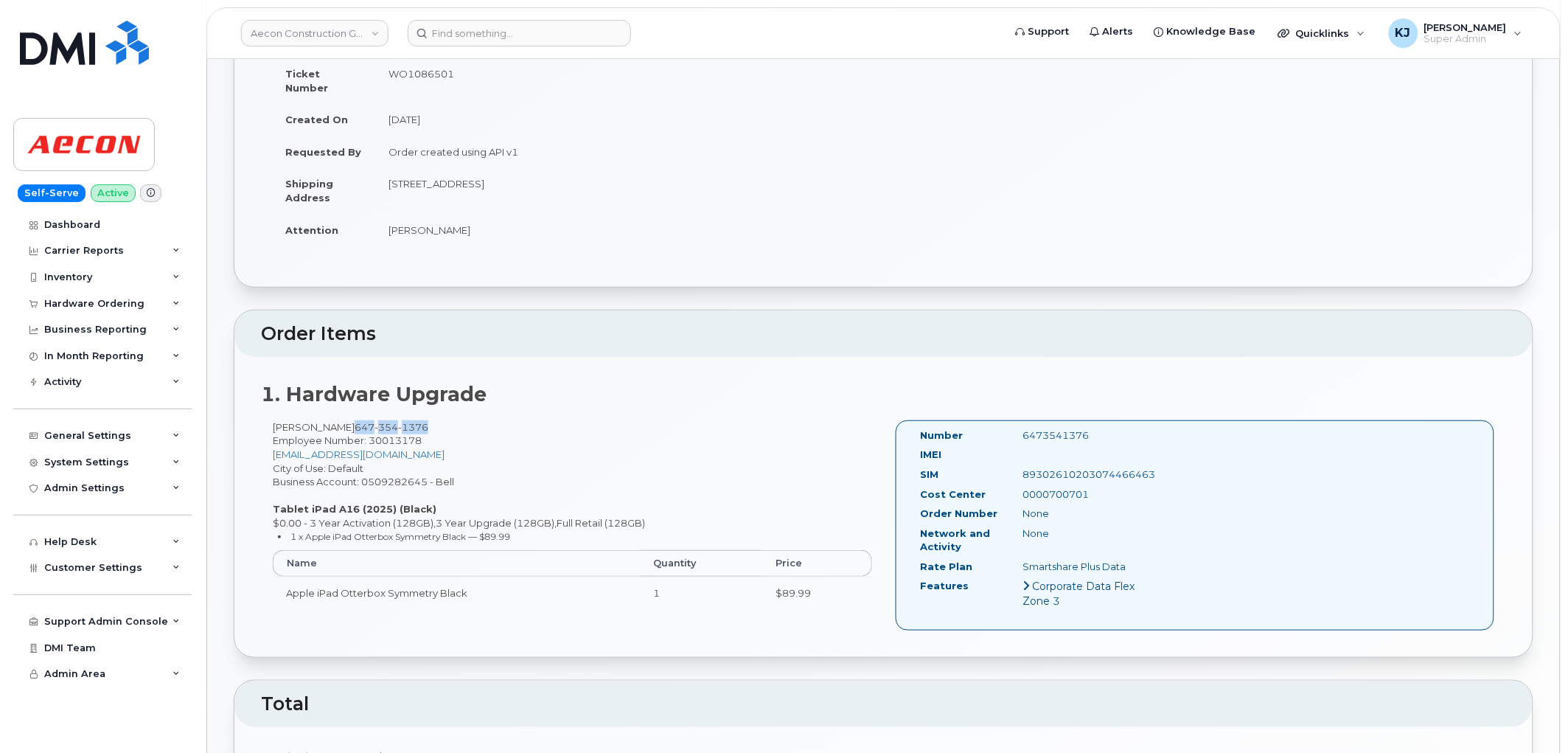
drag, startPoint x: 434, startPoint y: 418, endPoint x: 351, endPoint y: 414, distance: 83.1
click at [351, 420] on div "[PERSON_NAME] [PHONE_NUMBER] Employee Number: 30013178 [EMAIL_ADDRESS][DOMAIN_N…" at bounding box center [572, 521] width 623 height 202
copy span "[PHONE_NUMBER]"
click at [396, 434] on span "Employee Number: 30013178" at bounding box center [347, 440] width 149 height 11
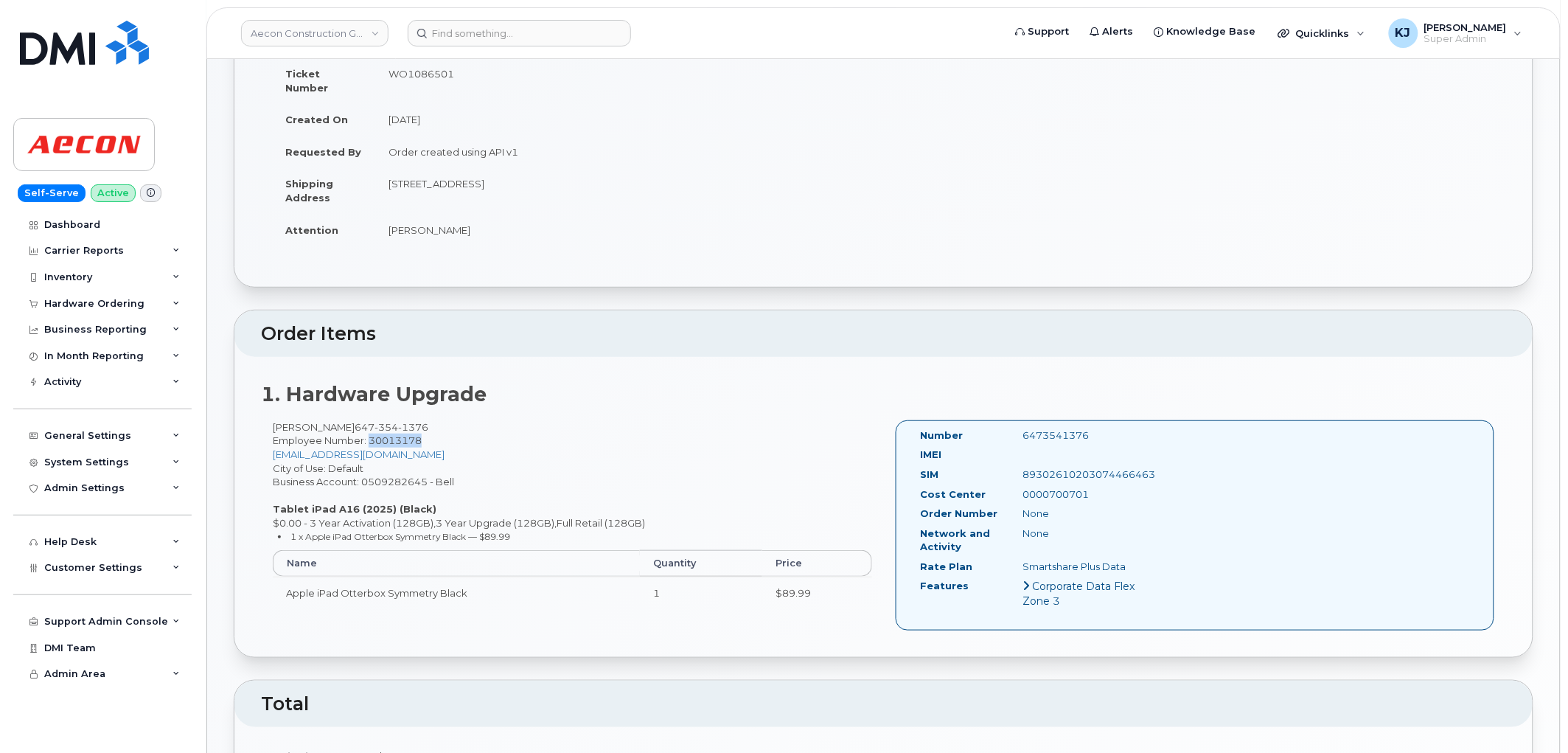
copy span "30013178"
drag, startPoint x: 393, startPoint y: 171, endPoint x: 466, endPoint y: 171, distance: 73.0
click at [466, 171] on td "[STREET_ADDRESS]" at bounding box center [624, 191] width 498 height 46
copy td "[STREET_ADDRESS]"
drag, startPoint x: 572, startPoint y: 173, endPoint x: 531, endPoint y: 171, distance: 41.0
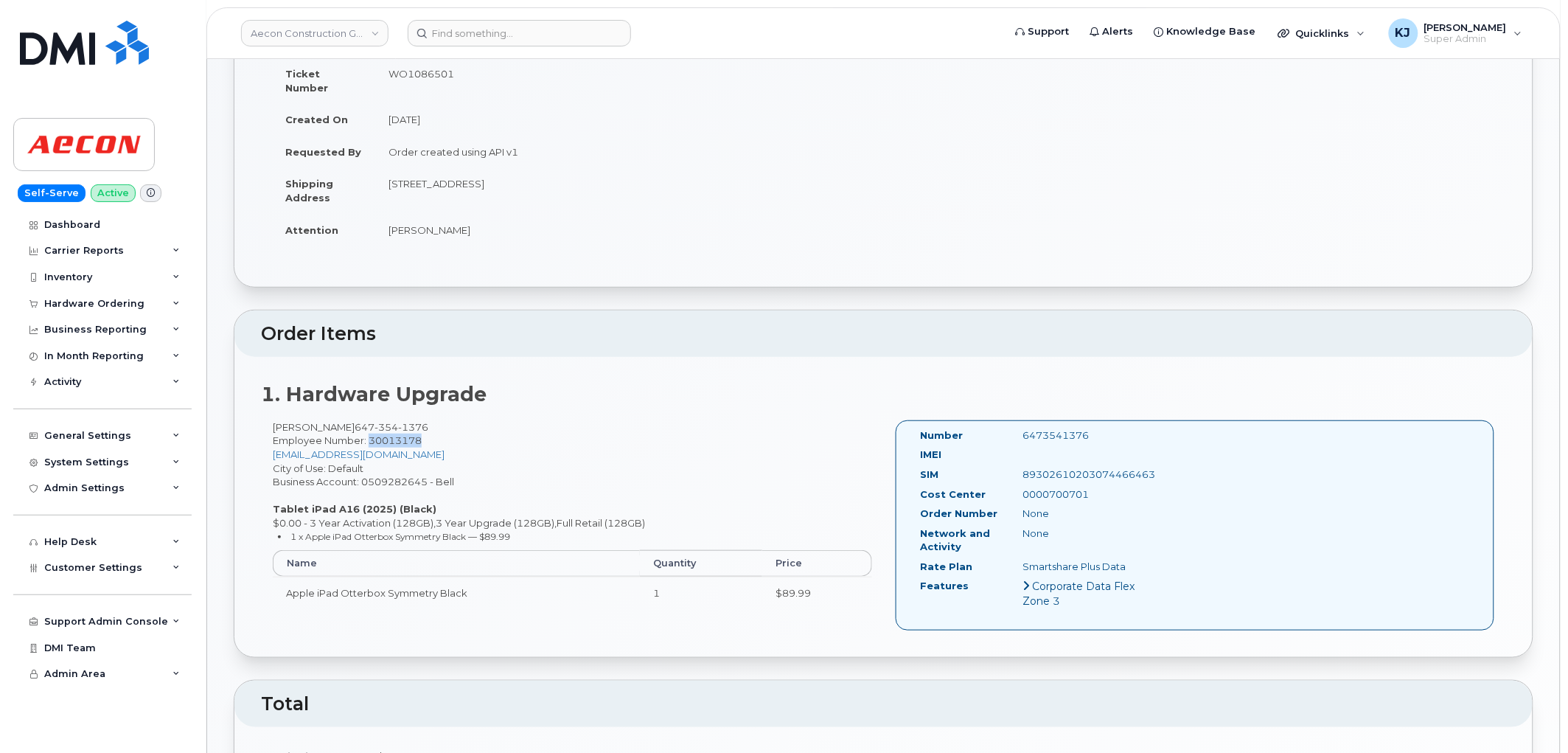
click at [531, 171] on td "284 Exeter Road London ON N6L 1A3" at bounding box center [624, 191] width 498 height 46
copy td "N6L 1A3"
drag, startPoint x: 477, startPoint y: 217, endPoint x: 388, endPoint y: 223, distance: 89.2
click at [388, 223] on td "Danny Benfeito" at bounding box center [624, 230] width 498 height 33
copy td "Danny Benfeito"
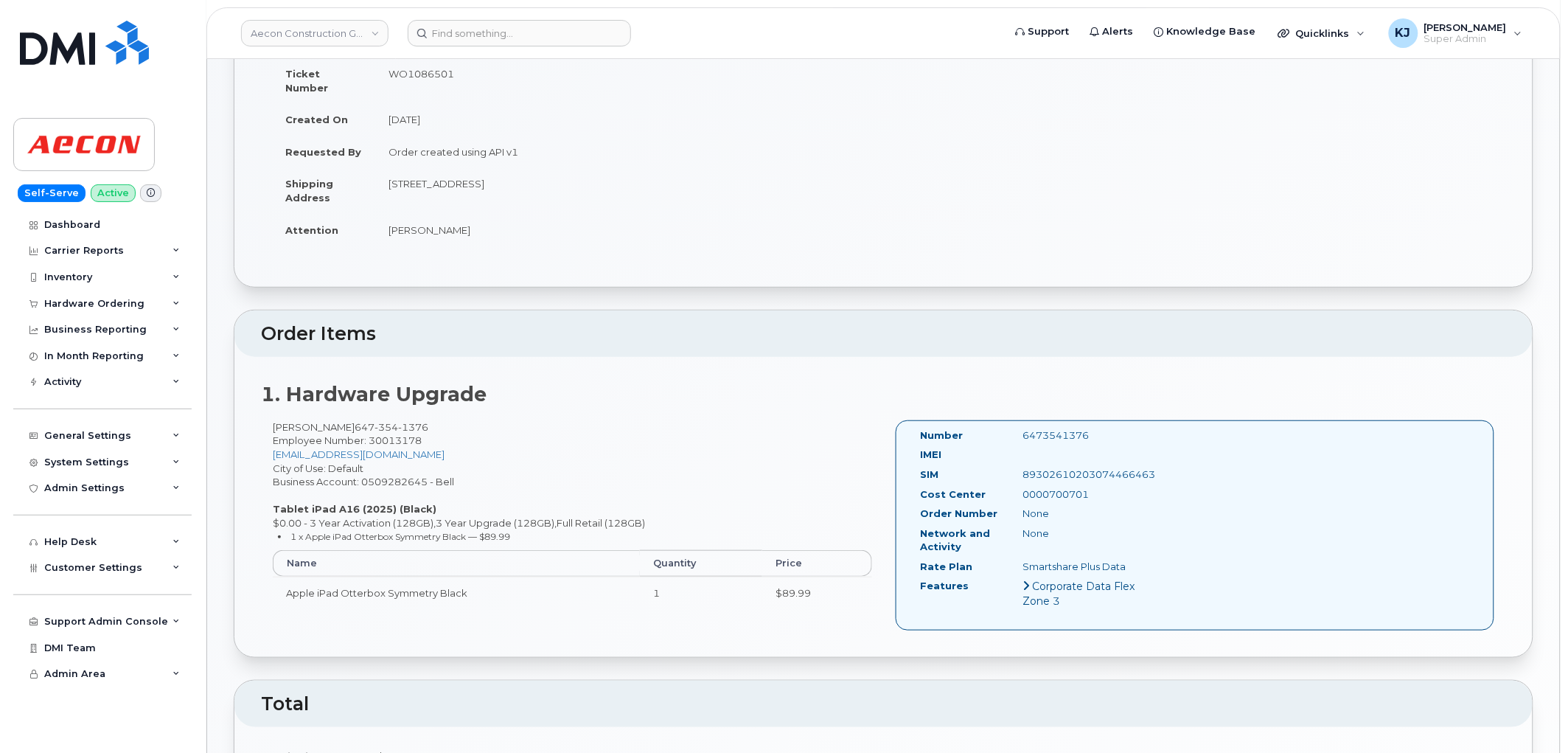
click at [1059, 487] on div "0000700701" at bounding box center [1083, 494] width 143 height 14
copy div "0000700701"
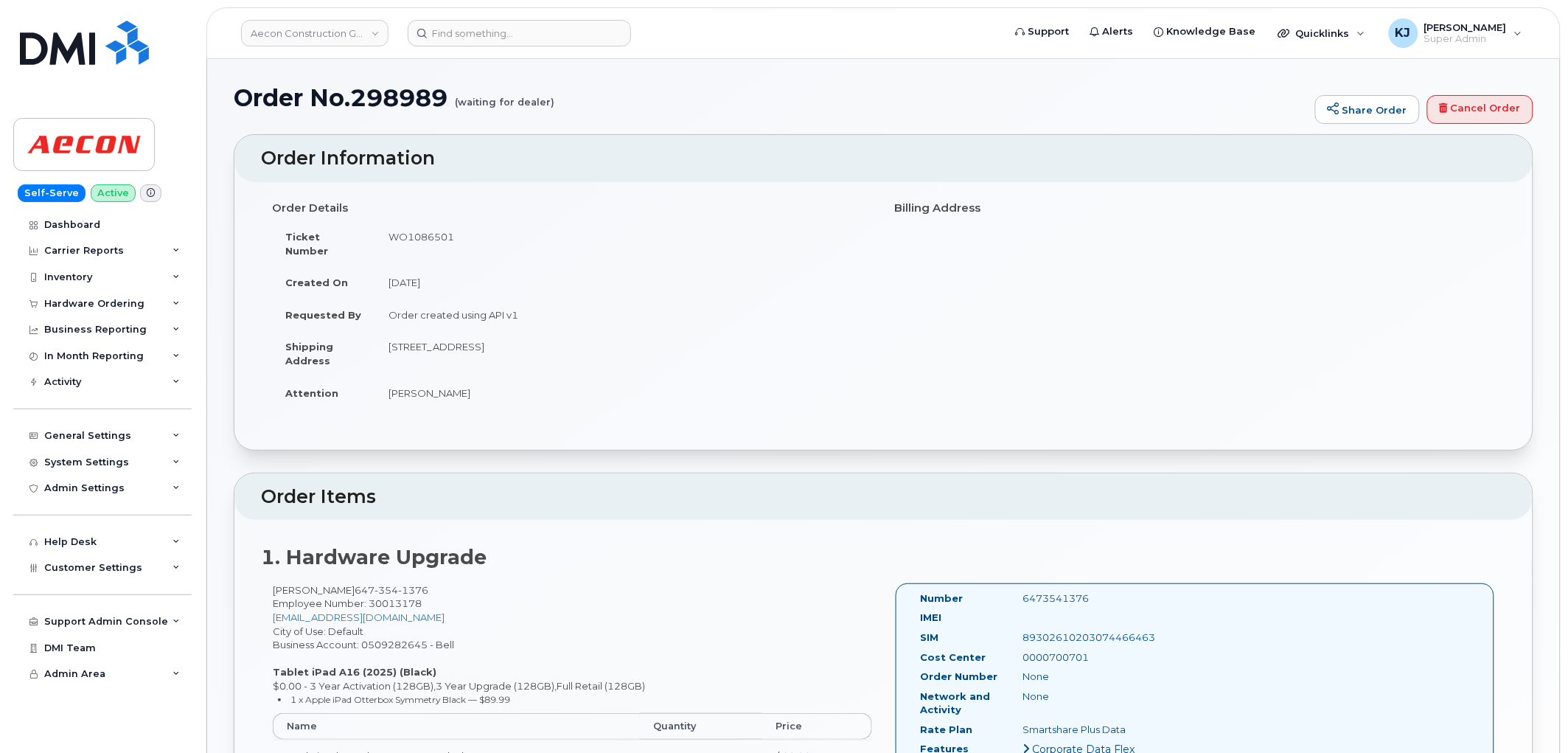
scroll to position [0, 0]
click at [430, 233] on td "WO1086501" at bounding box center [624, 244] width 498 height 46
click at [429, 233] on td "WO1086501" at bounding box center [624, 244] width 498 height 46
copy td "WO1086501"
click at [483, 34] on input at bounding box center [519, 33] width 223 height 27
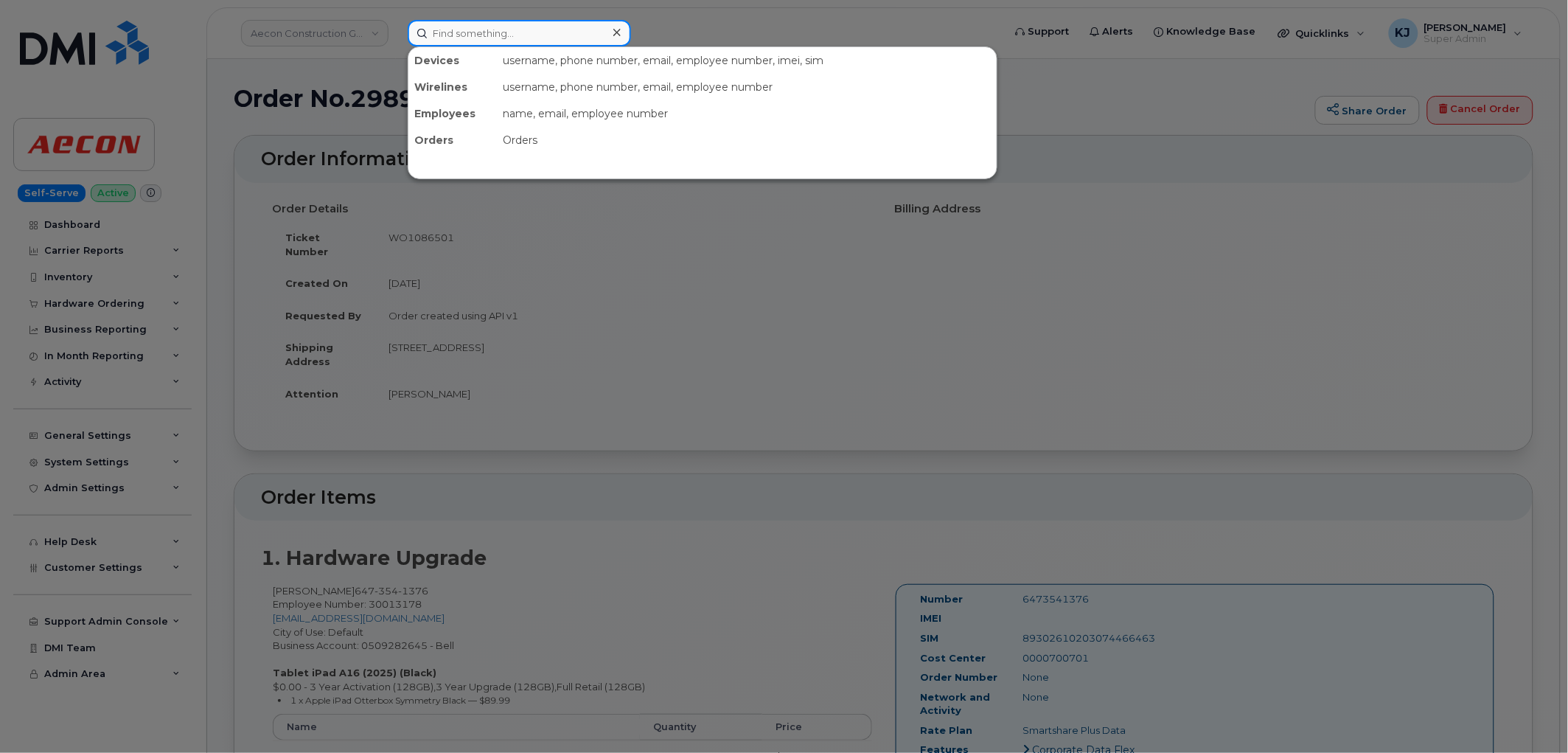
paste input "298994"
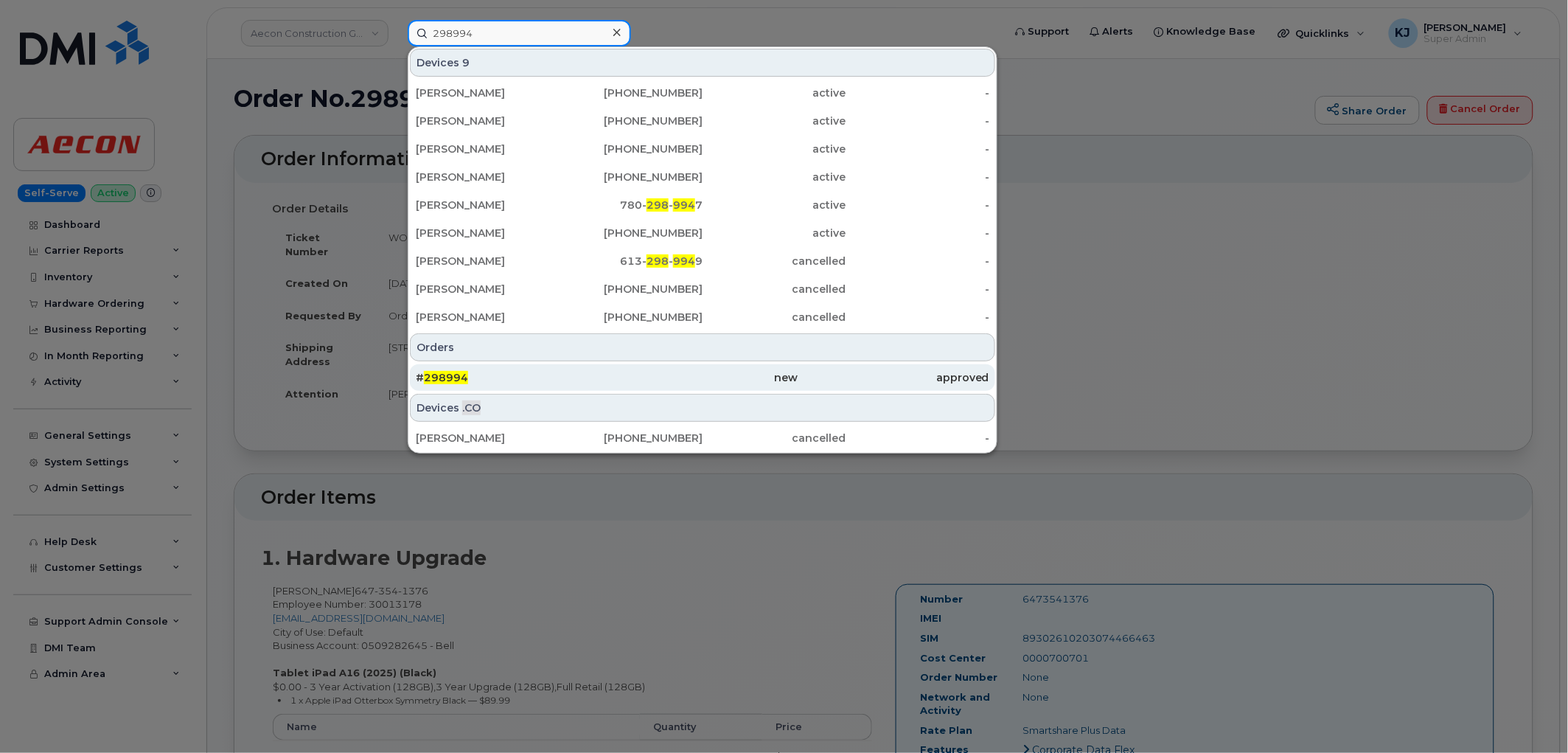
type input "298994"
click at [504, 380] on div "# 298994" at bounding box center [511, 377] width 191 height 14
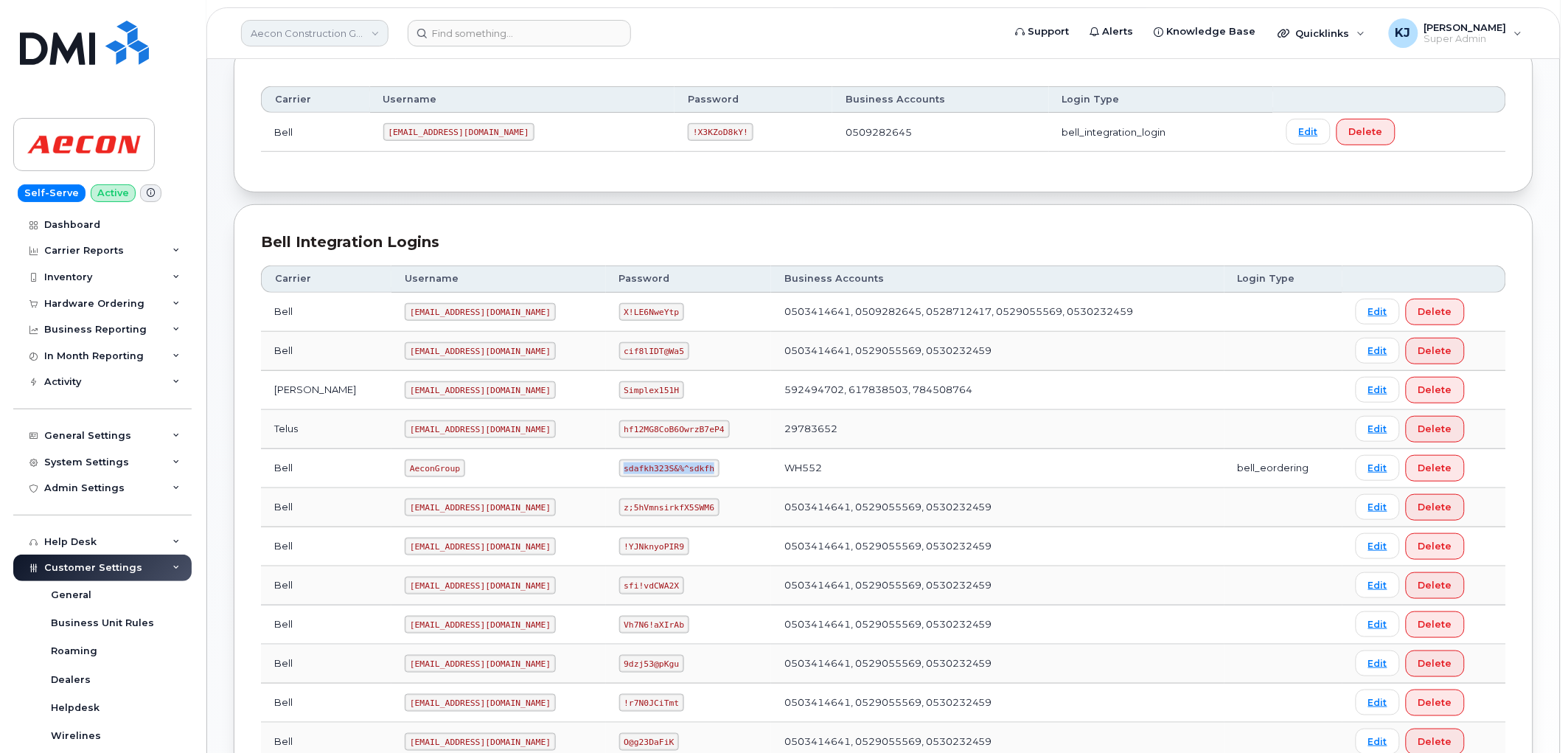
scroll to position [245, 0]
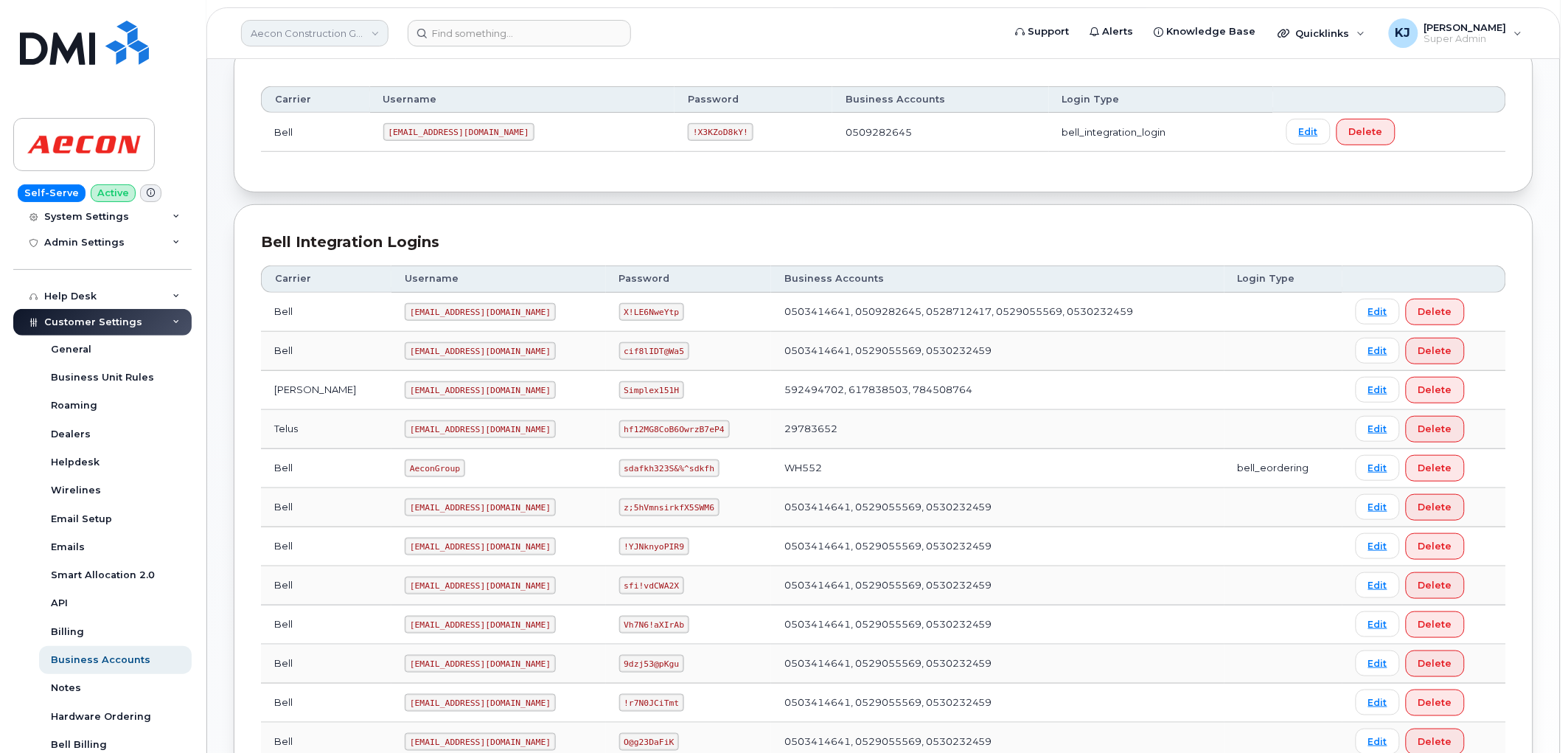
click at [332, 39] on link "Aecon Construction Group Inc" at bounding box center [314, 33] width 147 height 27
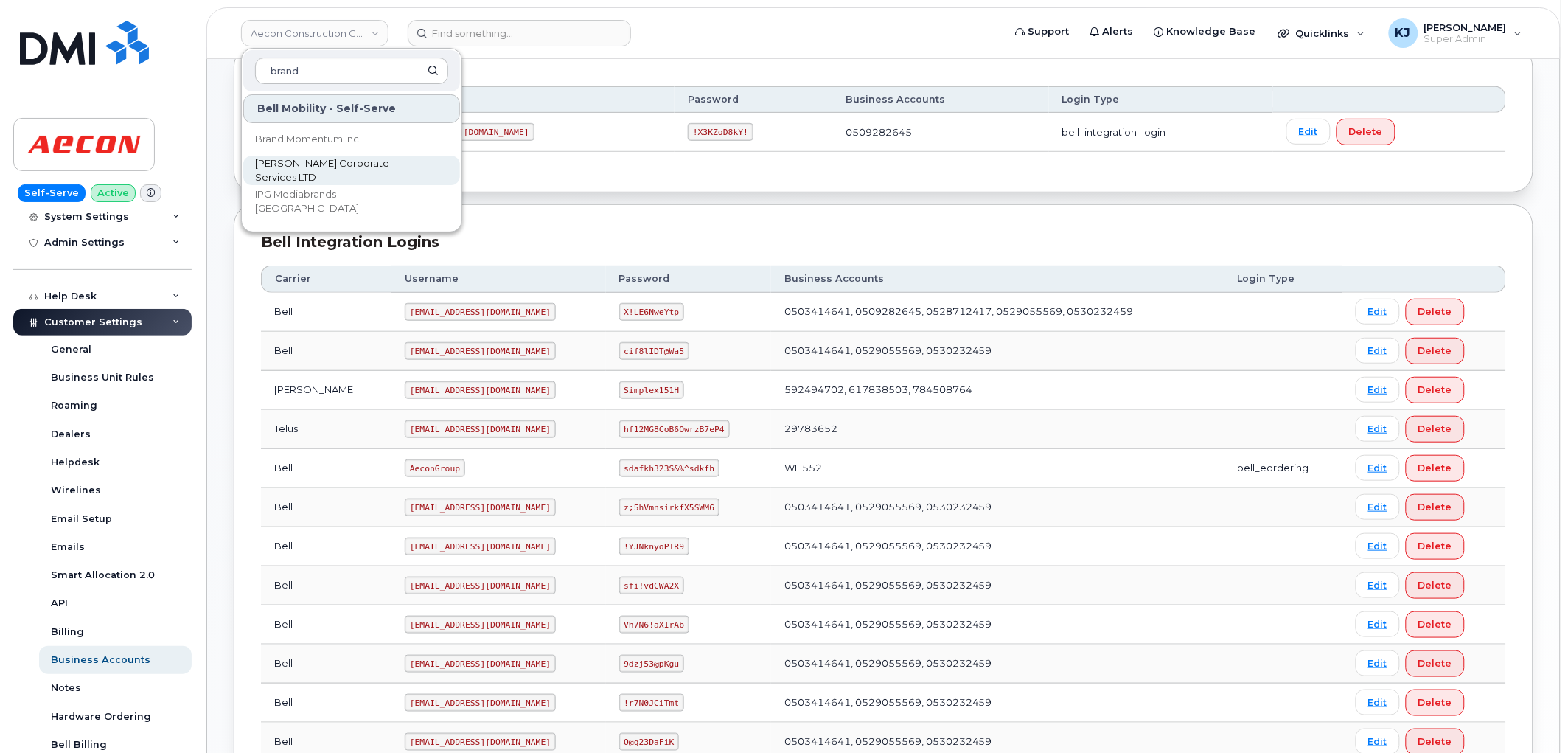
type input "brand"
click at [325, 163] on span "[PERSON_NAME] Corporate Services LTD" at bounding box center [340, 171] width 169 height 29
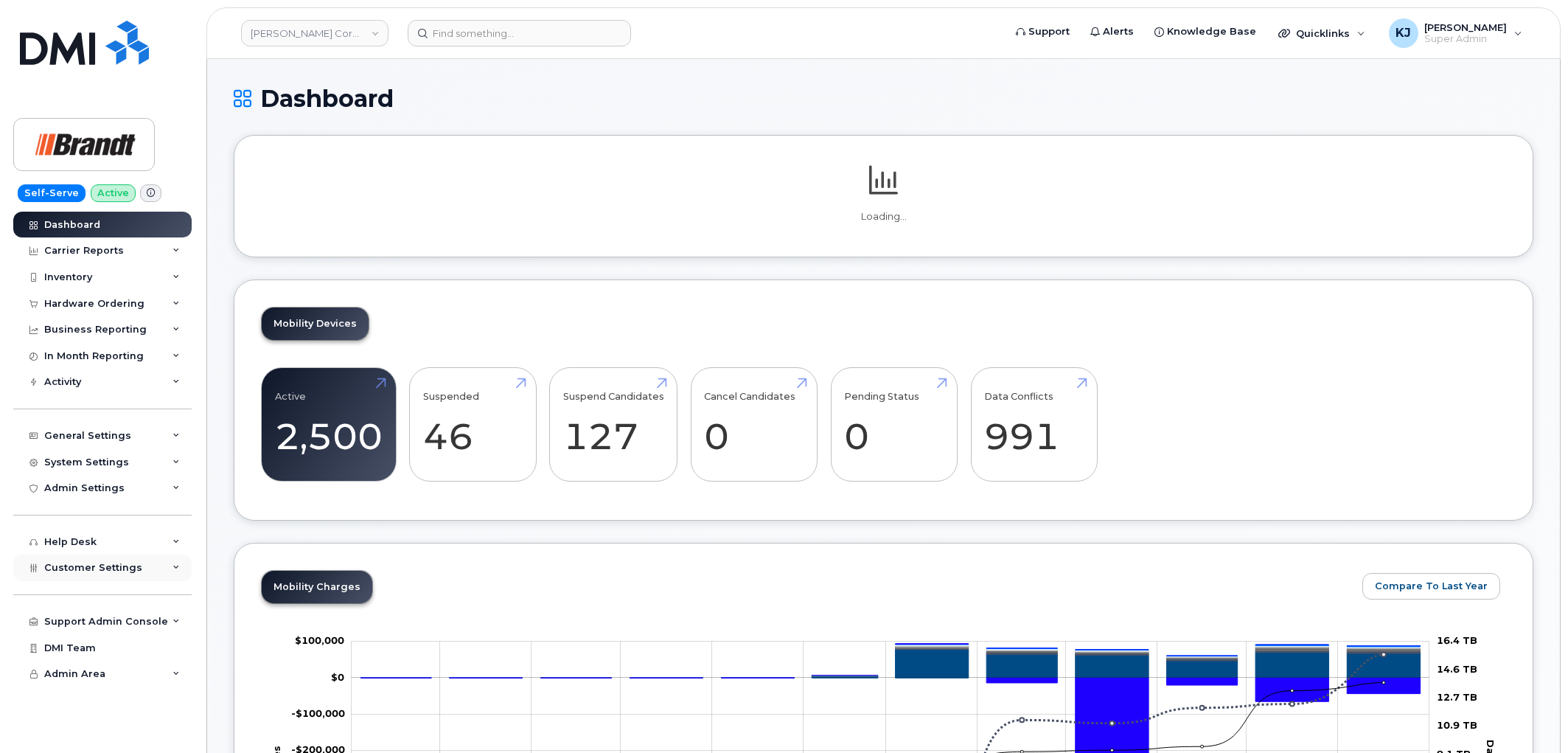
click at [105, 568] on span "Customer Settings" at bounding box center [93, 567] width 98 height 11
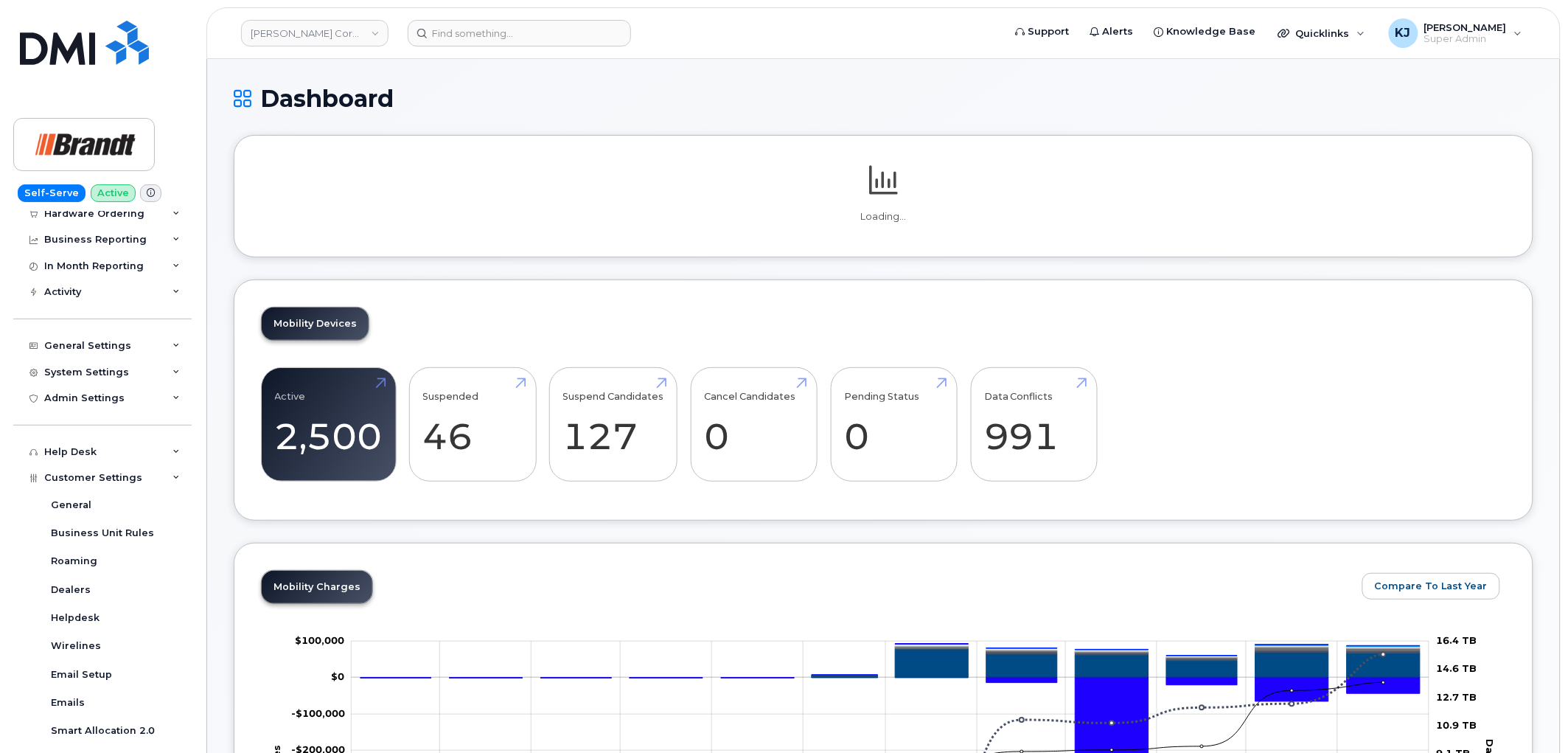
scroll to position [327, 0]
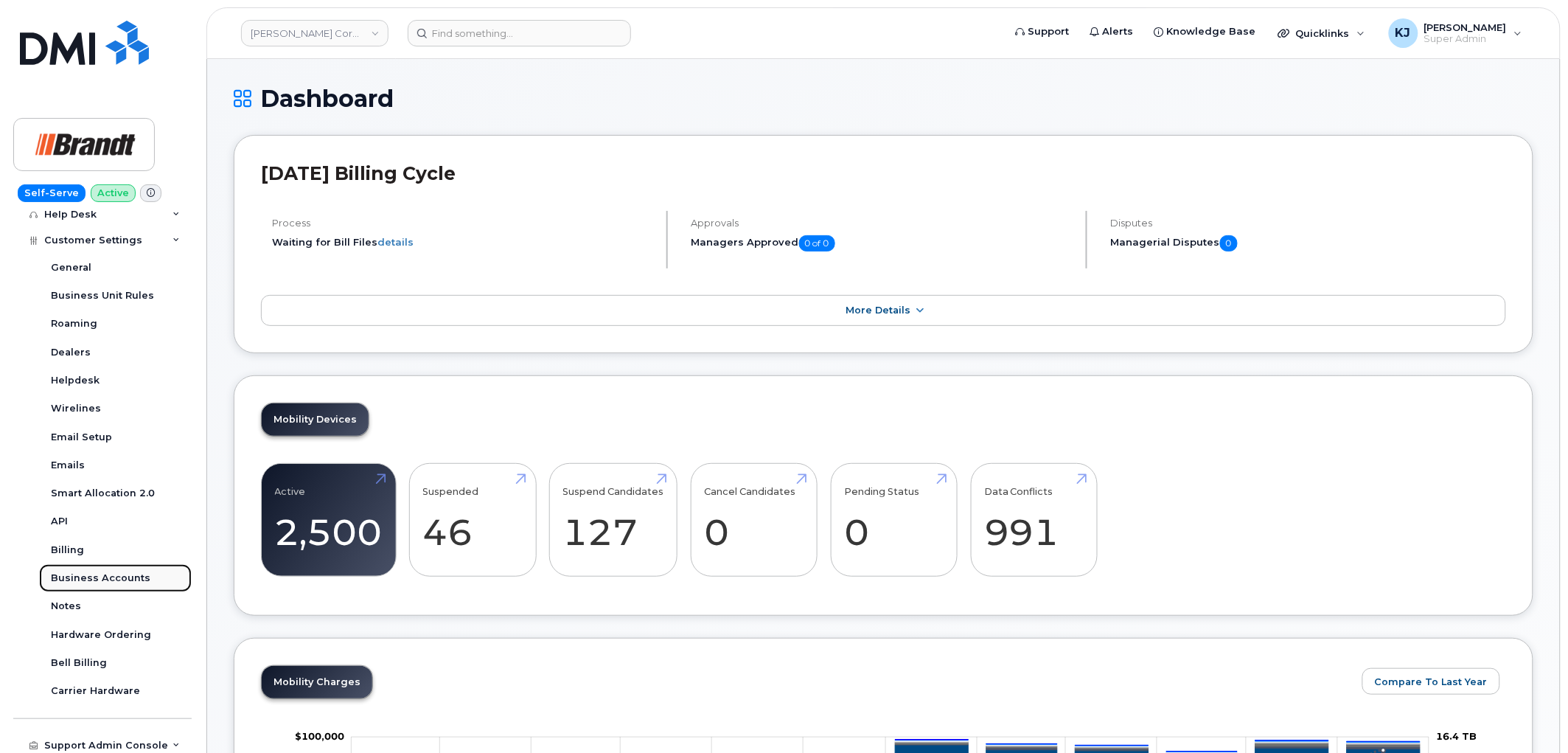
click at [91, 579] on div "Business Accounts" at bounding box center [101, 578] width 100 height 13
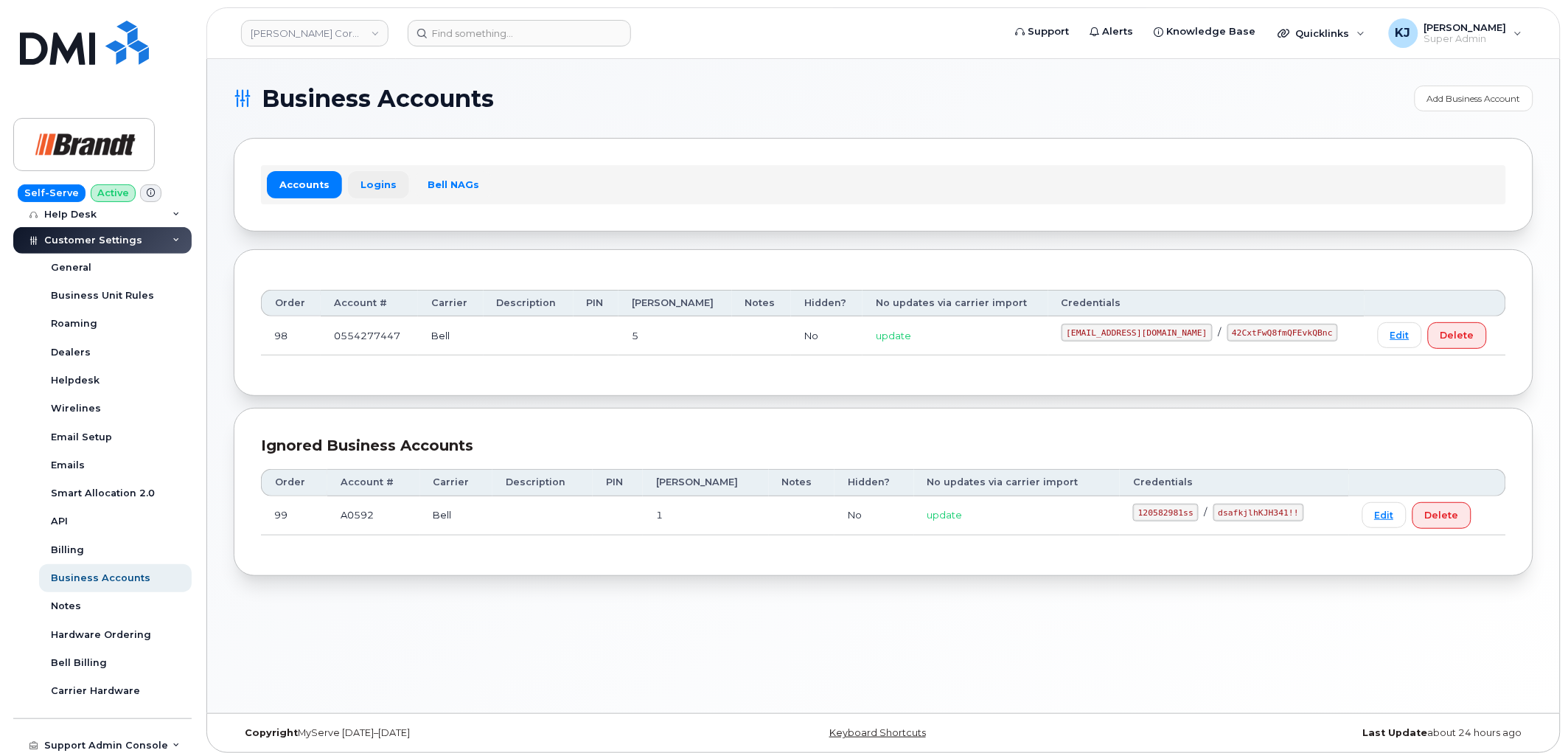
click at [358, 180] on link "Logins" at bounding box center [379, 184] width 61 height 27
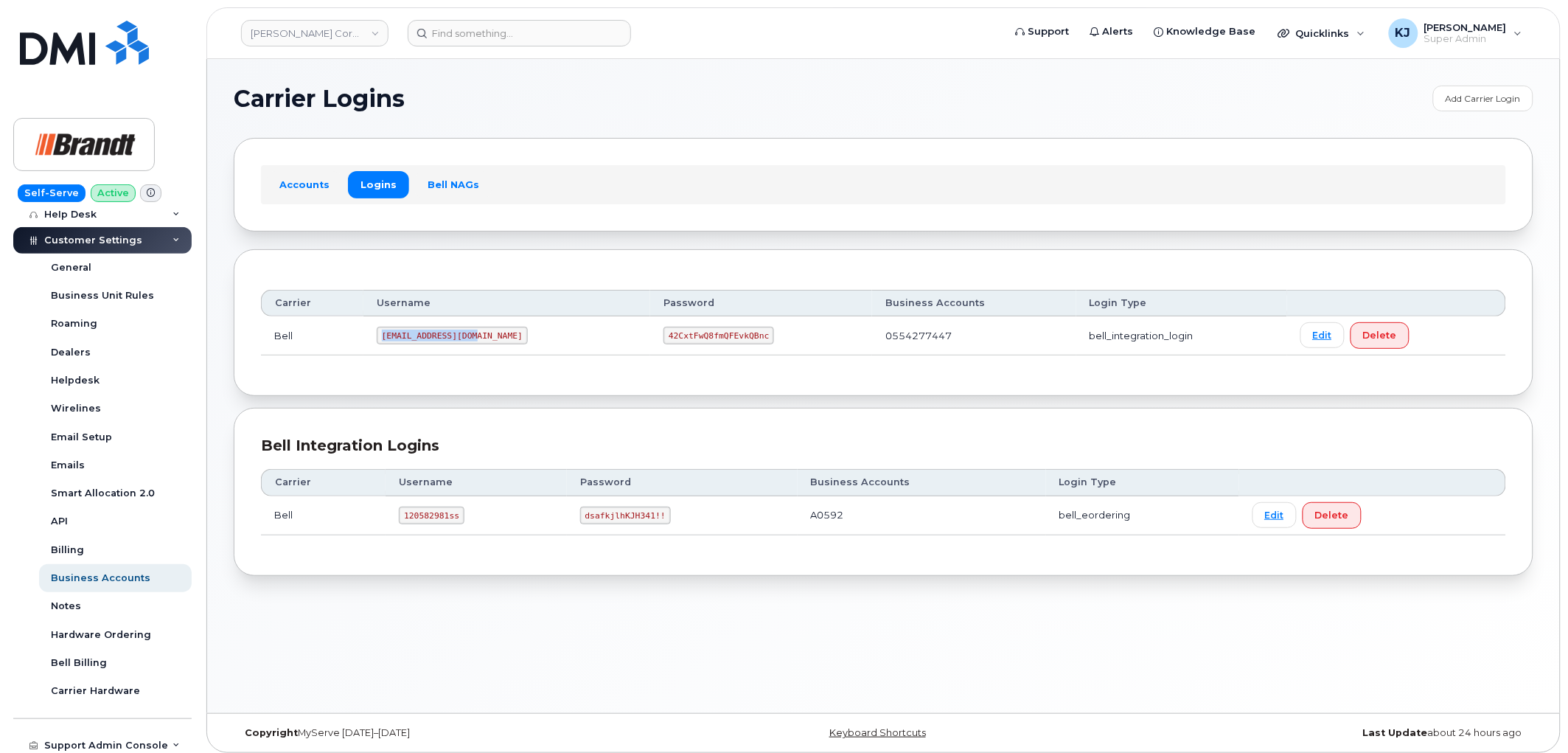
drag, startPoint x: 475, startPoint y: 335, endPoint x: 367, endPoint y: 329, distance: 108.2
click at [367, 329] on tr "Bell tphillips@dminc.com 42CxtFwQ8fmQFEvkQBnc 0554277447 bell_integration_login…" at bounding box center [883, 335] width 1246 height 39
copy tr "tphillips@dminc.com"
drag, startPoint x: 608, startPoint y: 332, endPoint x: 688, endPoint y: 345, distance: 81.0
click at [688, 345] on td "42CxtFwQ8fmQFEvkQBnc" at bounding box center [761, 335] width 222 height 39
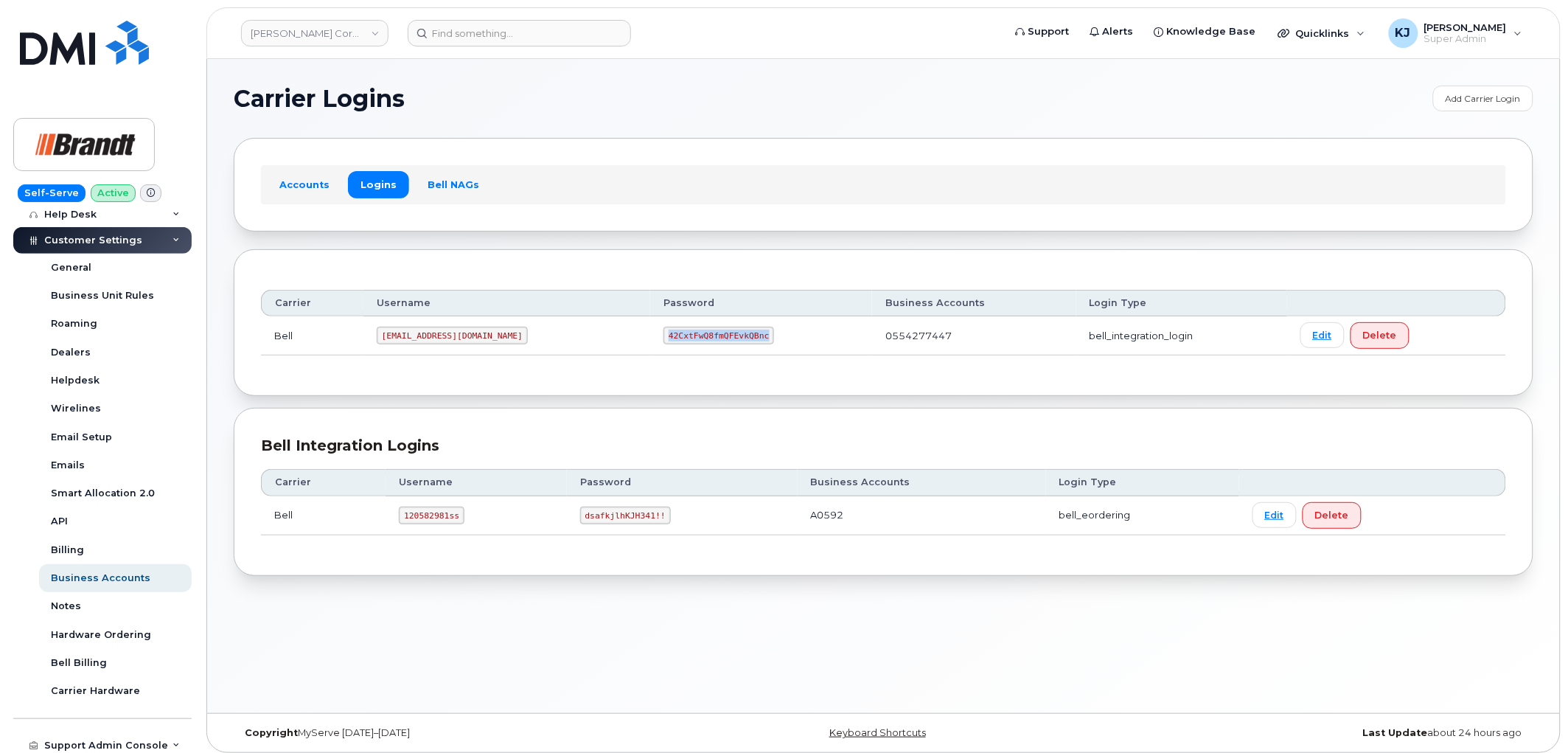
copy code "42CxtFwQ8fmQFEvkQBnc"
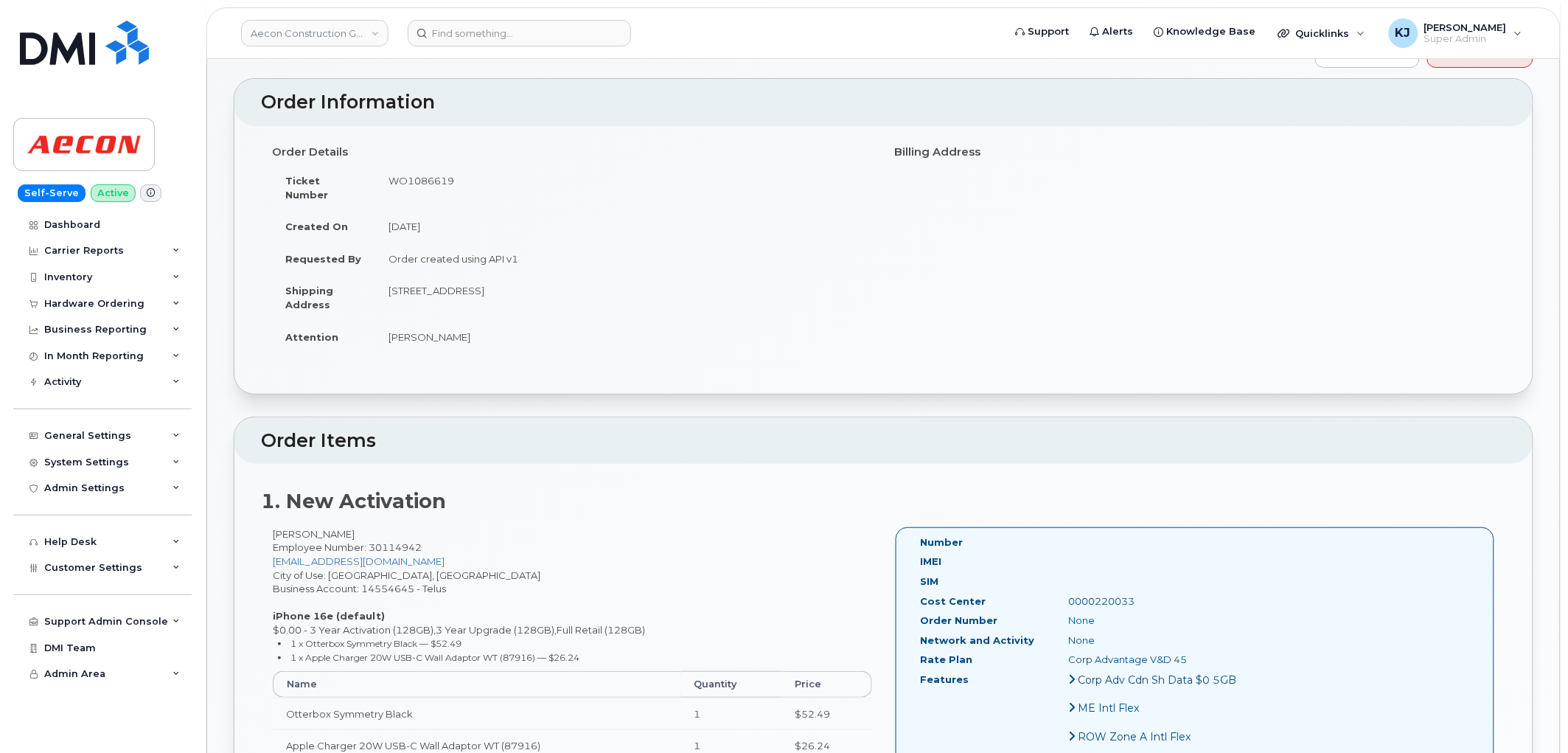
scroll to position [82, 0]
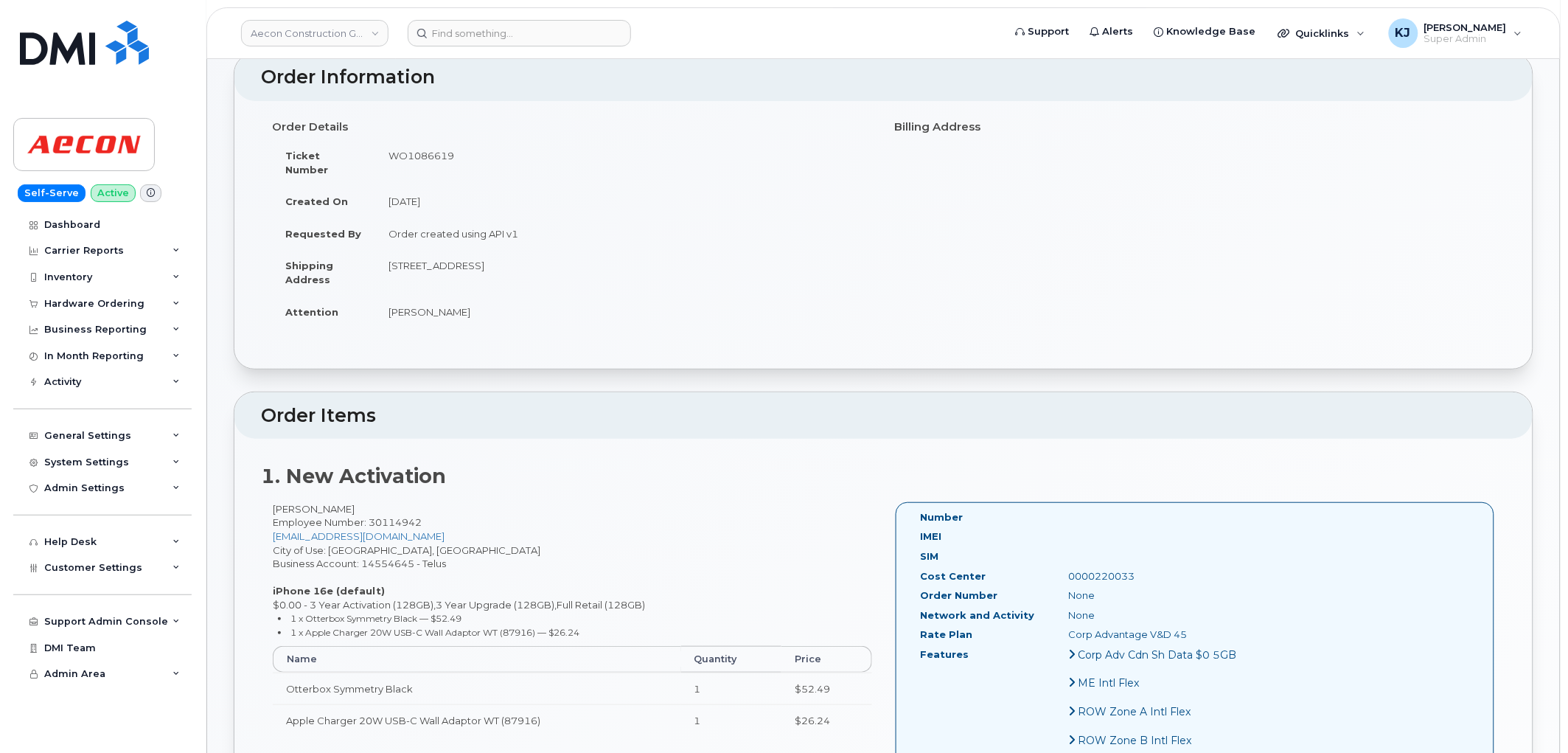
click at [401, 156] on td "WO1086619" at bounding box center [624, 162] width 498 height 46
copy td "WO1086619"
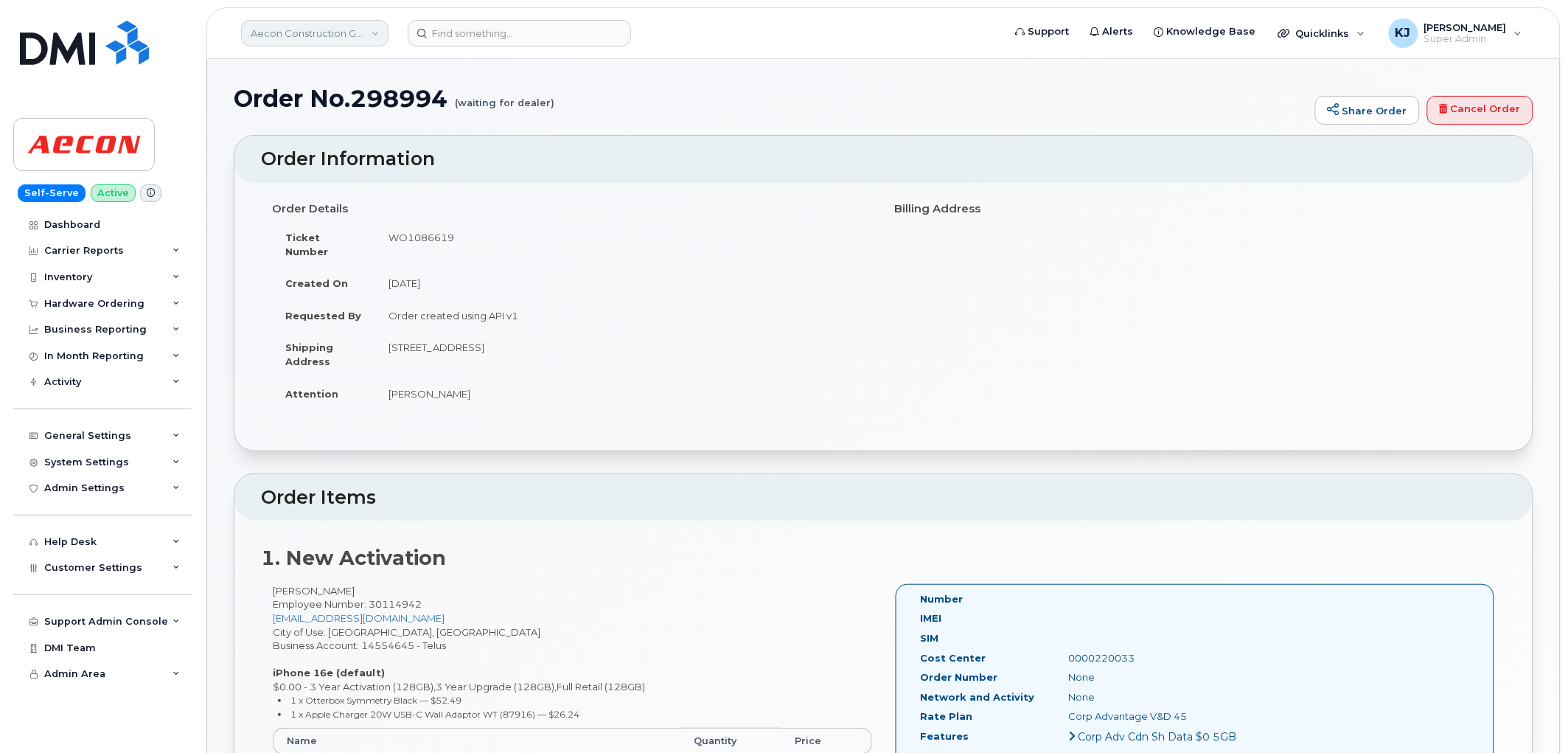
click at [317, 34] on link "Aecon Construction Group Inc" at bounding box center [314, 33] width 147 height 27
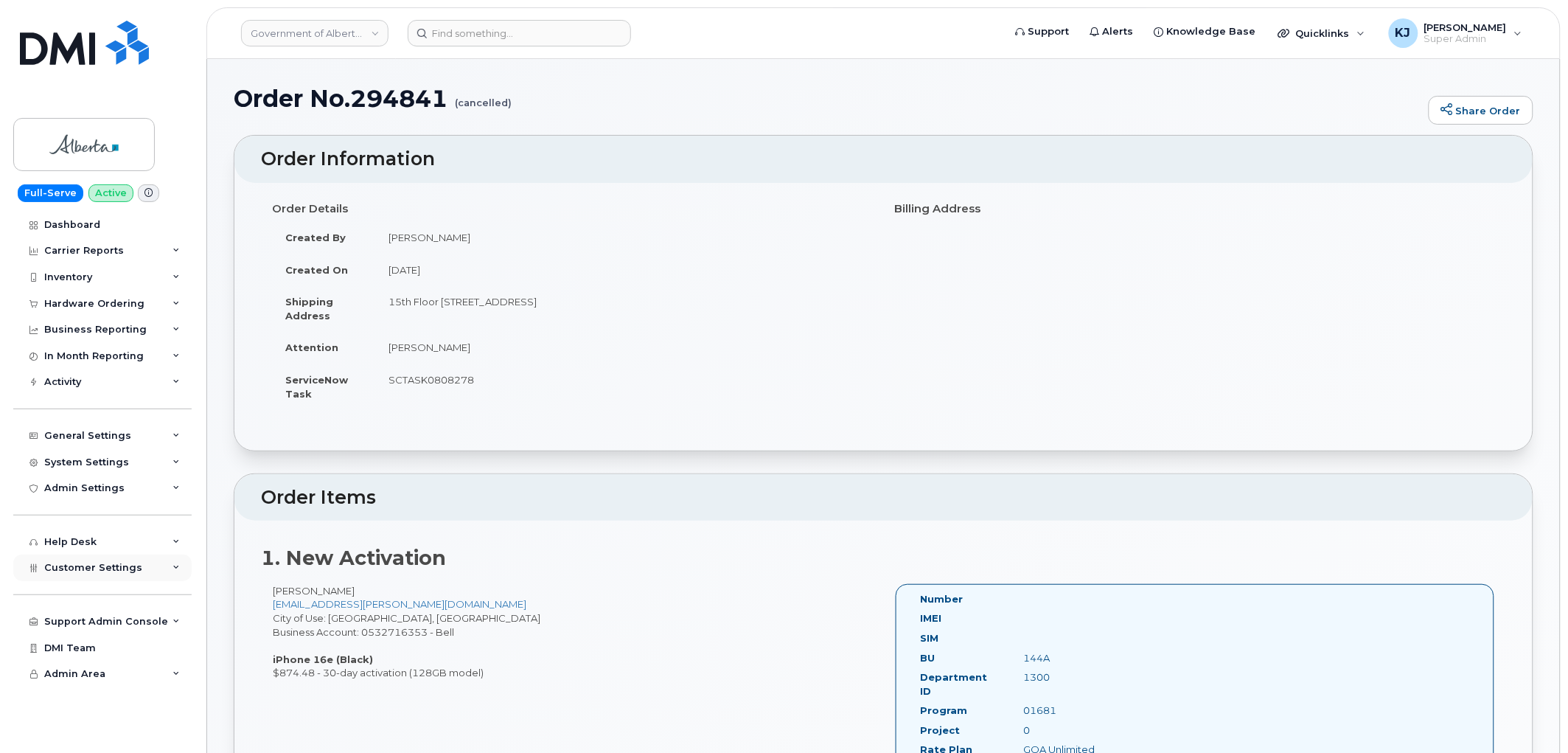
click at [111, 569] on span "Customer Settings" at bounding box center [93, 567] width 98 height 11
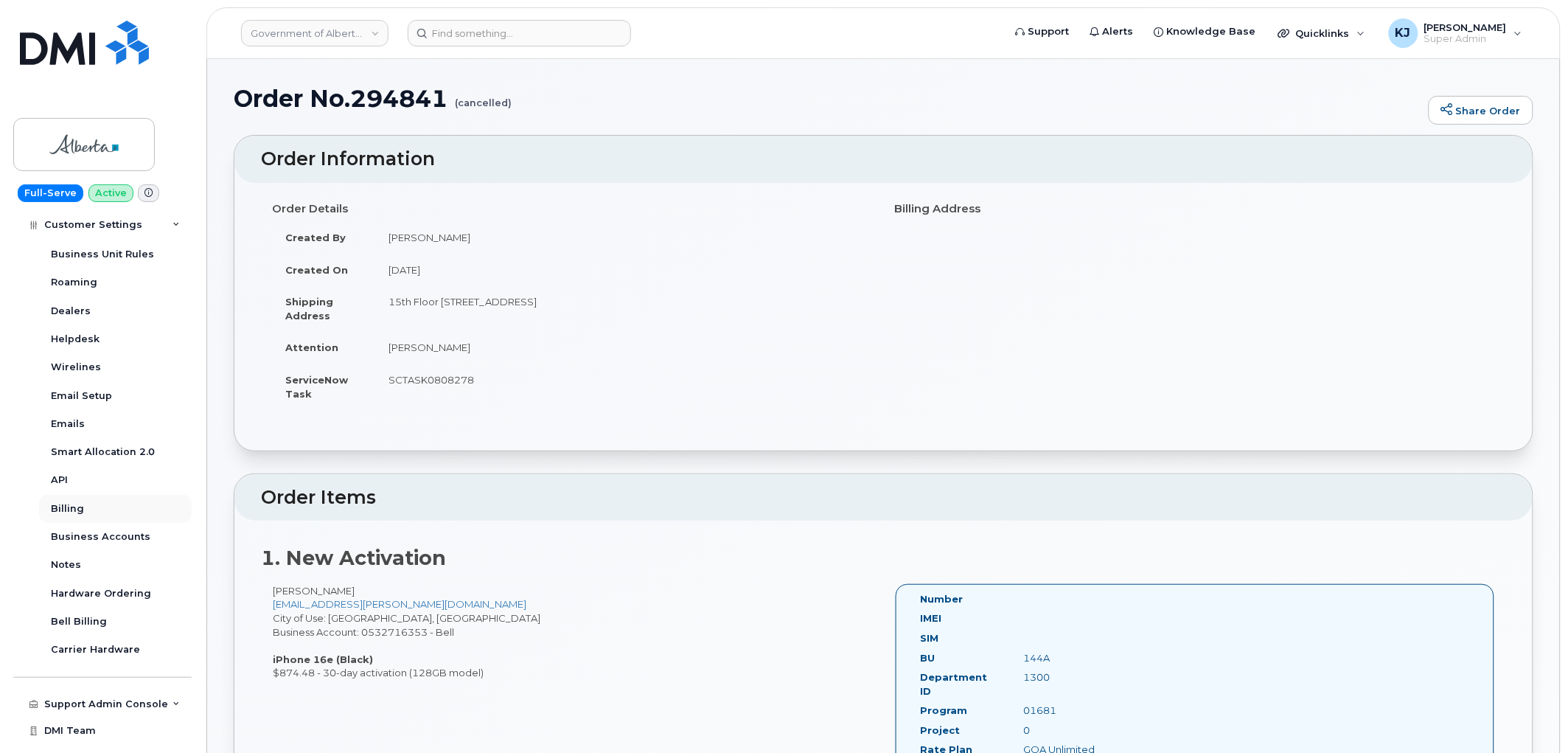
scroll to position [385, 0]
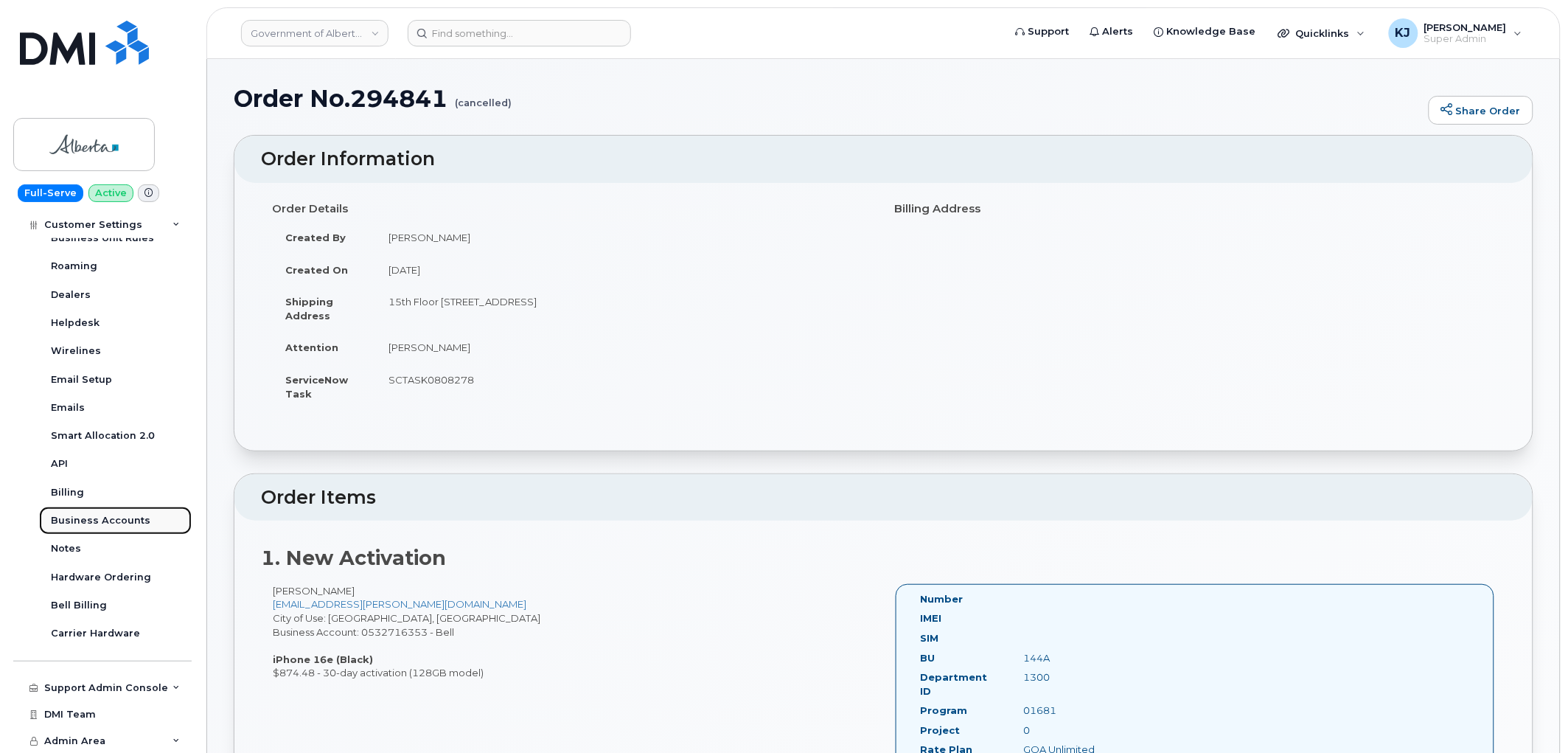
click at [101, 516] on div "Business Accounts" at bounding box center [101, 520] width 100 height 13
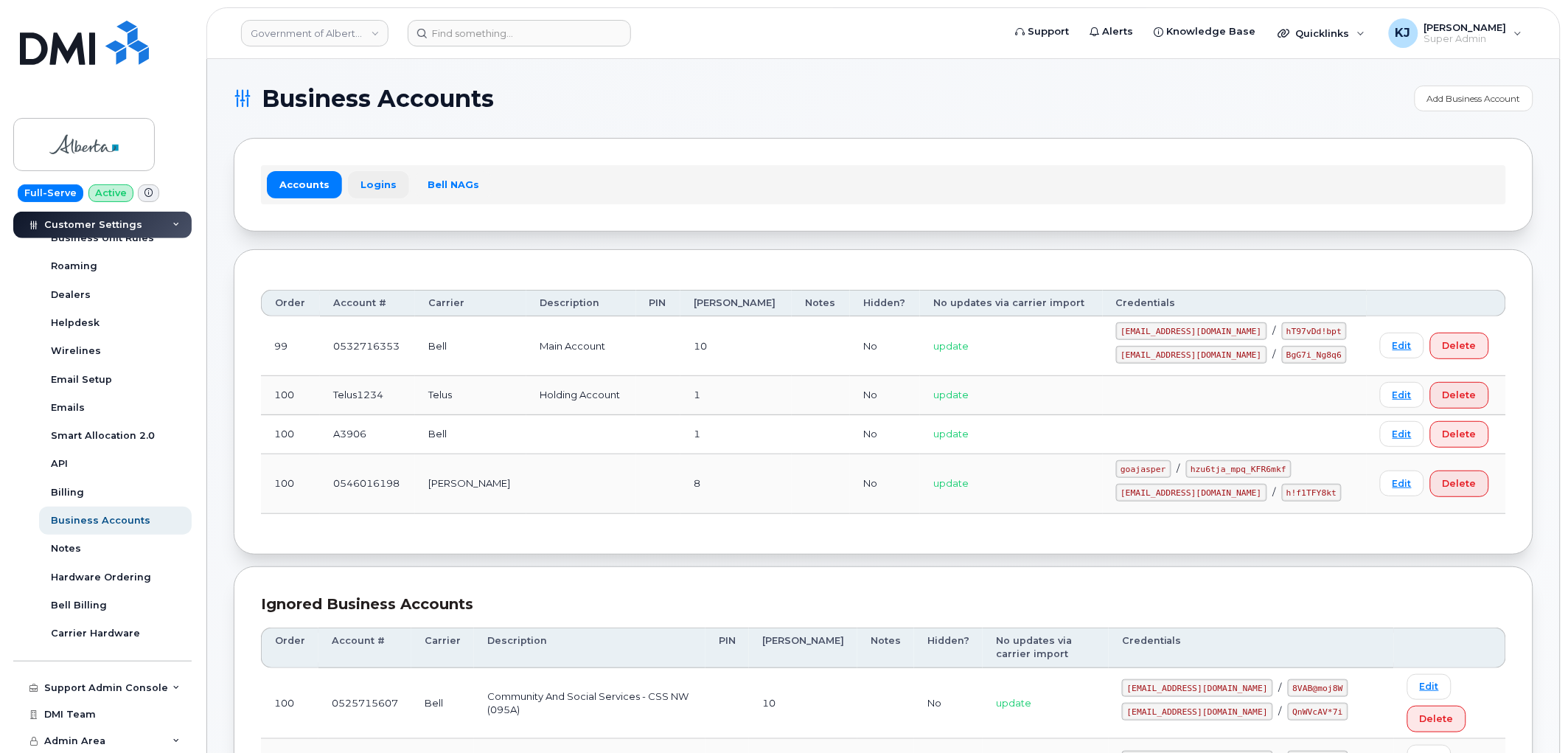
click at [371, 172] on link "Logins" at bounding box center [379, 184] width 61 height 27
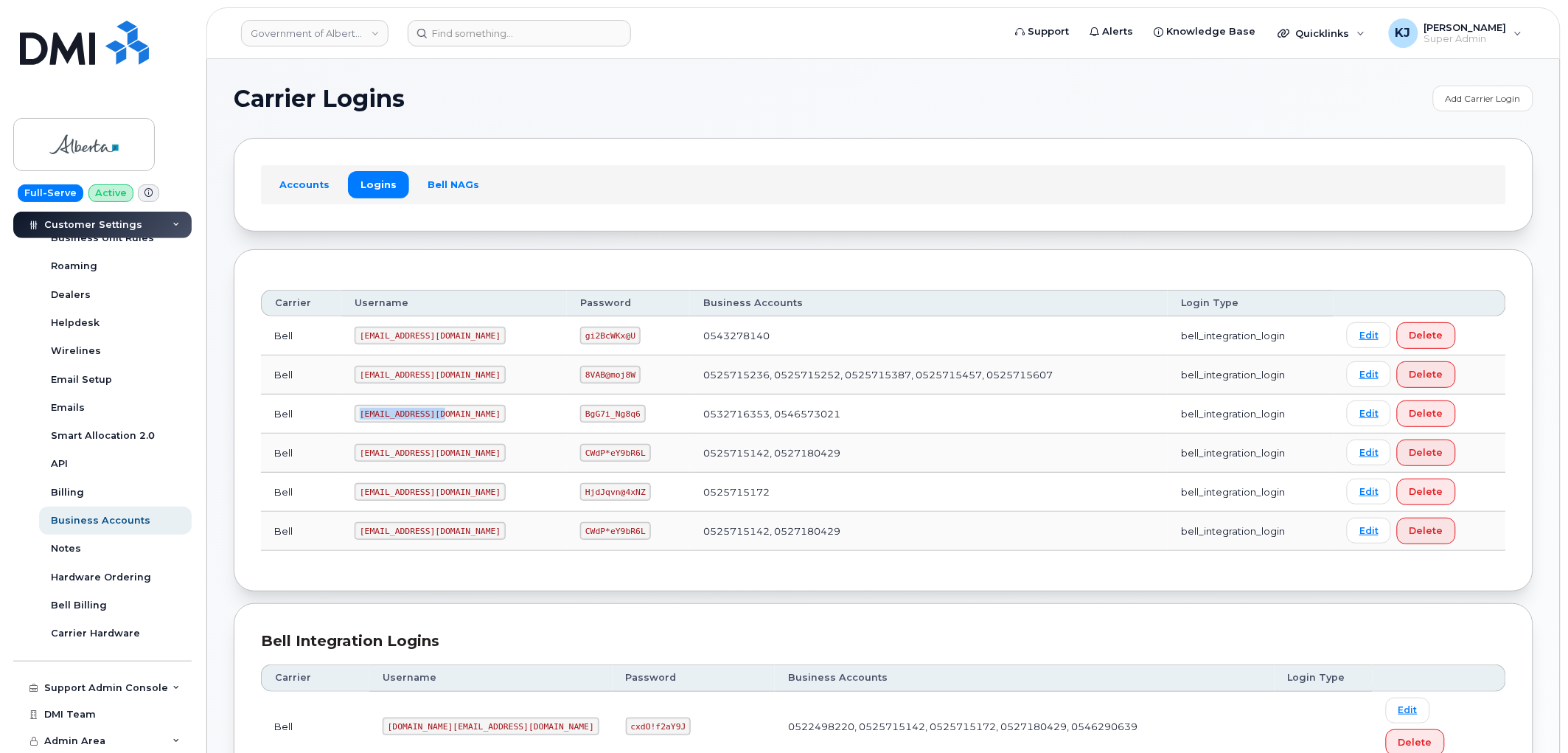
drag, startPoint x: 358, startPoint y: 410, endPoint x: 438, endPoint y: 421, distance: 80.8
click at [438, 422] on code "goa482E2@myserve.ca" at bounding box center [430, 413] width 151 height 18
drag, startPoint x: 446, startPoint y: 414, endPoint x: 360, endPoint y: 409, distance: 86.1
click at [360, 409] on code "goa482E2@myserve.ca" at bounding box center [430, 413] width 151 height 18
copy code "goa482E2@myserve.ca"
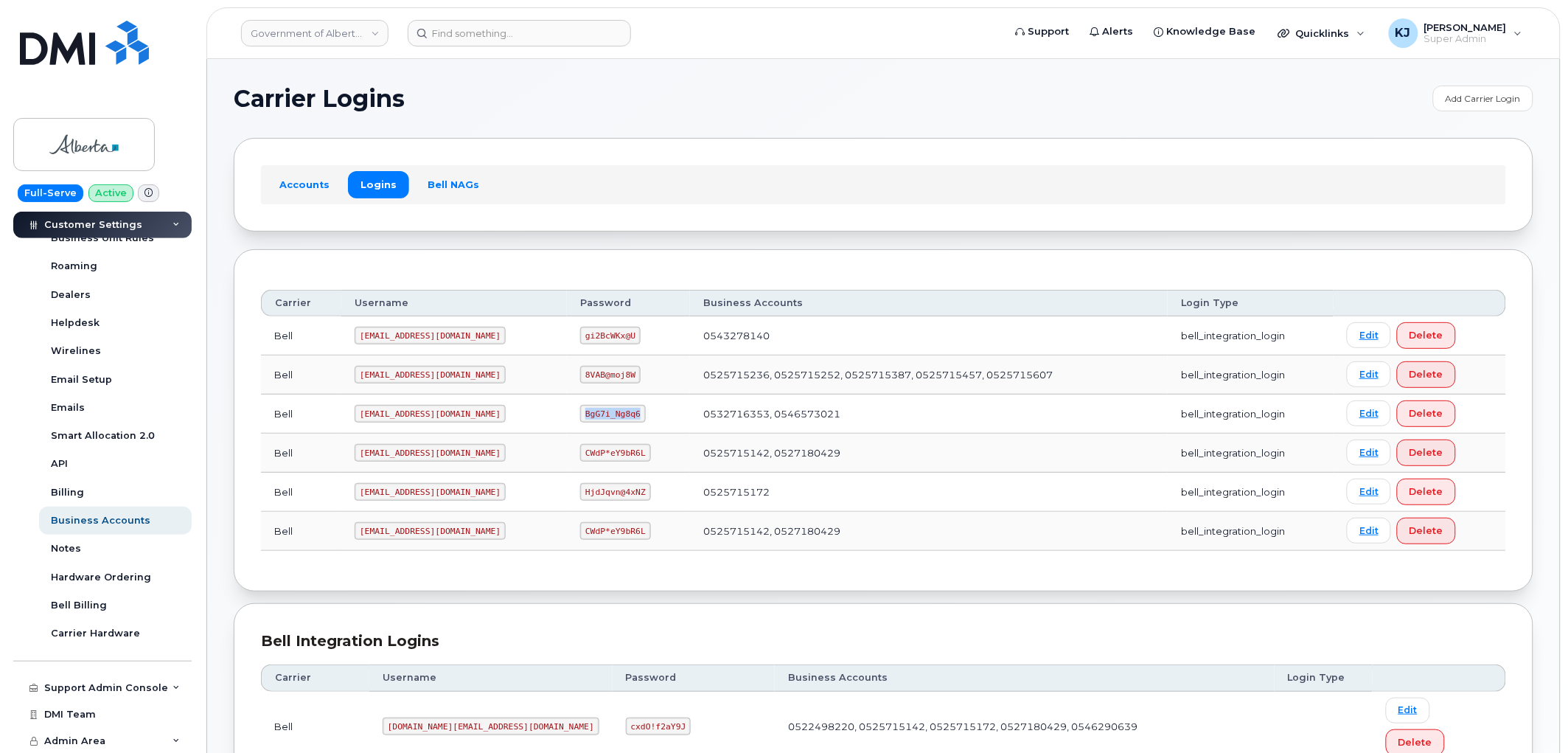
drag, startPoint x: 542, startPoint y: 412, endPoint x: 594, endPoint y: 421, distance: 52.8
click at [594, 421] on code "BgG7i_Ng8q6" at bounding box center [613, 413] width 66 height 18
copy code "BgG7i_Ng8q6"
click at [351, 32] on link "Government of Alberta (GOA)" at bounding box center [314, 33] width 147 height 27
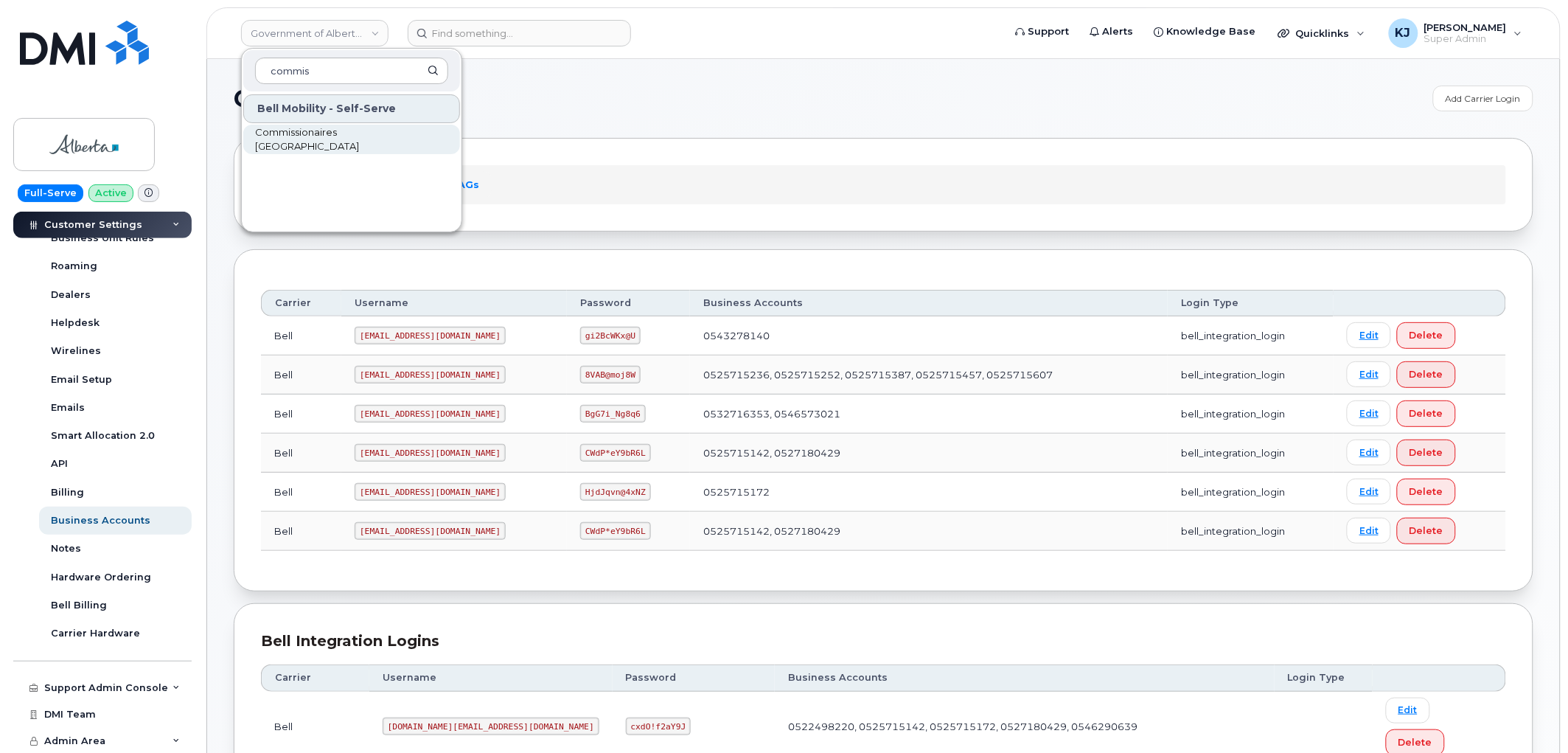
type input "commis"
click at [303, 143] on span "Commissionaires [GEOGRAPHIC_DATA]" at bounding box center [340, 139] width 169 height 29
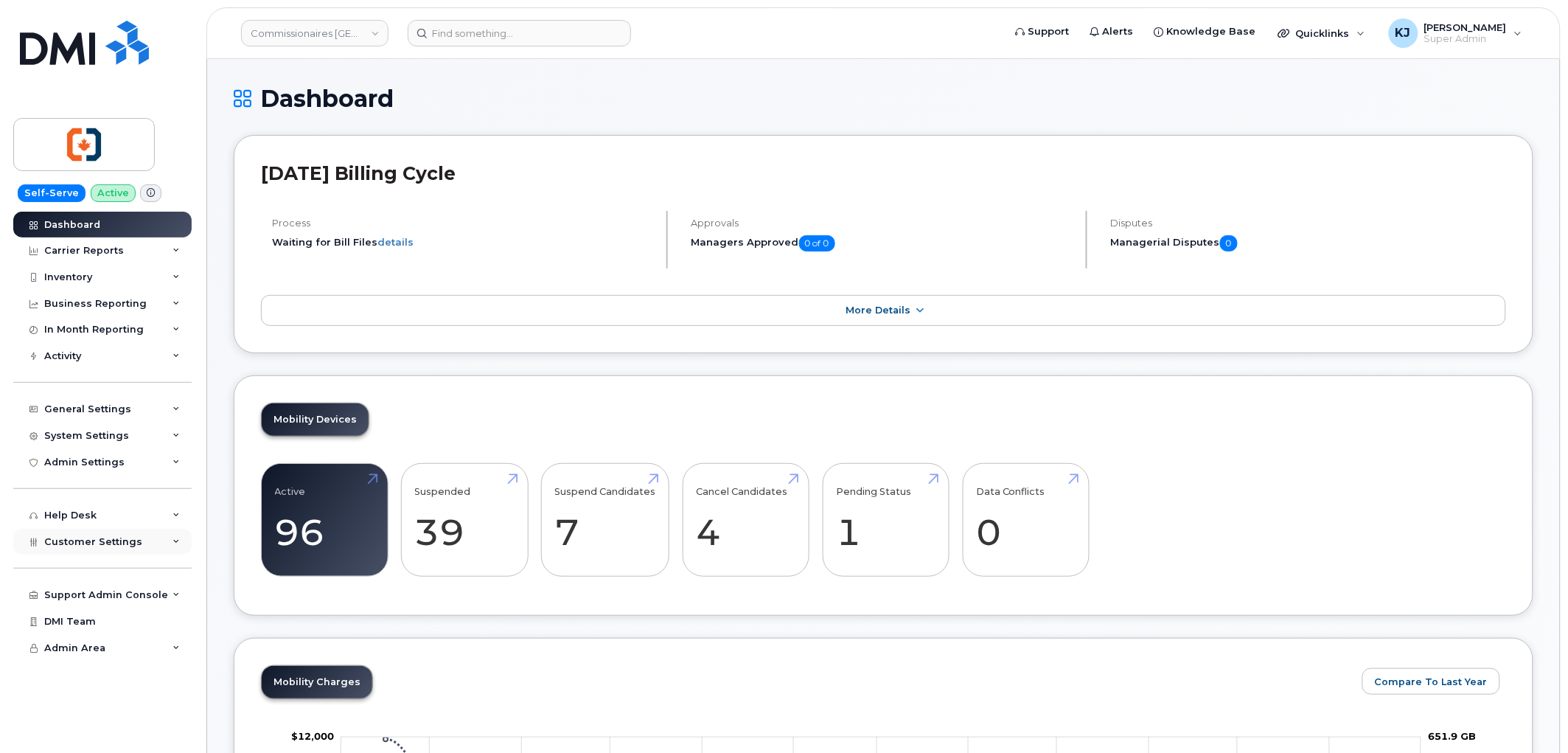
click at [108, 543] on span "Customer Settings" at bounding box center [93, 541] width 98 height 11
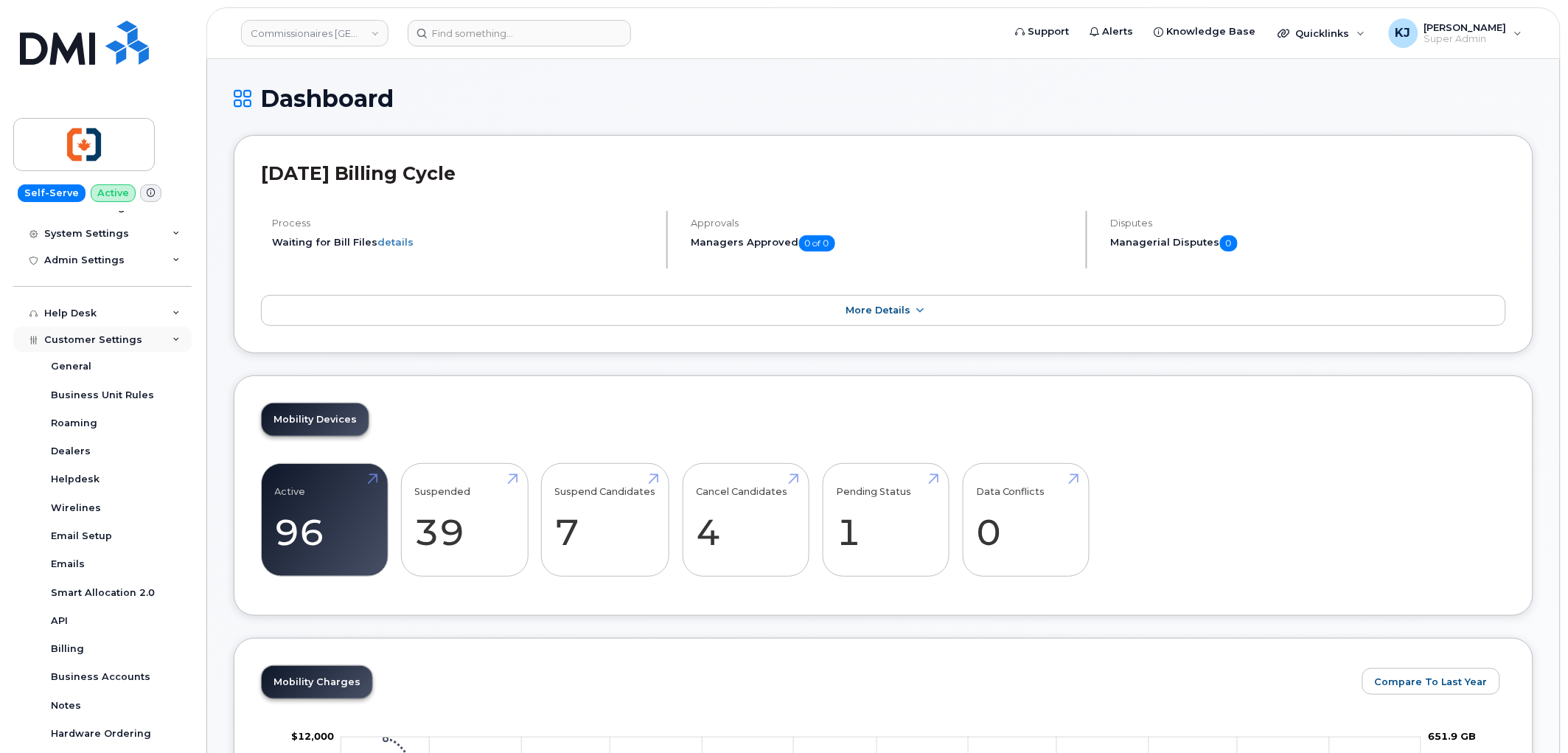
scroll to position [245, 0]
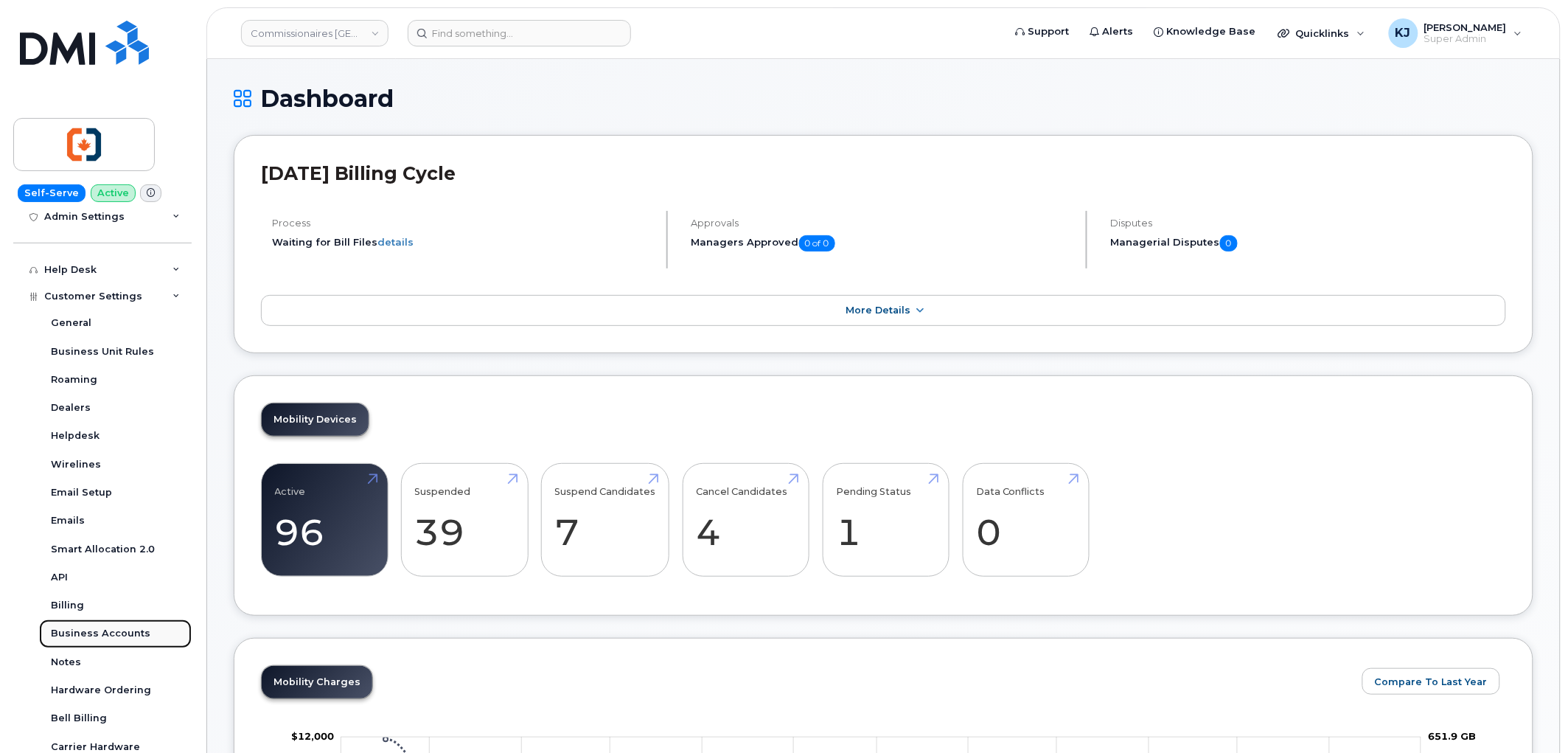
click at [96, 626] on div "Business Accounts" at bounding box center [101, 633] width 100 height 13
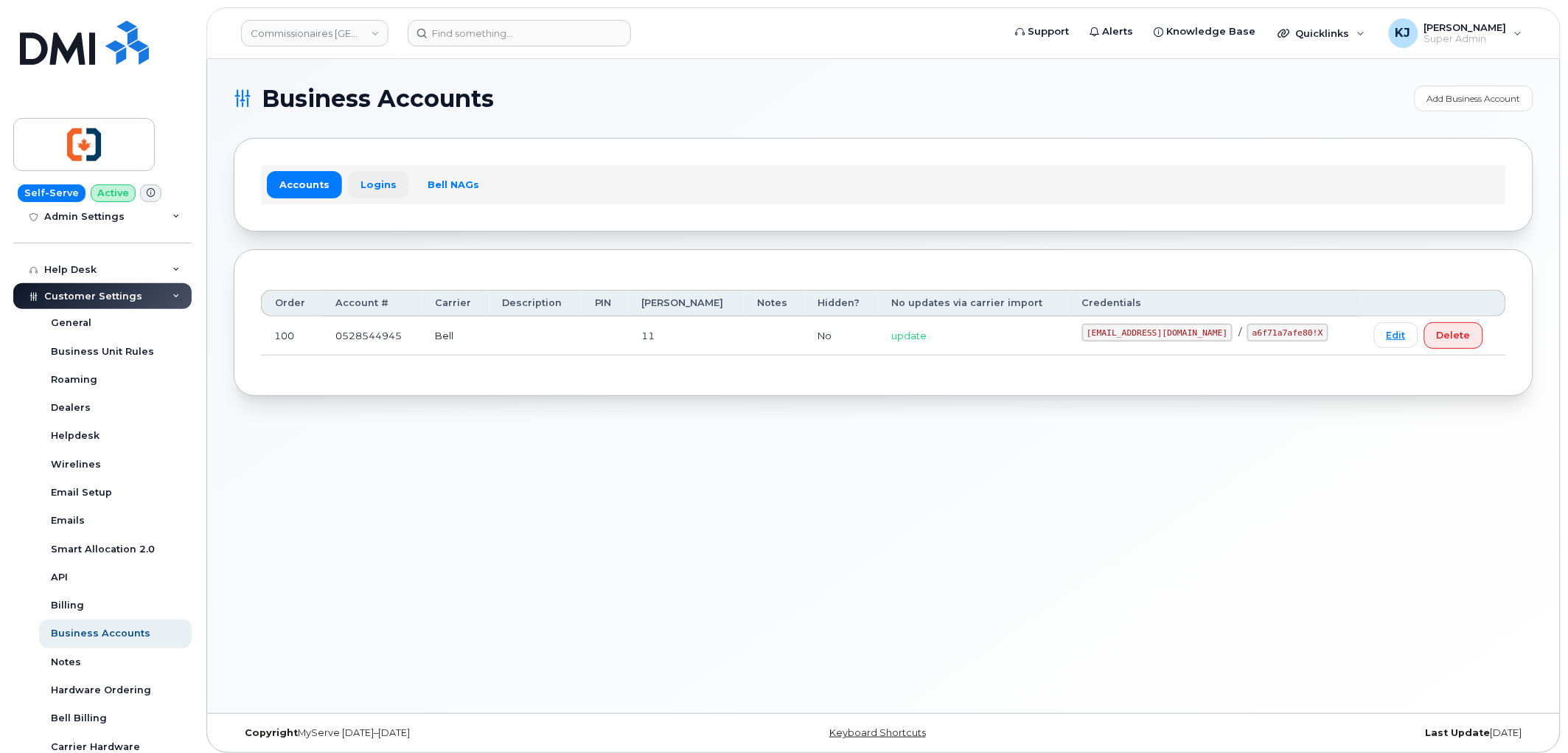
click at [378, 178] on link "Logins" at bounding box center [379, 184] width 61 height 27
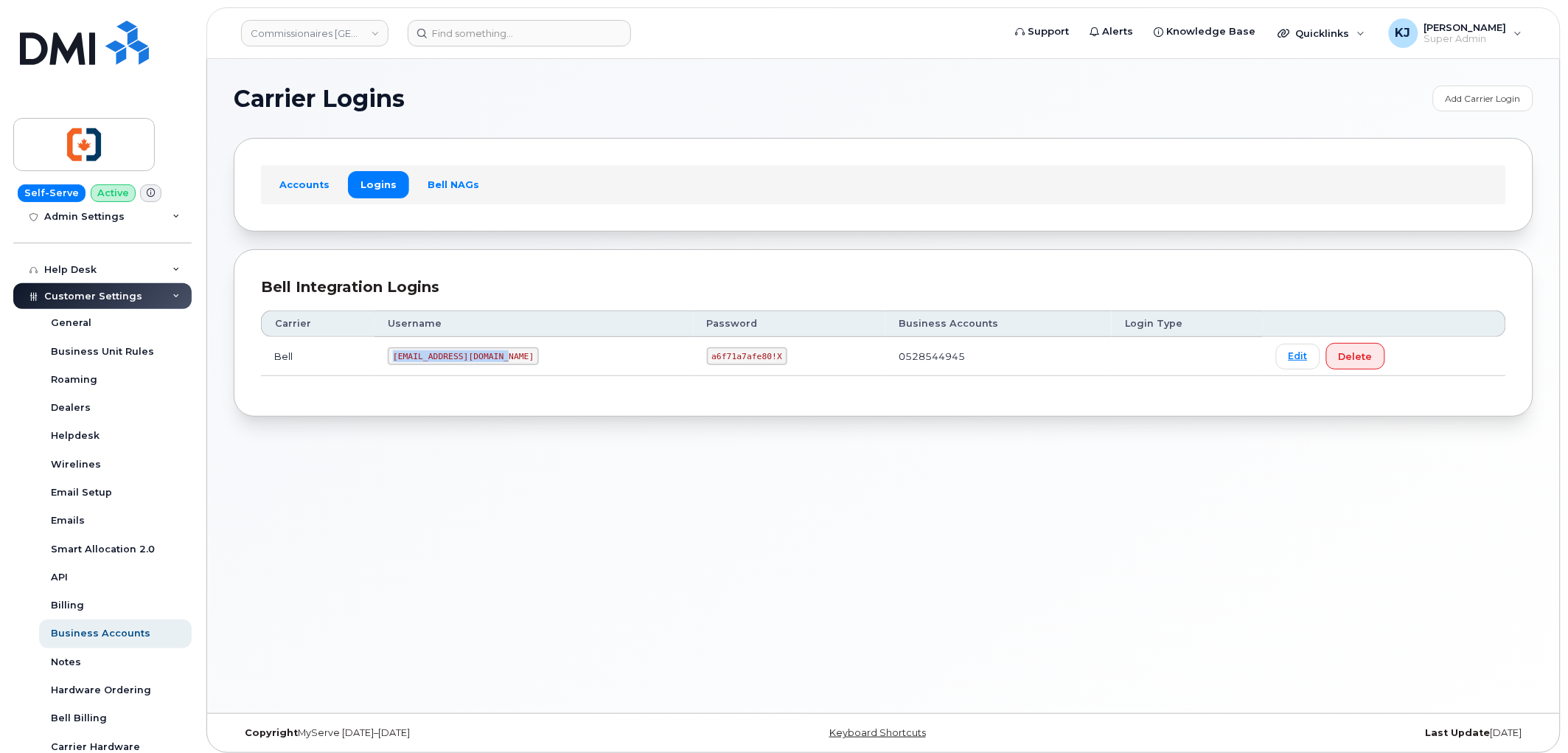
drag, startPoint x: 396, startPoint y: 354, endPoint x: 502, endPoint y: 357, distance: 106.0
click at [502, 357] on code "[EMAIL_ADDRESS][DOMAIN_NAME]" at bounding box center [463, 356] width 151 height 18
copy code "[EMAIL_ADDRESS][DOMAIN_NAME]"
drag, startPoint x: 676, startPoint y: 357, endPoint x: 739, endPoint y: 360, distance: 63.1
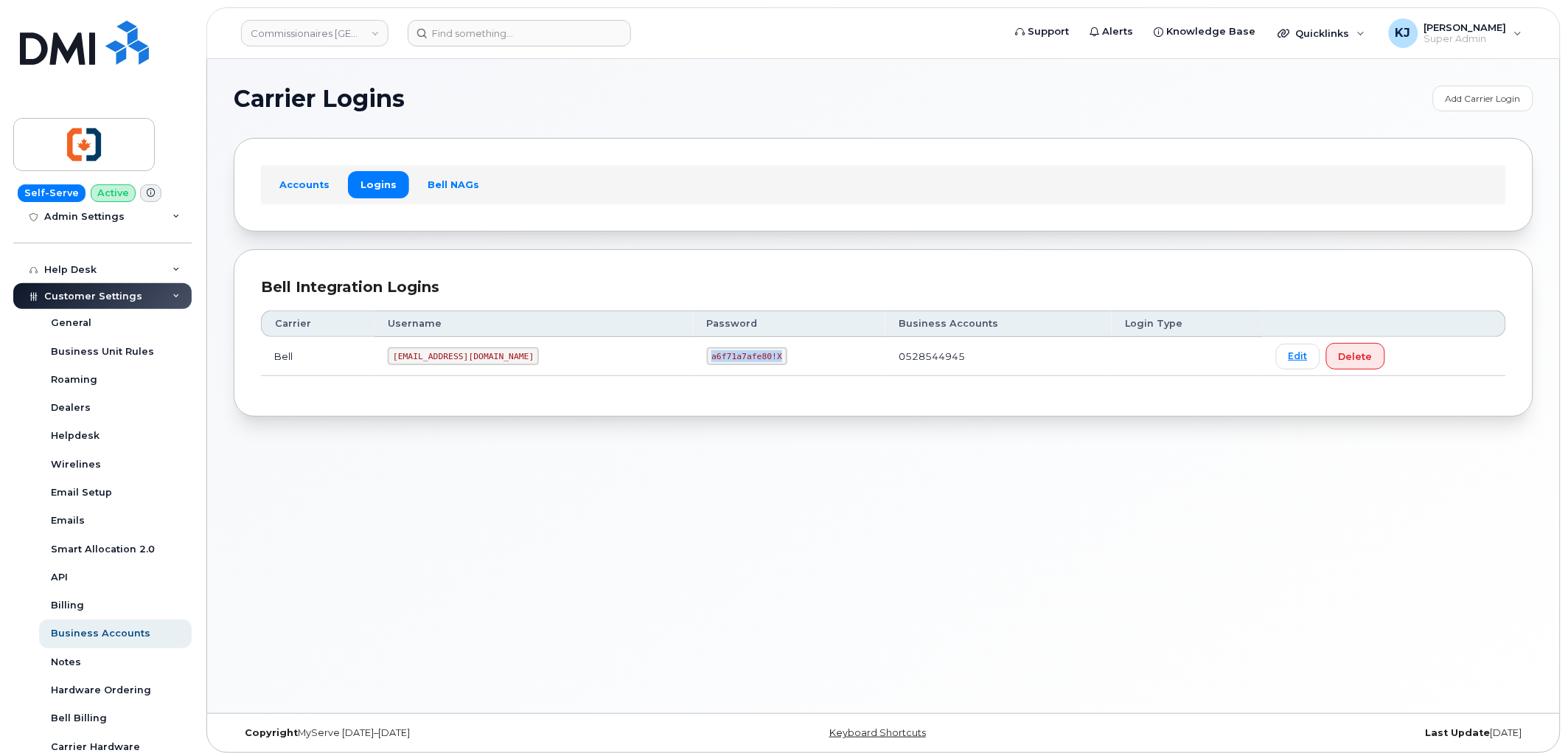
click at [739, 360] on code "a6f71a7afe80!X" at bounding box center [747, 356] width 80 height 18
copy code "a6f71a7afe80!X"
drag, startPoint x: 395, startPoint y: 356, endPoint x: 505, endPoint y: 351, distance: 110.1
click at [505, 351] on code "[EMAIL_ADDRESS][DOMAIN_NAME]" at bounding box center [463, 356] width 151 height 18
copy code "[EMAIL_ADDRESS][DOMAIN_NAME]"
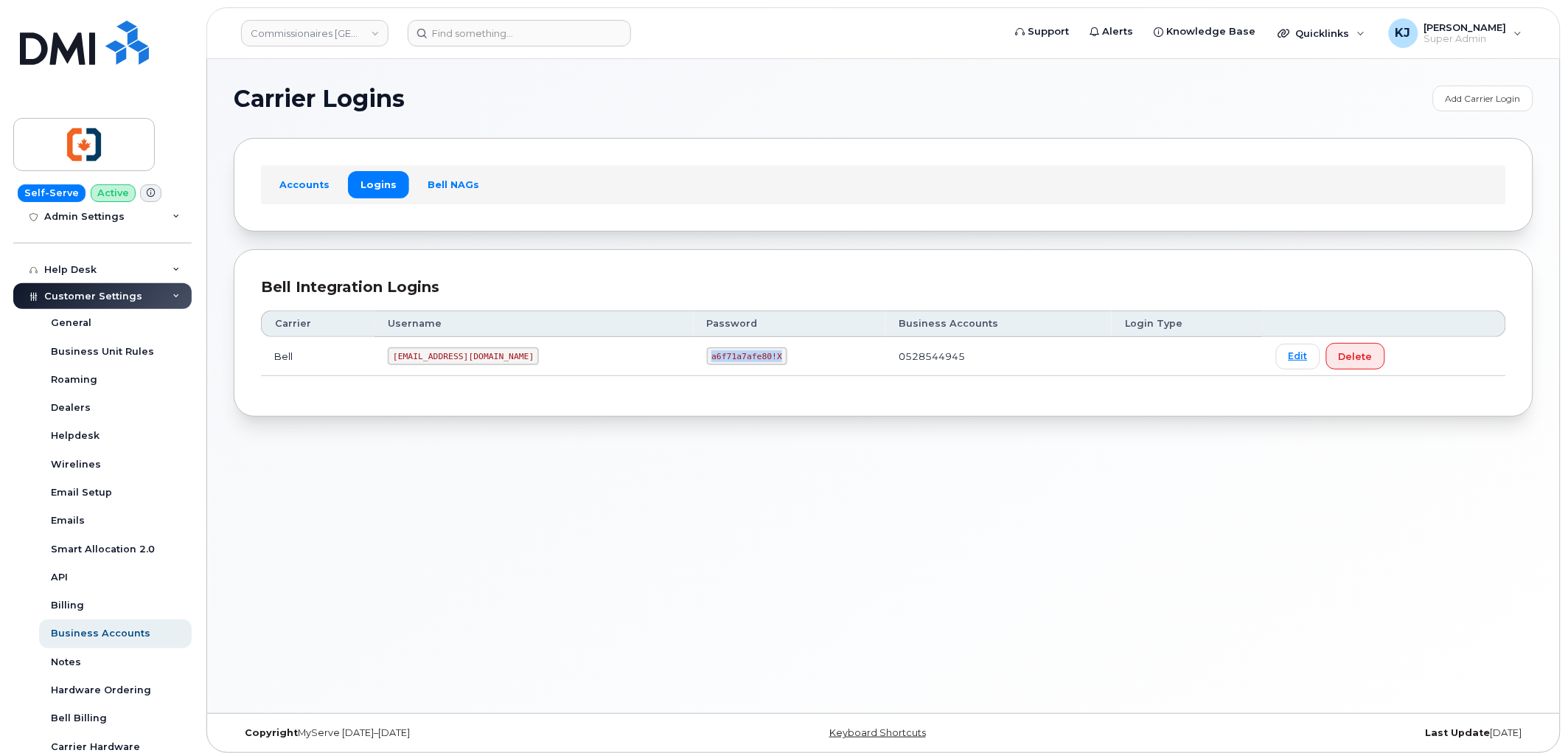
drag, startPoint x: 678, startPoint y: 357, endPoint x: 741, endPoint y: 364, distance: 63.4
click at [741, 364] on code "a6f71a7afe80!X" at bounding box center [747, 356] width 80 height 18
copy code "a6f71a7afe80!X"
click at [470, 40] on input at bounding box center [519, 33] width 223 height 27
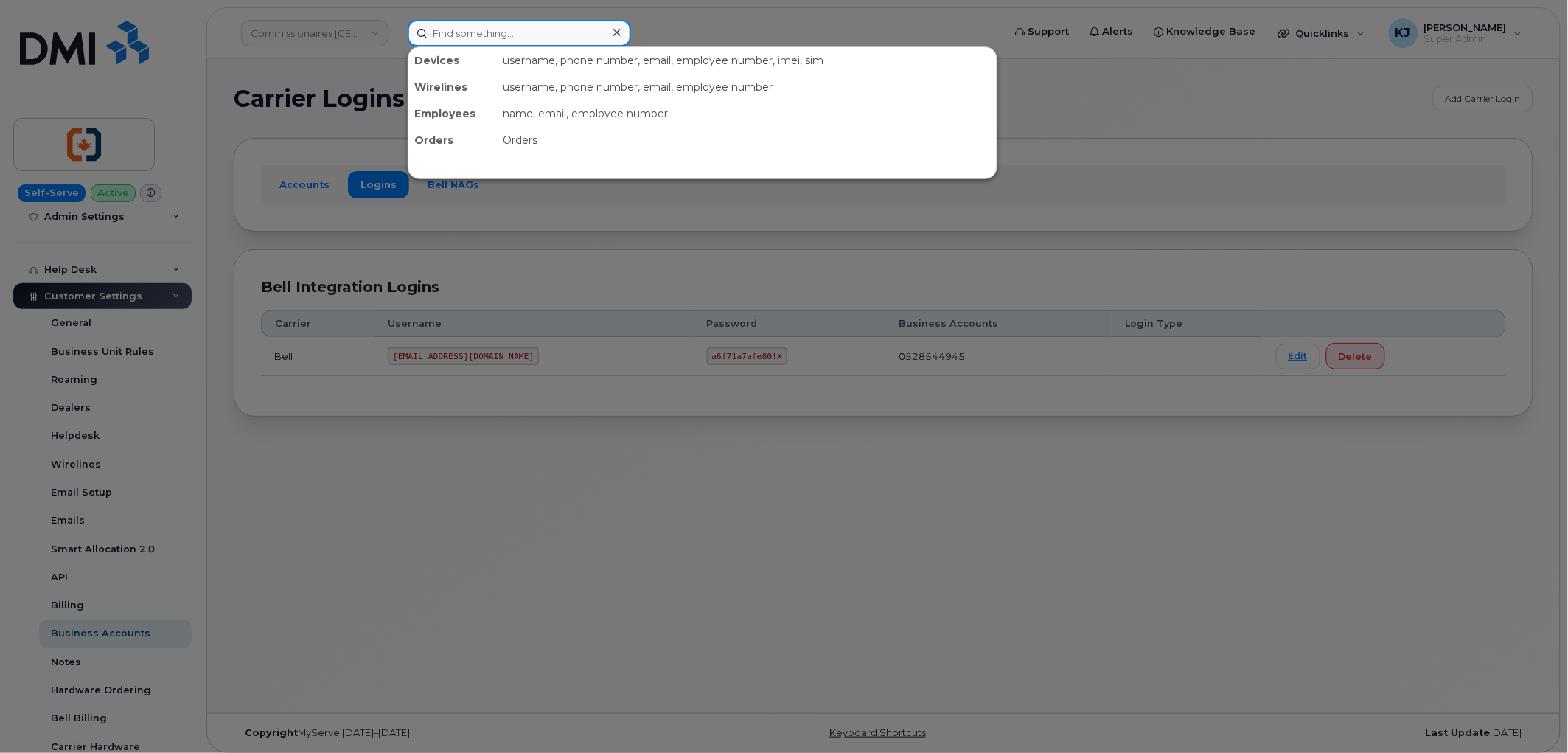
paste input "4033906309"
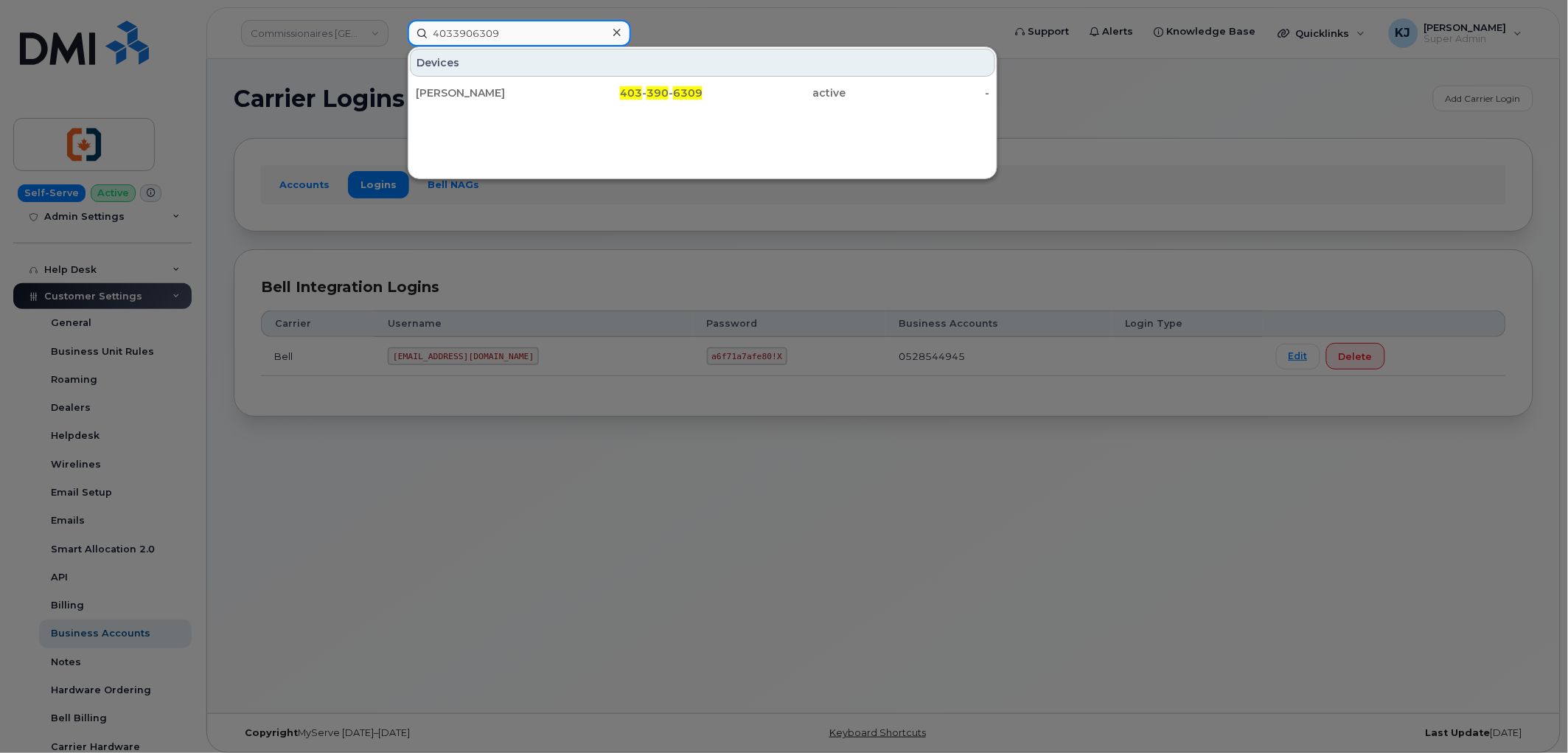
type input "4033906309"
click at [536, 106] on div "[PERSON_NAME] 403 - 390 - 6309 active -" at bounding box center [703, 93] width 588 height 30
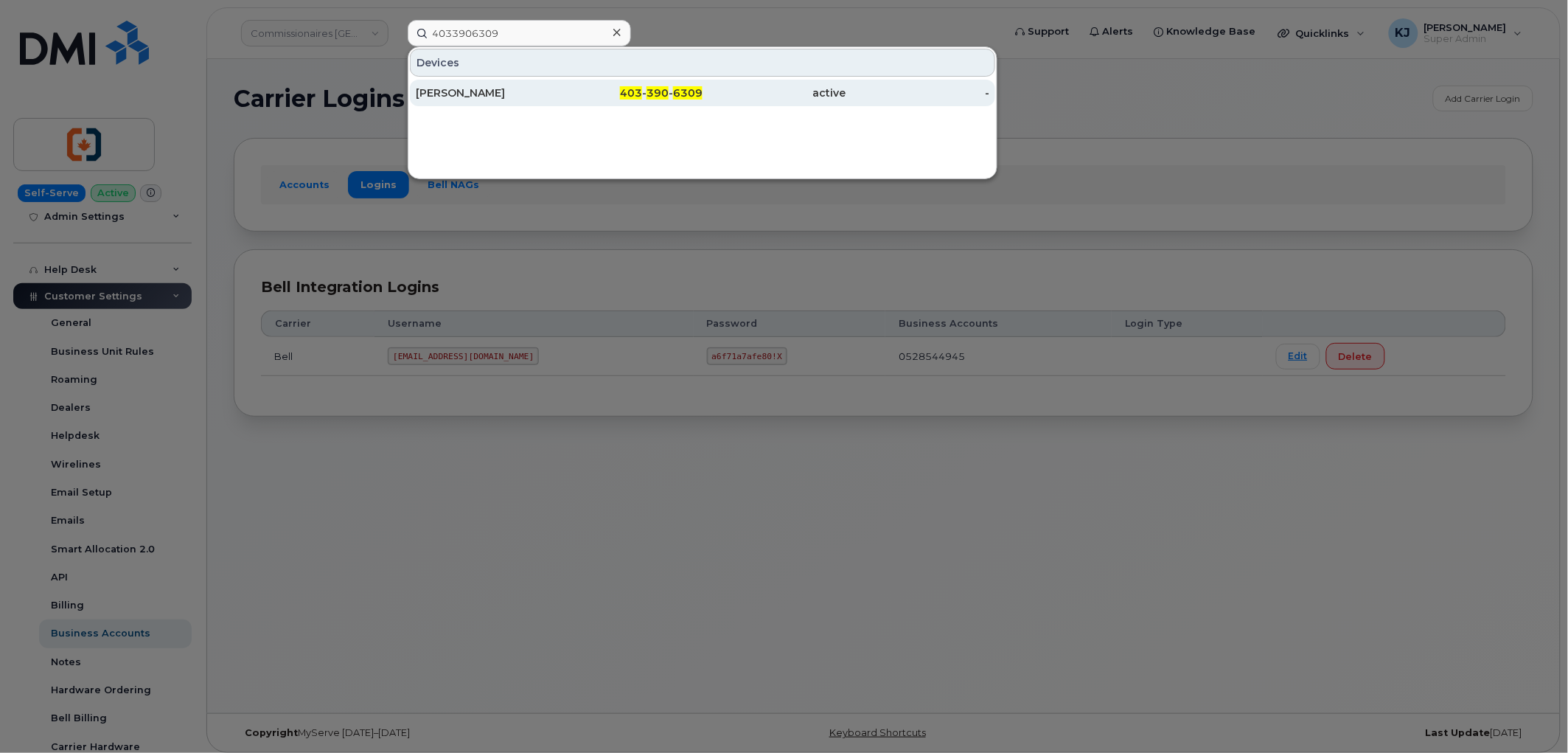
click at [560, 85] on div "403 - 390 - 6309" at bounding box center [631, 92] width 144 height 14
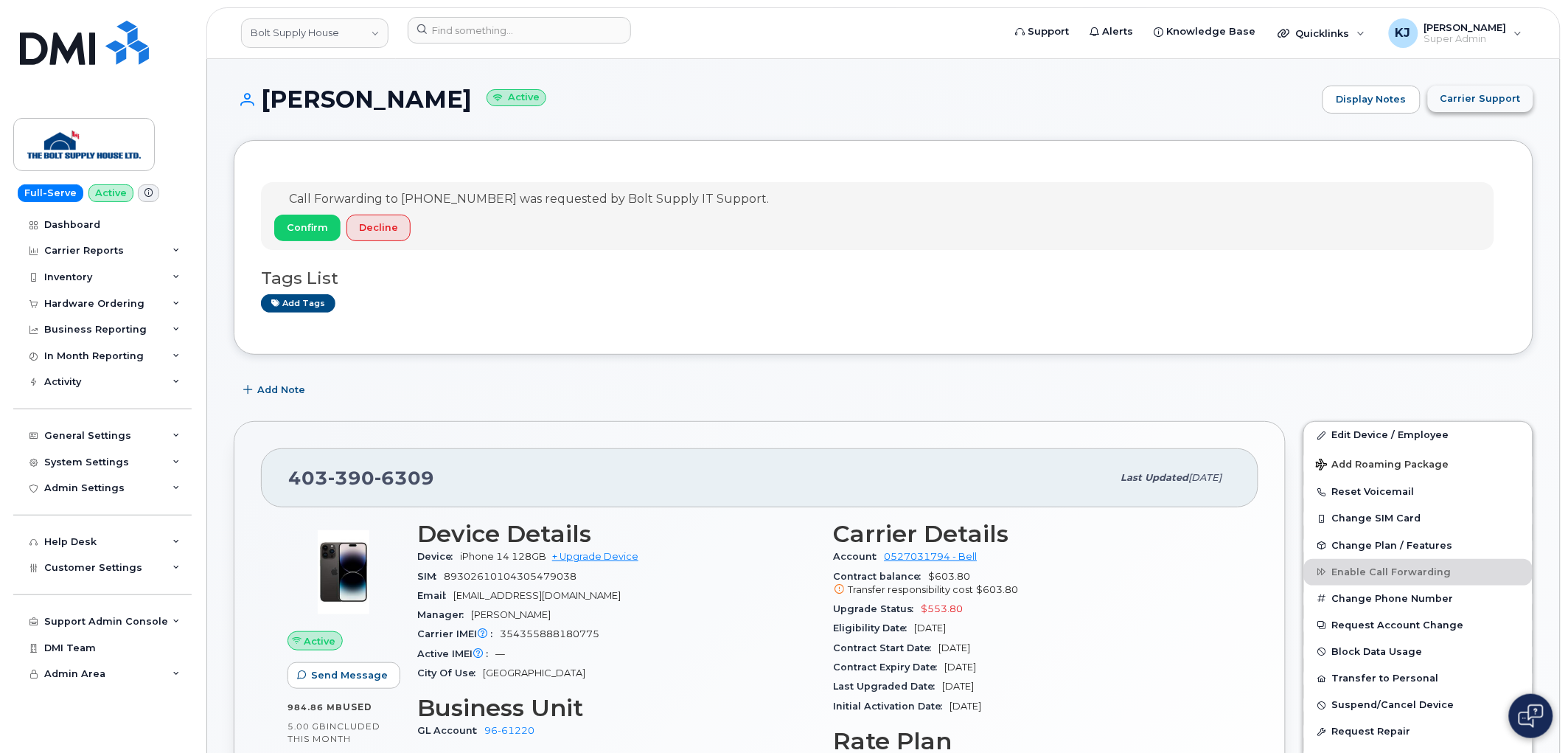
click at [1468, 94] on span "Carrier Support" at bounding box center [1480, 98] width 80 height 14
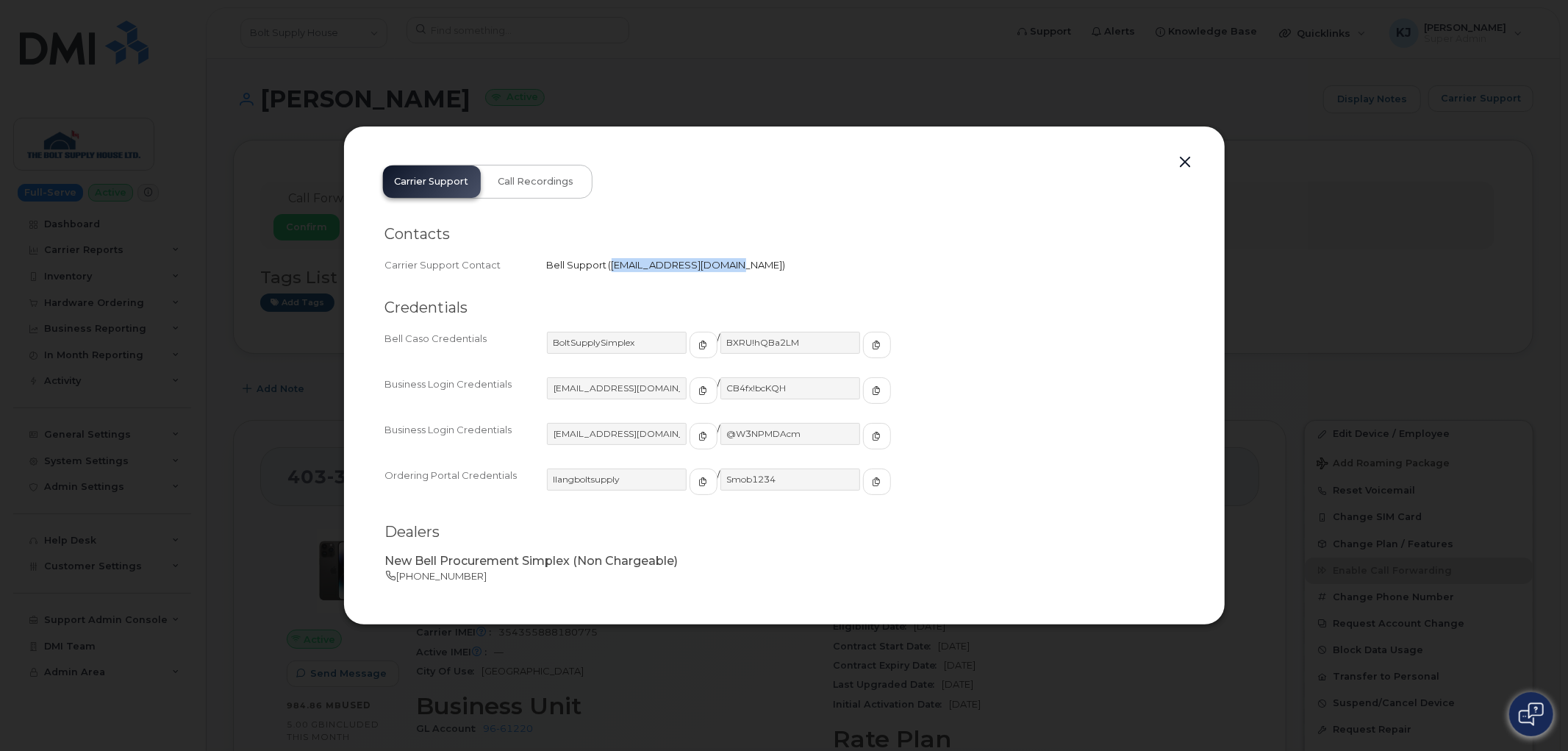
drag, startPoint x: 611, startPoint y: 263, endPoint x: 717, endPoint y: 268, distance: 106.1
click at [717, 268] on span "corpclientcare@bell.ca" at bounding box center [697, 264] width 171 height 11
copy span "corpclientcare@bell.ca"
click at [1180, 158] on button "button" at bounding box center [1186, 162] width 22 height 21
